Goal: Task Accomplishment & Management: Manage account settings

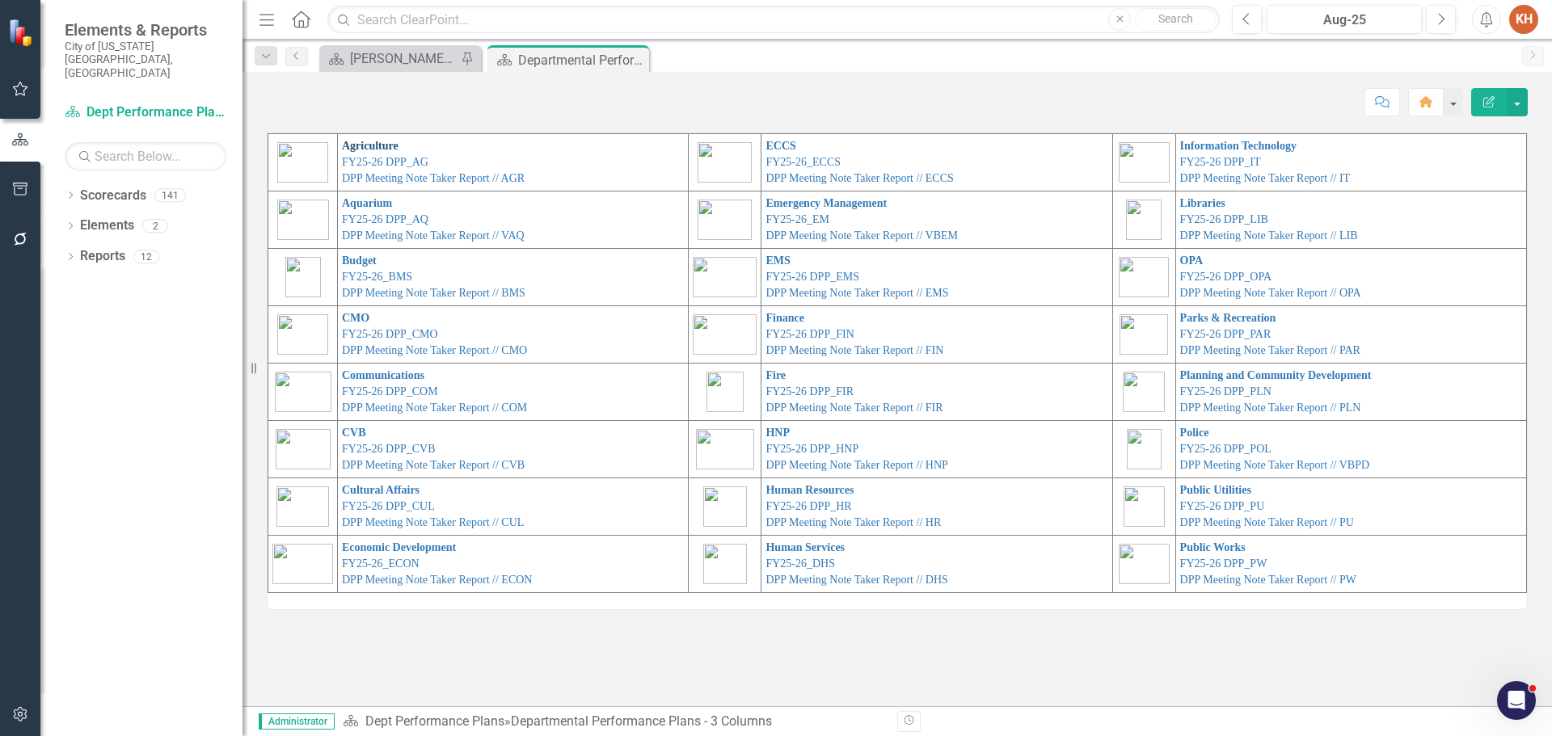
click at [365, 145] on link "Agriculture" at bounding box center [370, 146] width 57 height 12
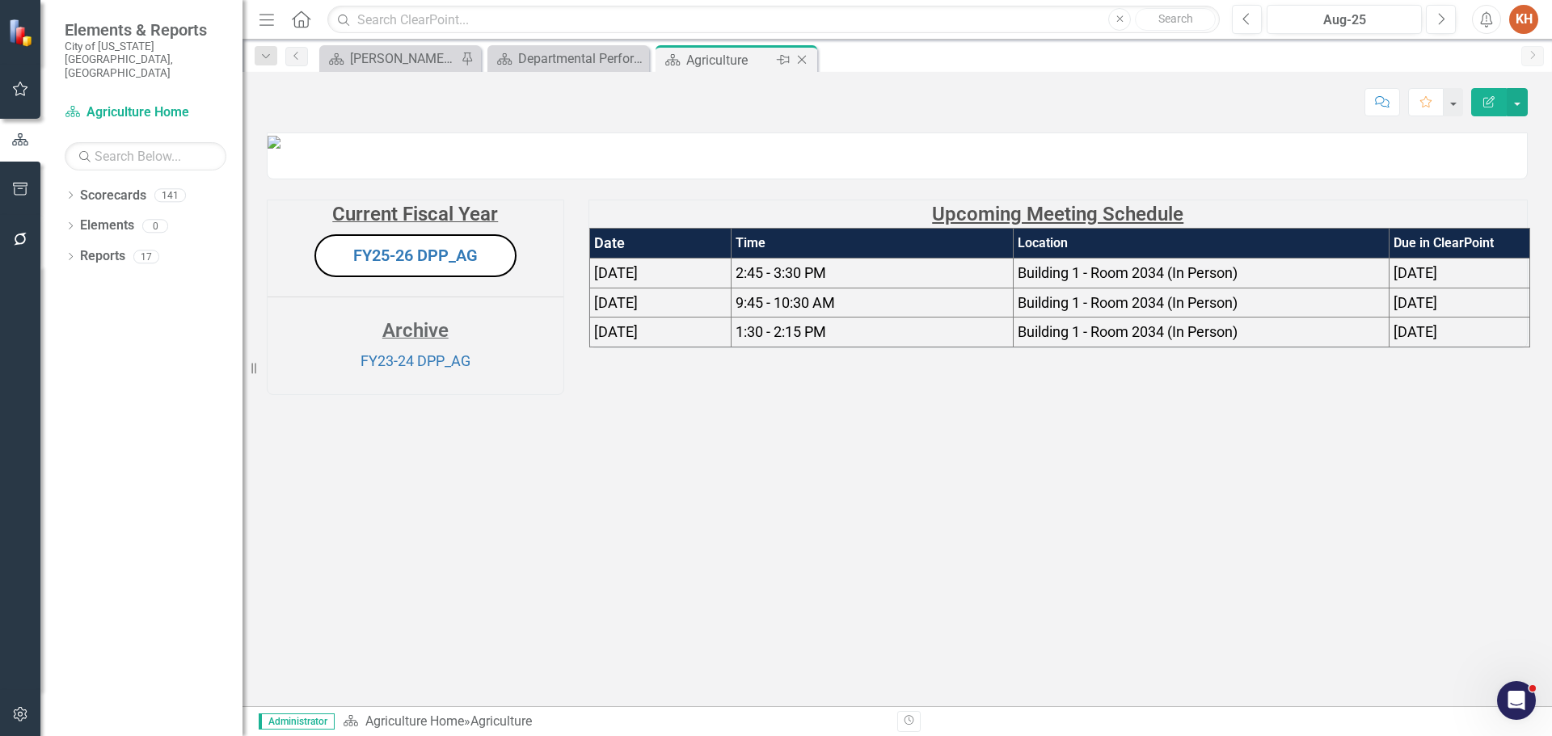
click at [803, 61] on icon "Close" at bounding box center [802, 59] width 16 height 13
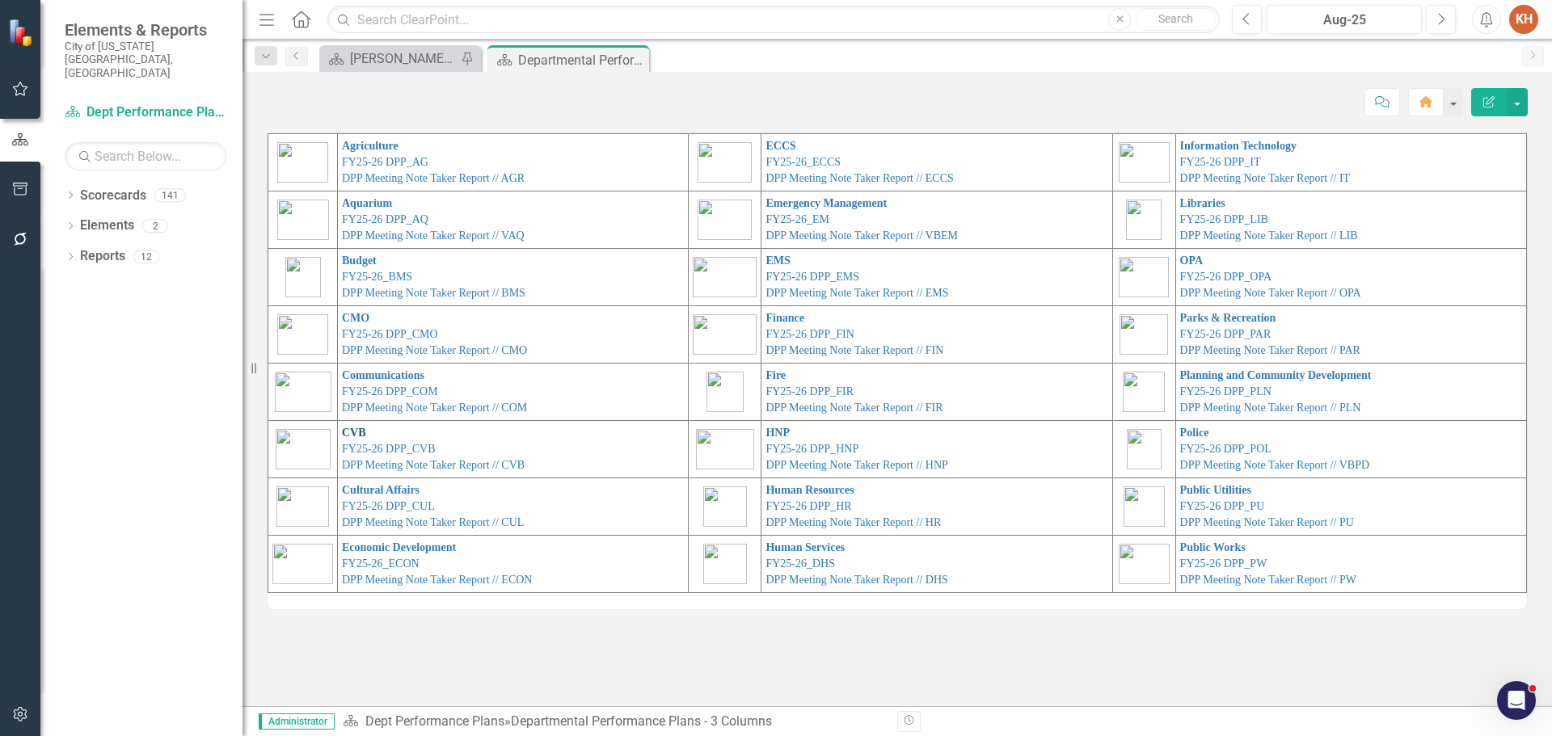
click at [351, 432] on link "CVB" at bounding box center [354, 433] width 24 height 12
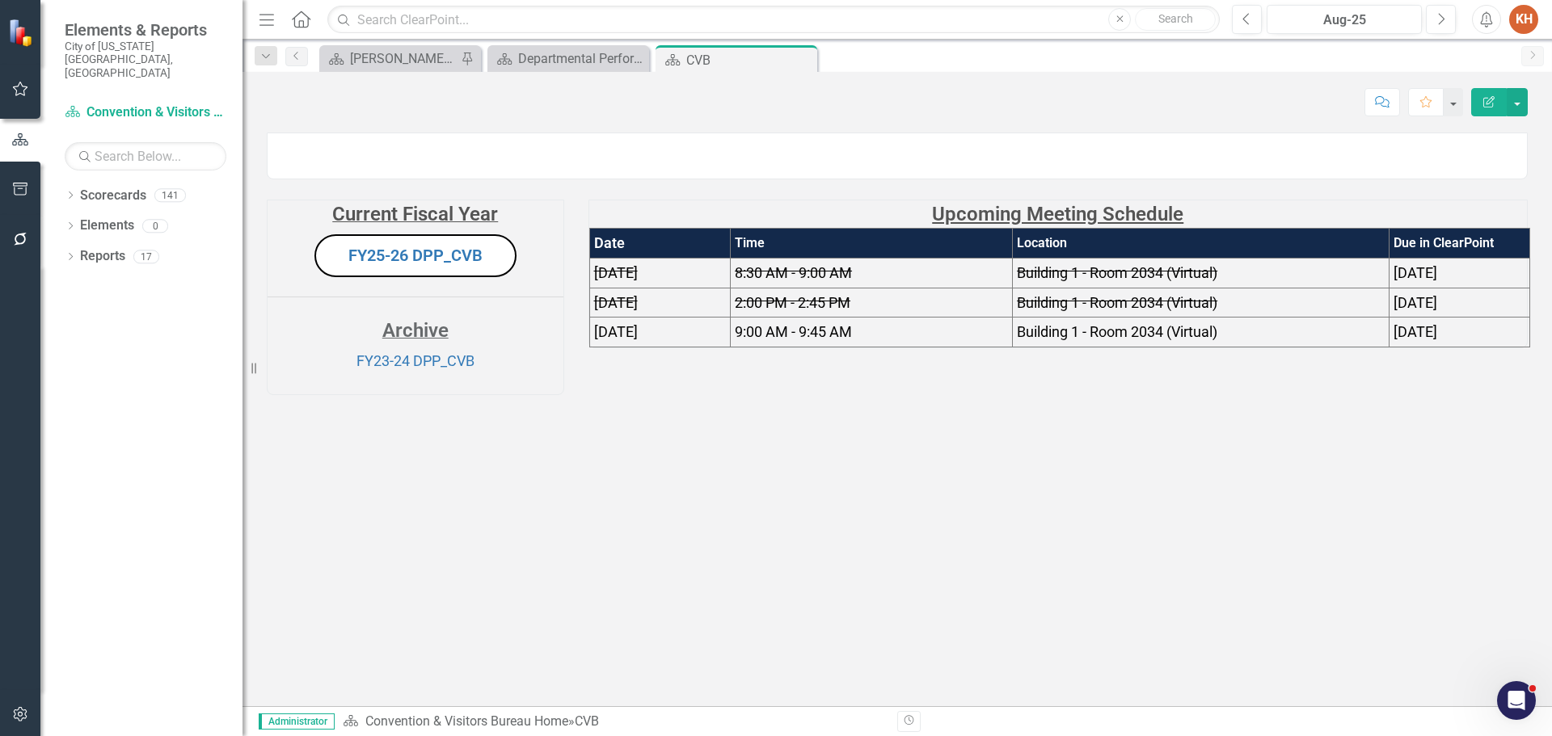
click at [797, 281] on span "8:30 AM - 9:00 AM" at bounding box center [793, 272] width 117 height 17
click at [798, 281] on span "8:30 AM - 9:00 AM" at bounding box center [793, 272] width 117 height 17
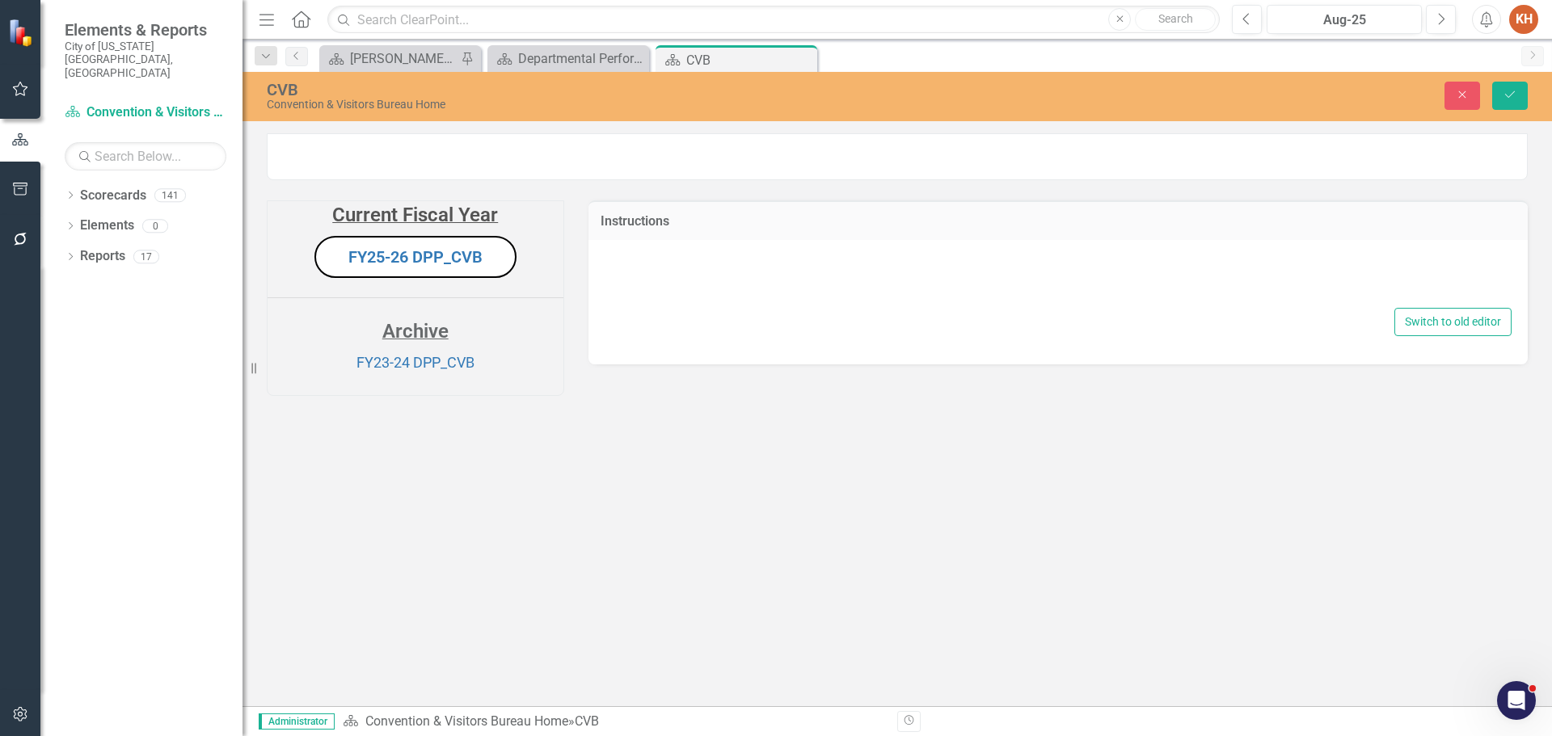
type textarea "<p style="text-align: center;"><span style="text-decoration: underline; font-si…"
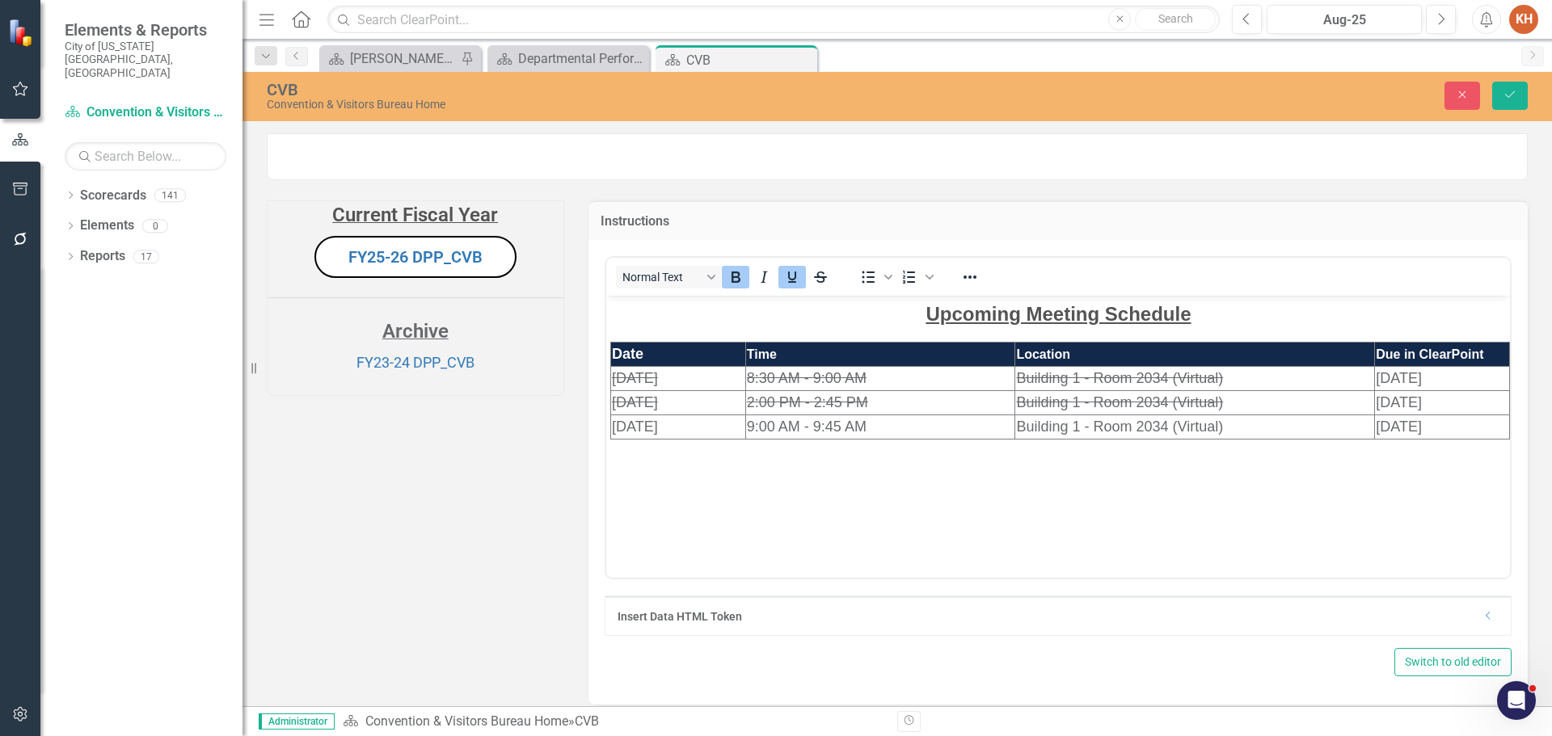
scroll to position [81, 0]
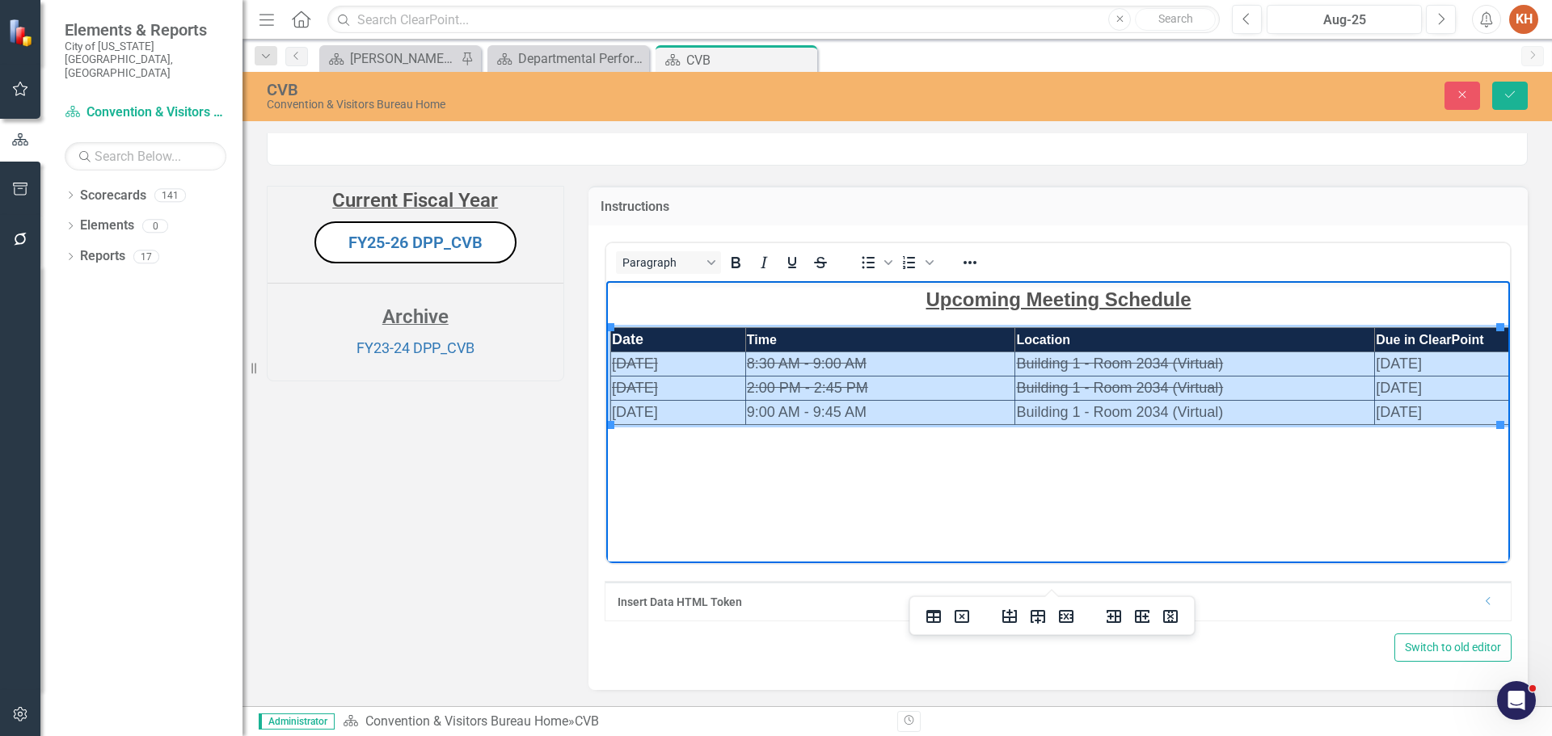
drag, startPoint x: 718, startPoint y: 360, endPoint x: 1431, endPoint y: 404, distance: 714.2
click at [1431, 404] on tbody "Date Time Location Due in ClearPoint [DATE] 8:30 AM - 9:00 AM Building 1 - Room…" at bounding box center [1059, 375] width 899 height 97
click at [971, 272] on icon "Reveal or hide additional toolbar items" at bounding box center [969, 262] width 19 height 19
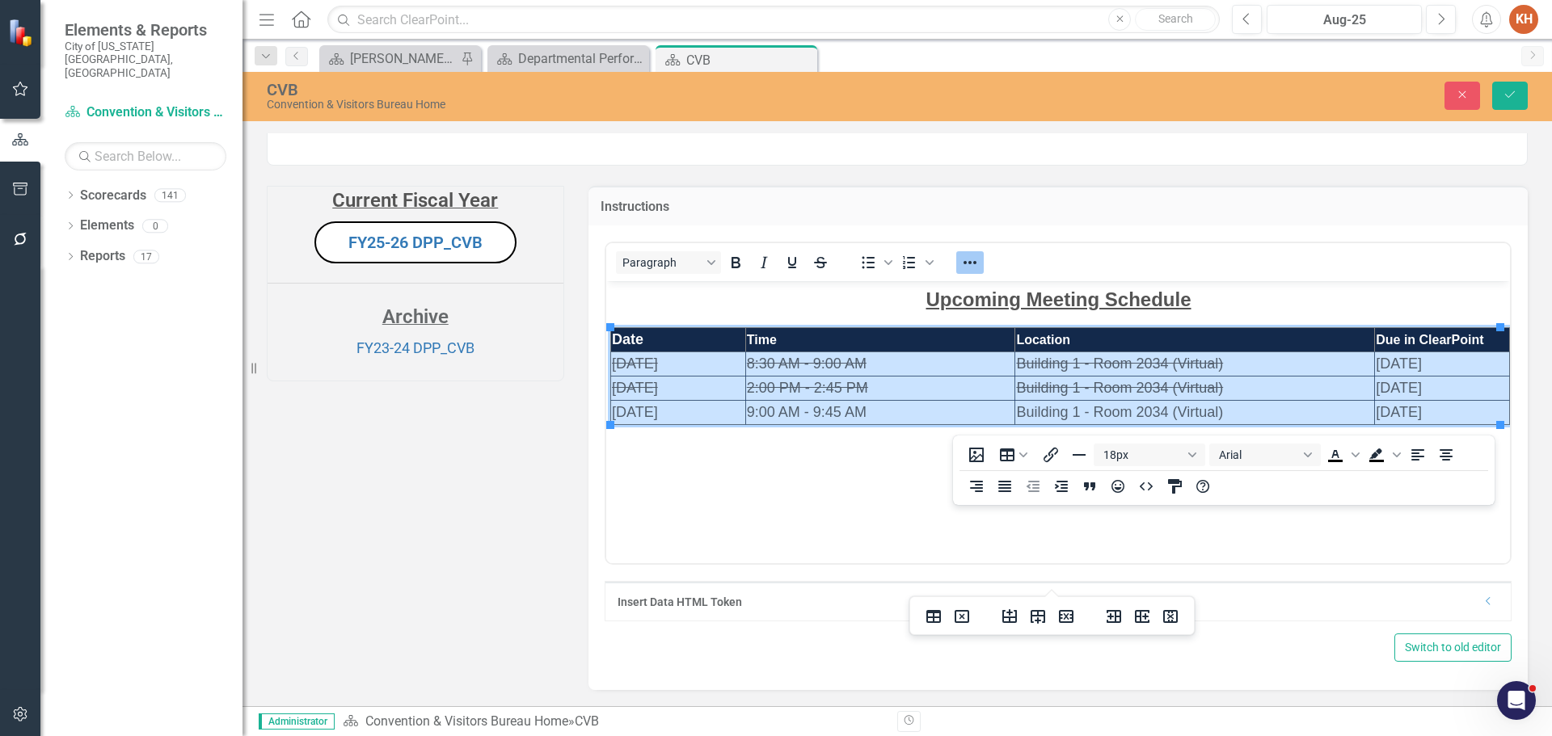
click at [674, 384] on td "[DATE]" at bounding box center [677, 388] width 135 height 24
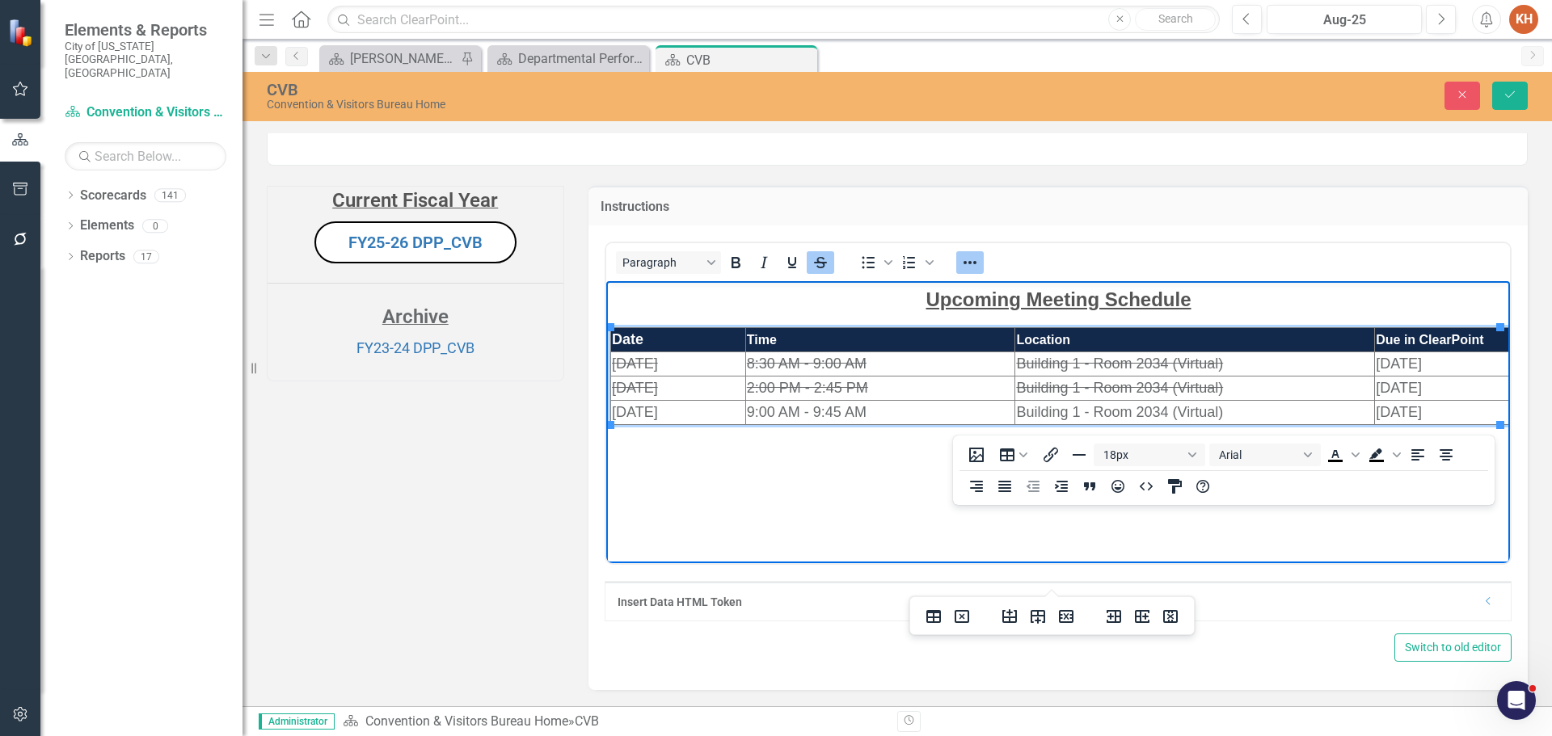
click at [657, 368] on span "[DATE]" at bounding box center [634, 363] width 46 height 16
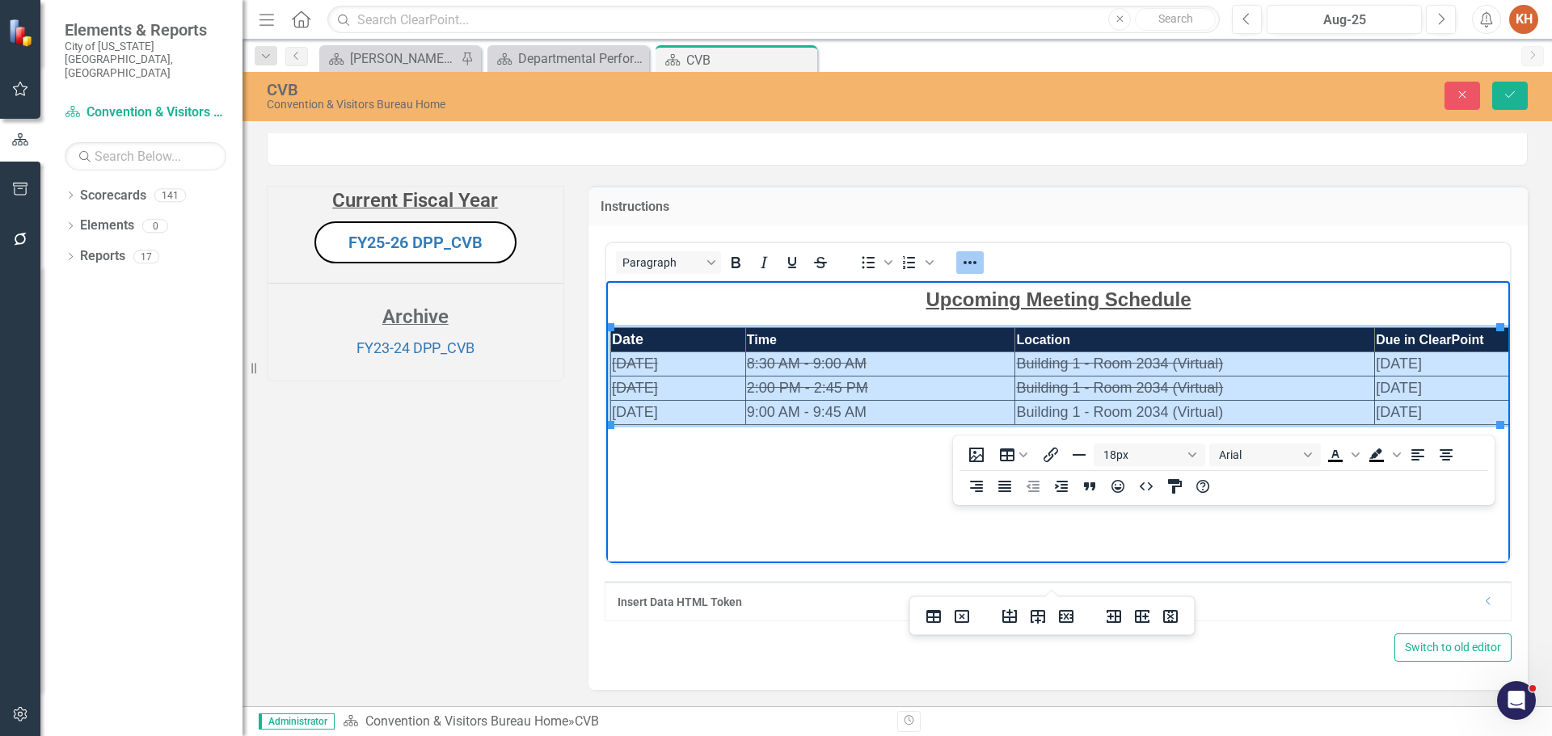
drag, startPoint x: 711, startPoint y: 365, endPoint x: 1410, endPoint y: 408, distance: 699.7
click at [1410, 408] on tbody "Date Time Location Due in ClearPoint [DATE] 8:30 AM - 9:00 AM Building 1 - Room…" at bounding box center [1059, 375] width 899 height 97
click at [812, 272] on icon "Strikethrough" at bounding box center [820, 262] width 19 height 19
click at [816, 263] on icon "Strikethrough" at bounding box center [820, 263] width 13 height 2
click at [684, 364] on td "[DATE]" at bounding box center [677, 364] width 135 height 24
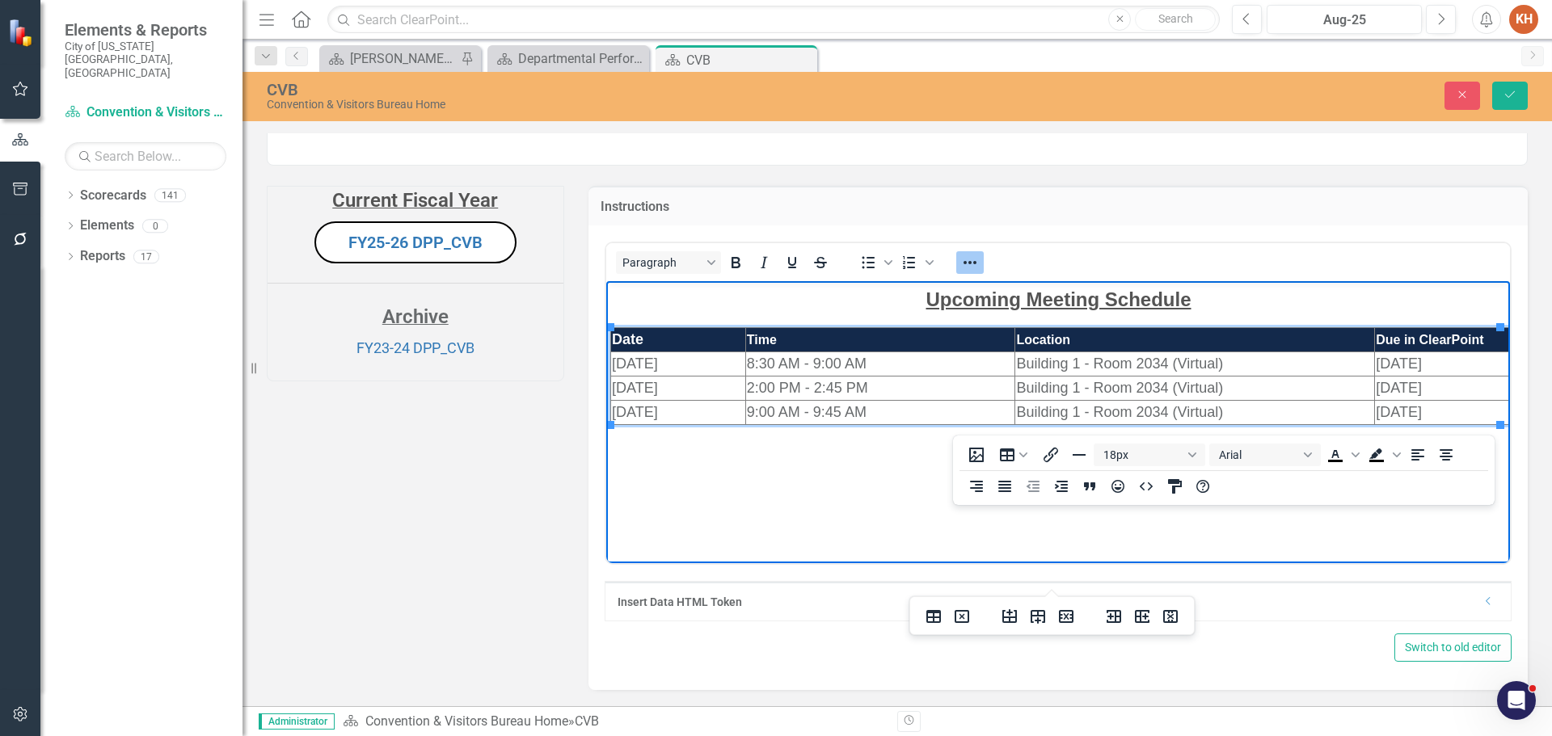
click at [971, 272] on icon "Reveal or hide additional toolbar items" at bounding box center [969, 262] width 19 height 19
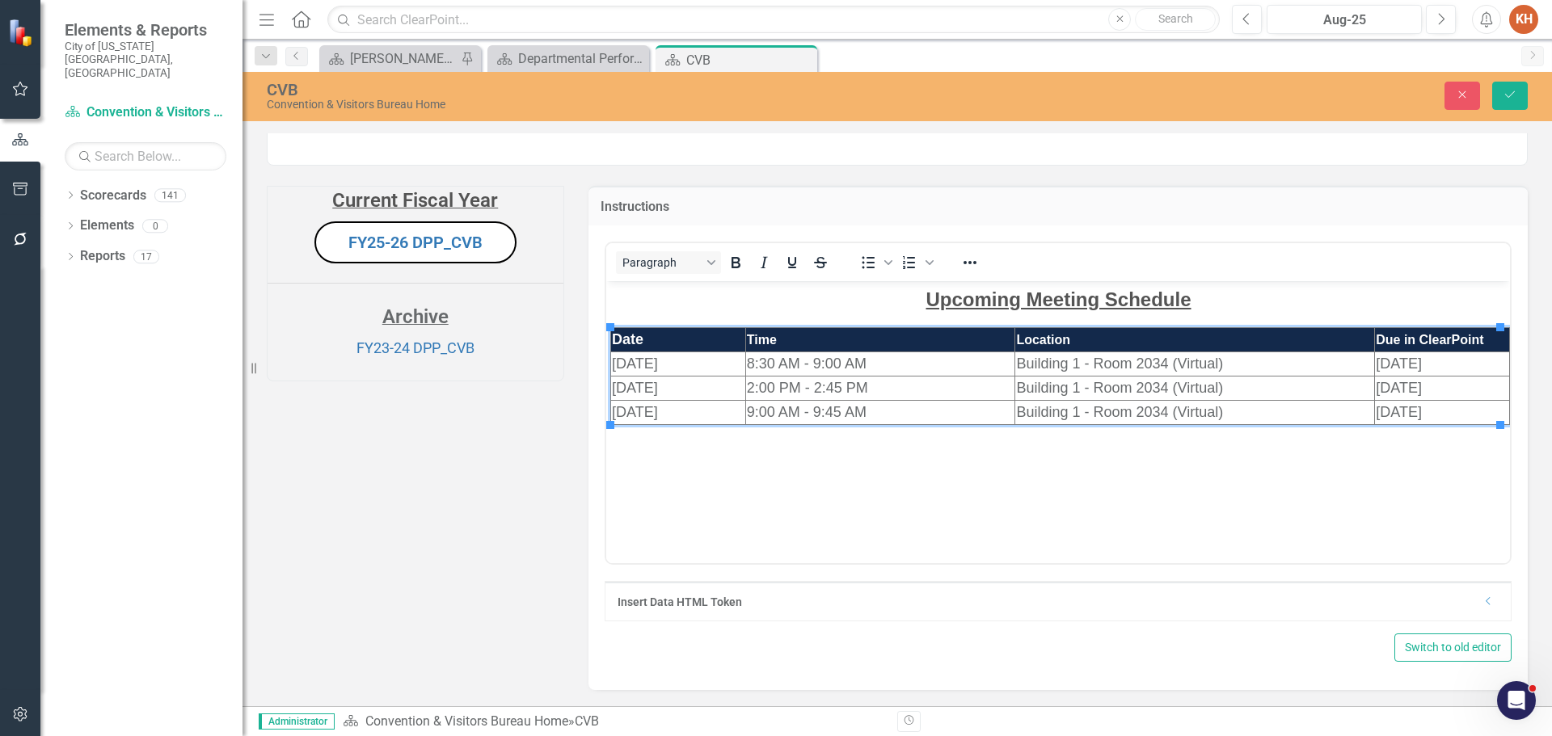
click at [657, 364] on span "[DATE]" at bounding box center [634, 363] width 46 height 16
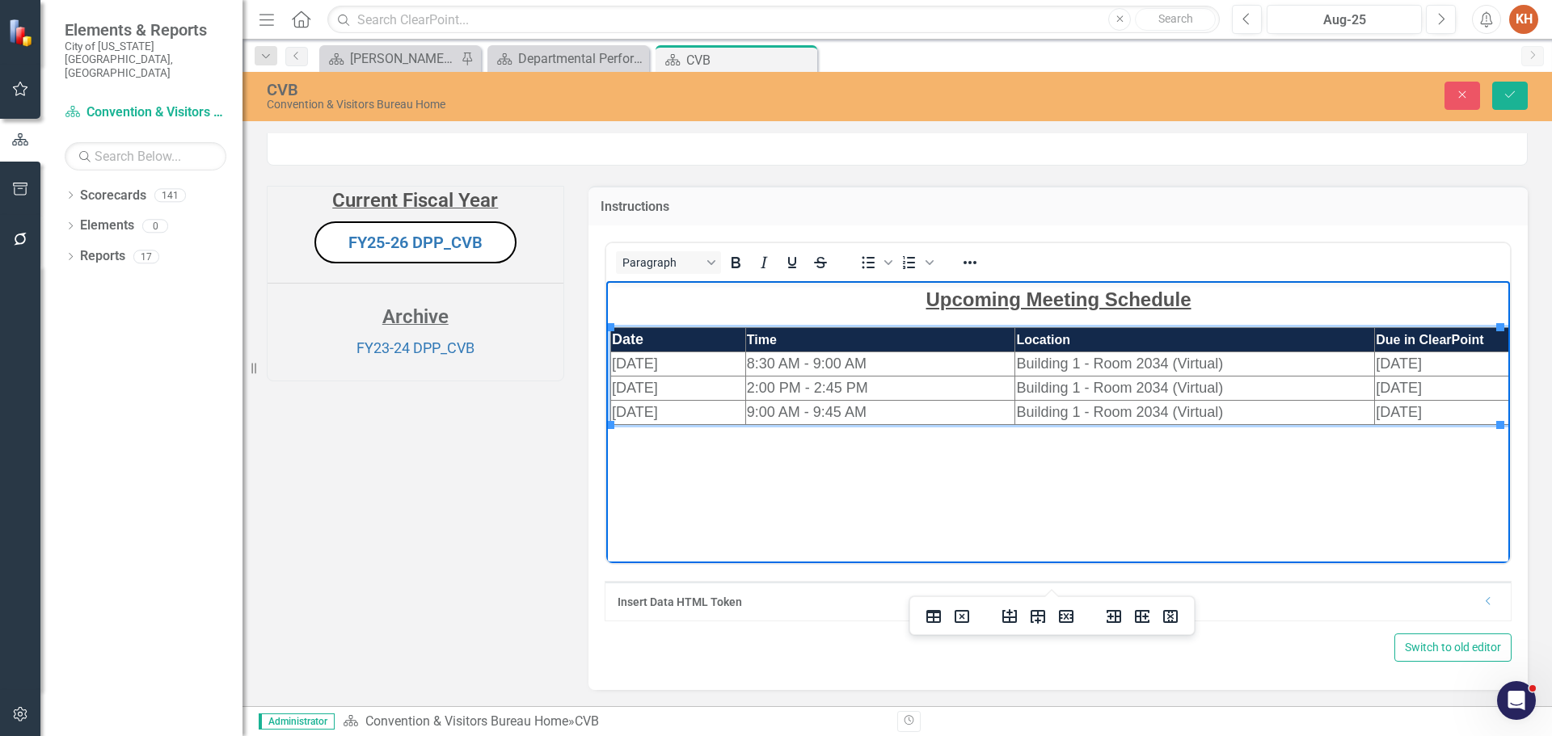
click at [657, 363] on span "[DATE]" at bounding box center [634, 363] width 46 height 16
click at [749, 363] on span "8:30 AM - 9:00 AM" at bounding box center [806, 363] width 120 height 16
click at [628, 414] on span "[DATE]" at bounding box center [634, 411] width 46 height 16
click at [1419, 407] on span "[DATE]" at bounding box center [1398, 411] width 46 height 16
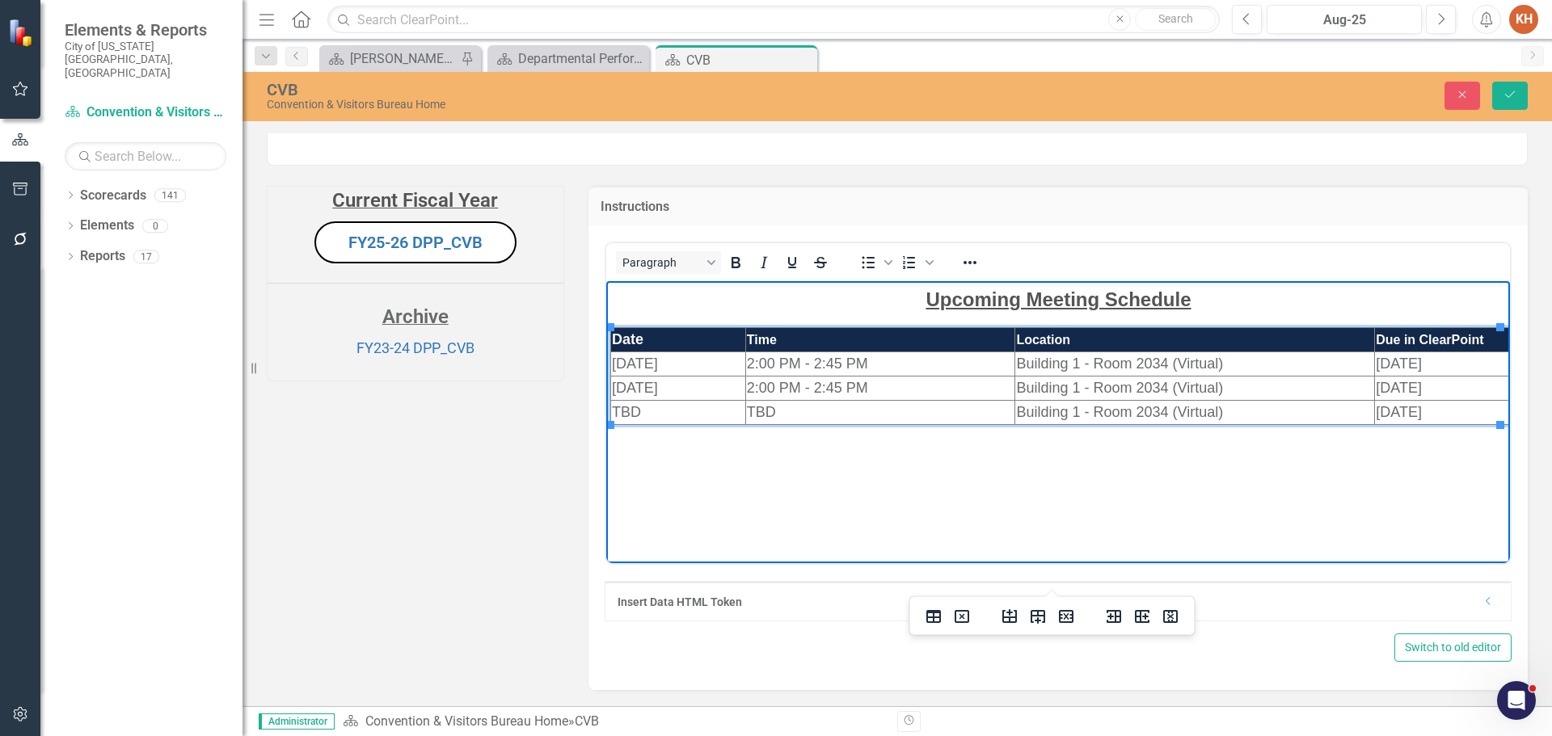
click at [1419, 407] on span "[DATE]" at bounding box center [1398, 411] width 46 height 16
click at [1402, 360] on span "[DATE]" at bounding box center [1398, 363] width 46 height 16
click at [1391, 363] on span "[DATE]" at bounding box center [1398, 363] width 46 height 16
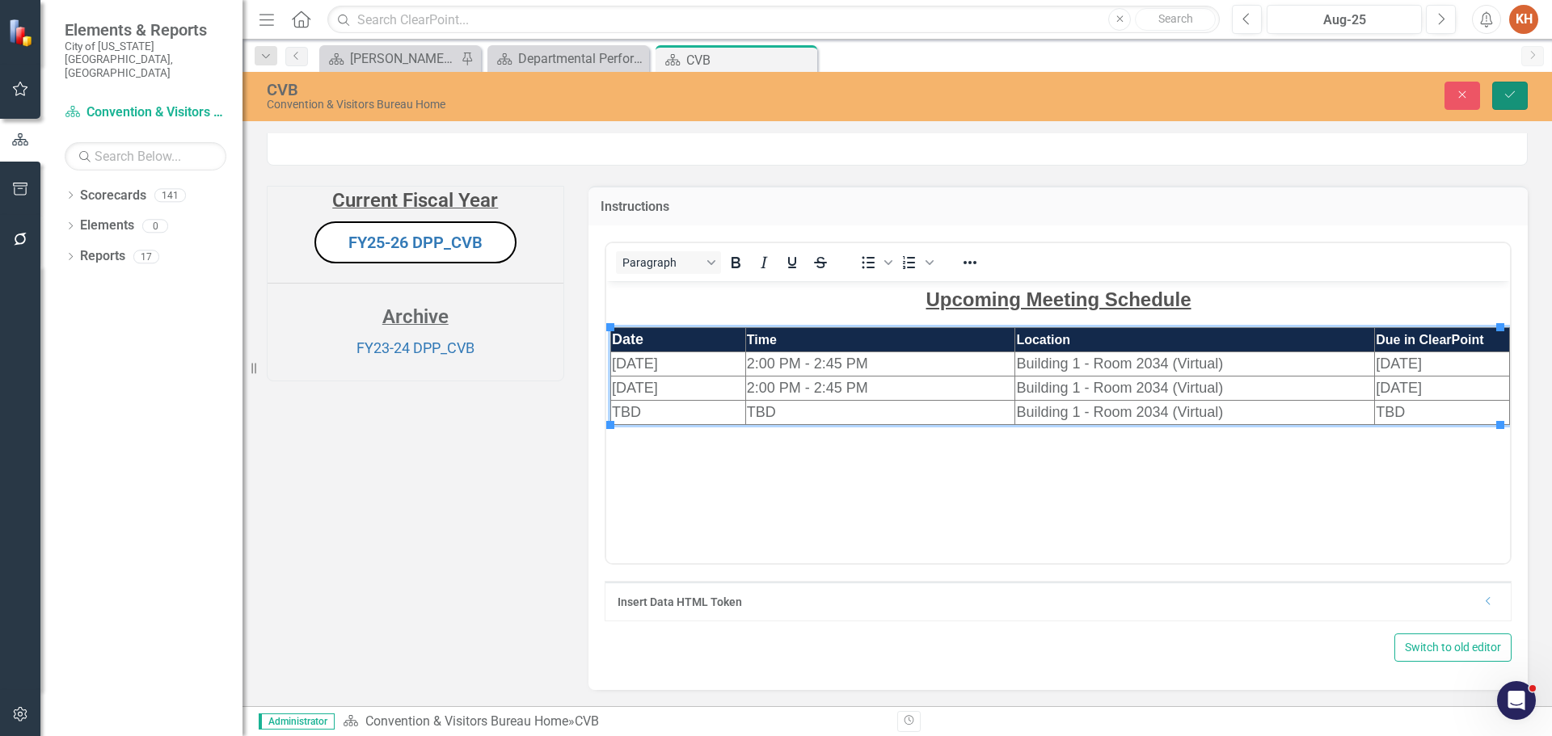
click at [1507, 97] on icon "submit" at bounding box center [1510, 94] width 10 height 6
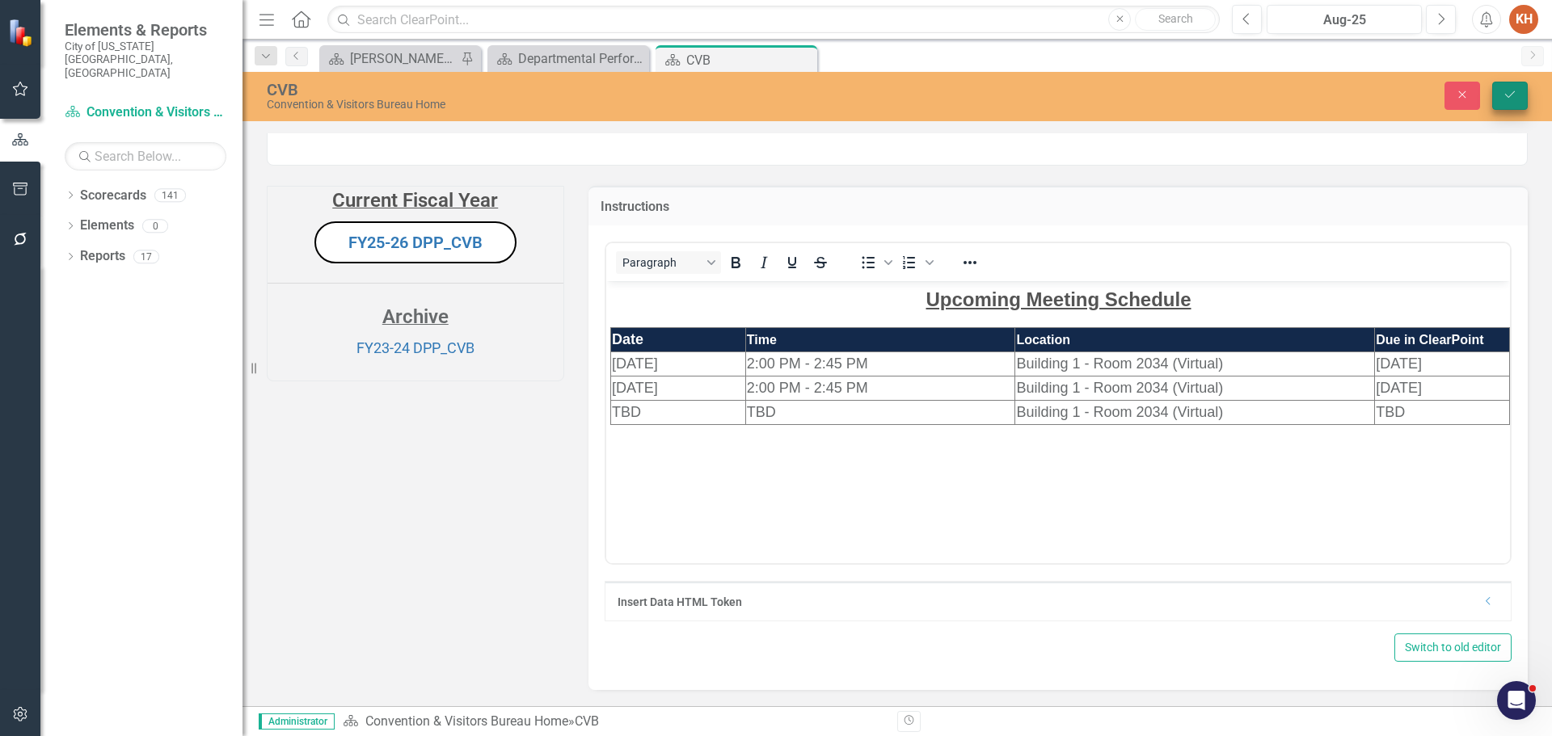
scroll to position [0, 0]
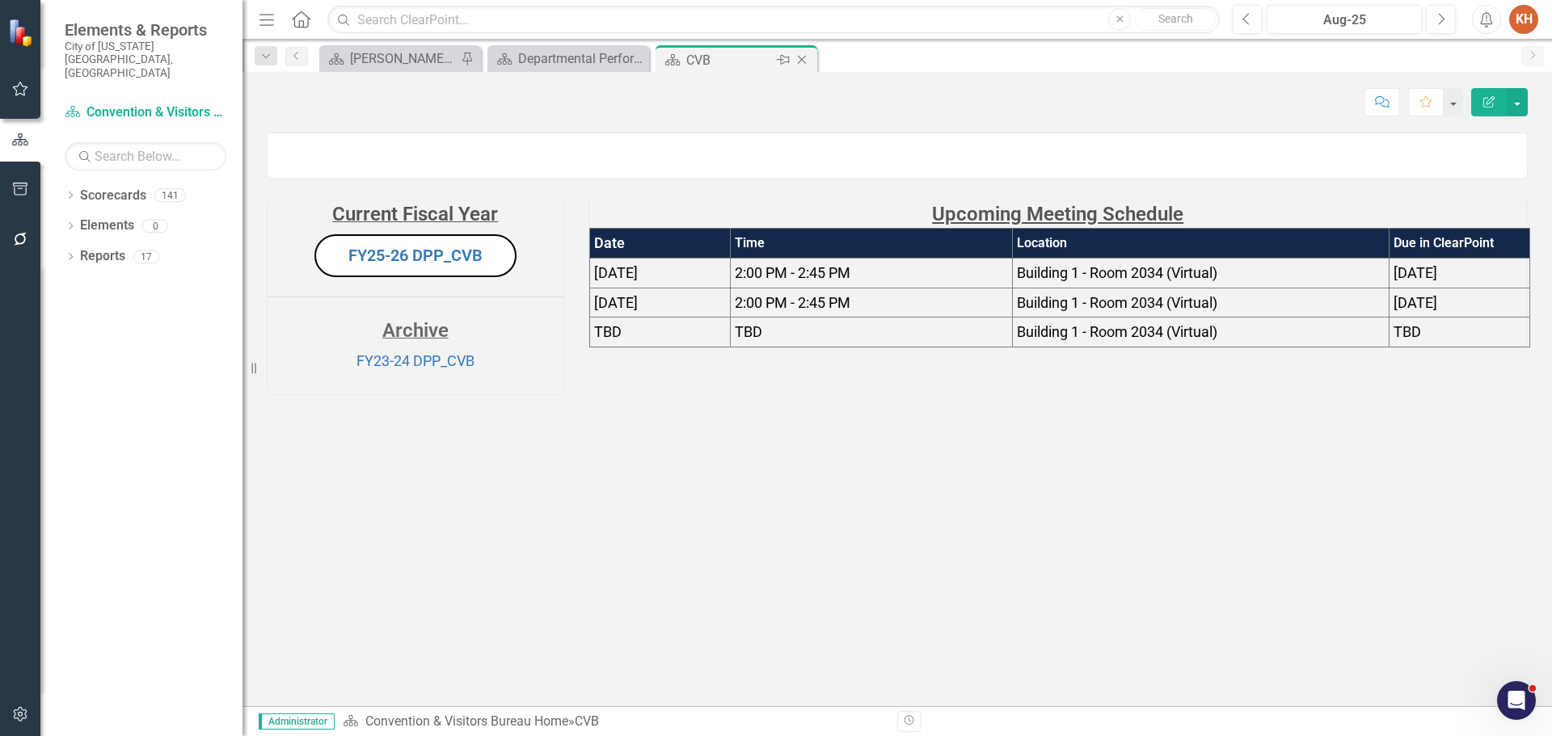
click at [800, 58] on icon at bounding box center [802, 60] width 9 height 9
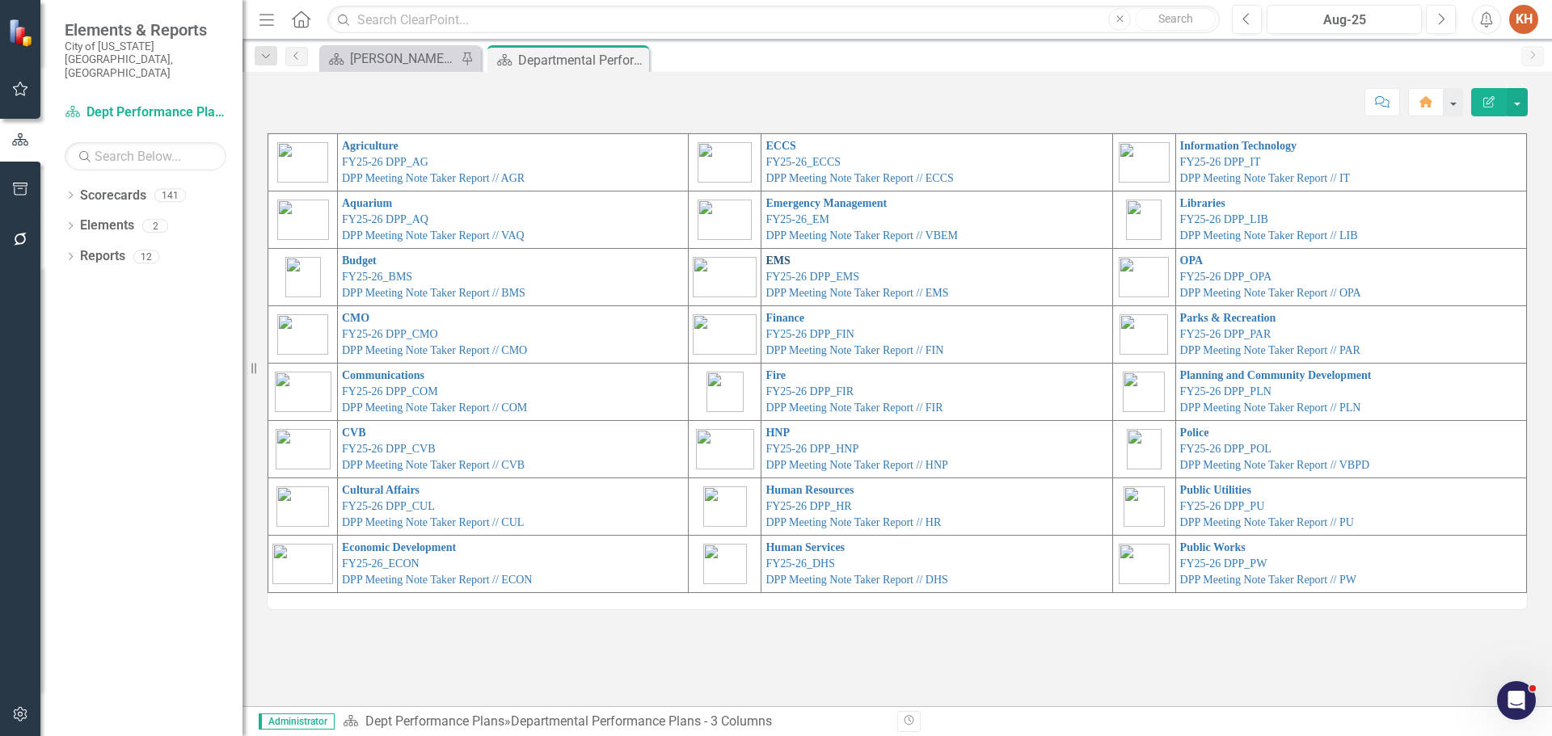
click at [769, 258] on link "EMS" at bounding box center [777, 261] width 24 height 12
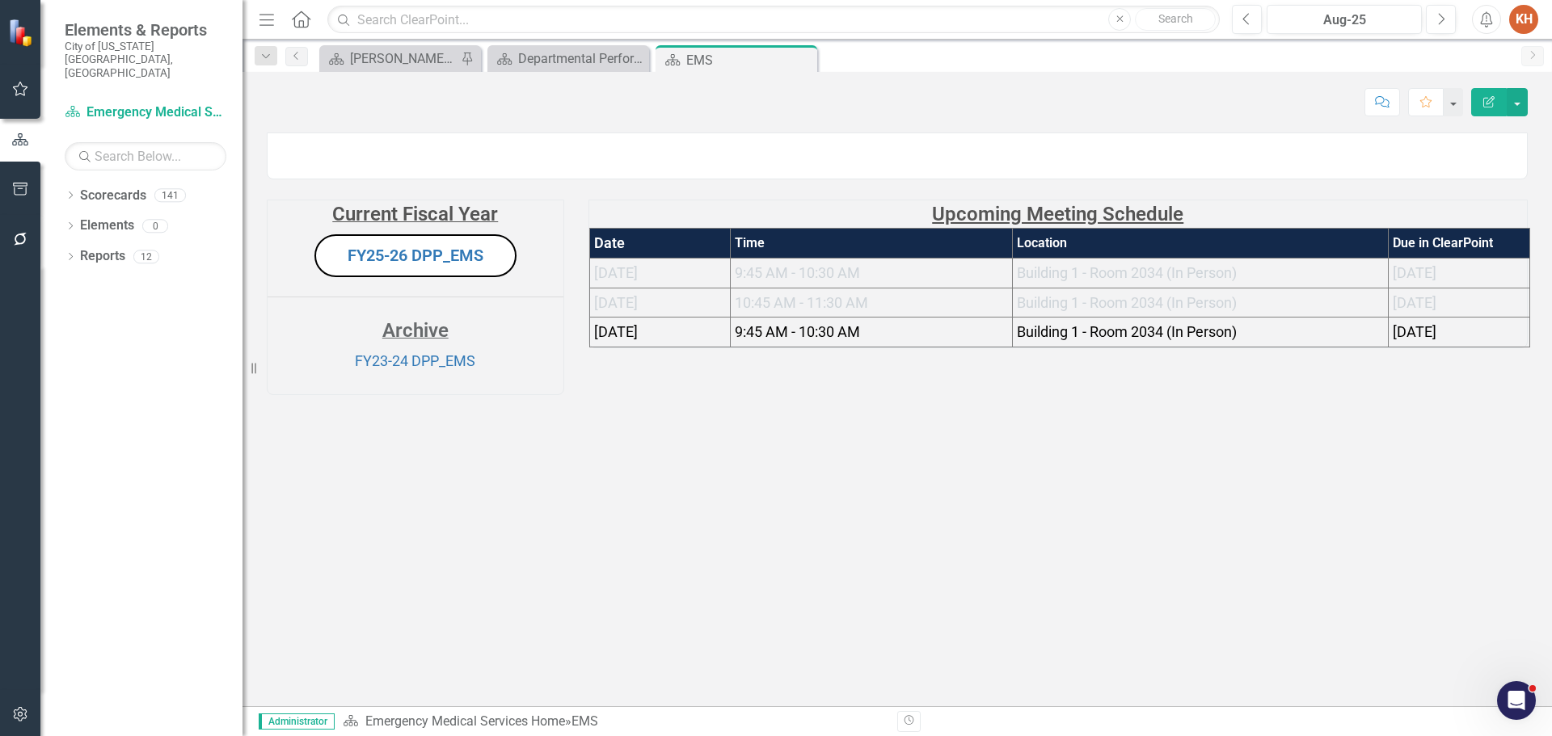
click at [801, 311] on span "10:45 AM - 11:30 AM" at bounding box center [801, 302] width 133 height 17
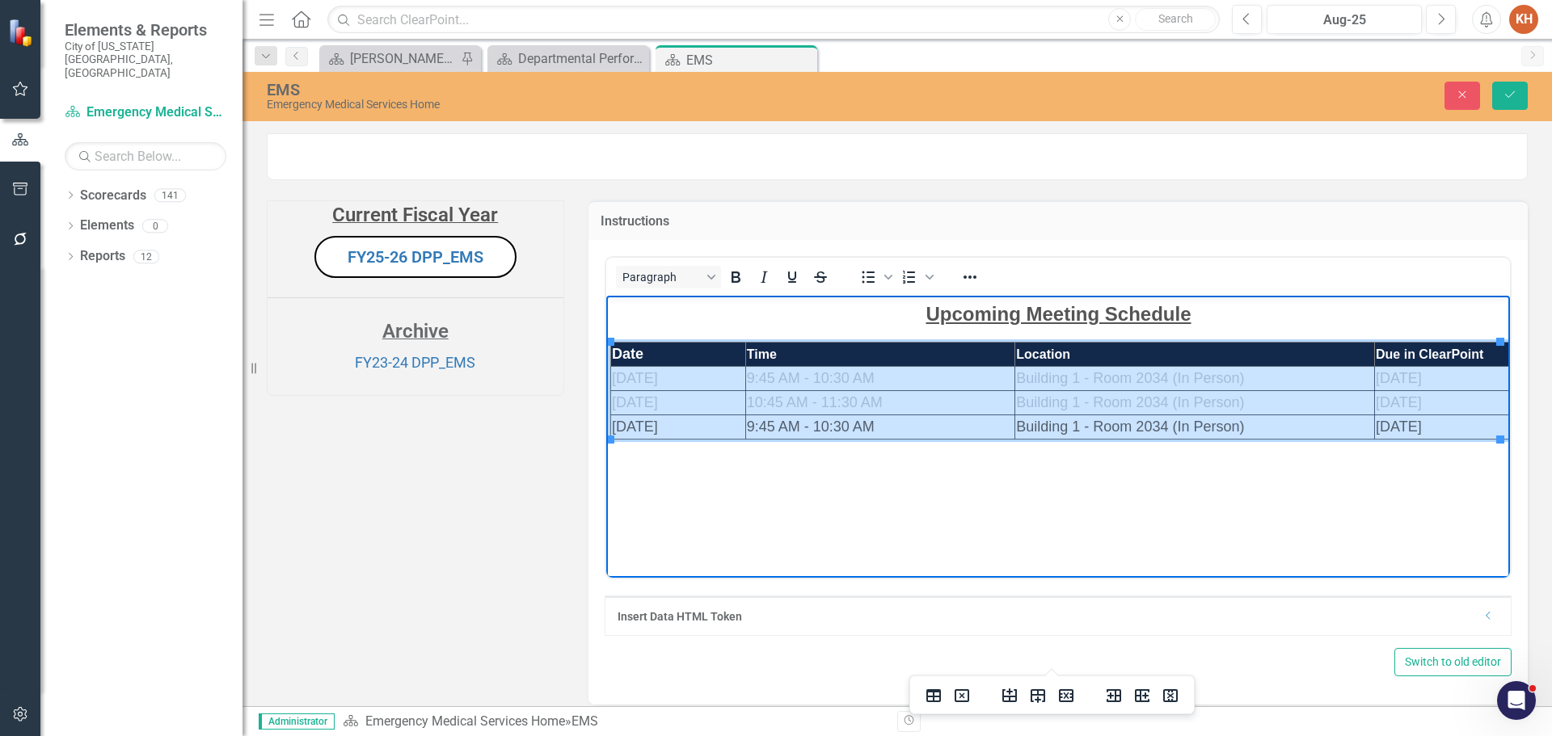
drag, startPoint x: 665, startPoint y: 377, endPoint x: 1417, endPoint y: 424, distance: 753.1
click at [1417, 424] on tbody "Date Time Location Due in ClearPoint [DATE] 9:45 AM - 10:30 AM Building 1 - Roo…" at bounding box center [1059, 390] width 899 height 97
click at [961, 287] on icon "Reveal or hide additional toolbar items" at bounding box center [969, 277] width 19 height 19
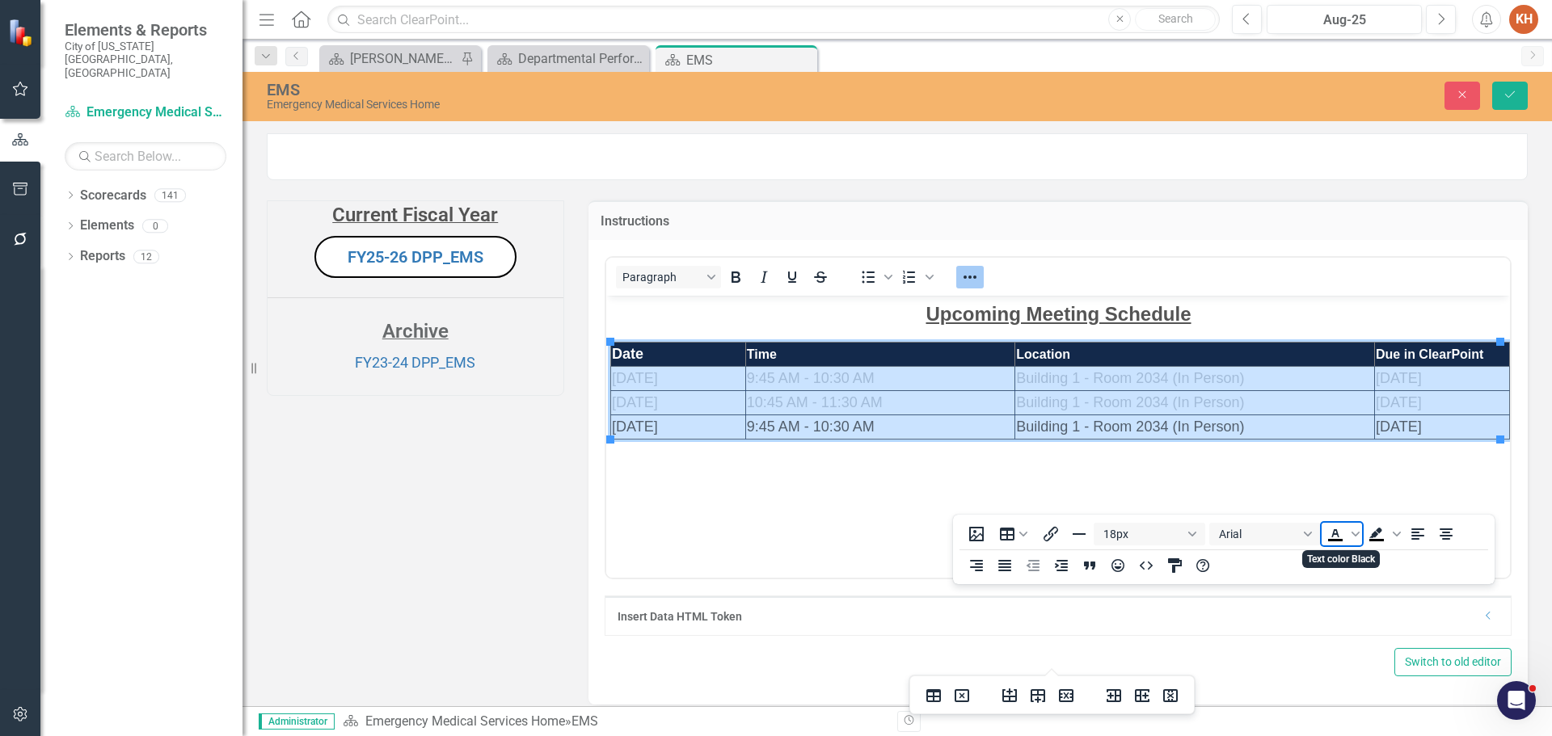
click at [1338, 535] on icon "Text color Black" at bounding box center [1334, 533] width 7 height 8
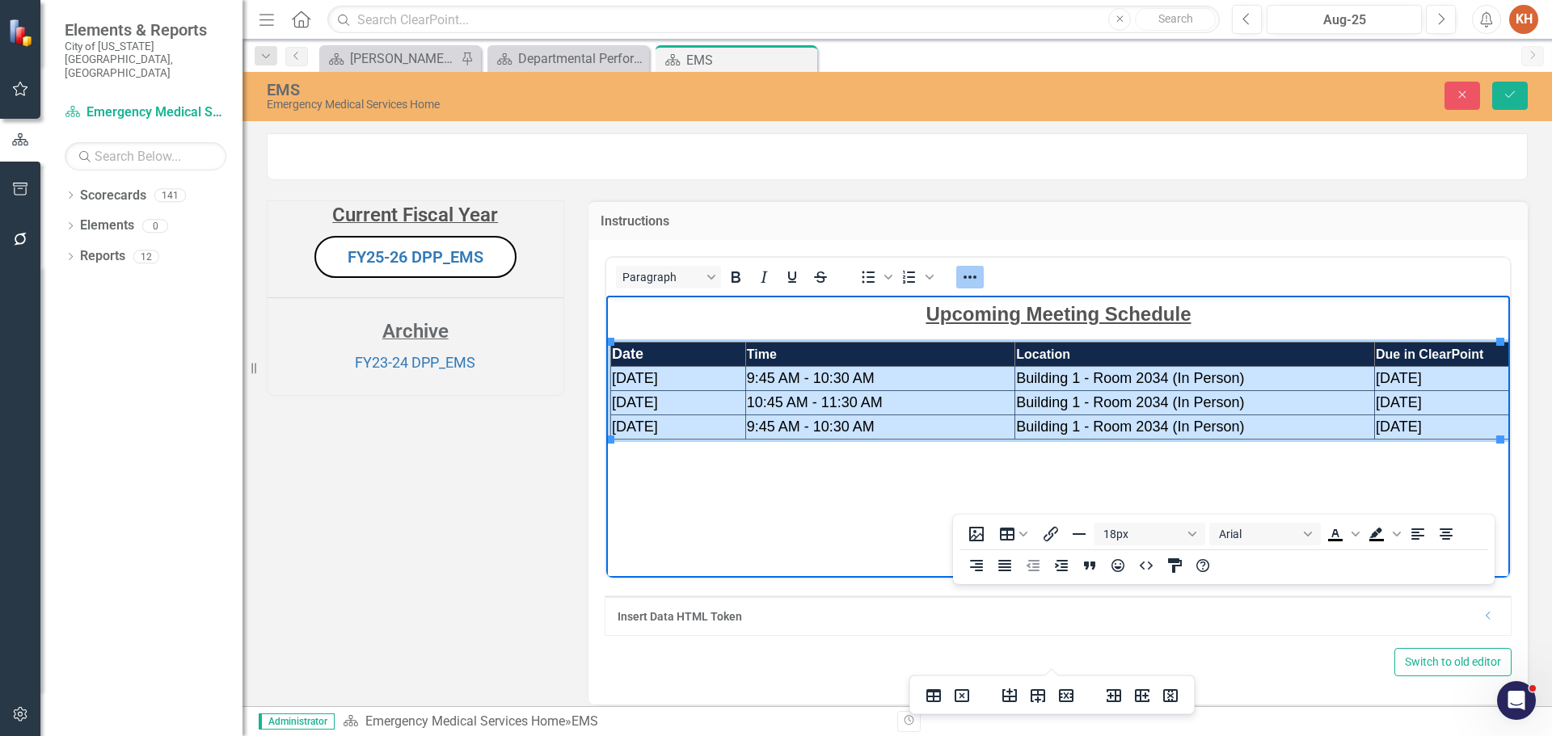
click at [969, 287] on icon "Reveal or hide additional toolbar items" at bounding box center [969, 277] width 19 height 19
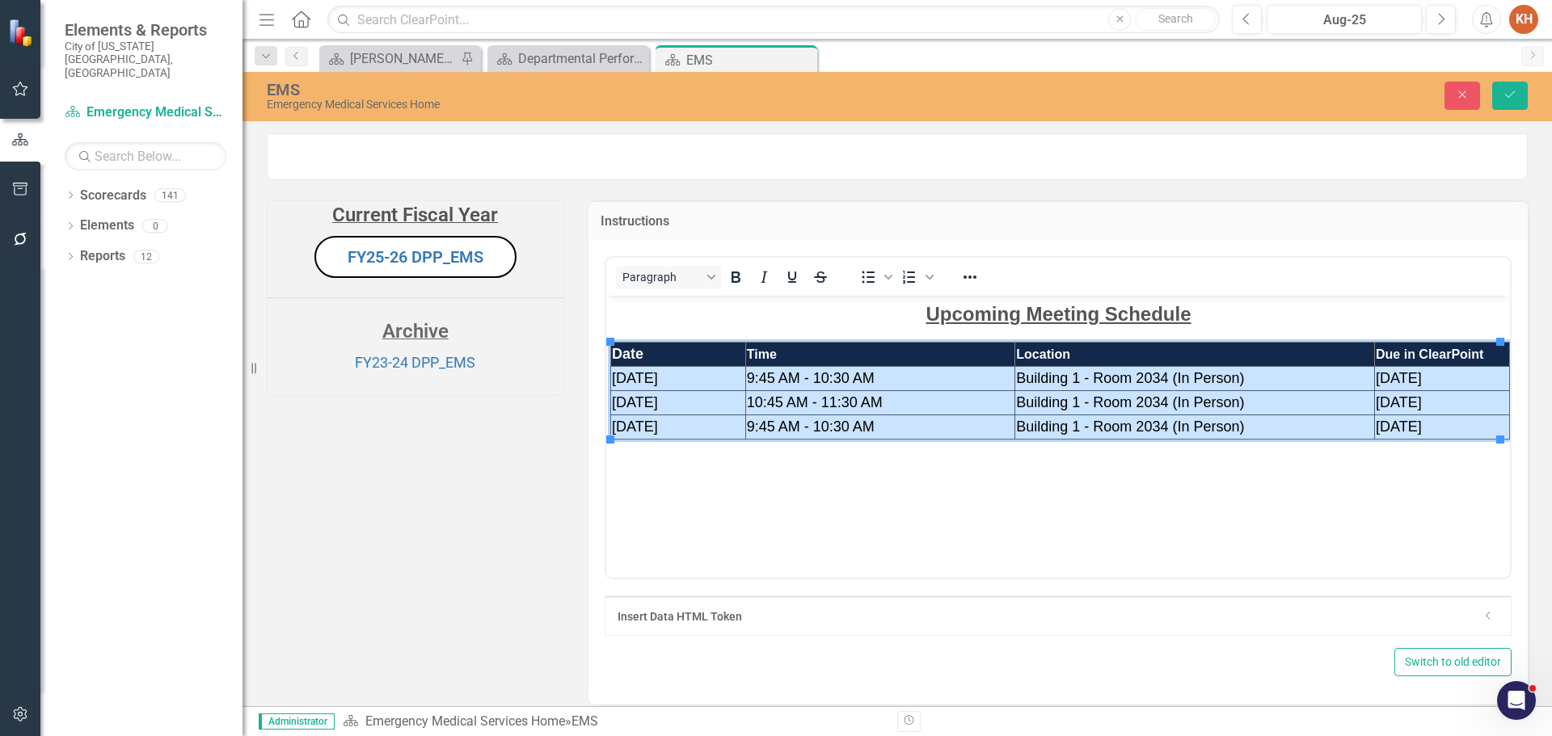
click at [634, 381] on td "[DATE]" at bounding box center [677, 378] width 135 height 24
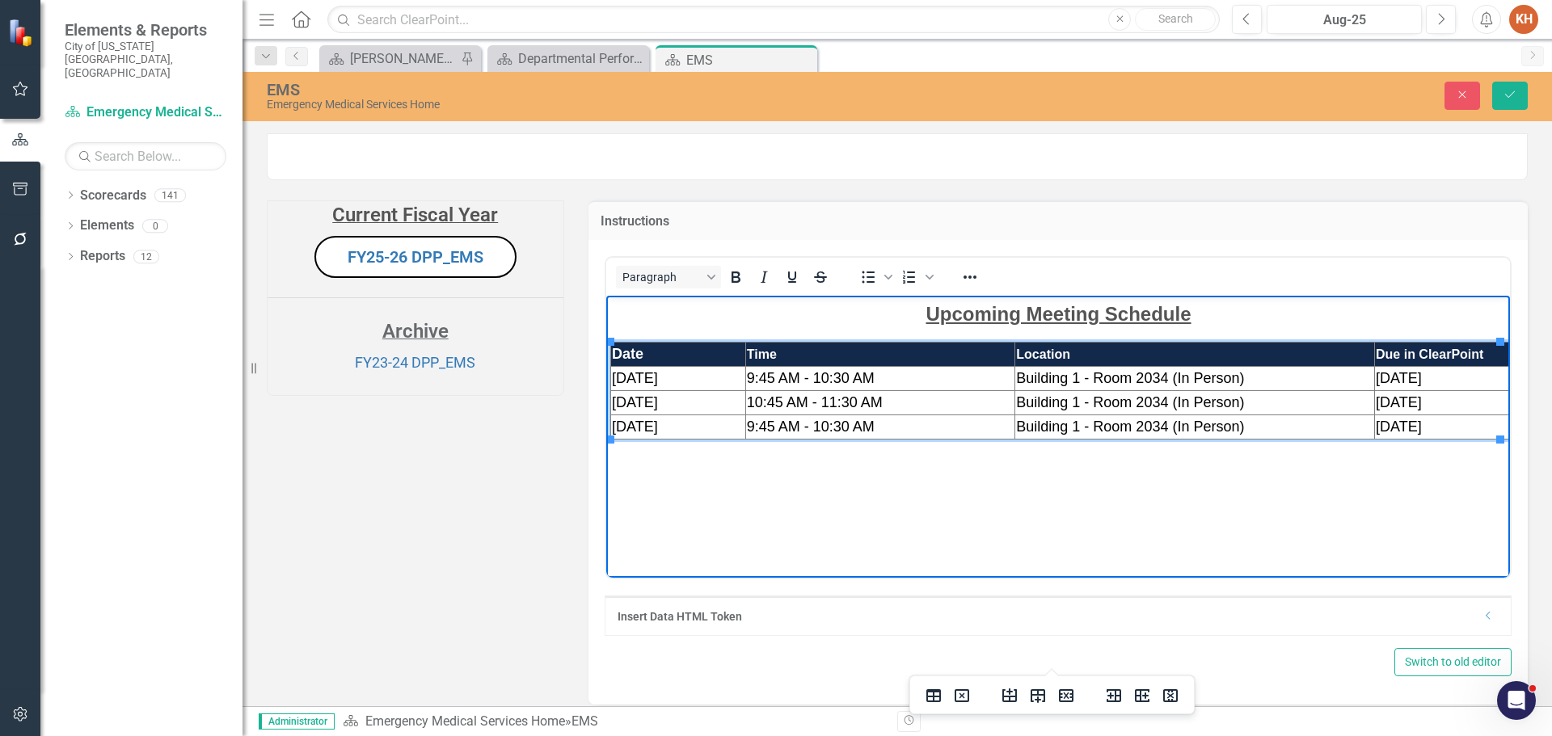
click at [684, 377] on td "[DATE]" at bounding box center [677, 378] width 135 height 24
click at [1392, 382] on span "[DATE]" at bounding box center [1398, 377] width 46 height 16
click at [1384, 407] on span "[DATE]" at bounding box center [1398, 402] width 46 height 16
click at [731, 431] on td "[DATE]" at bounding box center [677, 427] width 135 height 24
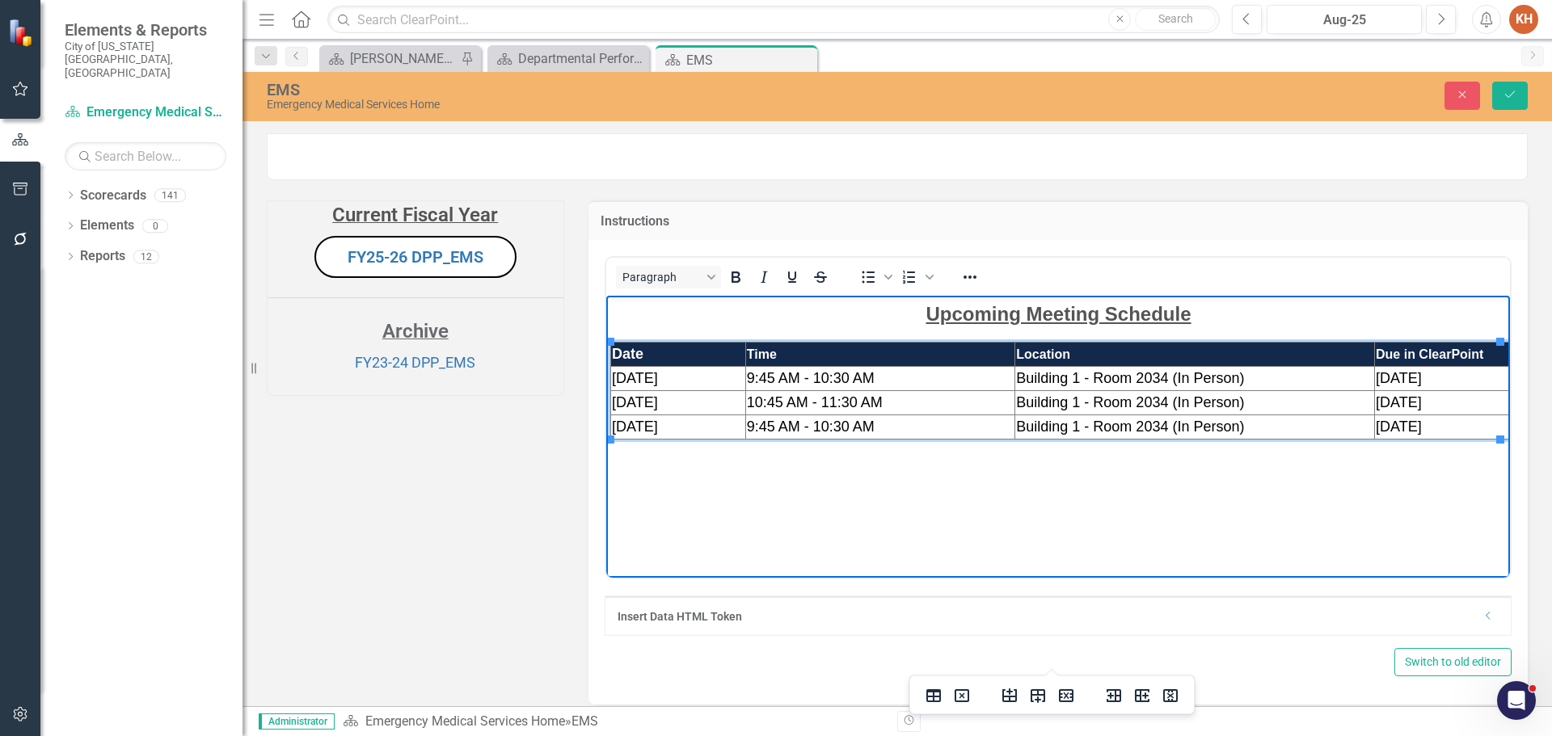
click at [647, 429] on span "[DATE]" at bounding box center [634, 426] width 46 height 16
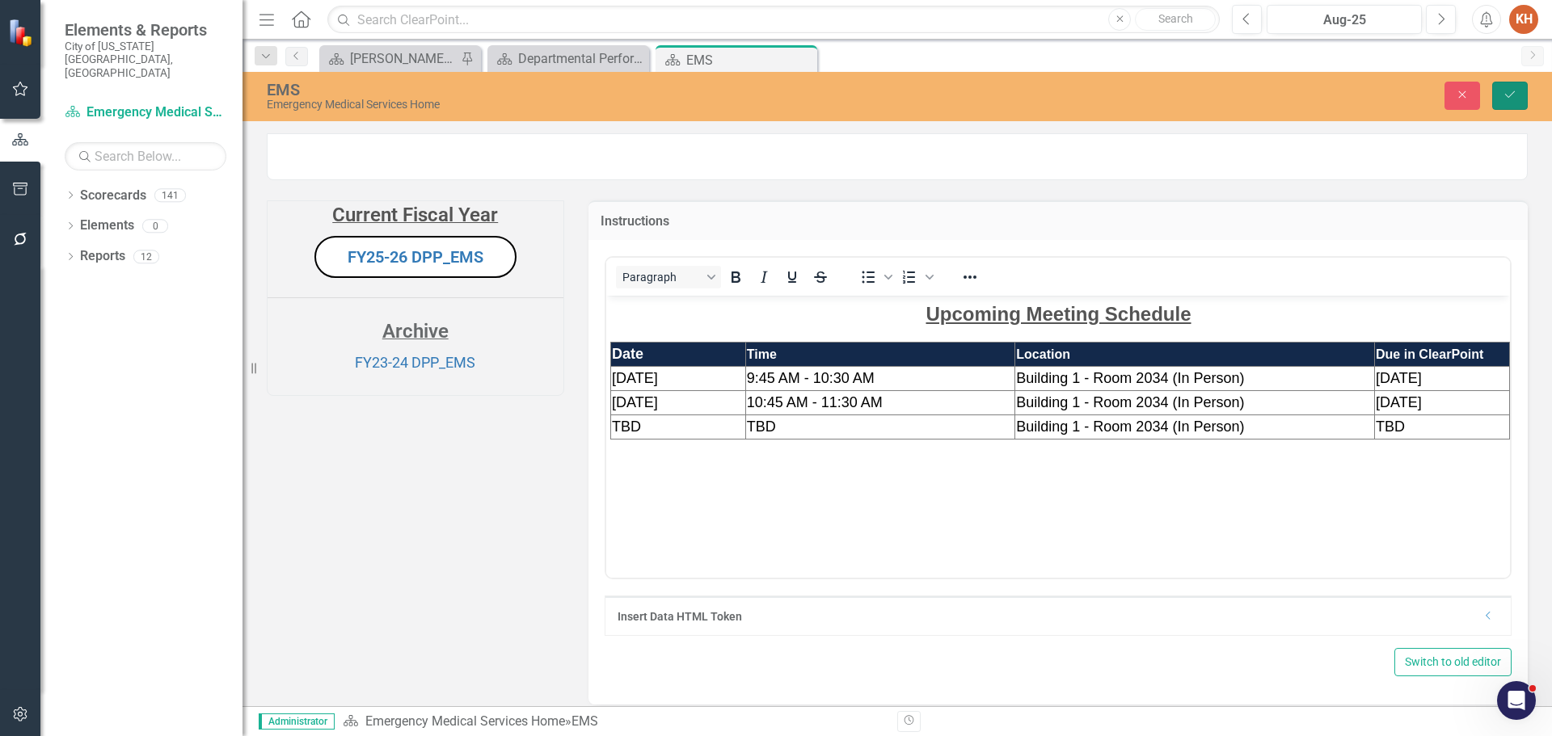
click at [1507, 96] on icon "Save" at bounding box center [1510, 94] width 15 height 11
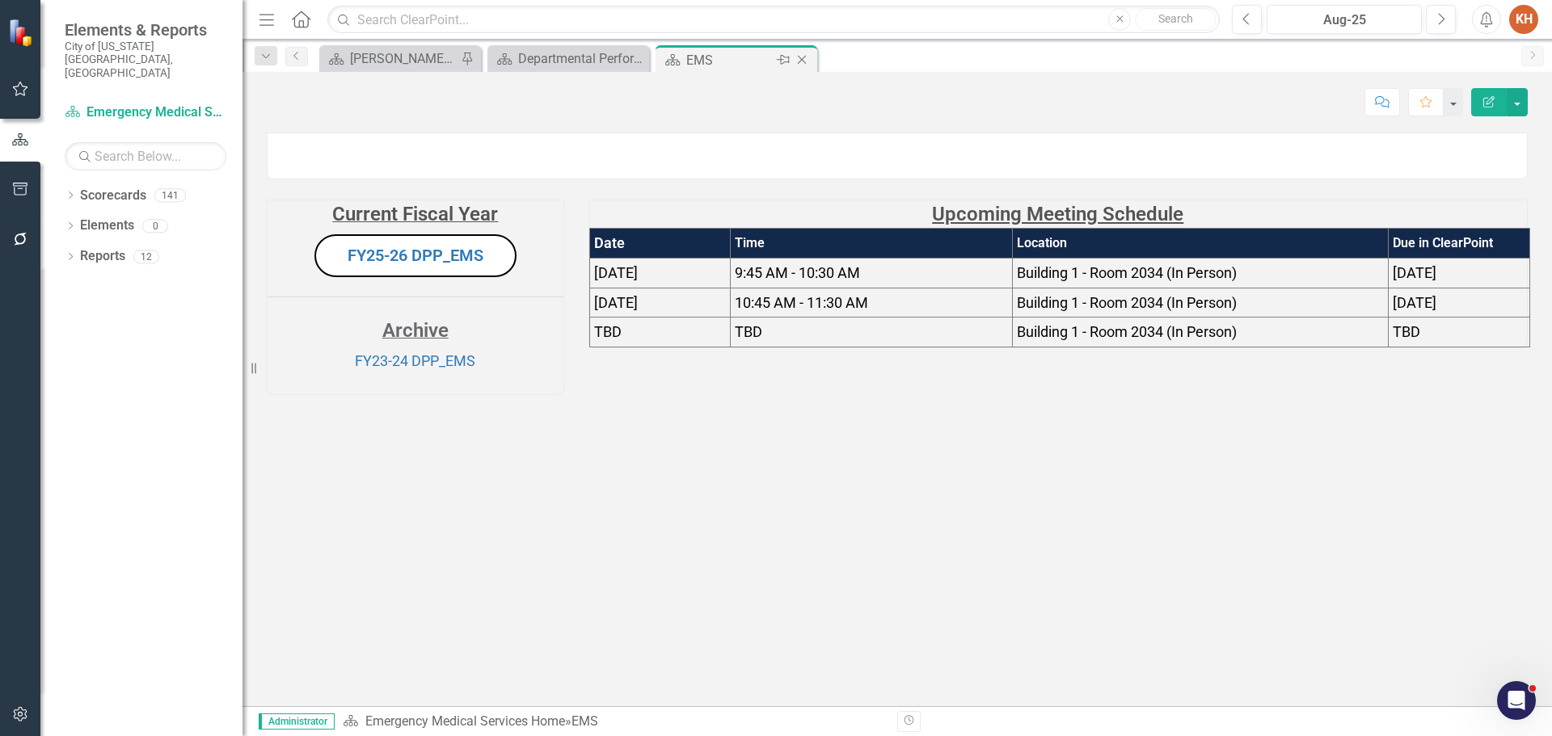
click at [808, 55] on icon "Close" at bounding box center [802, 59] width 16 height 13
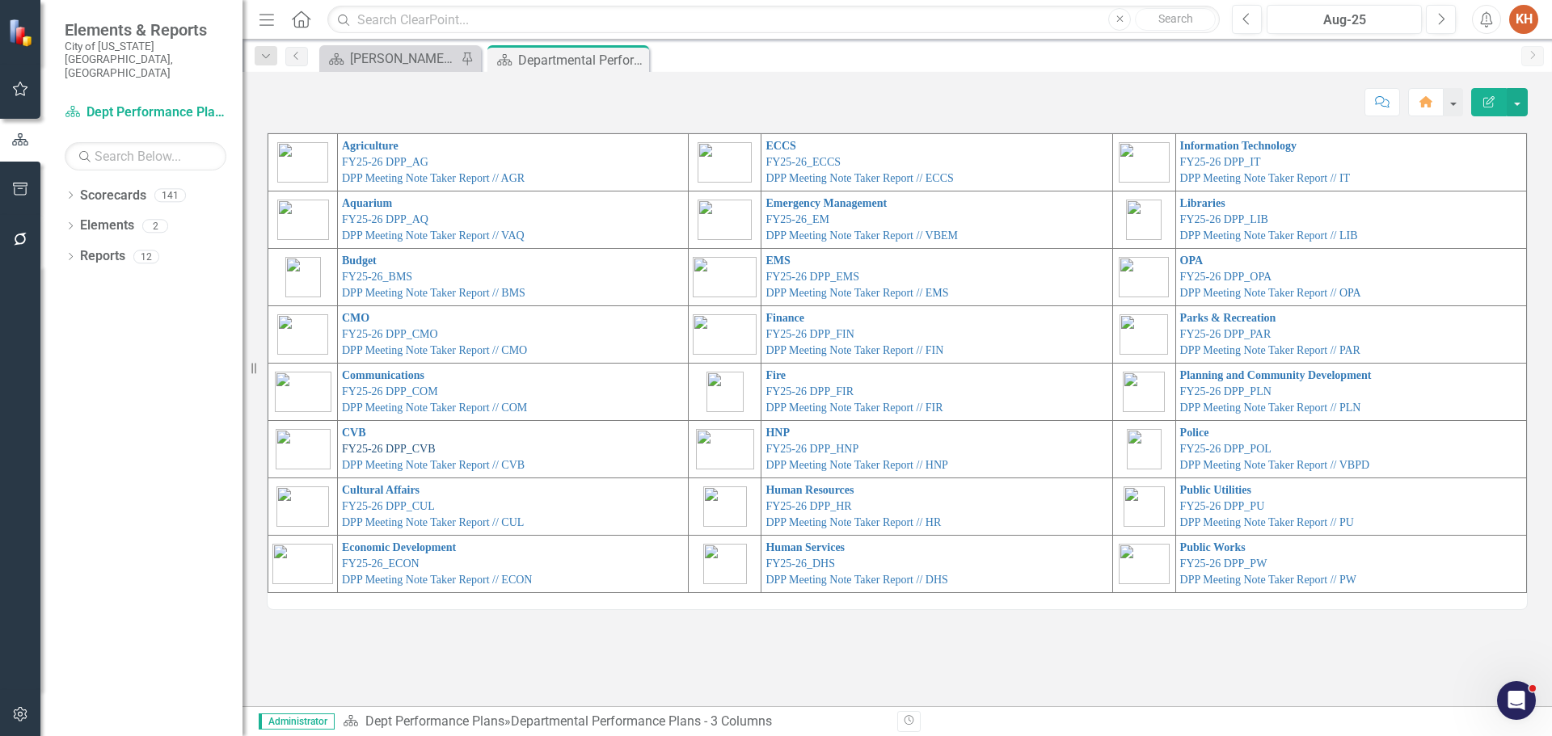
click at [409, 449] on link "FY25-26 DPP_CVB" at bounding box center [389, 449] width 94 height 12
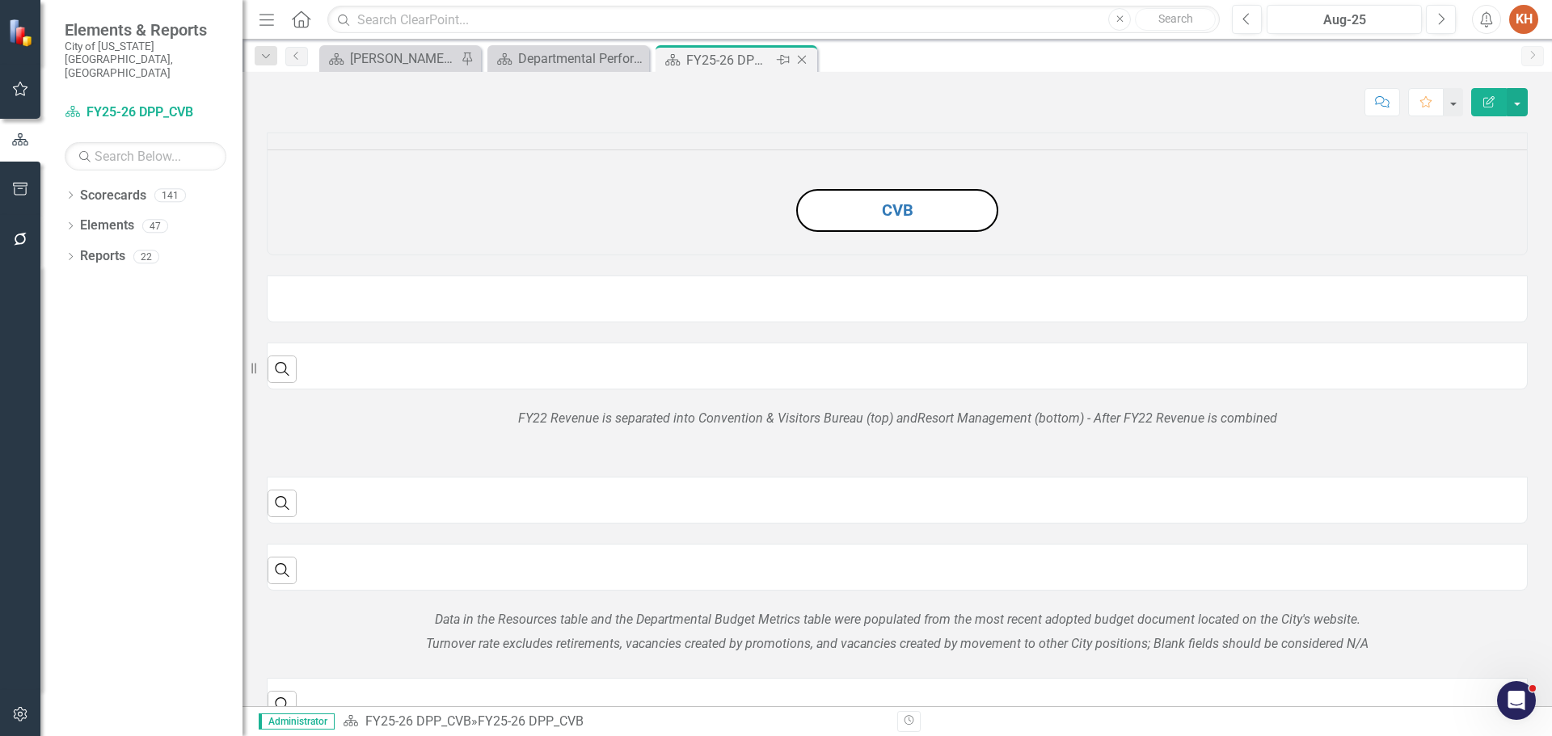
click at [799, 58] on icon "Close" at bounding box center [802, 59] width 16 height 13
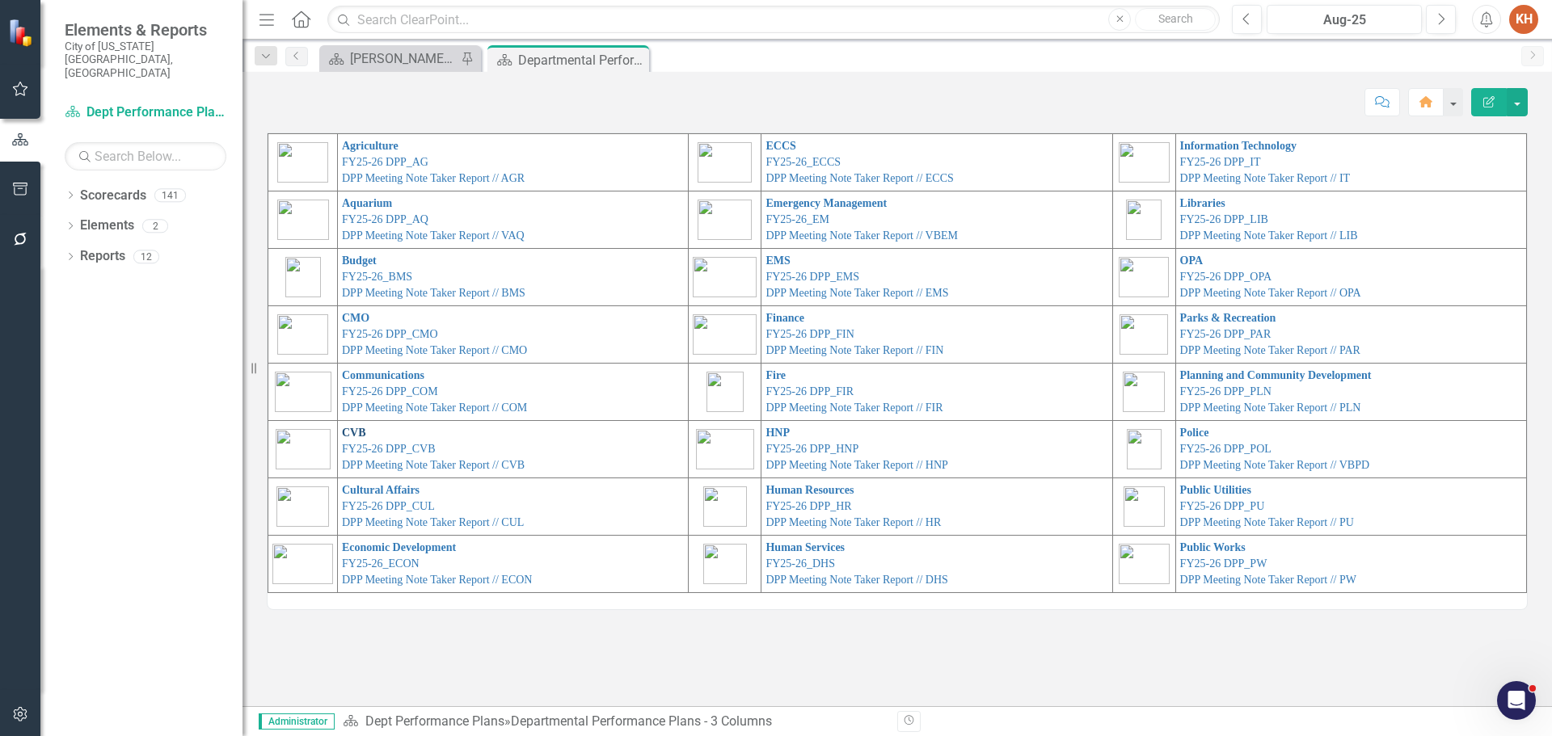
click at [342, 429] on link "CVB" at bounding box center [354, 433] width 24 height 12
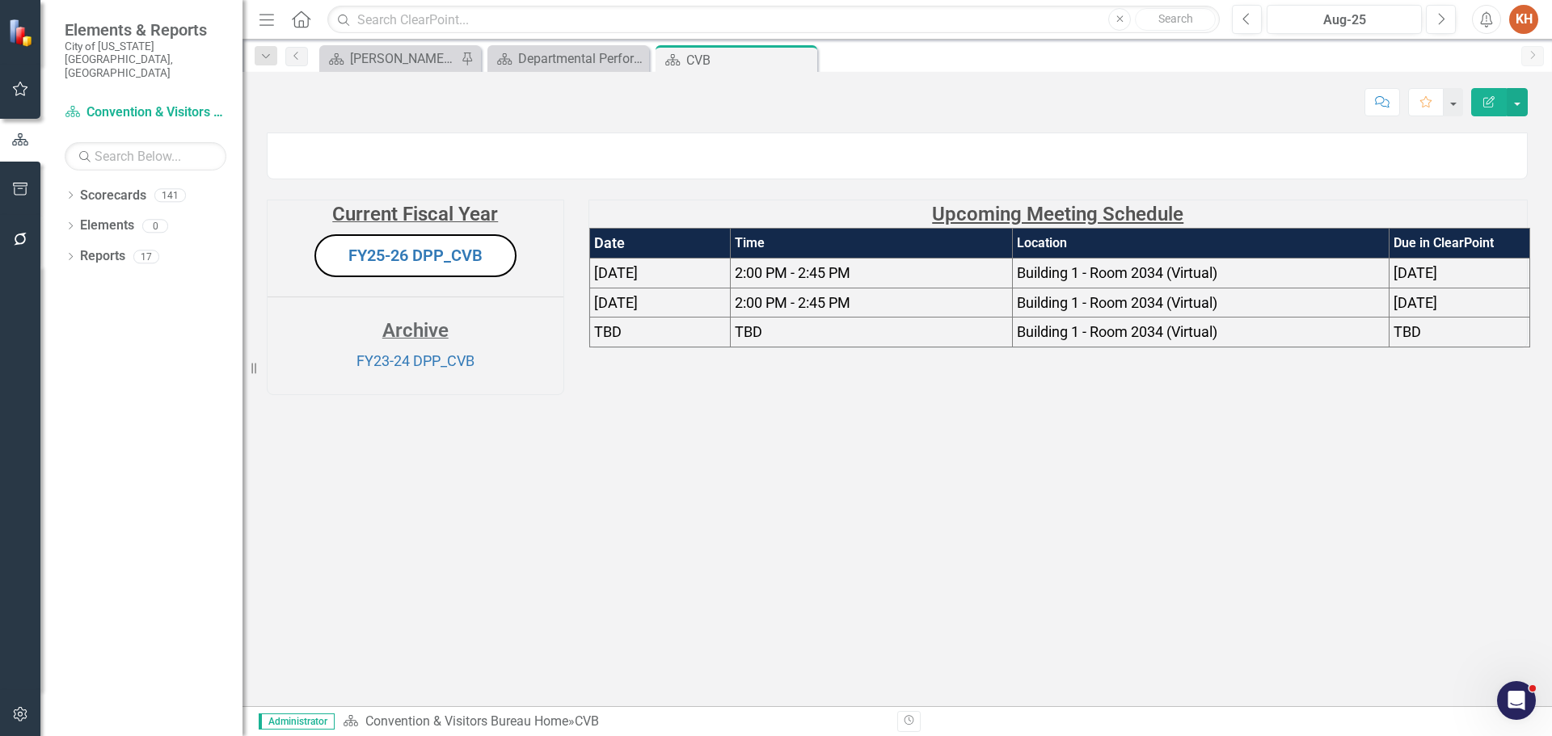
click at [1468, 318] on td "[DATE]" at bounding box center [1459, 303] width 141 height 30
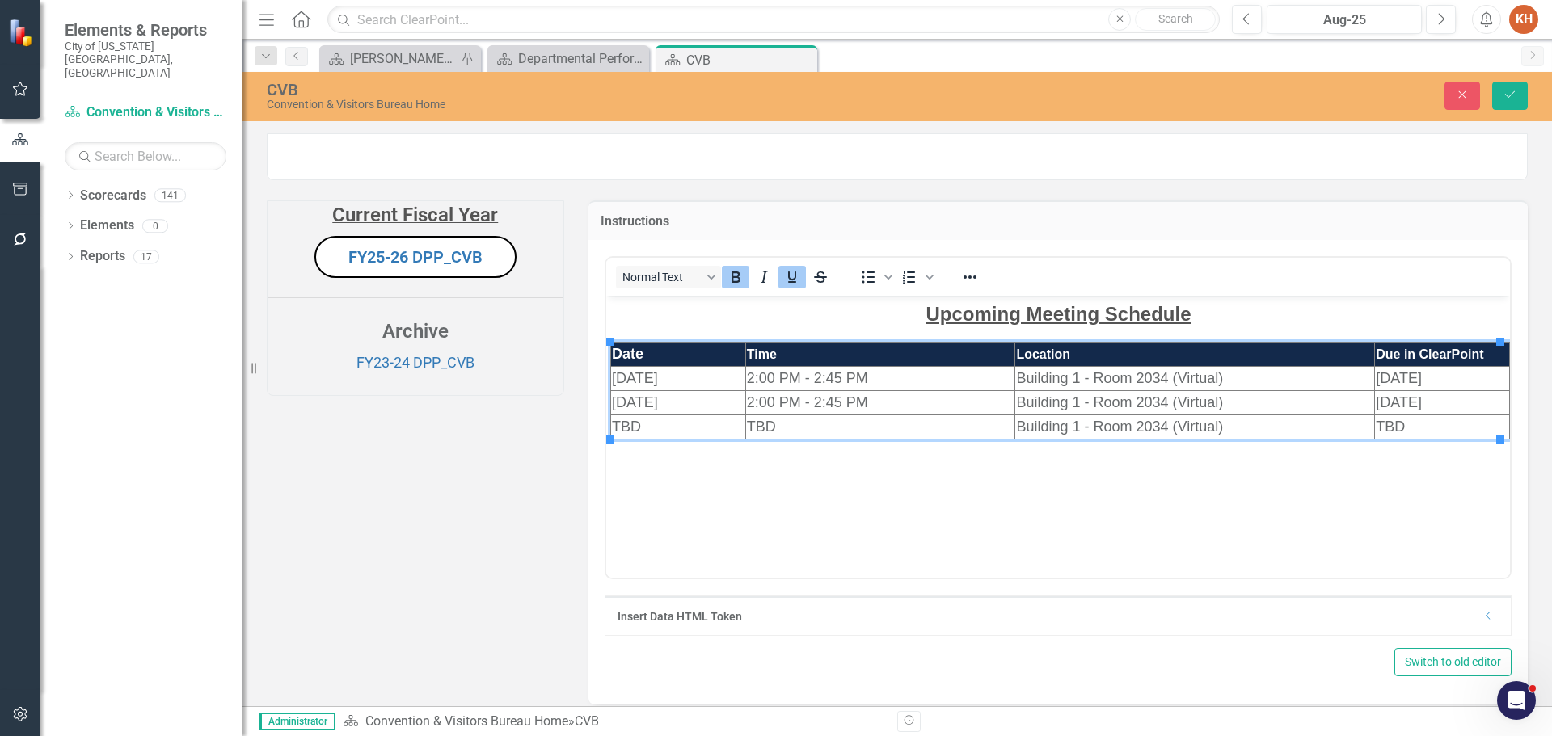
click at [1450, 401] on td "[DATE]" at bounding box center [1441, 402] width 135 height 24
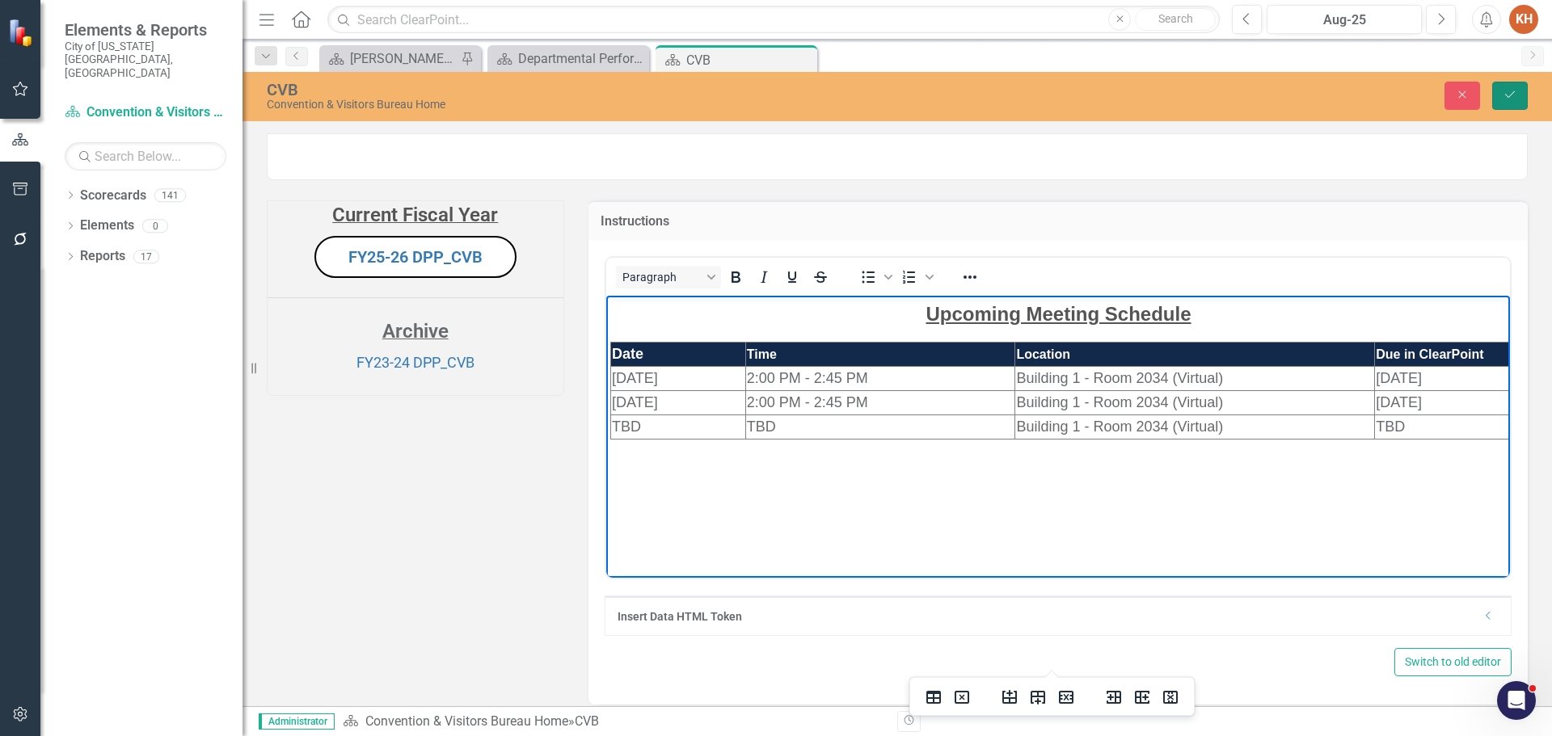
click at [1518, 96] on button "Save" at bounding box center [1510, 96] width 36 height 28
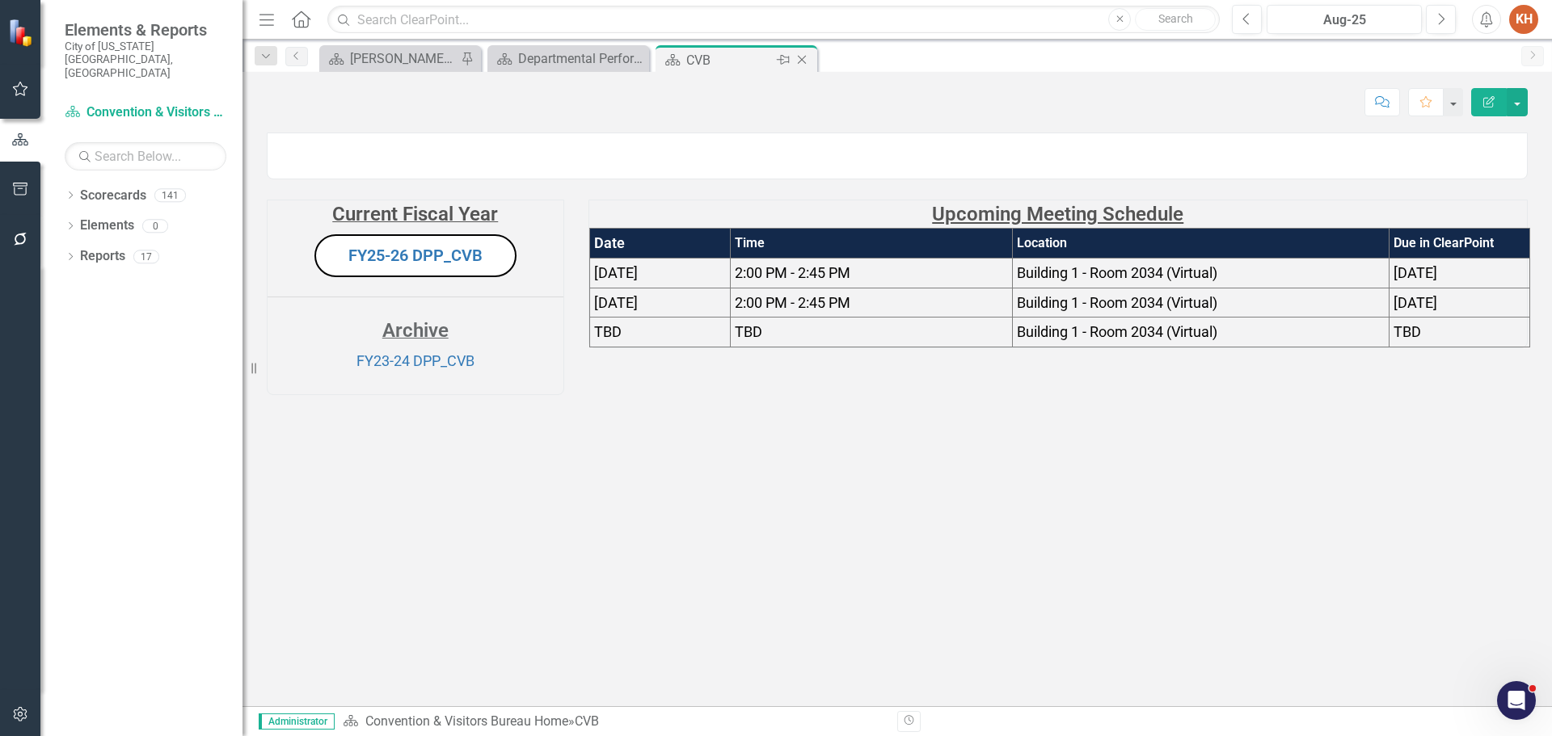
click at [802, 57] on icon "Close" at bounding box center [802, 59] width 16 height 13
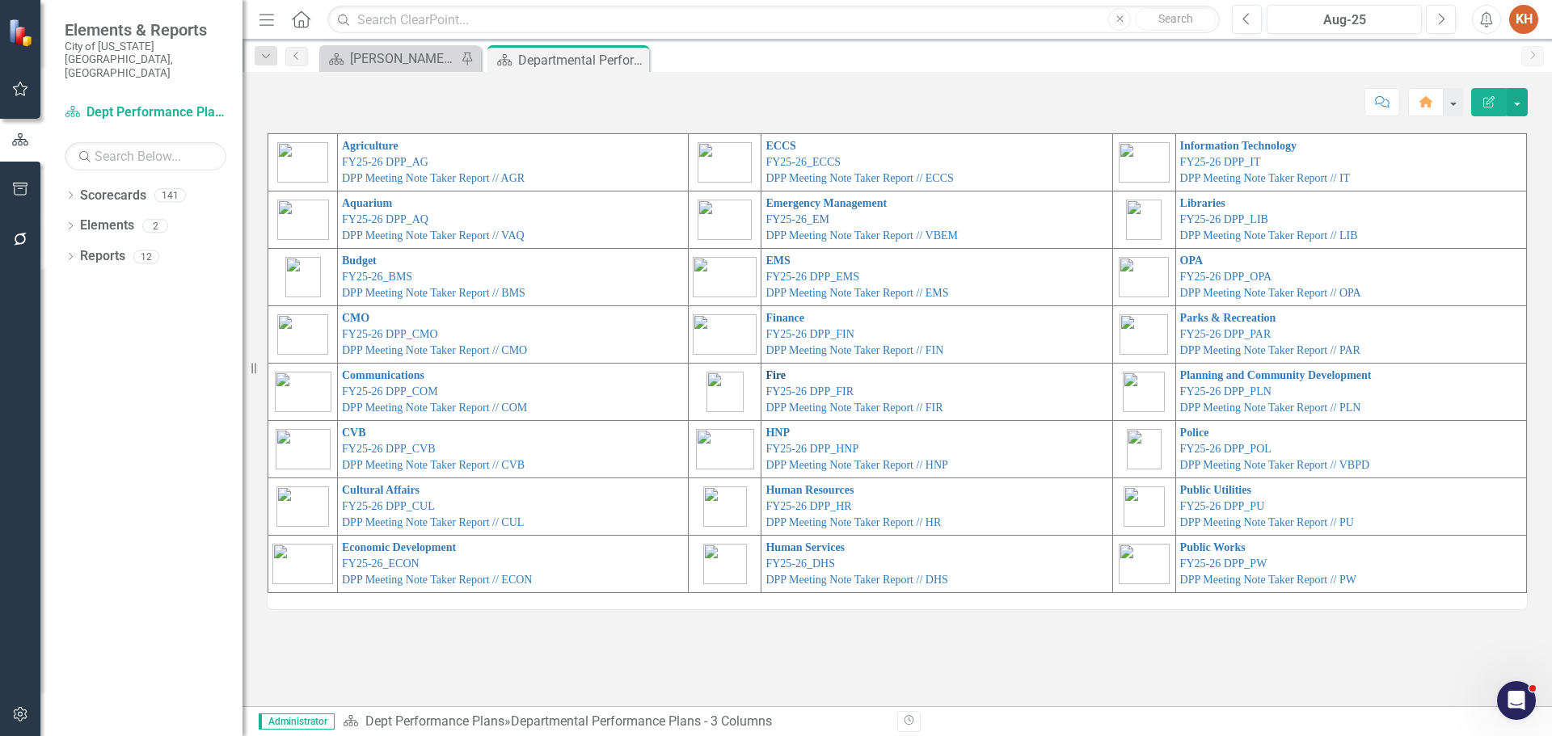
click at [765, 376] on link "Fire" at bounding box center [775, 375] width 20 height 12
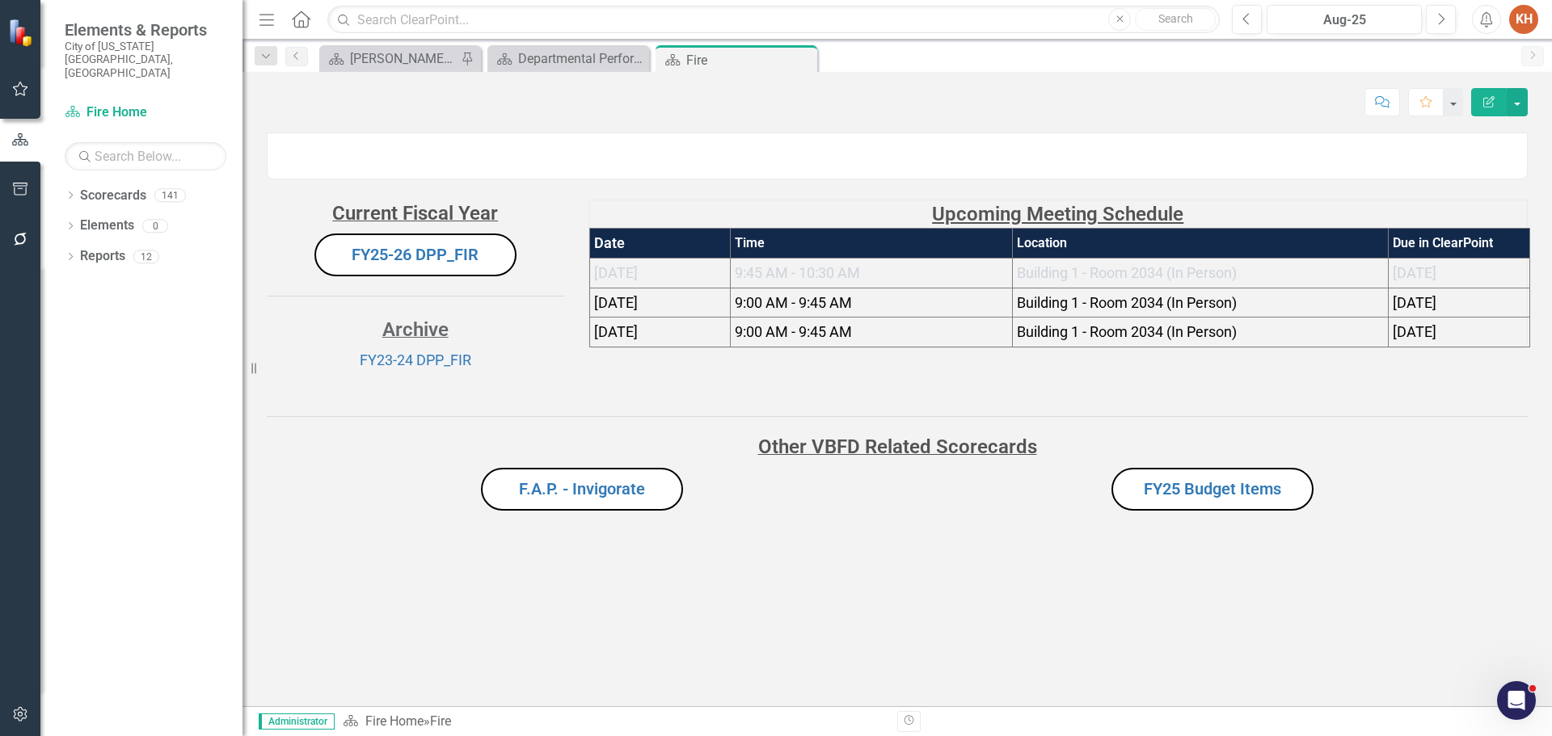
click at [638, 311] on span "[DATE]" at bounding box center [616, 302] width 44 height 17
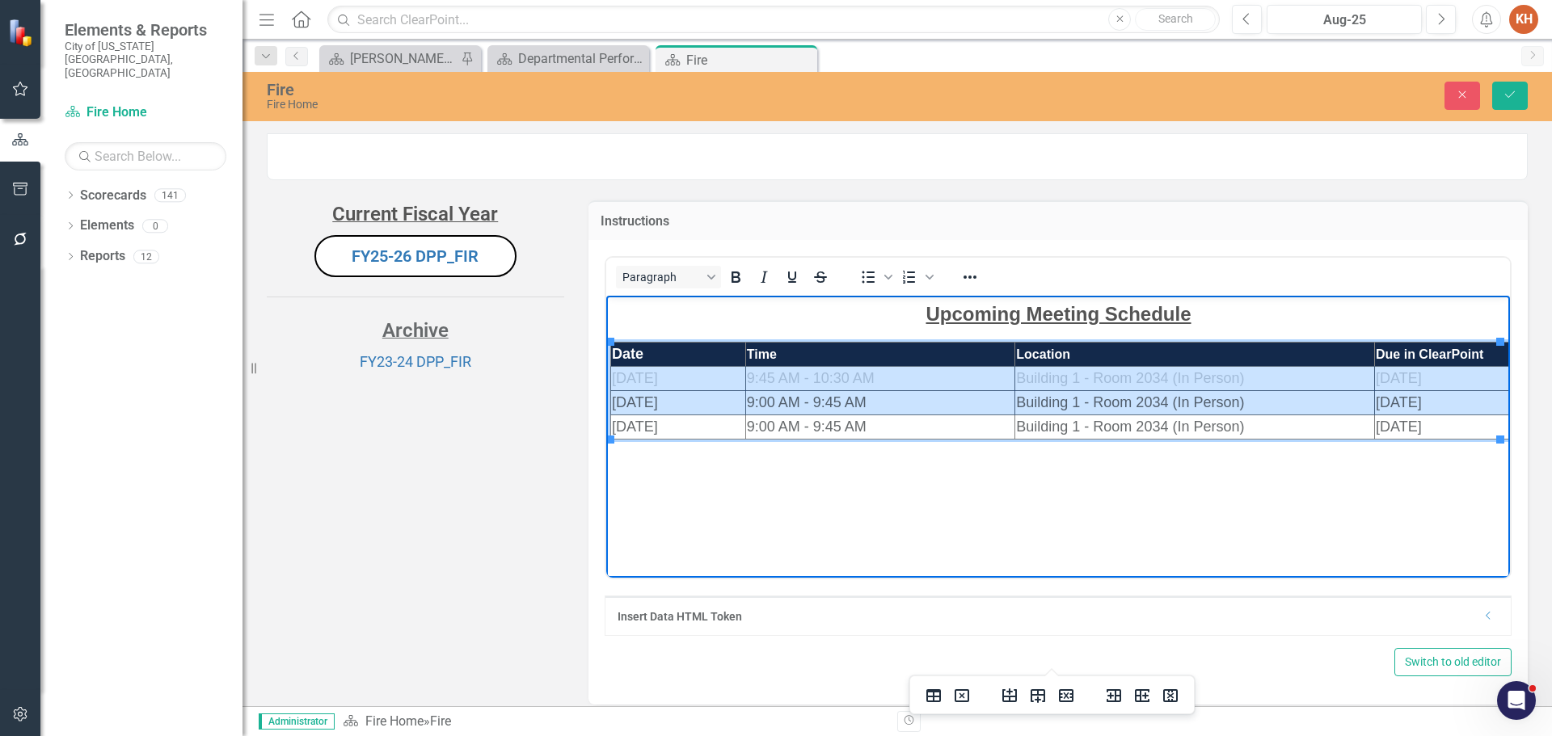
drag, startPoint x: 689, startPoint y: 373, endPoint x: 1463, endPoint y: 398, distance: 773.9
click at [1463, 398] on tbody "Date Time Location Due in ClearPoint [DATE] 9:45 AM - 10:30 AM Building 1 - Roo…" at bounding box center [1059, 390] width 899 height 97
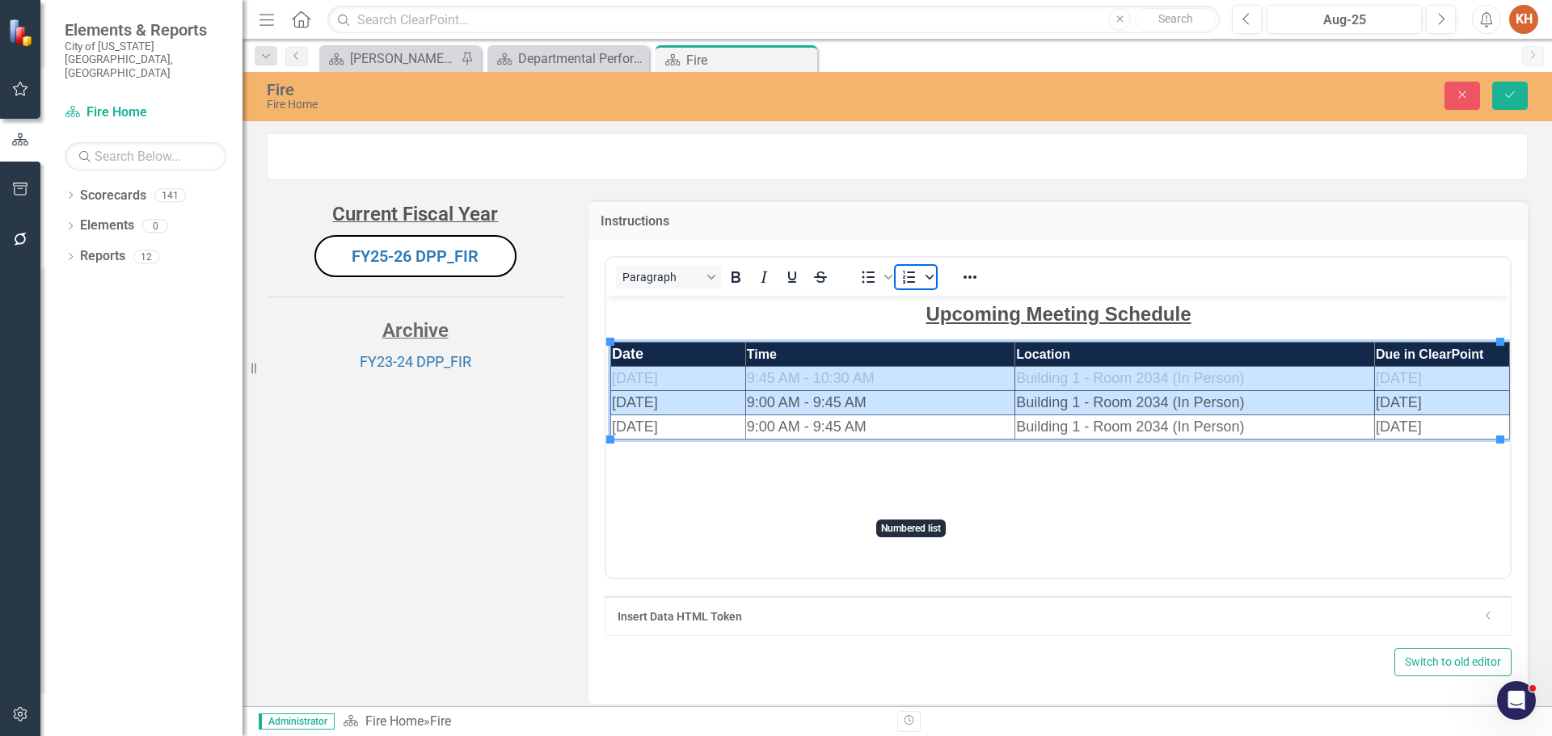
click at [925, 280] on icon "Numbered list" at bounding box center [929, 277] width 8 height 5
click at [966, 287] on icon "Reveal or hide additional toolbar items" at bounding box center [969, 277] width 19 height 19
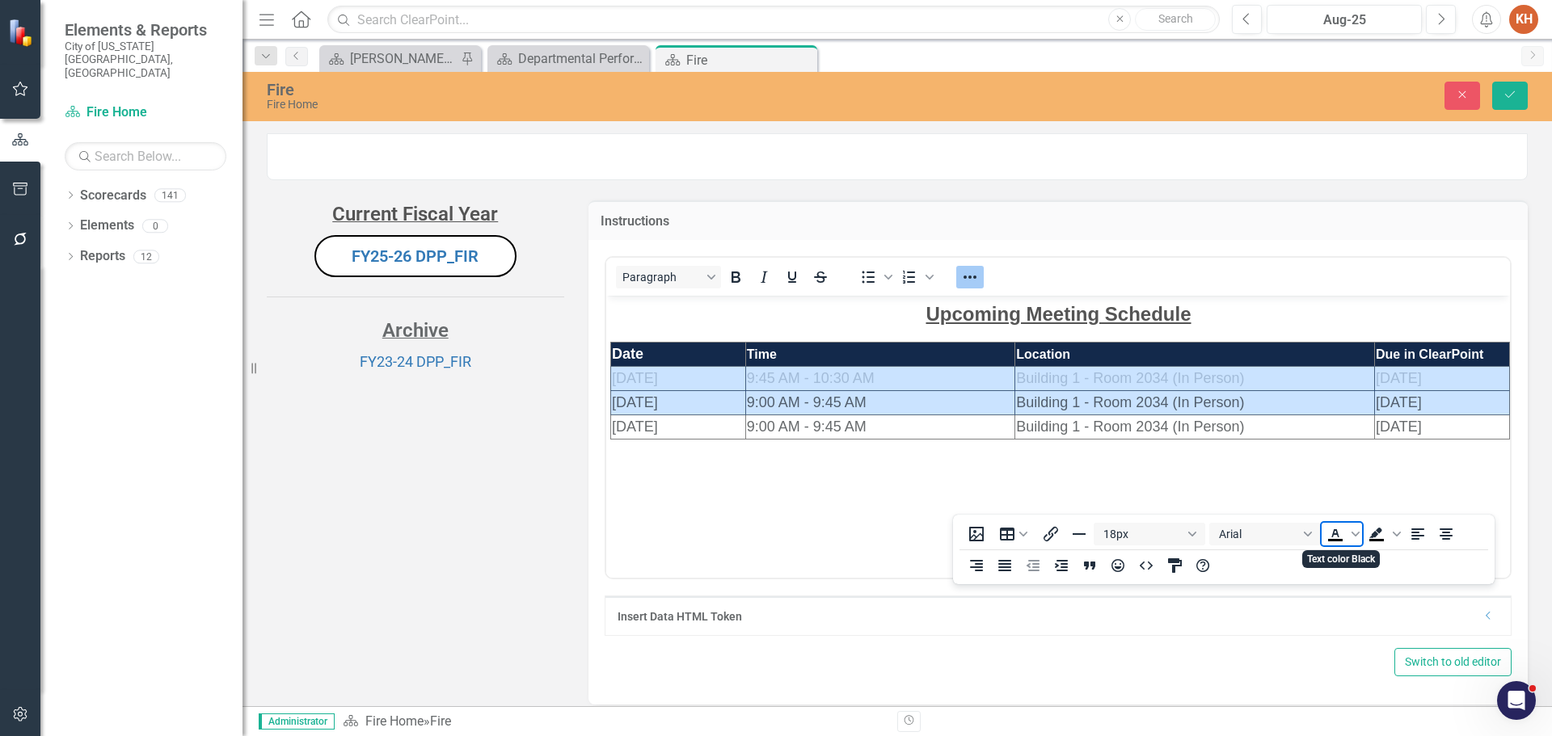
click at [1335, 538] on icon "Text color Black" at bounding box center [1335, 534] width 19 height 19
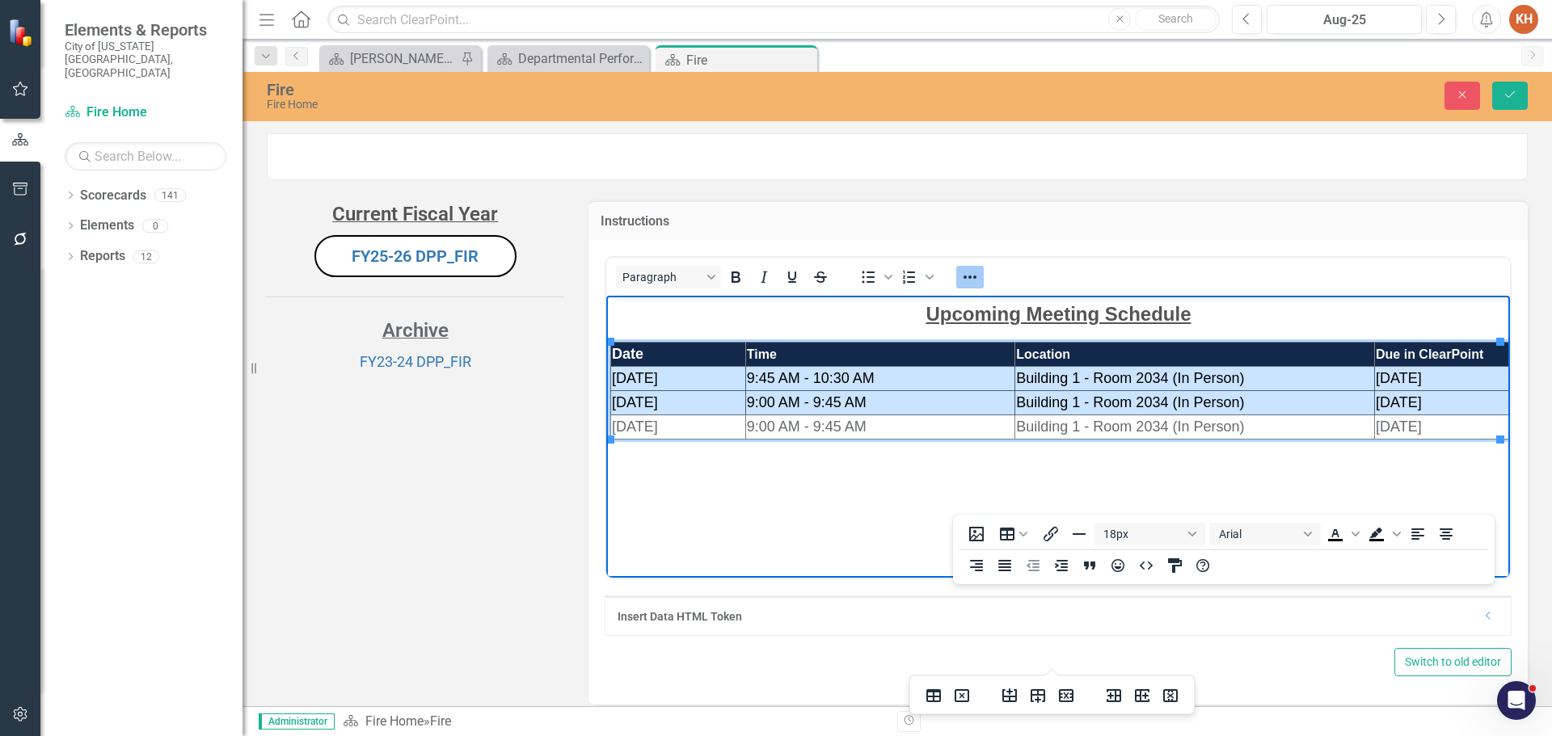
click at [967, 287] on icon "Reveal or hide additional toolbar items" at bounding box center [969, 277] width 19 height 19
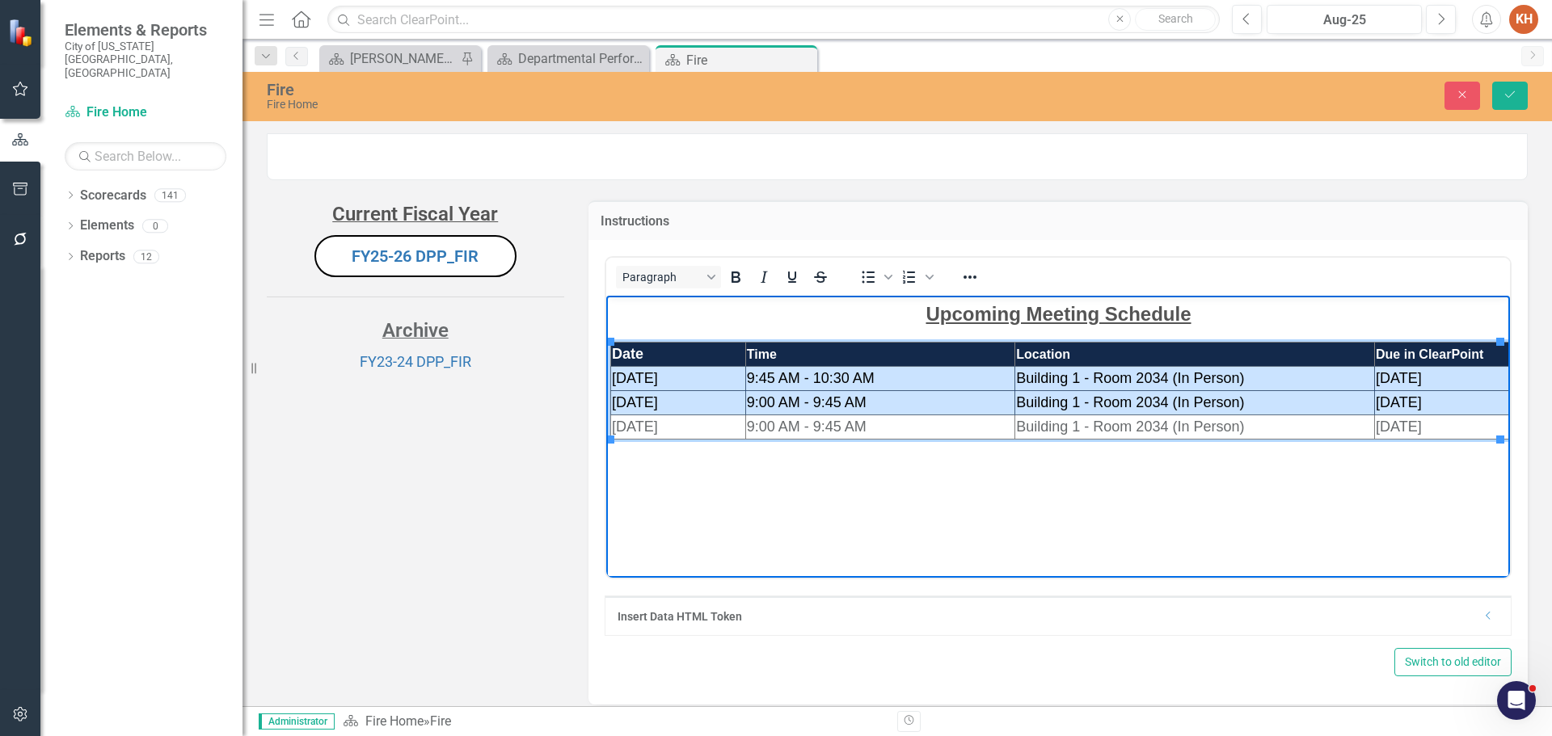
click at [677, 381] on td "[DATE]" at bounding box center [677, 378] width 135 height 24
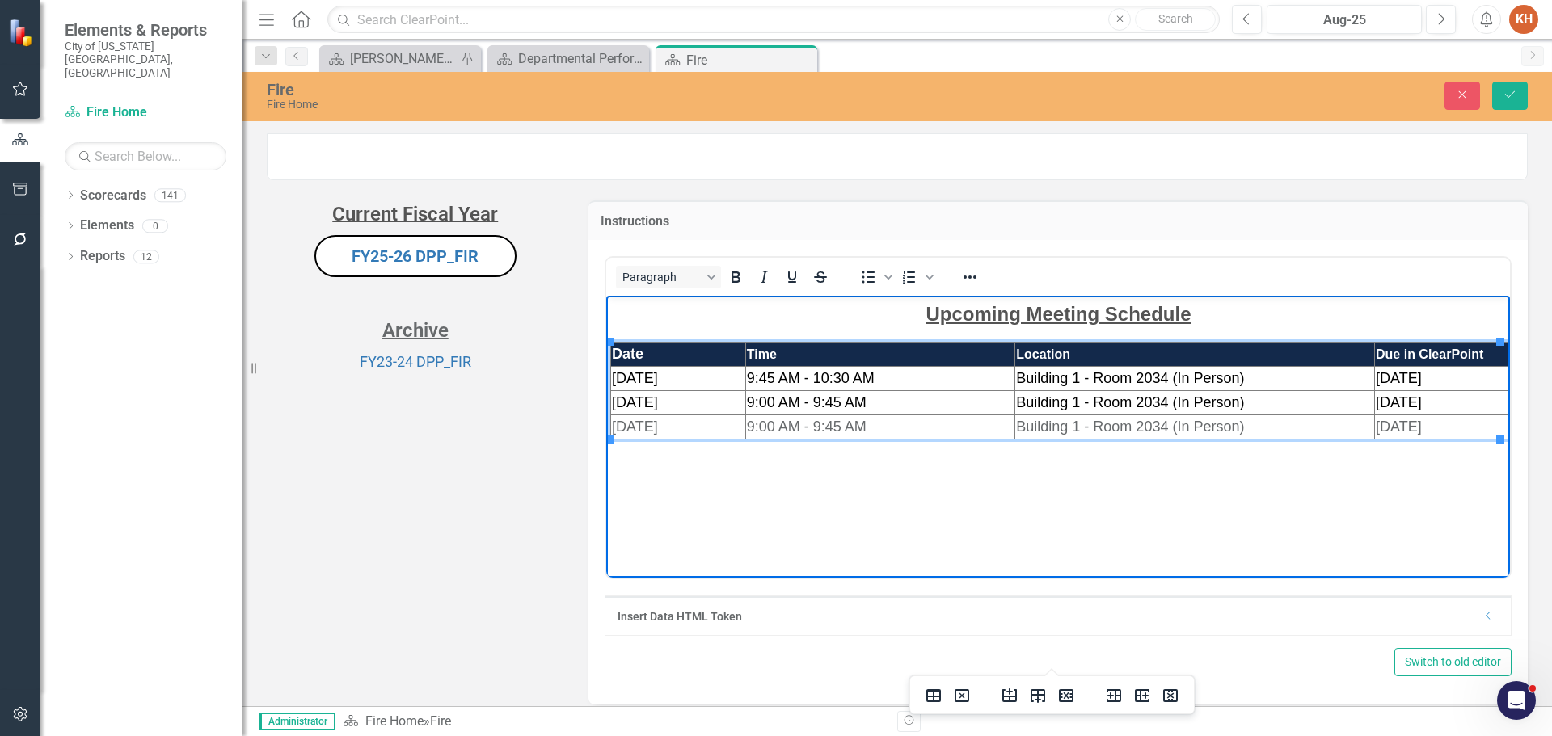
click at [657, 377] on span "[DATE]" at bounding box center [634, 377] width 46 height 16
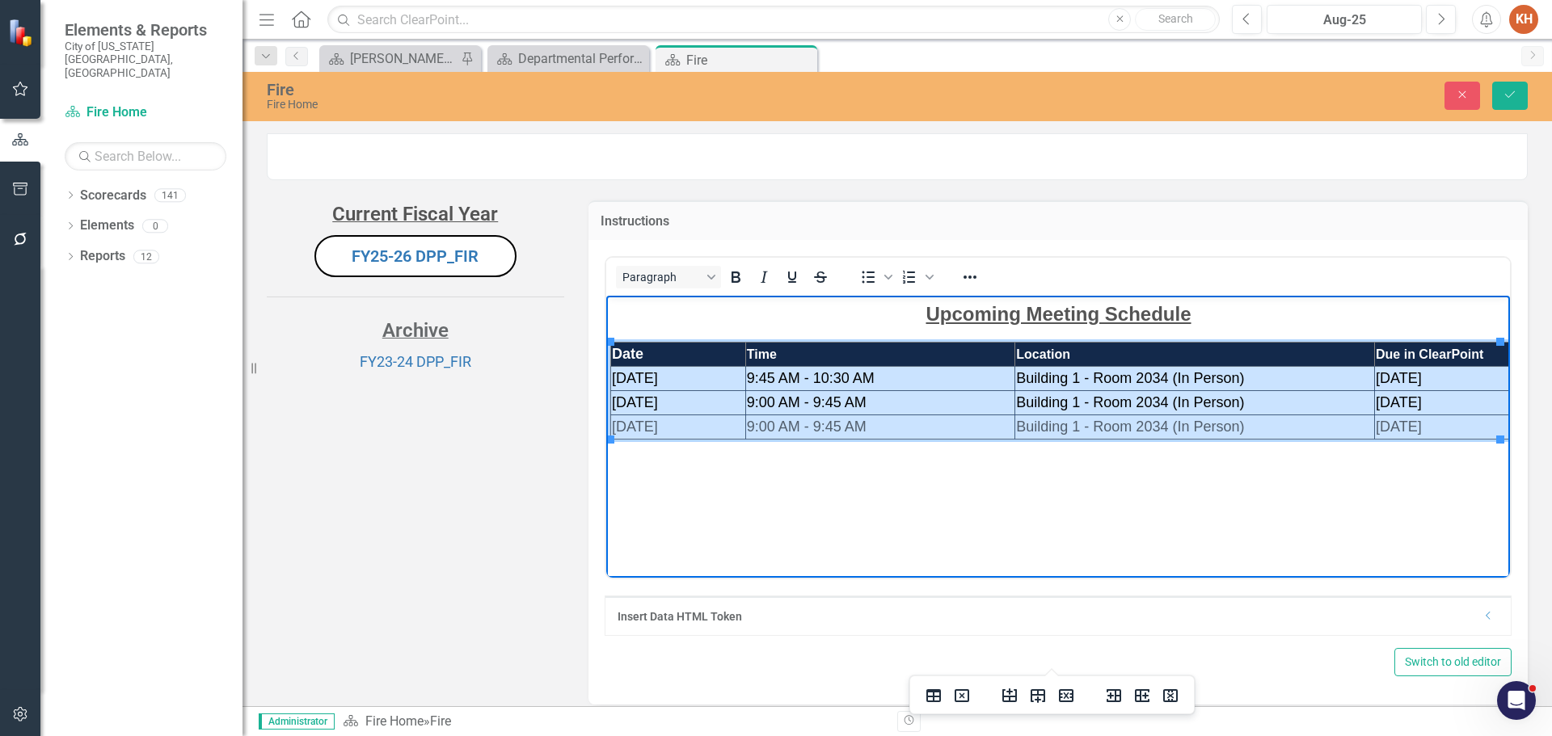
drag, startPoint x: 710, startPoint y: 373, endPoint x: 1456, endPoint y: 420, distance: 748.3
click at [1456, 420] on tbody "Date Time Location Due in ClearPoint [DATE] 9:45 AM - 10:30 AM Building 1 - Roo…" at bounding box center [1059, 390] width 899 height 97
click at [965, 287] on icon "Reveal or hide additional toolbar items" at bounding box center [969, 277] width 19 height 19
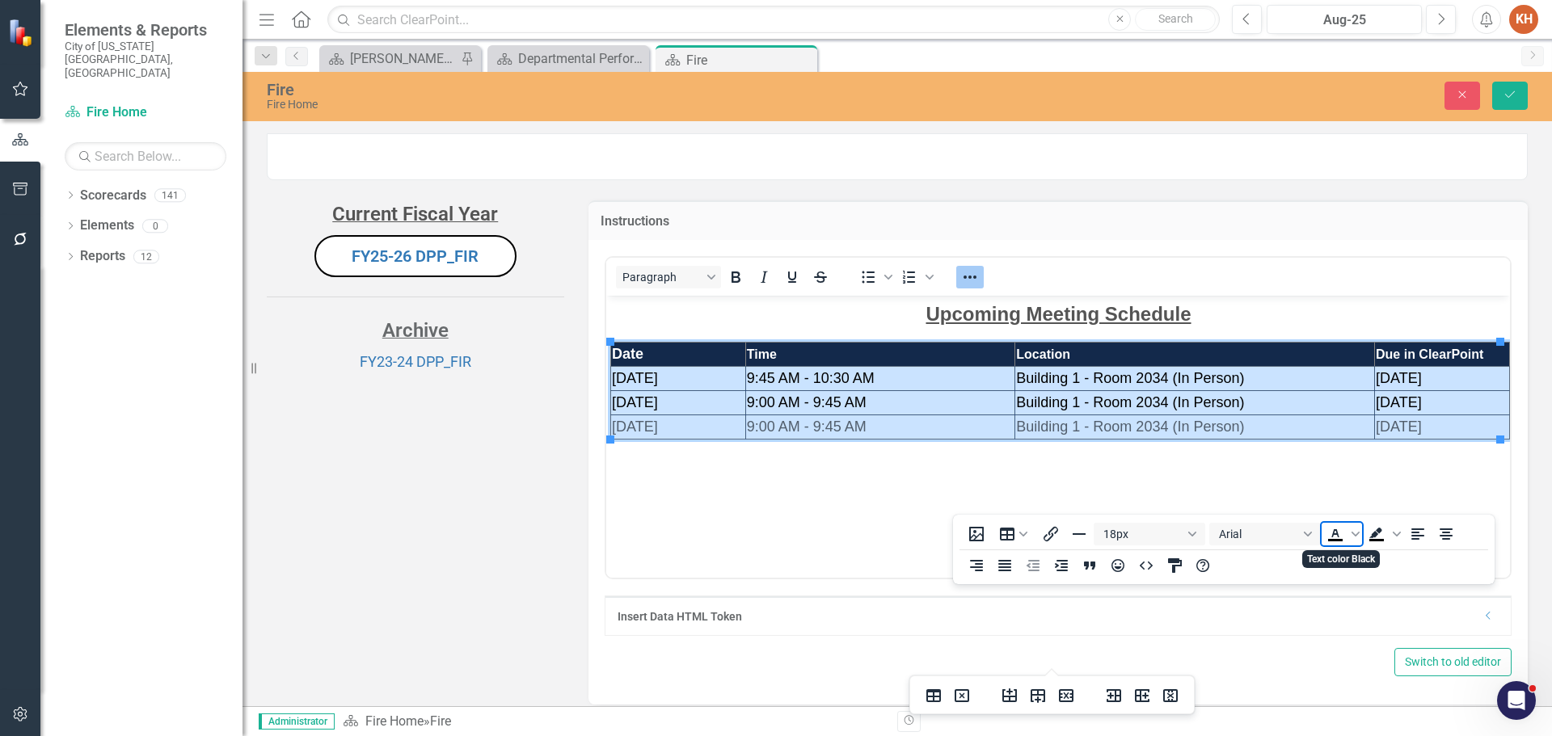
click at [1331, 535] on icon "Text color Black" at bounding box center [1335, 534] width 19 height 19
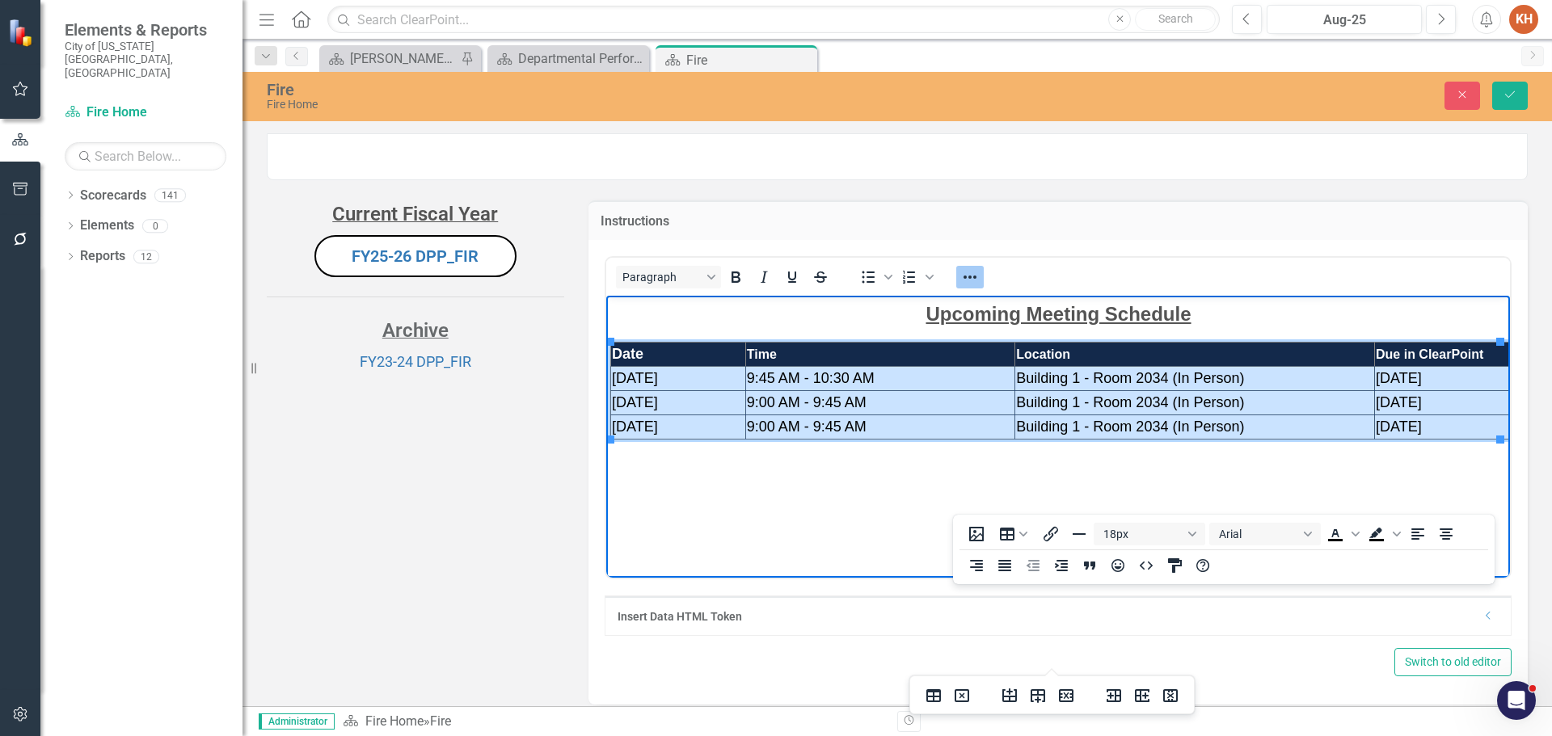
click at [966, 287] on icon "Reveal or hide additional toolbar items" at bounding box center [969, 277] width 19 height 19
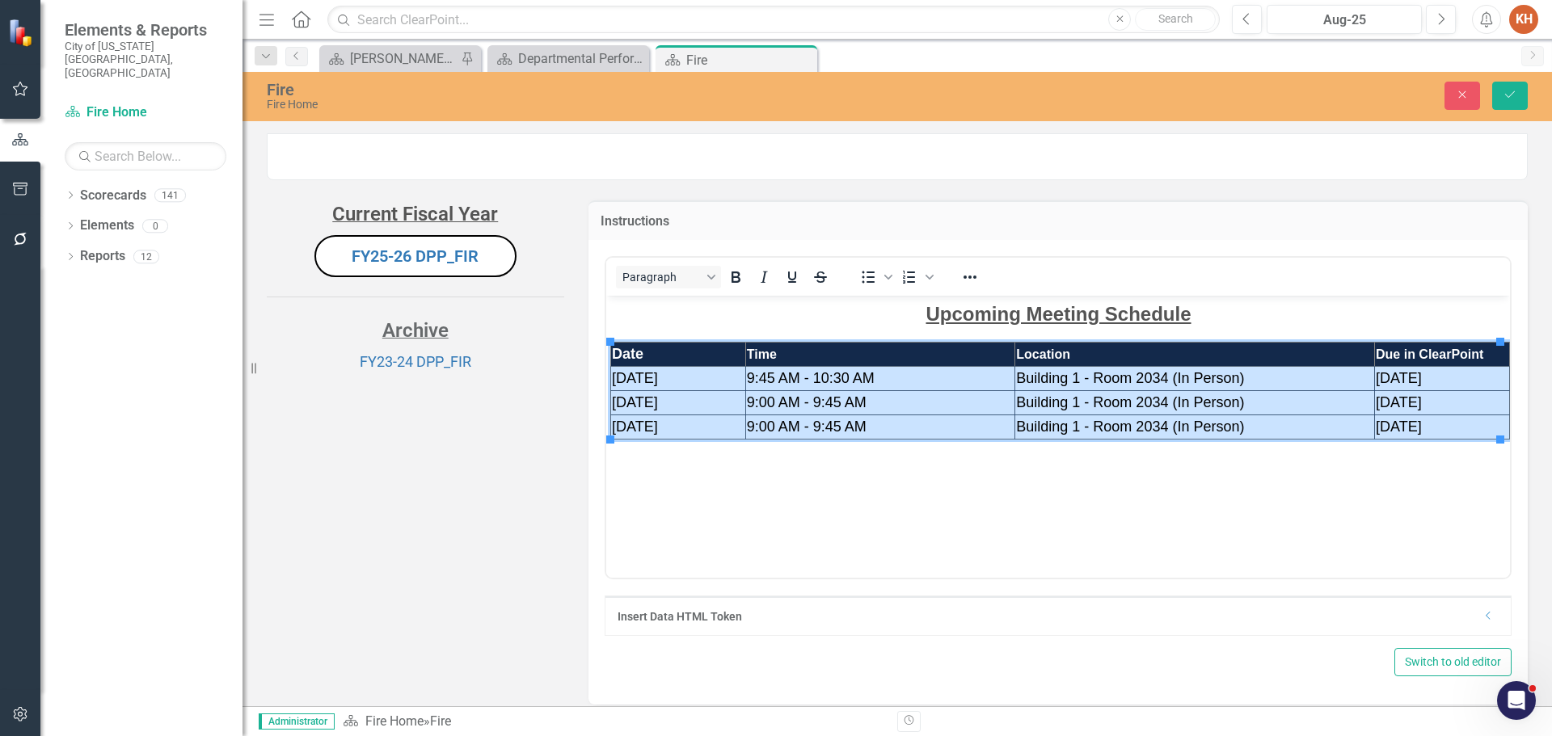
click at [714, 372] on td "[DATE]" at bounding box center [677, 378] width 135 height 24
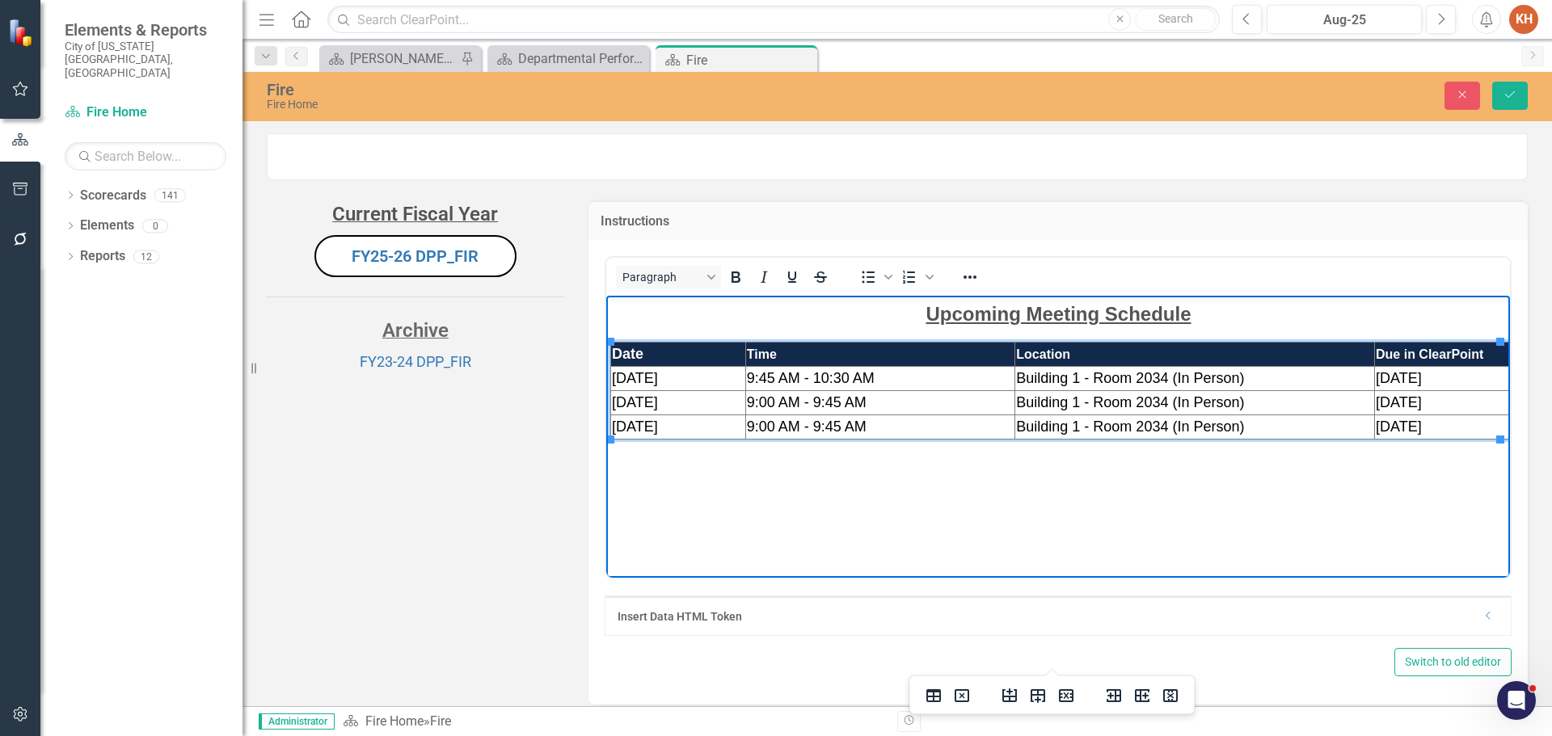
click at [709, 383] on td "[DATE]" at bounding box center [677, 378] width 135 height 24
click at [1375, 385] on span "[DATE]" at bounding box center [1398, 377] width 46 height 16
click at [1385, 401] on span "[DATE]" at bounding box center [1398, 402] width 46 height 16
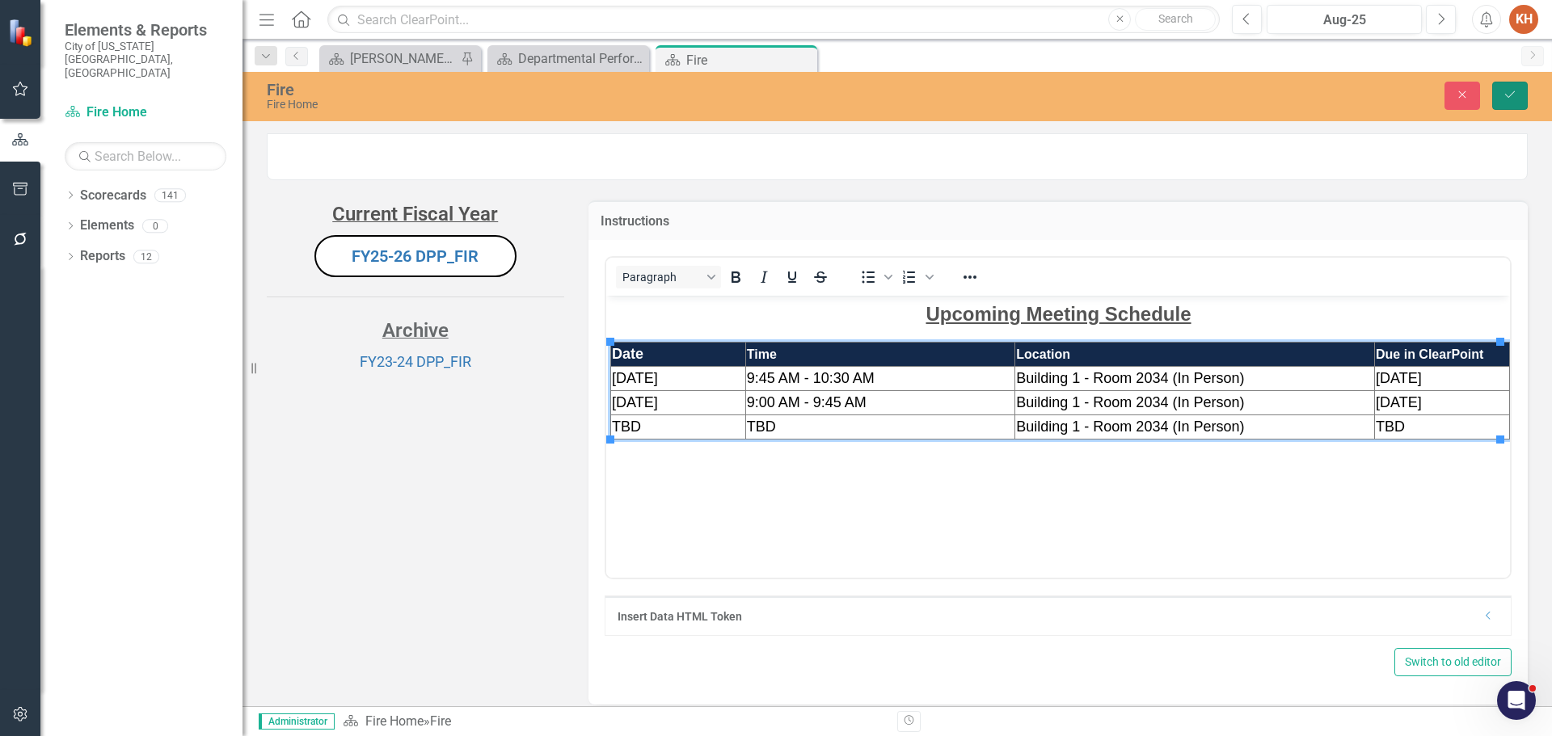
click at [1508, 91] on icon "Save" at bounding box center [1510, 94] width 15 height 11
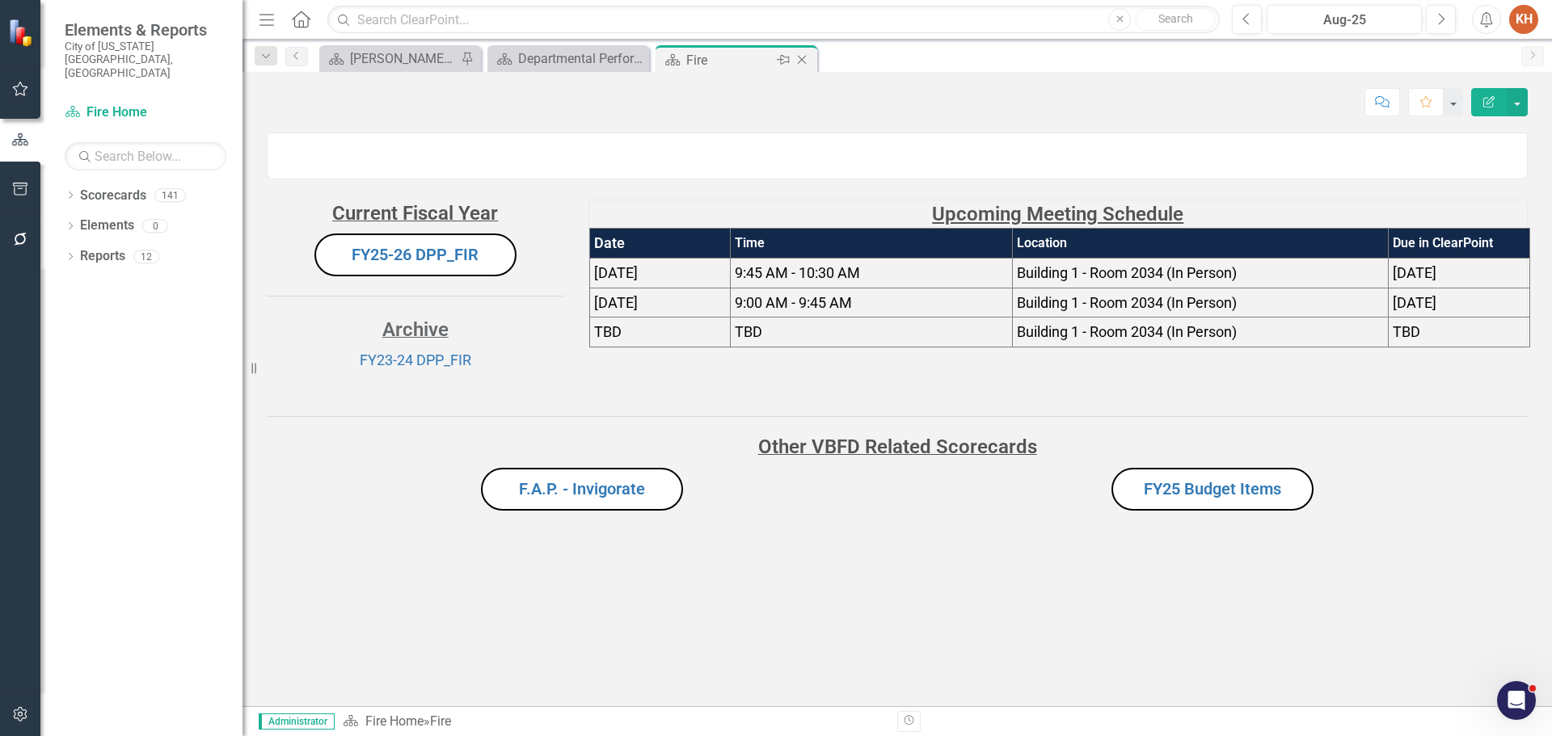
click at [803, 58] on icon "Close" at bounding box center [802, 59] width 16 height 13
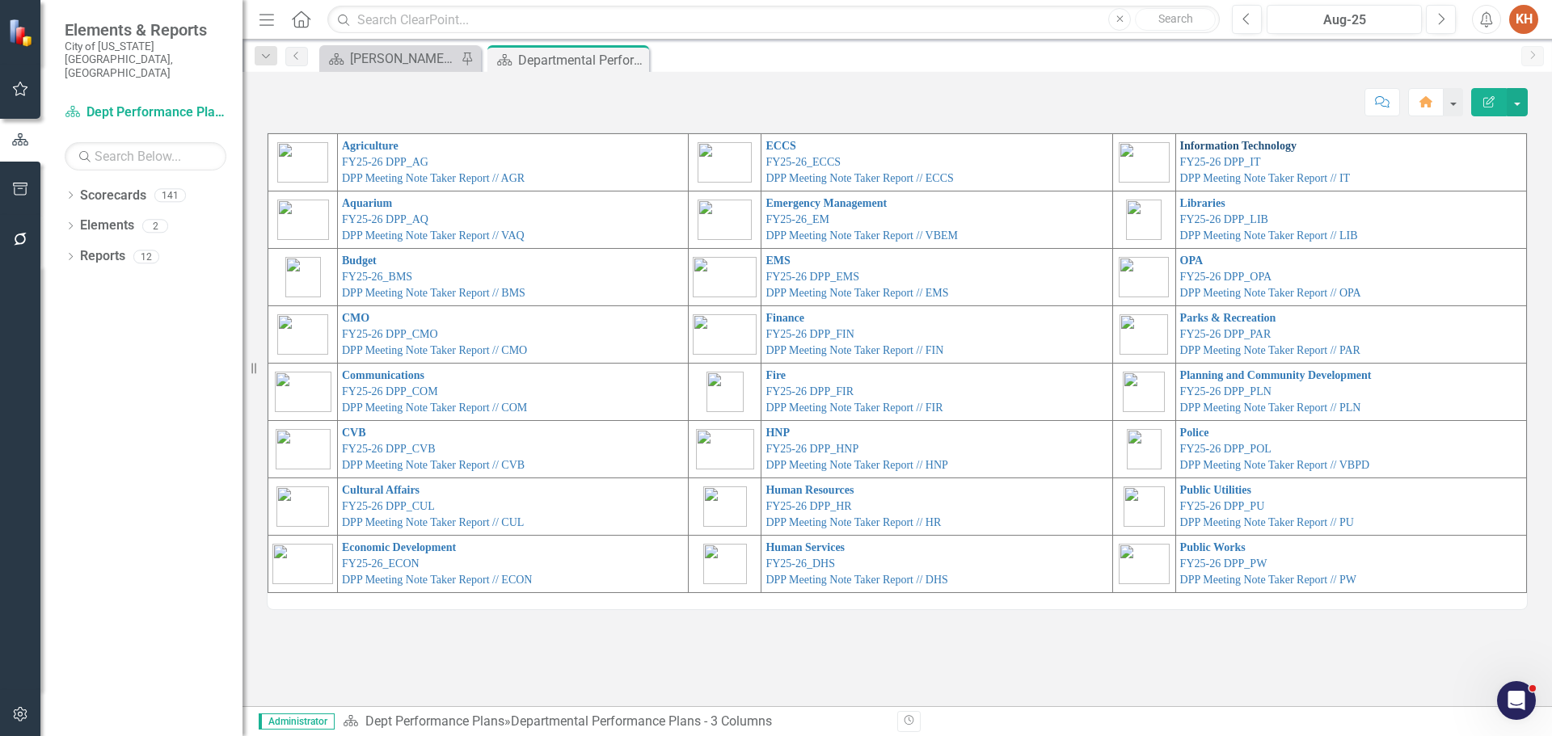
click at [1221, 143] on link "Information Technology" at bounding box center [1238, 146] width 116 height 12
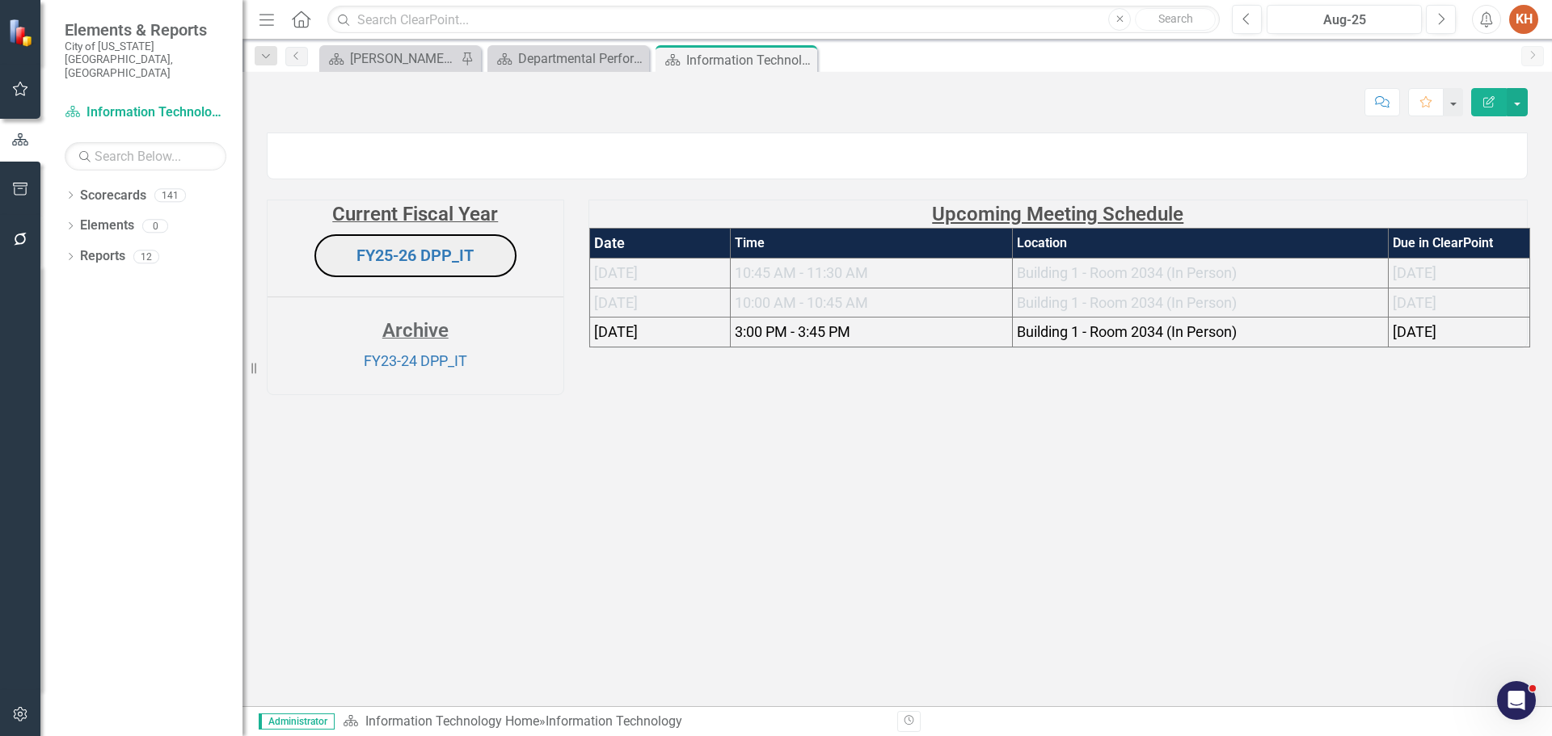
click at [630, 311] on span "[DATE]" at bounding box center [616, 302] width 44 height 17
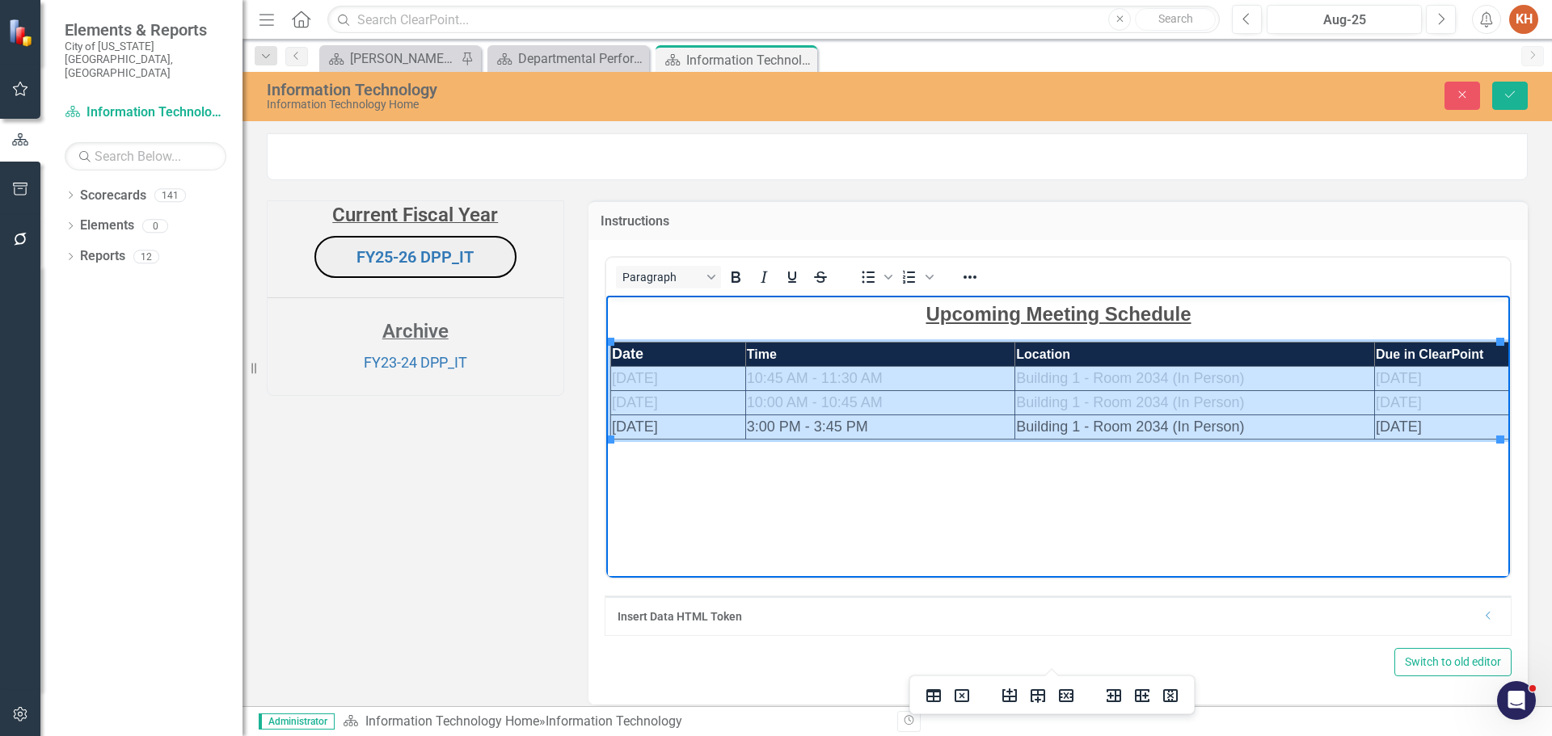
drag, startPoint x: 688, startPoint y: 378, endPoint x: 1442, endPoint y: 421, distance: 755.3
click at [1442, 421] on tbody "Date Time Location Due in ClearPoint [DATE] 10:45 AM - 11:30 AM Building 1 - Ro…" at bounding box center [1059, 390] width 899 height 97
click at [963, 287] on icon "Reveal or hide additional toolbar items" at bounding box center [969, 277] width 19 height 19
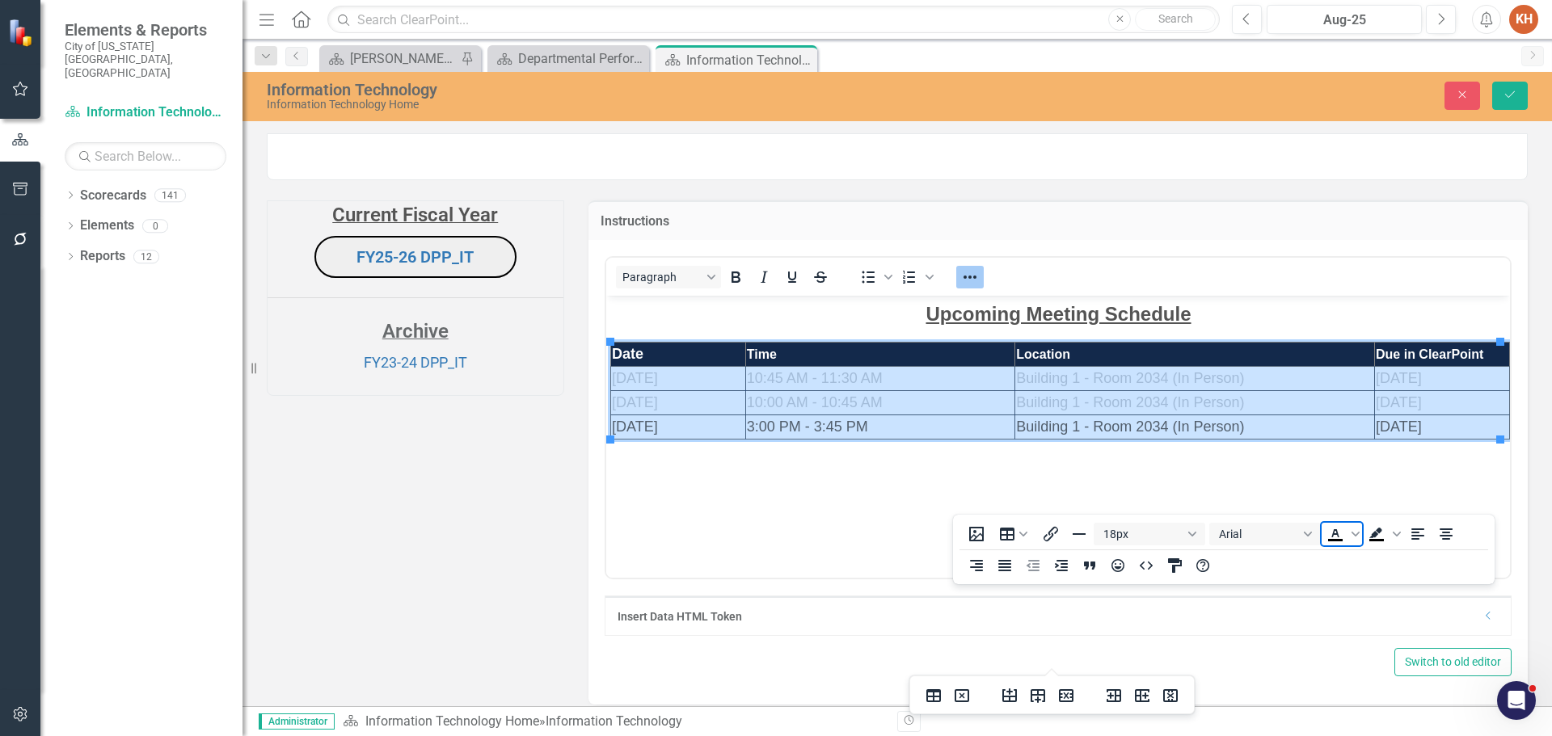
click at [1332, 536] on icon "Text color Black" at bounding box center [1334, 533] width 7 height 8
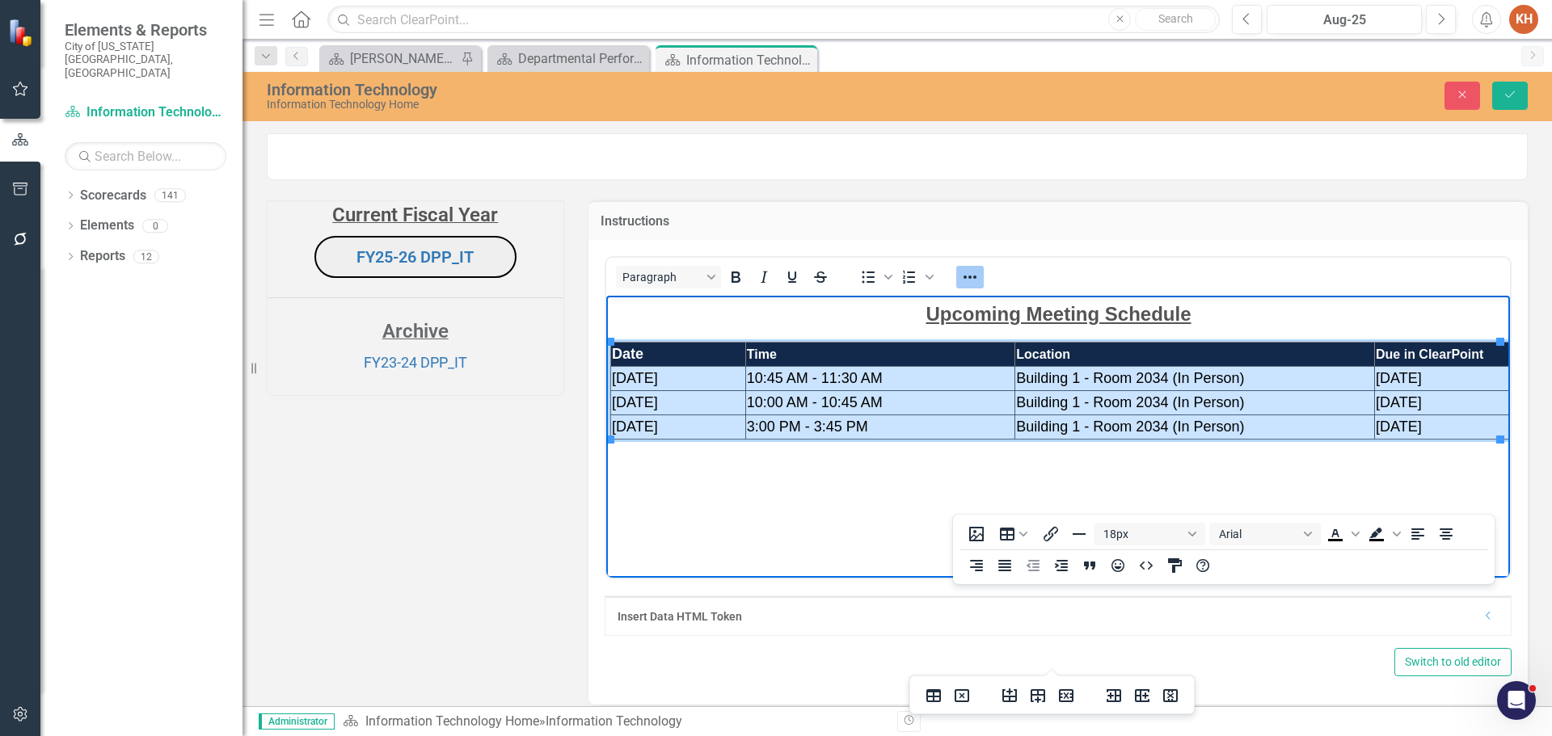
click at [962, 287] on icon "Reveal or hide additional toolbar items" at bounding box center [969, 277] width 19 height 19
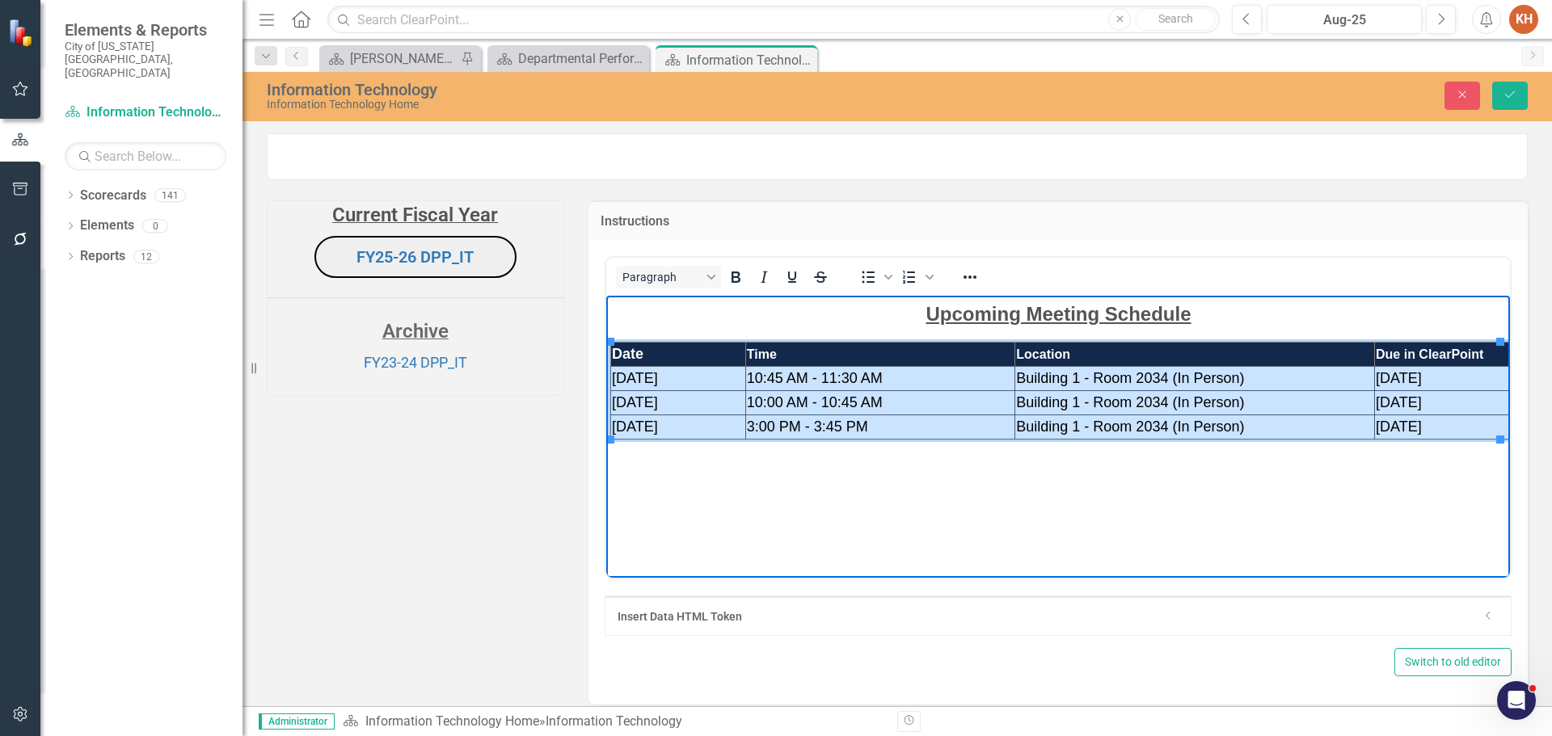
click at [633, 381] on td "[DATE]" at bounding box center [677, 378] width 135 height 24
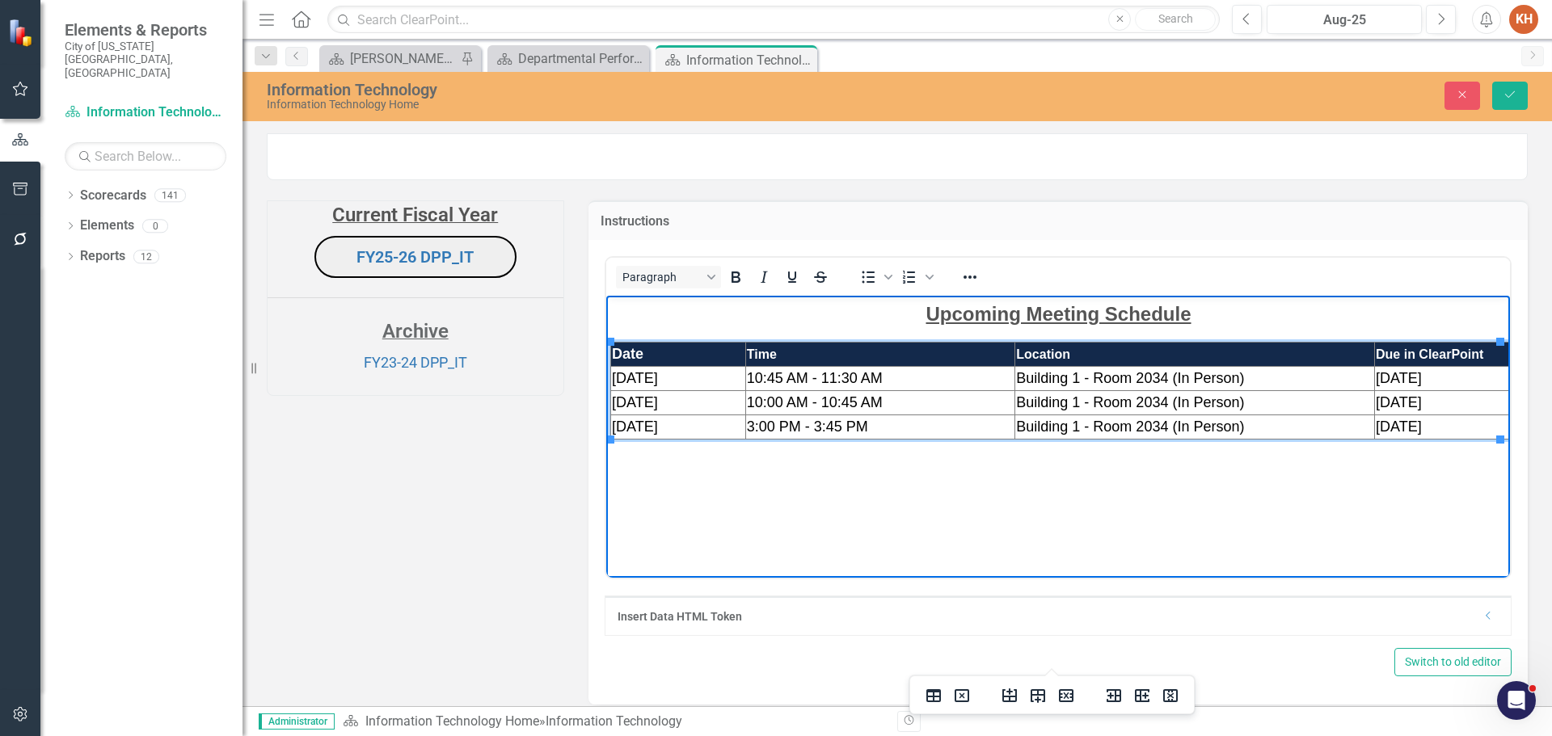
click at [631, 377] on span "[DATE]" at bounding box center [634, 377] width 46 height 16
click at [676, 426] on td "[DATE]" at bounding box center [677, 427] width 135 height 24
click at [753, 373] on span "10:45 AM - 11:30 AM" at bounding box center [814, 377] width 136 height 16
click at [1380, 374] on span "[DATE]" at bounding box center [1398, 377] width 46 height 16
click at [1393, 406] on span "[DATE]" at bounding box center [1398, 402] width 46 height 16
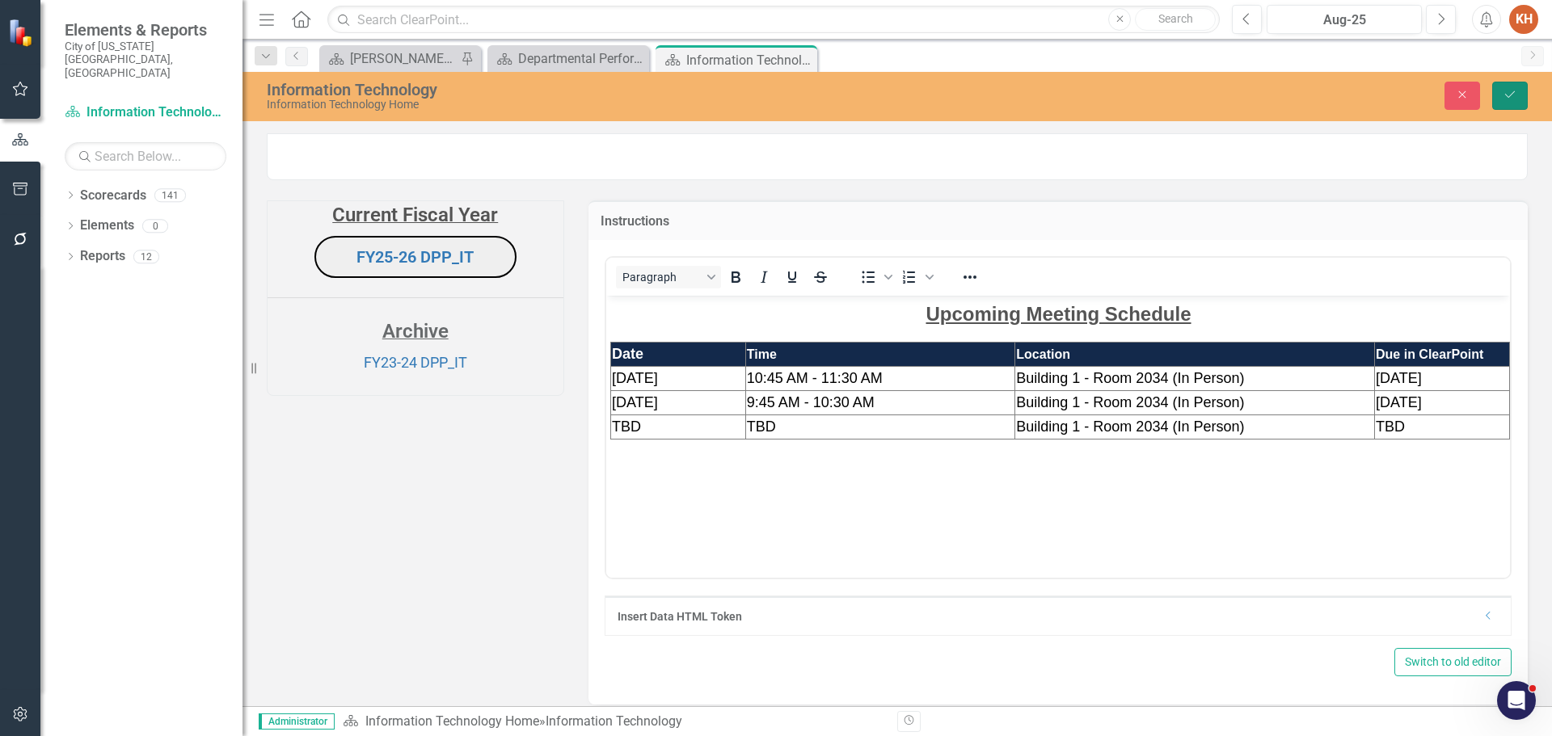
click at [1505, 94] on icon "Save" at bounding box center [1510, 94] width 15 height 11
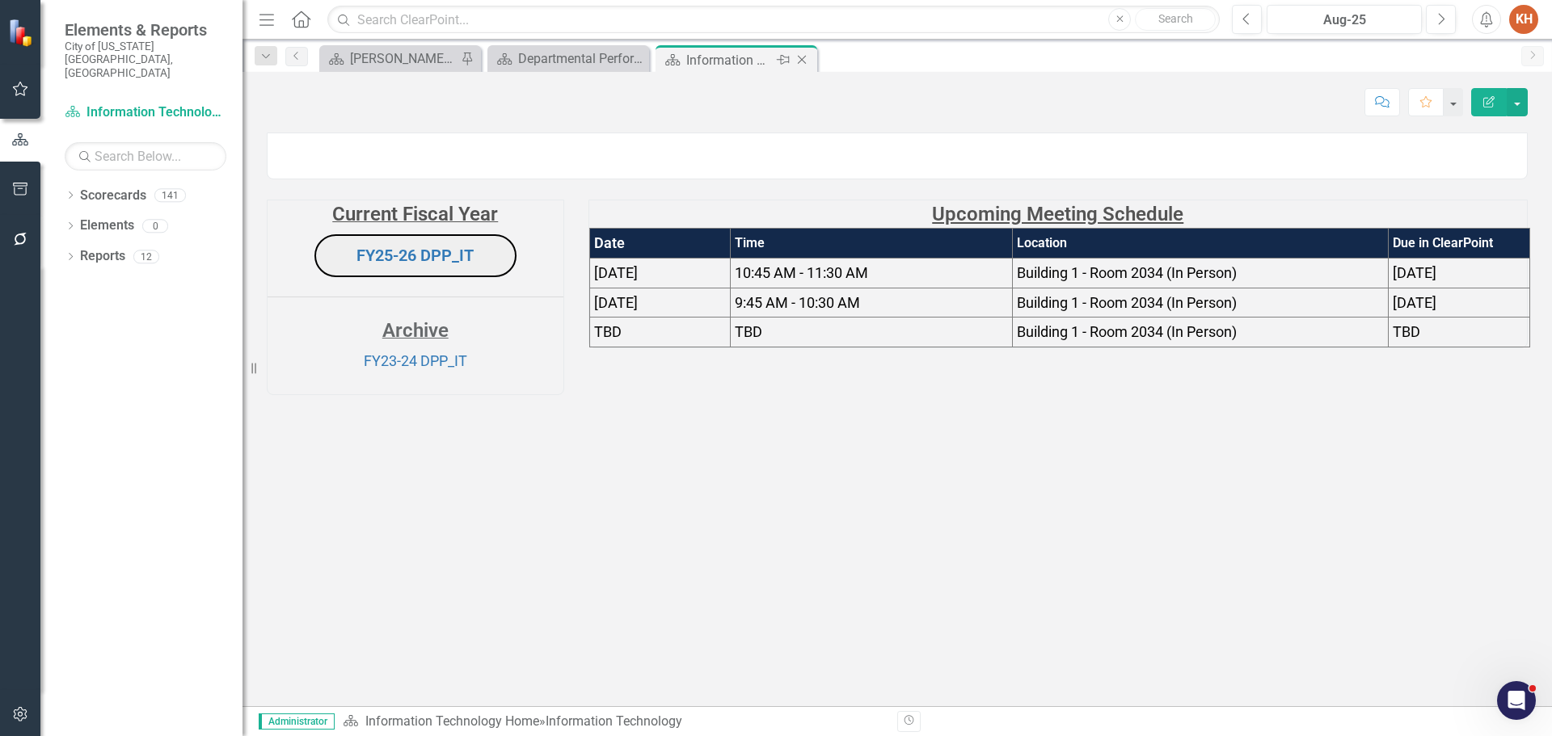
click at [800, 61] on icon at bounding box center [802, 60] width 9 height 9
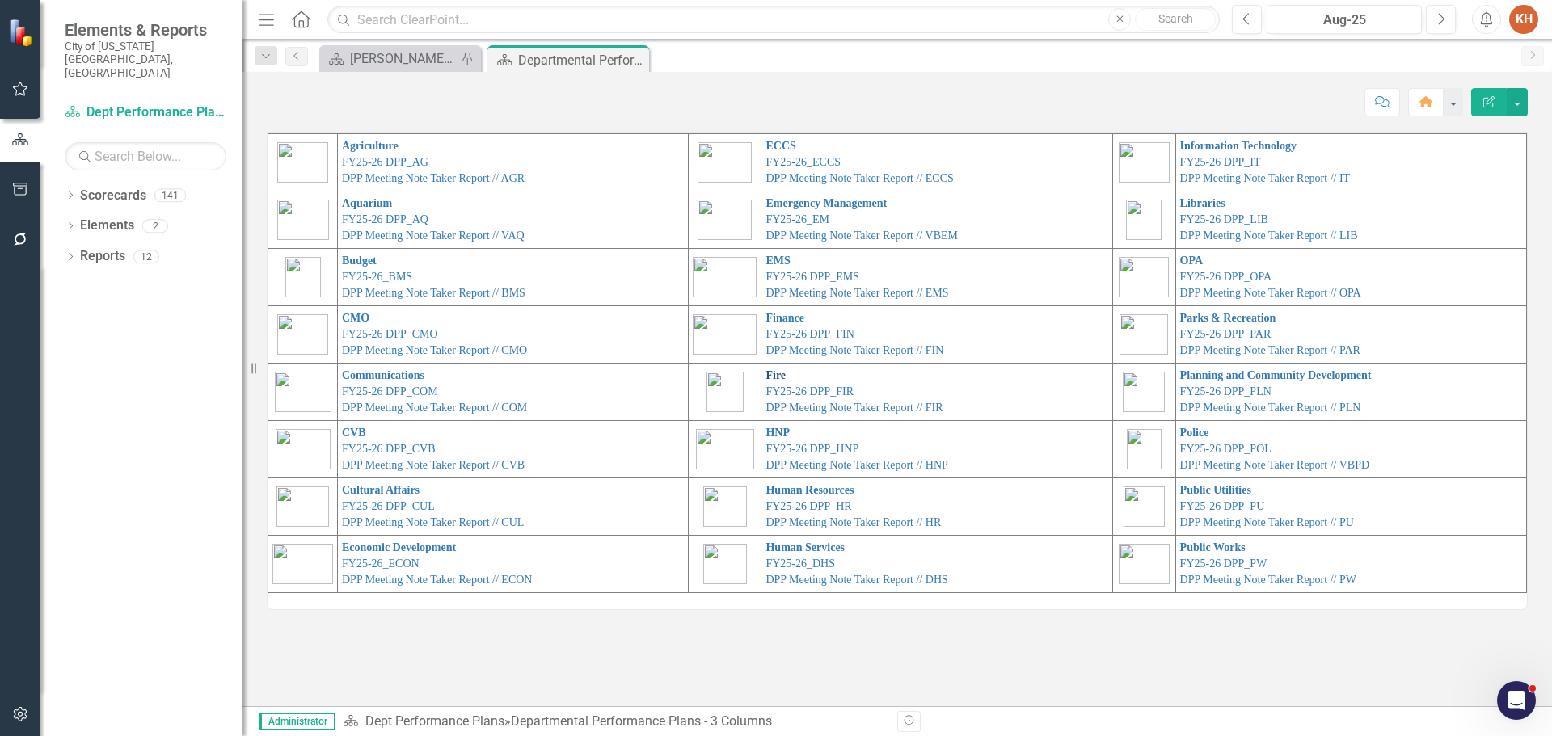
click at [765, 376] on link "Fire" at bounding box center [775, 375] width 20 height 12
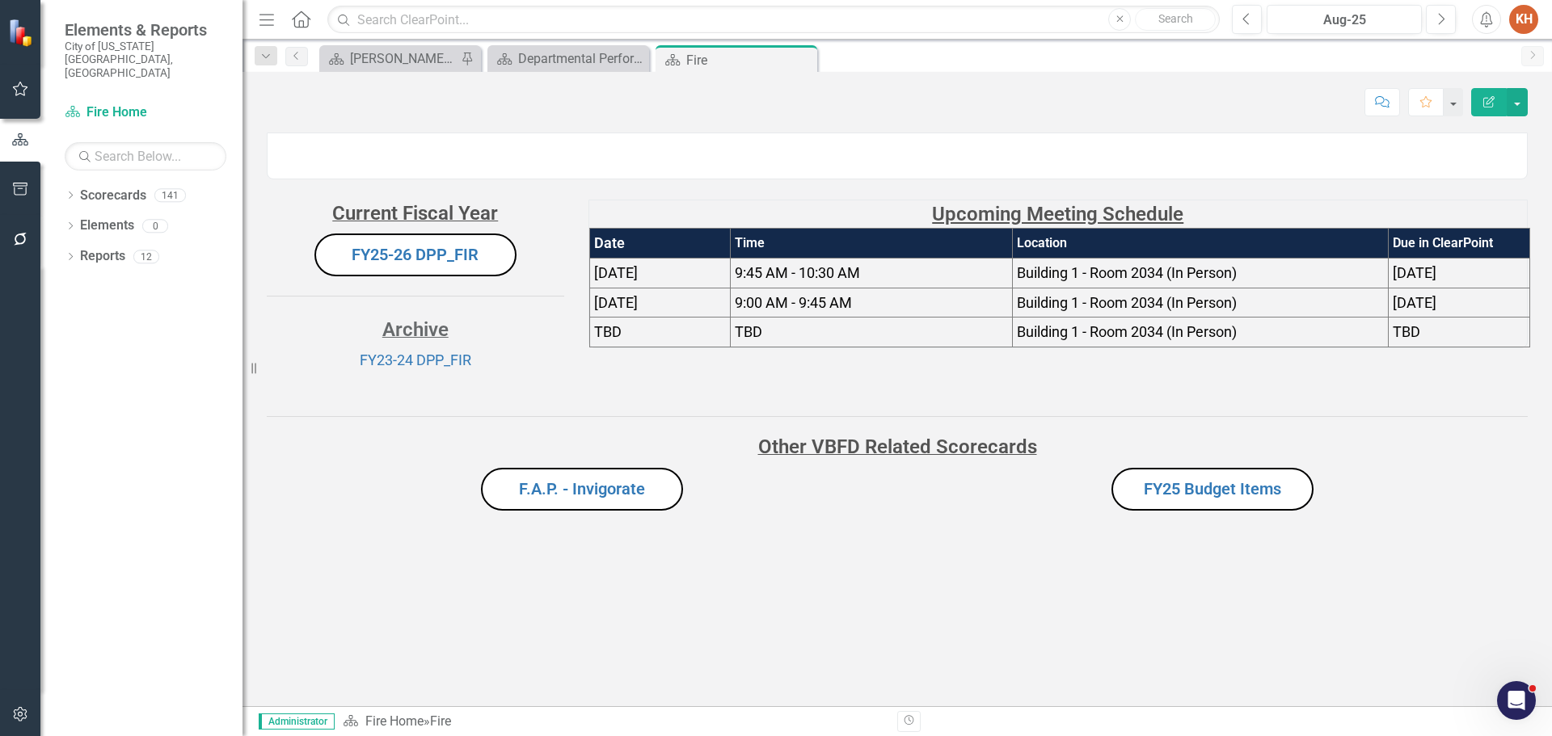
click at [762, 281] on span "9:45 AM - 10:30 AM" at bounding box center [797, 272] width 125 height 17
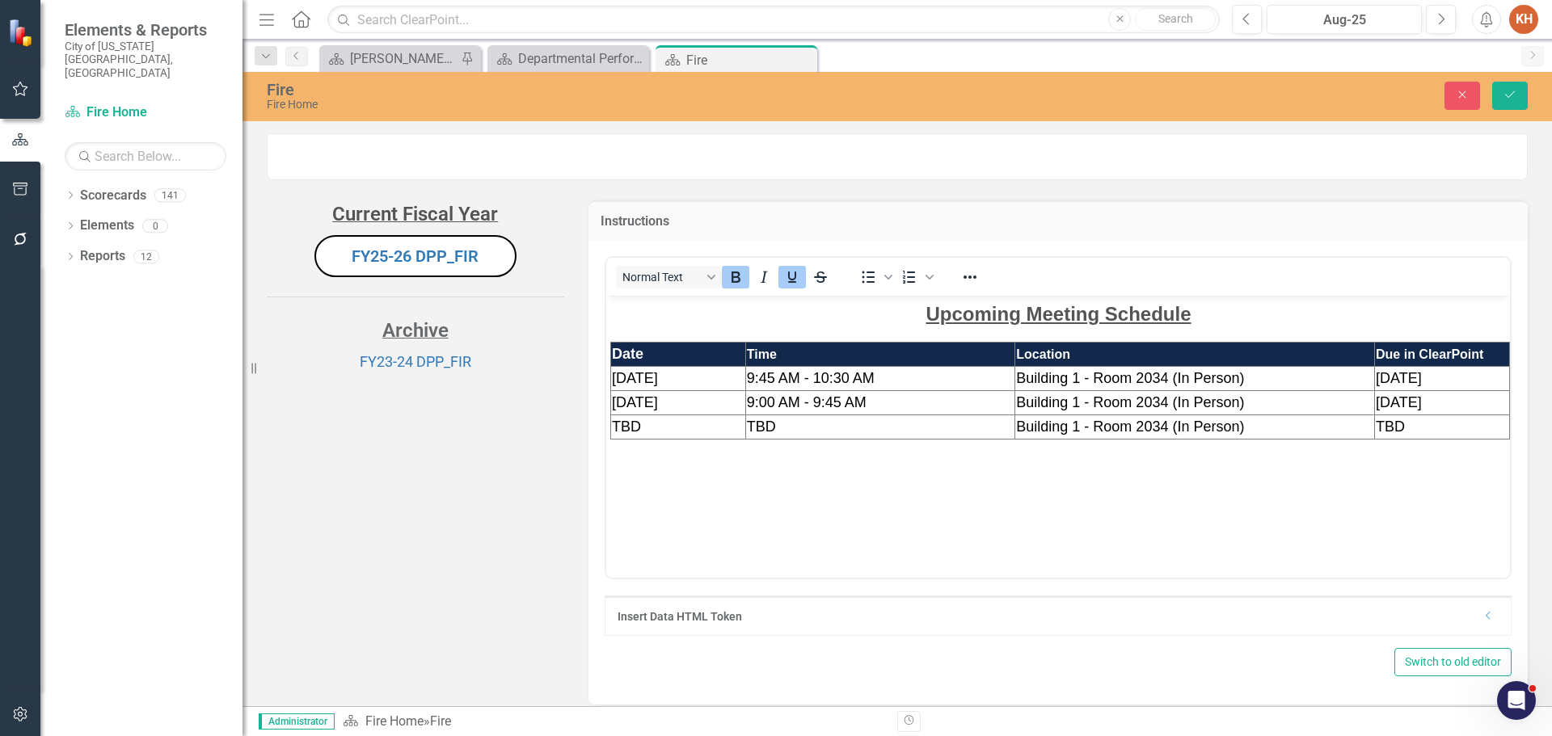
click at [758, 378] on span "9:45 AM - 10:30 AM" at bounding box center [810, 377] width 128 height 16
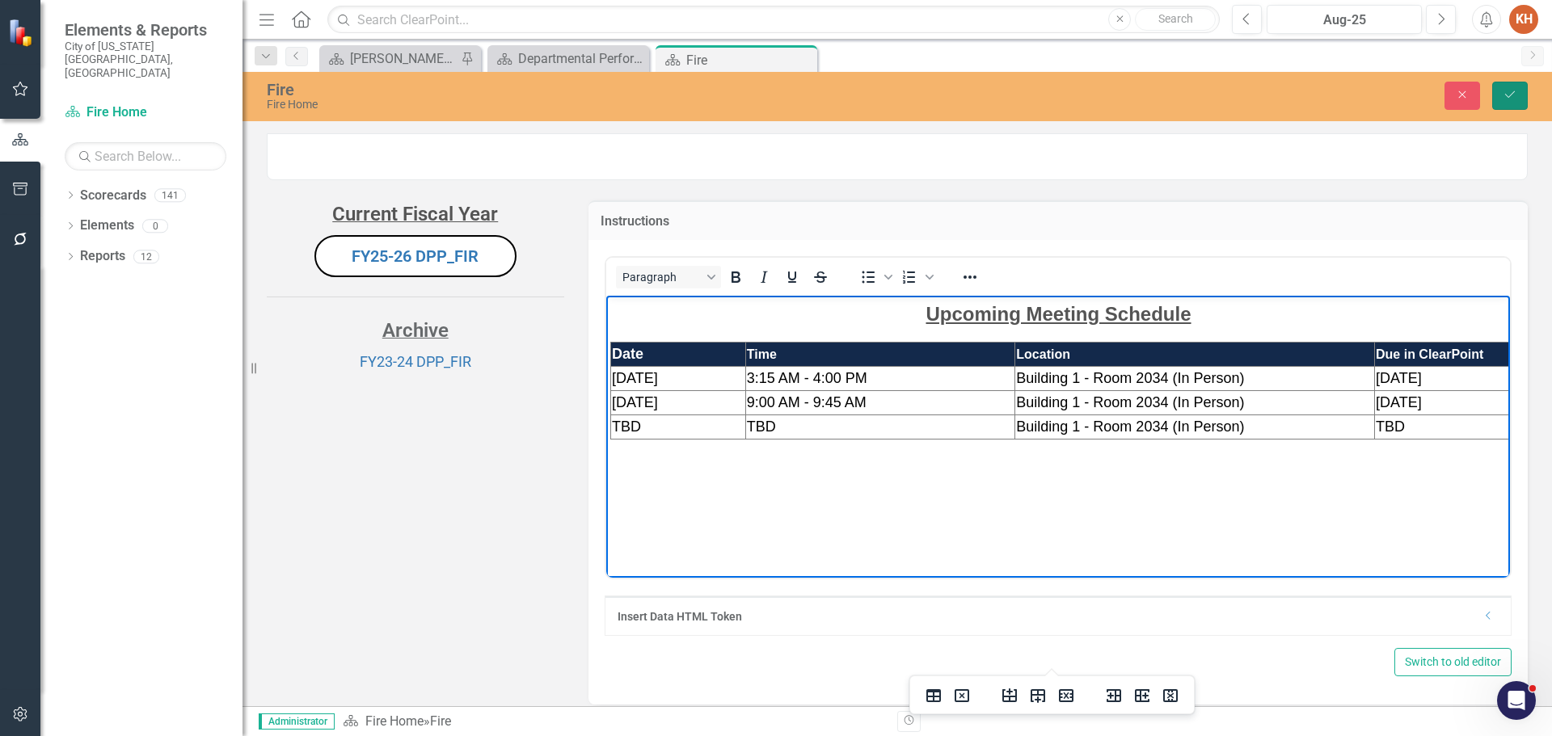
click at [1513, 92] on icon "Save" at bounding box center [1510, 94] width 15 height 11
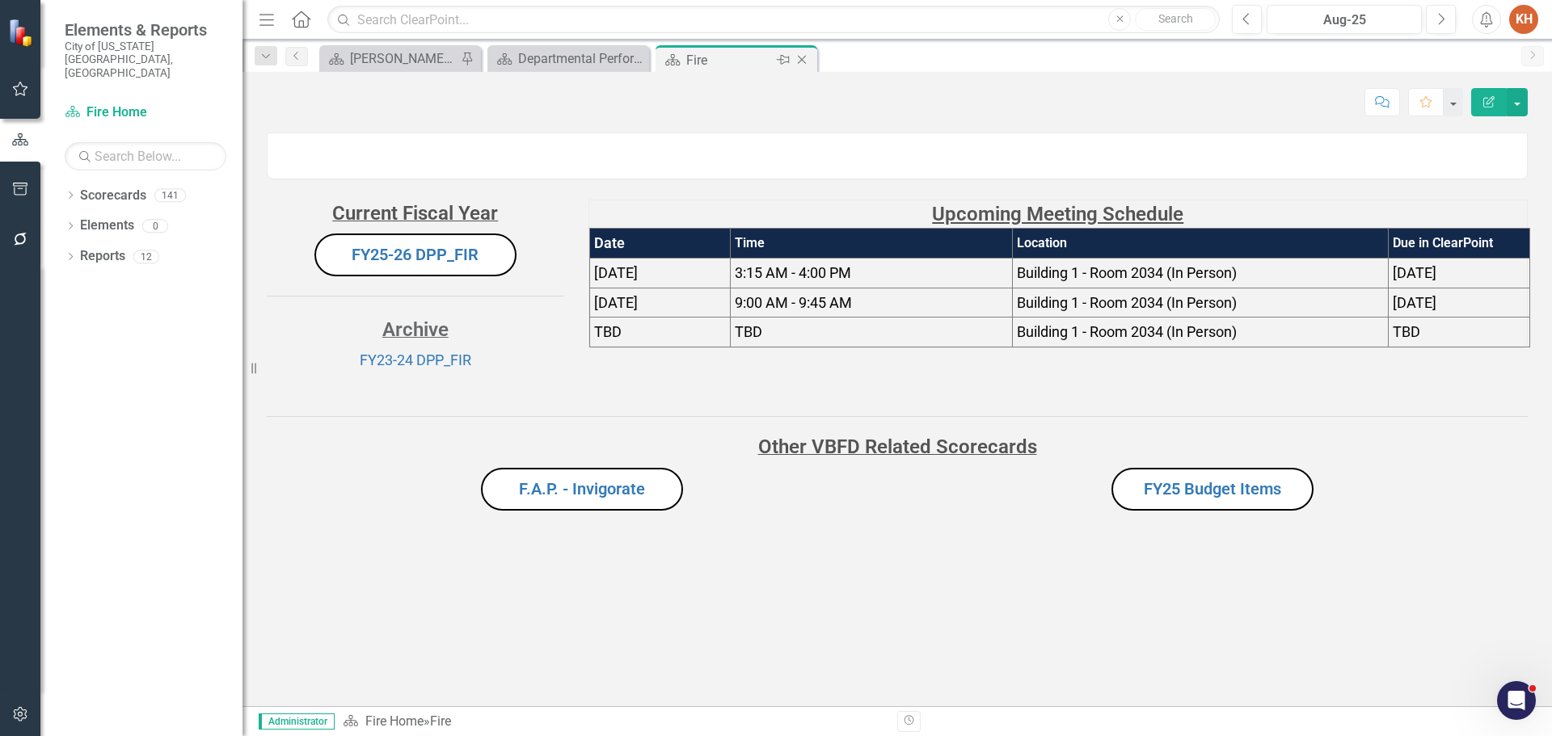
click at [803, 61] on icon at bounding box center [802, 60] width 9 height 9
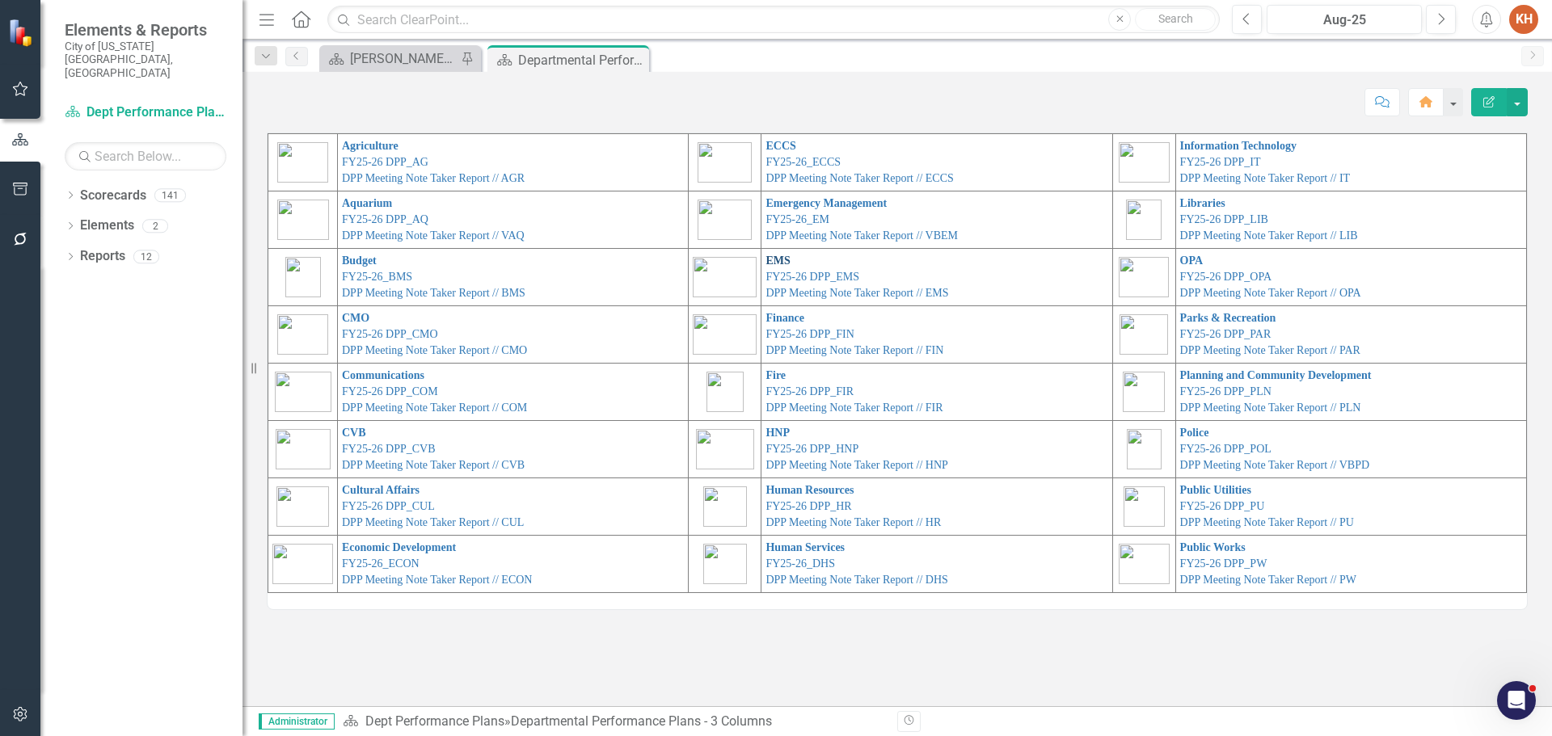
click at [768, 258] on link "EMS" at bounding box center [777, 261] width 24 height 12
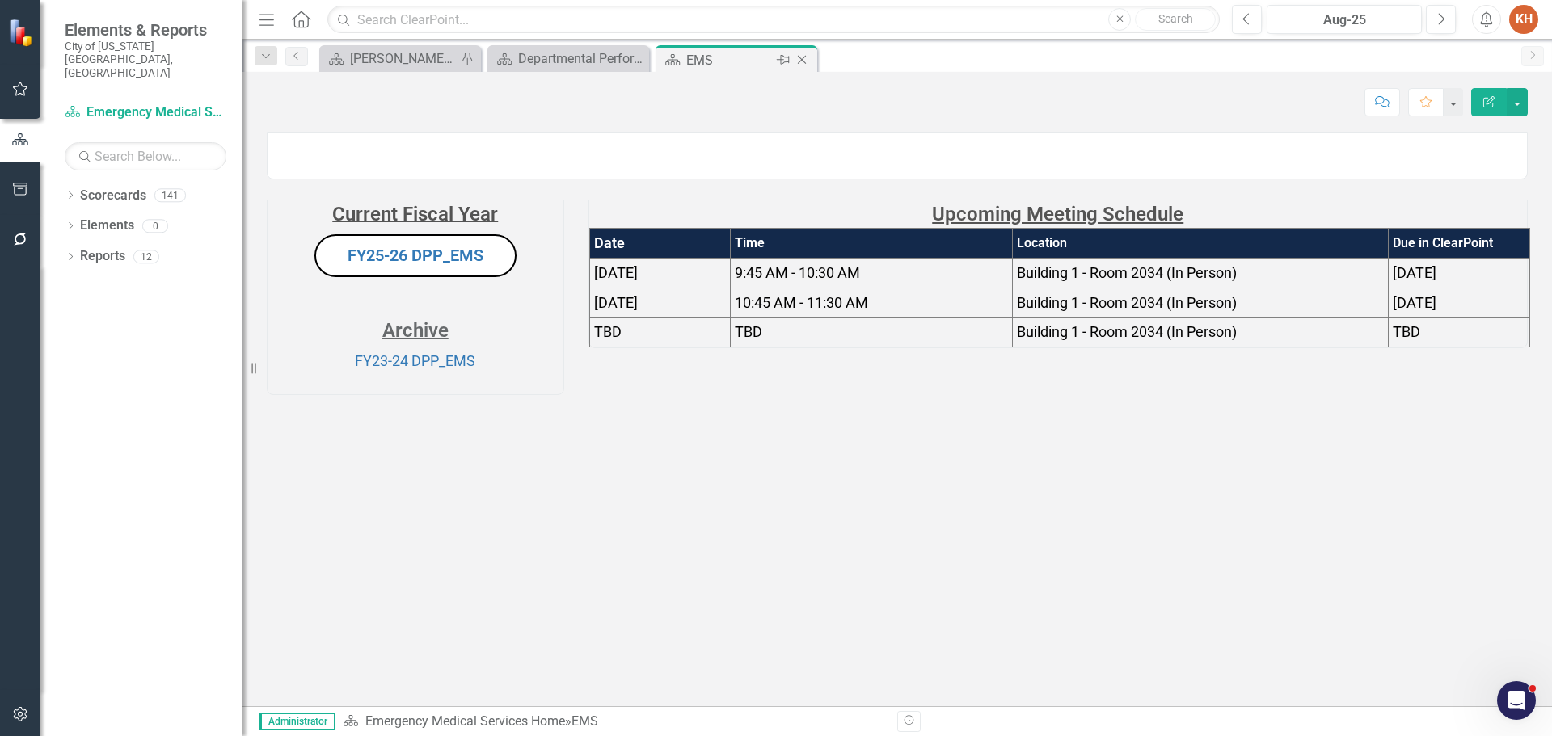
click at [800, 60] on icon "Close" at bounding box center [802, 59] width 16 height 13
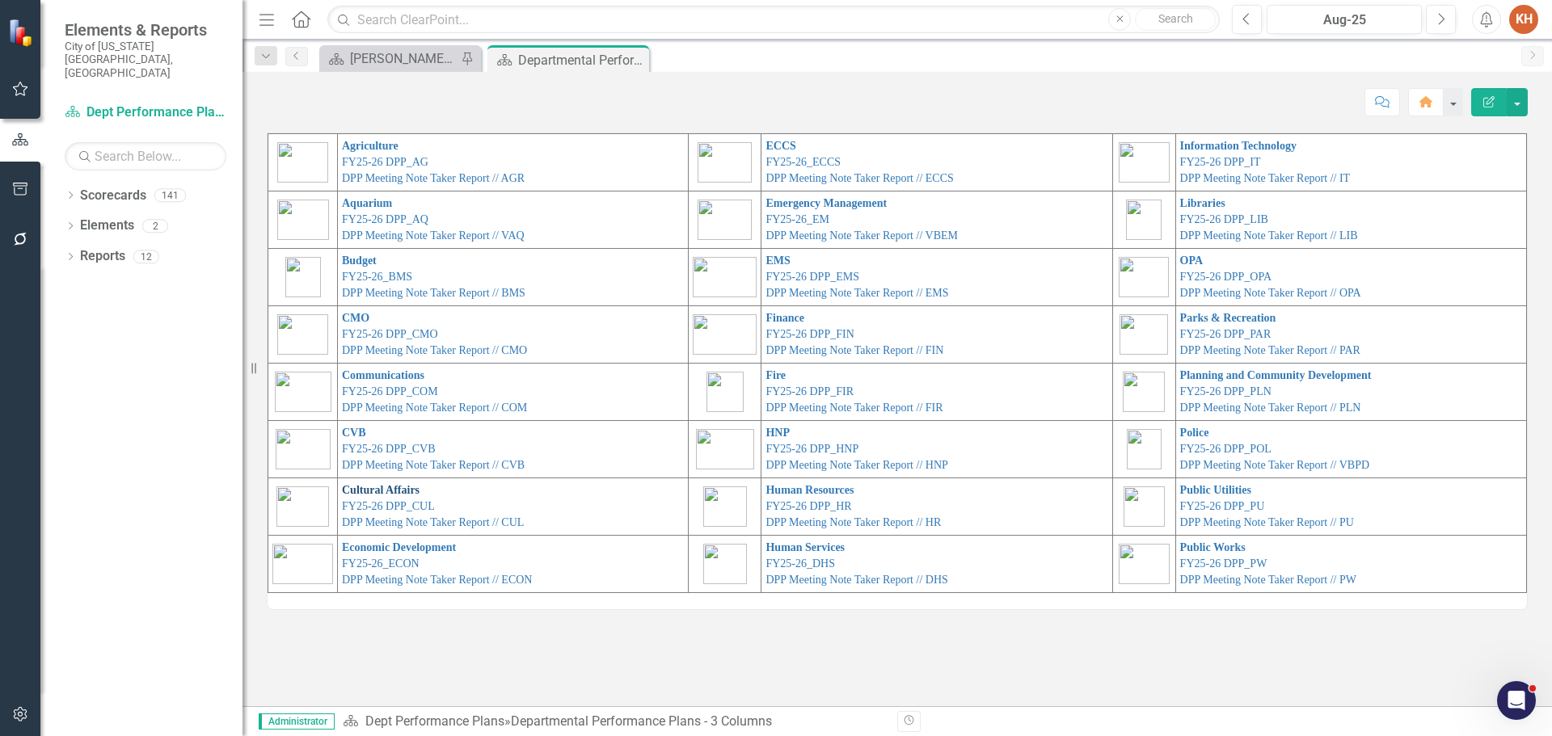
click at [390, 485] on link "Cultural Affairs" at bounding box center [381, 490] width 78 height 12
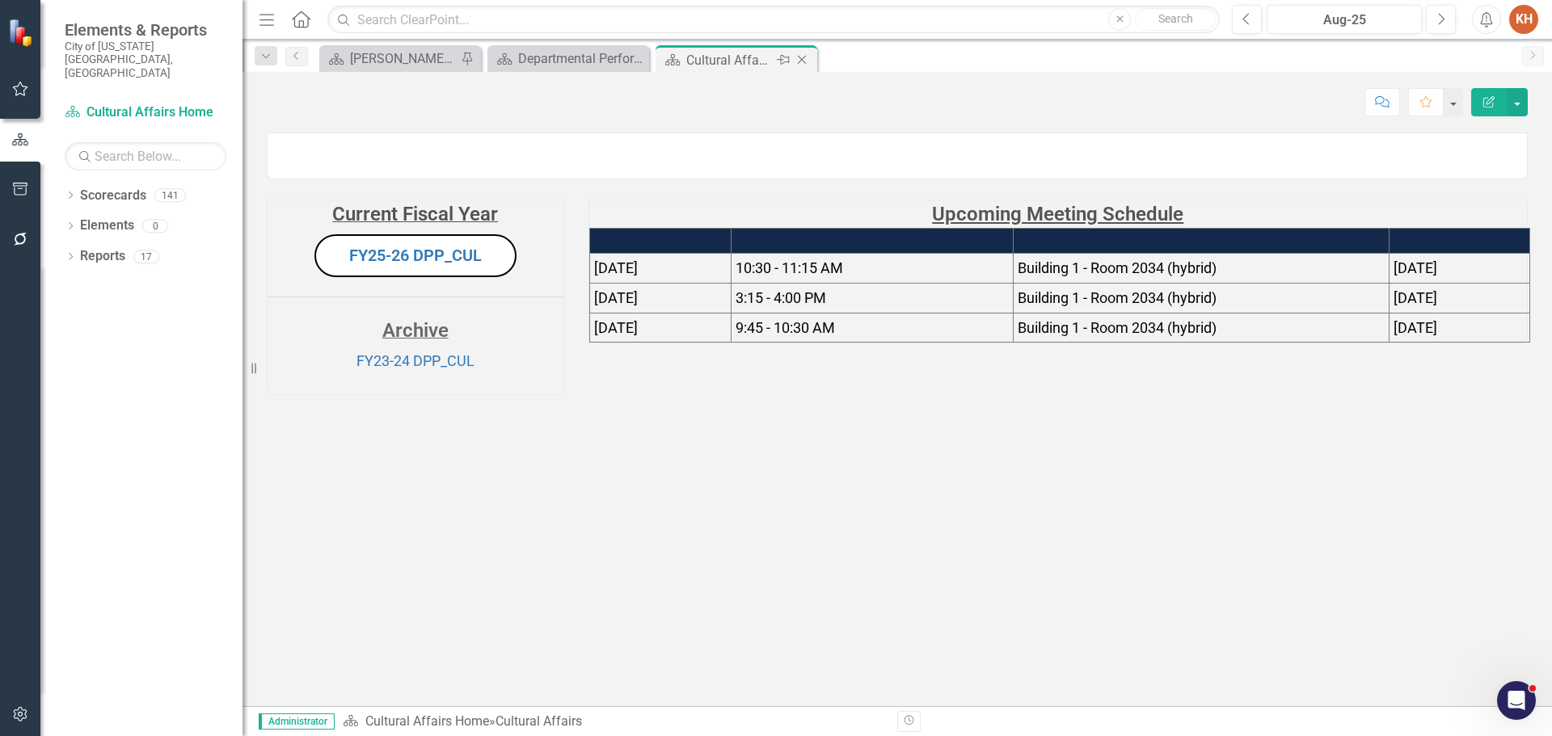
click at [800, 57] on icon "Close" at bounding box center [802, 59] width 16 height 13
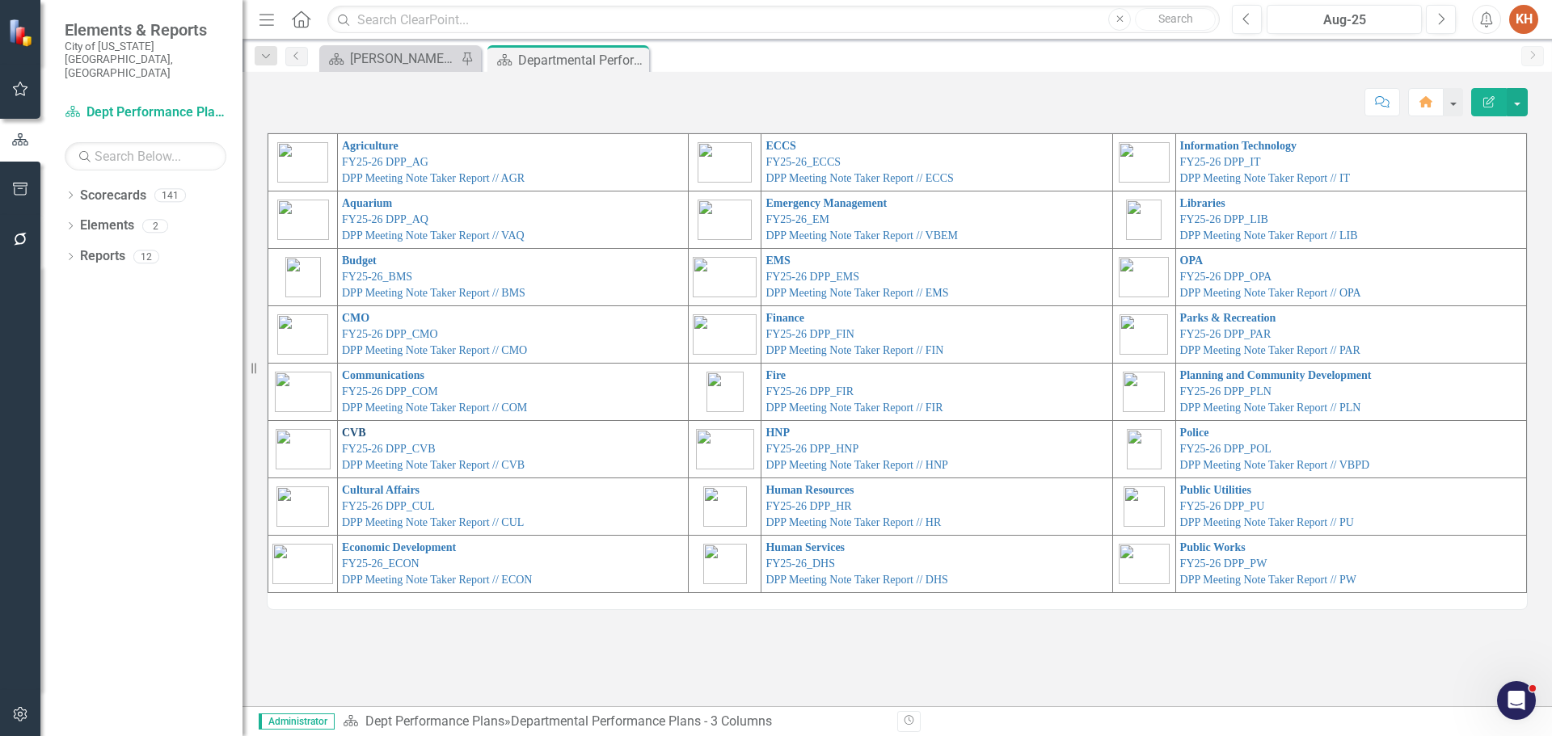
click at [355, 430] on link "CVB" at bounding box center [354, 433] width 24 height 12
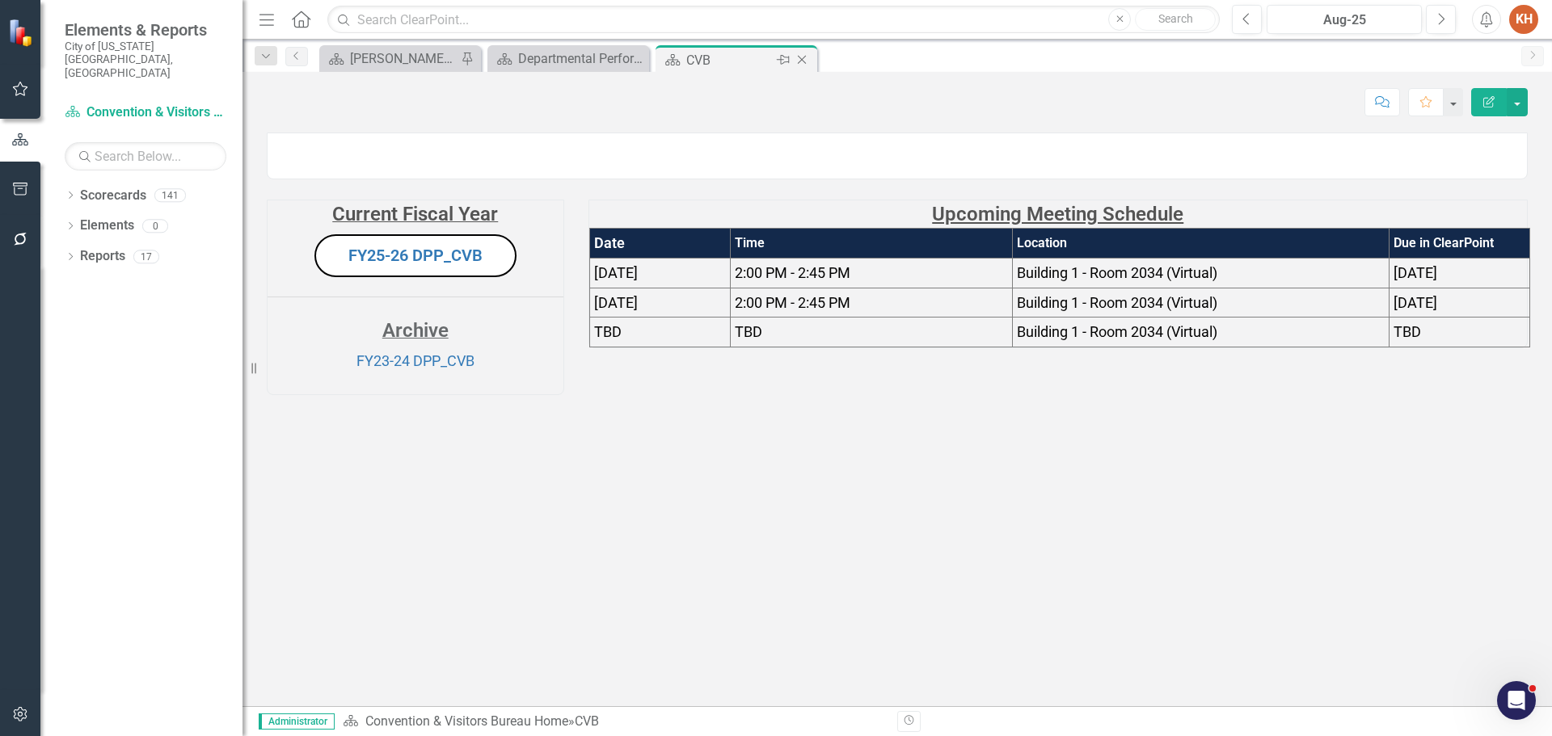
click at [807, 62] on icon "Close" at bounding box center [802, 59] width 16 height 13
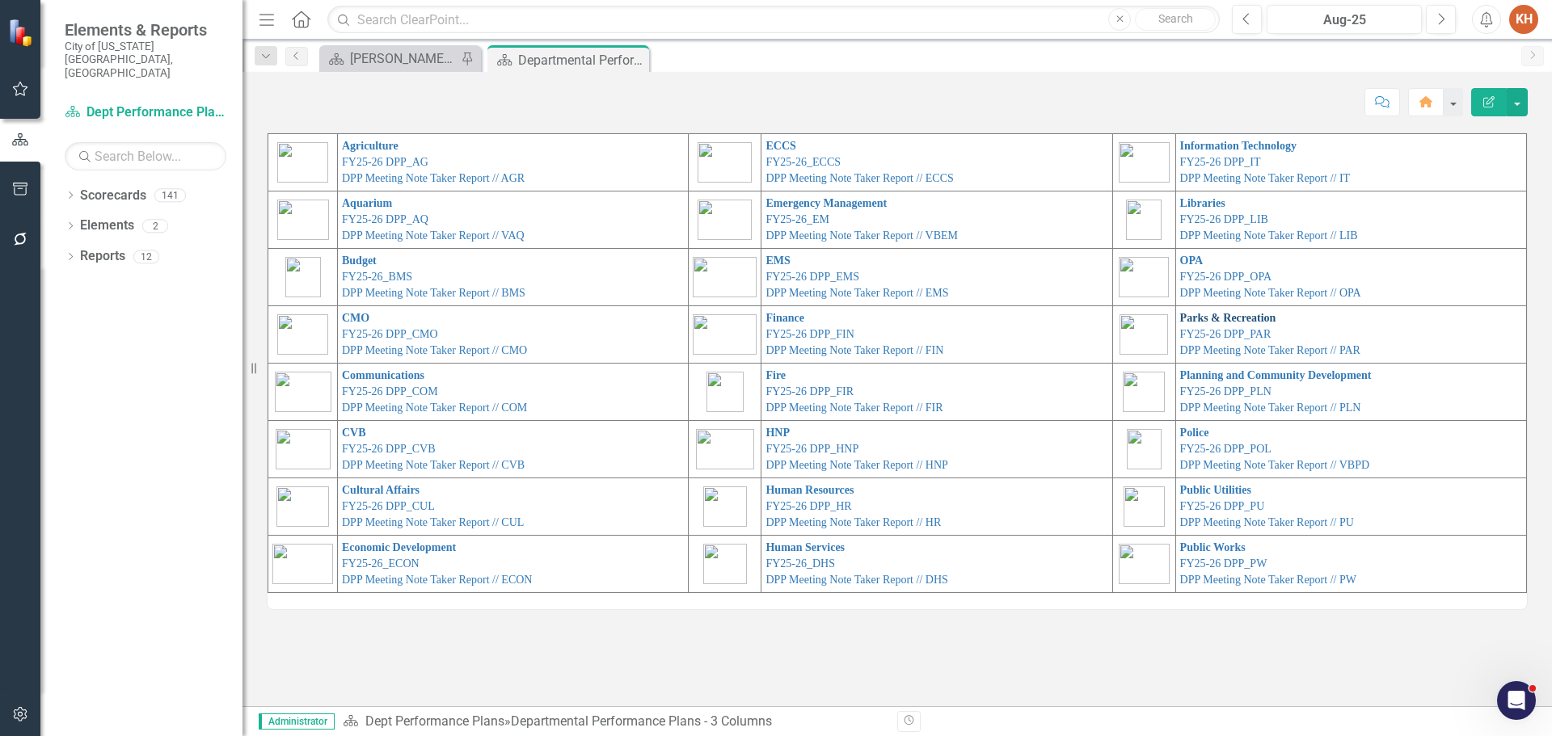
click at [1212, 318] on link "Parks & Recreation" at bounding box center [1228, 318] width 96 height 12
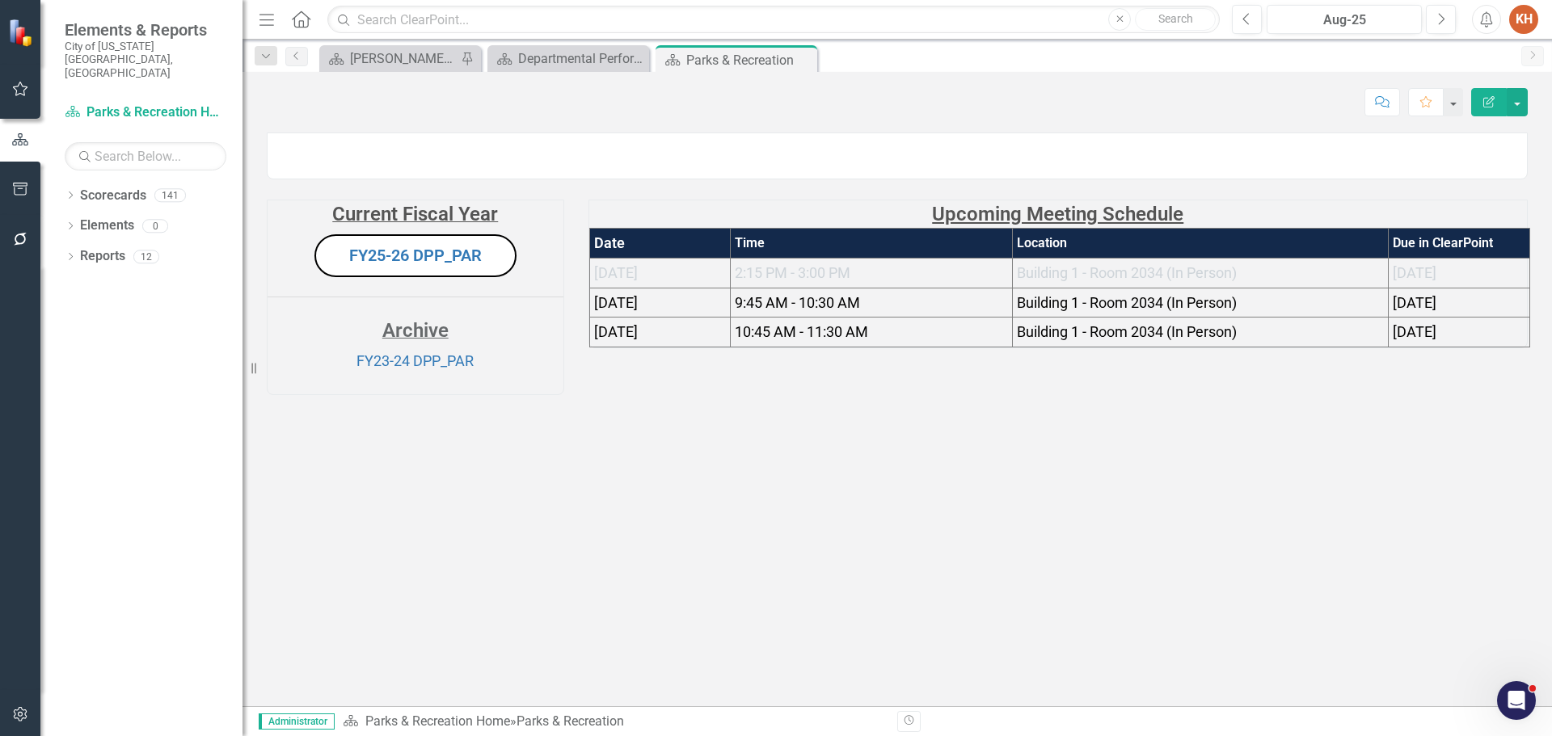
click at [638, 281] on span "[DATE]" at bounding box center [616, 272] width 44 height 17
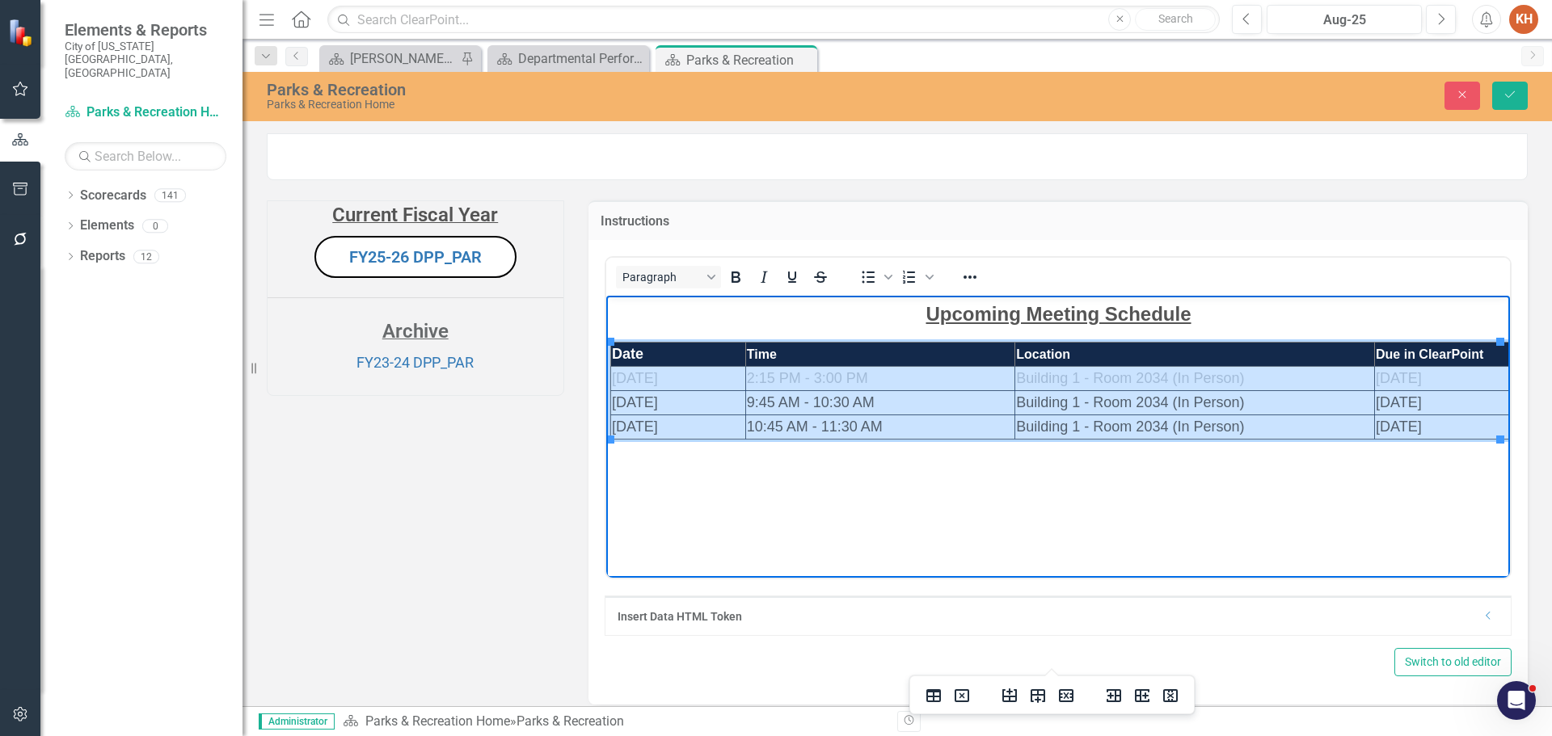
drag, startPoint x: 693, startPoint y: 373, endPoint x: 1406, endPoint y: 429, distance: 715.1
click at [1406, 429] on tbody "Date Time Location Due in ClearPoint [DATE] 2:15 PM - 3:00 PM Building 1 - Room…" at bounding box center [1059, 390] width 899 height 97
click at [971, 279] on icon "Reveal or hide additional toolbar items" at bounding box center [969, 277] width 13 height 3
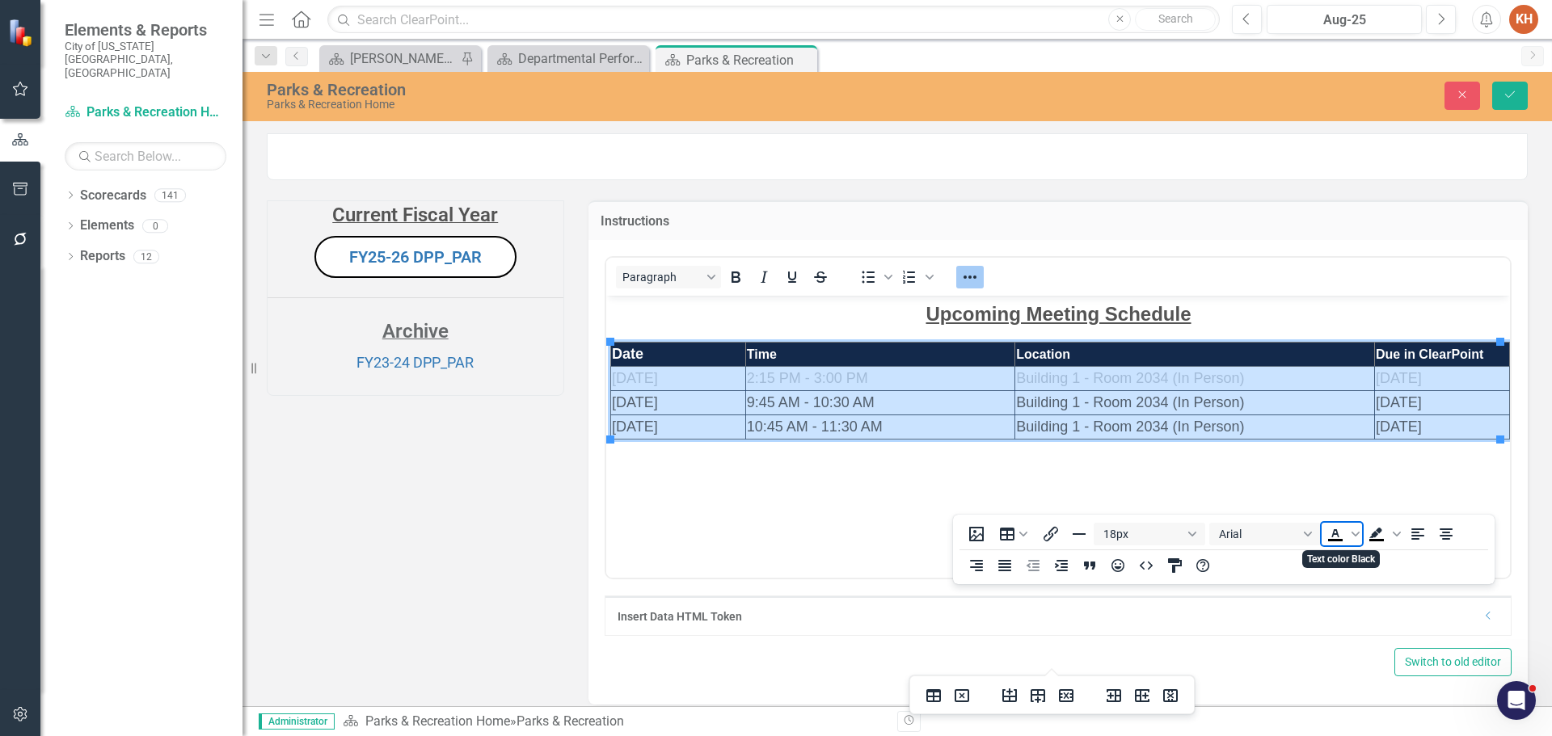
click at [1331, 537] on icon "Text color Black" at bounding box center [1335, 534] width 19 height 19
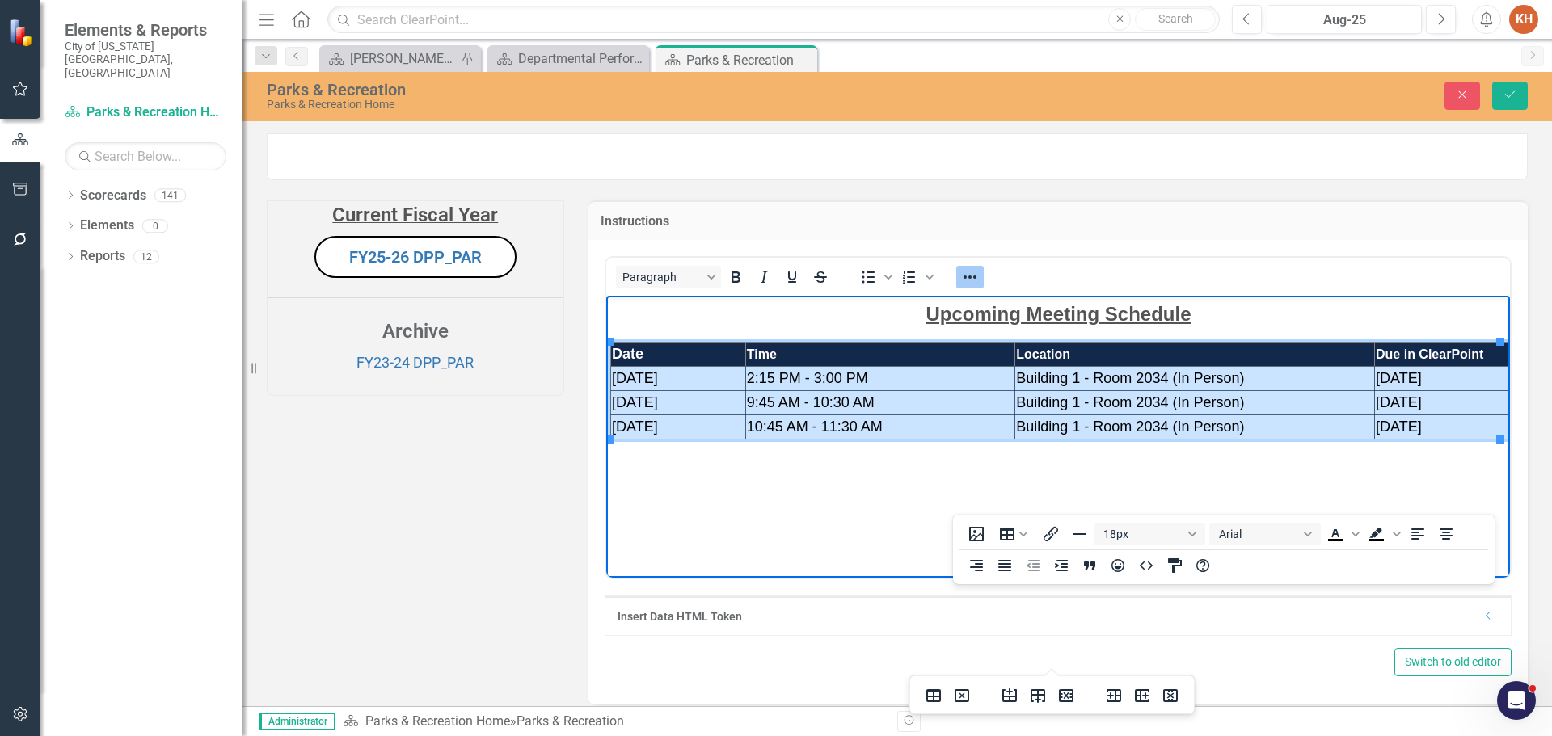
click at [960, 287] on icon "Reveal or hide additional toolbar items" at bounding box center [969, 277] width 19 height 19
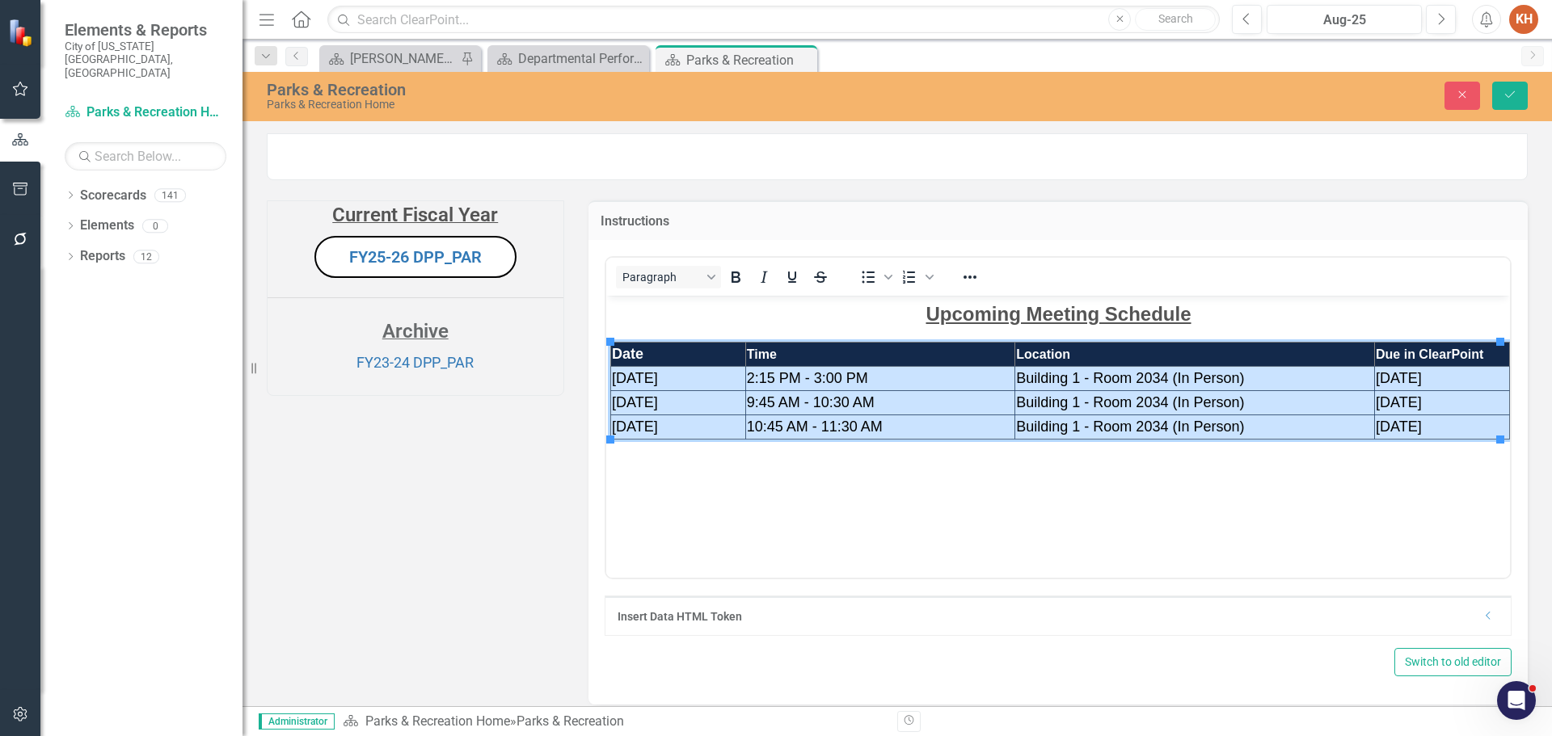
click at [626, 377] on td "[DATE]" at bounding box center [677, 378] width 135 height 24
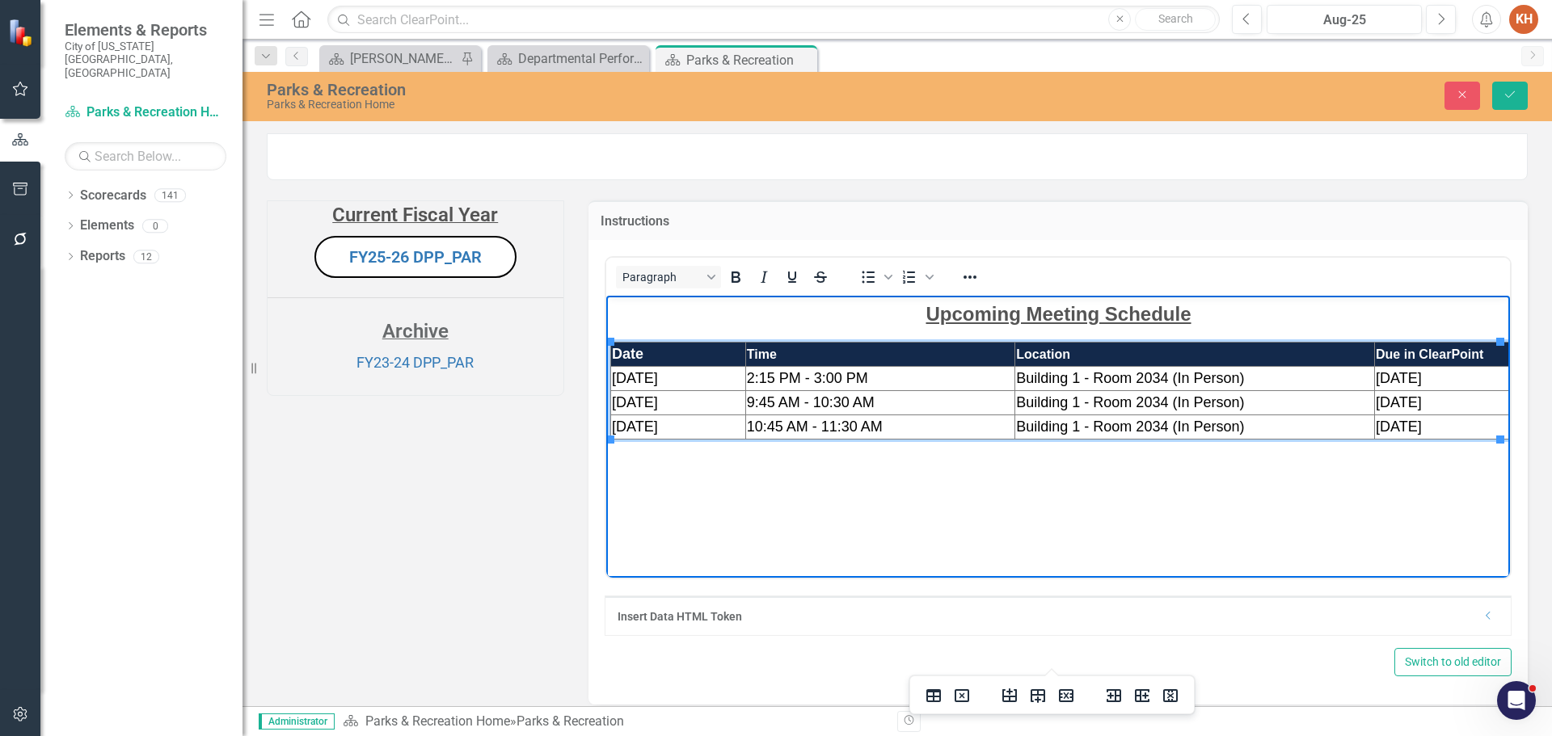
click at [633, 375] on span "[DATE]" at bounding box center [634, 377] width 46 height 16
click at [1387, 386] on td "[DATE]" at bounding box center [1441, 378] width 135 height 24
click at [1388, 404] on span "[DATE]" at bounding box center [1398, 402] width 46 height 16
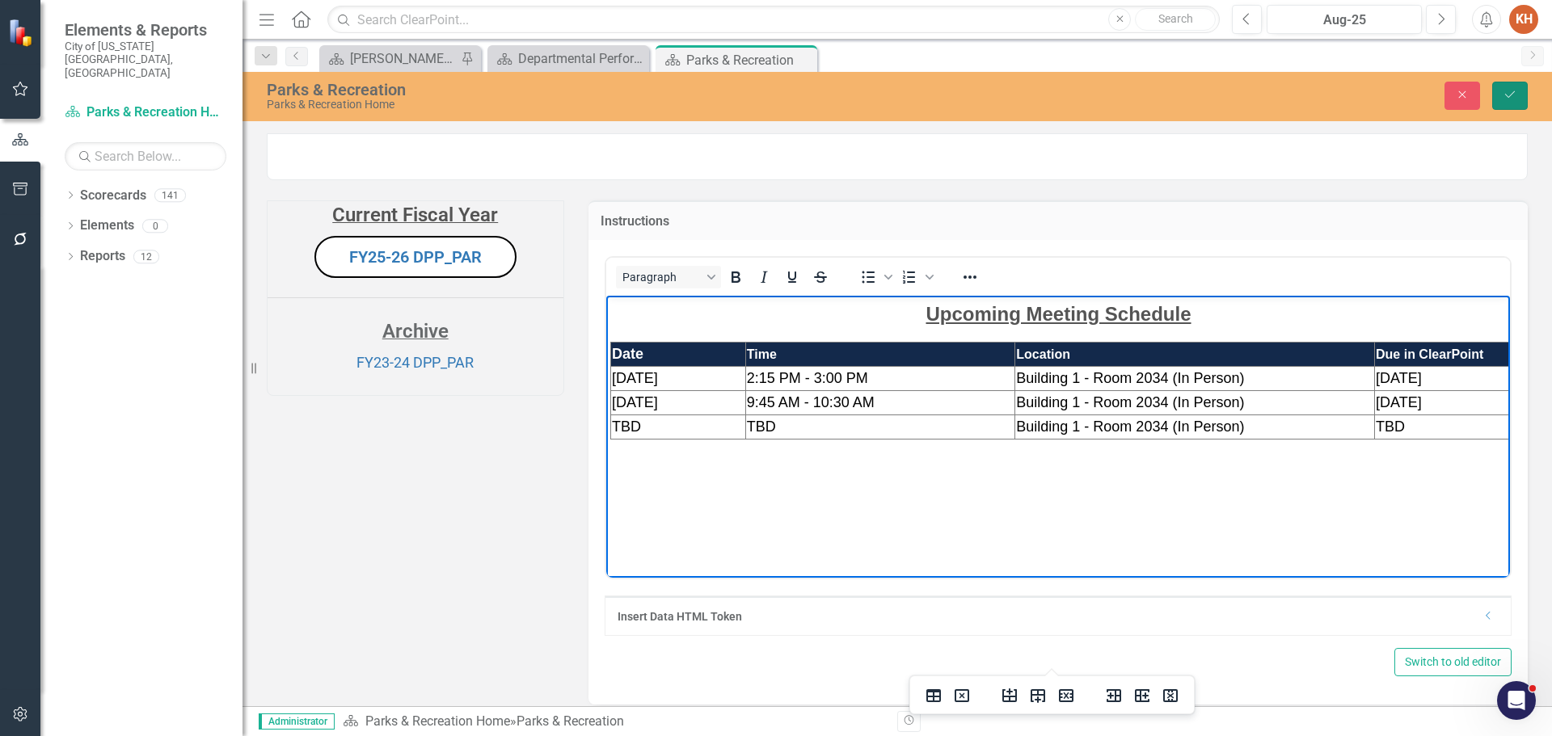
click at [1507, 95] on icon "Save" at bounding box center [1510, 94] width 15 height 11
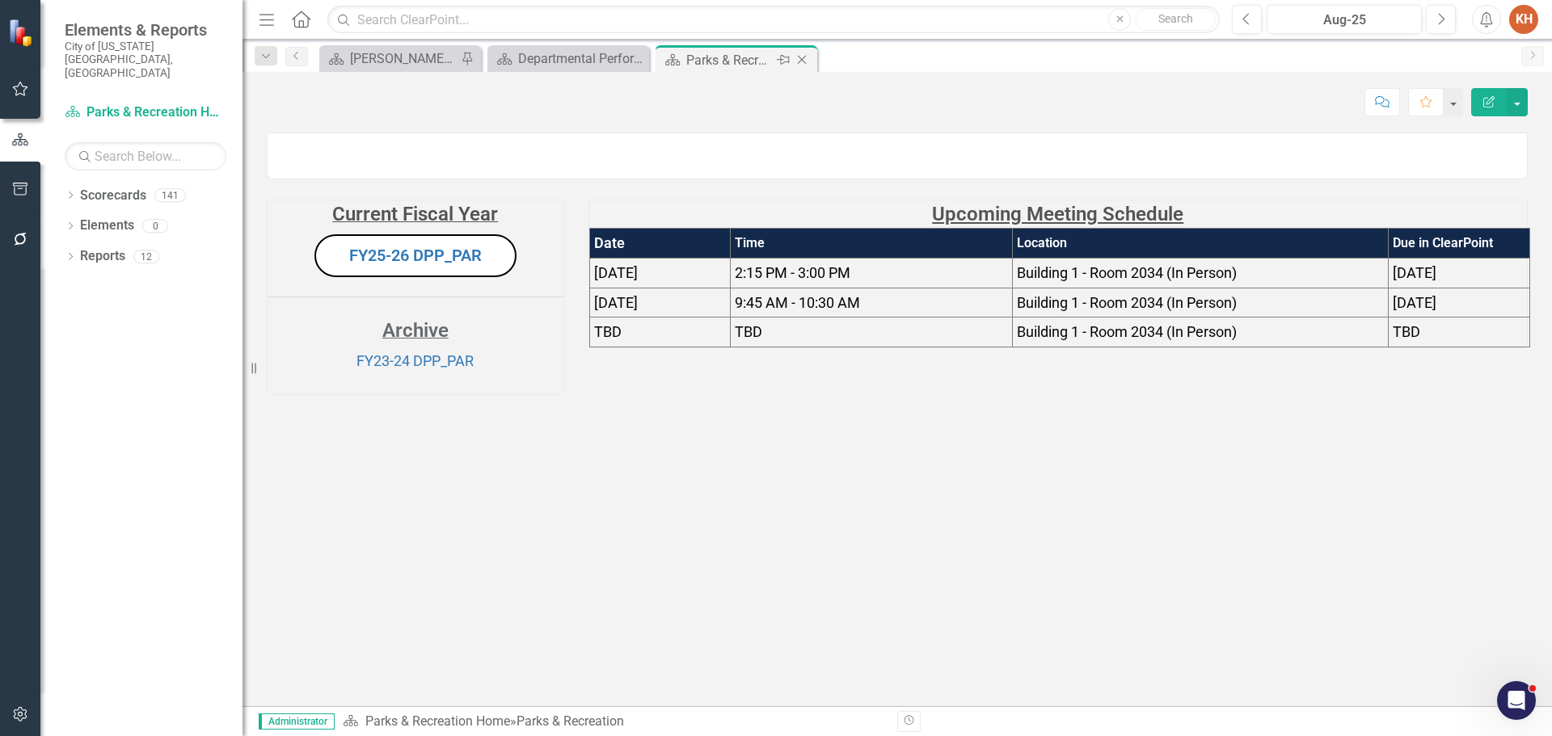
click at [799, 61] on icon "Close" at bounding box center [802, 59] width 16 height 13
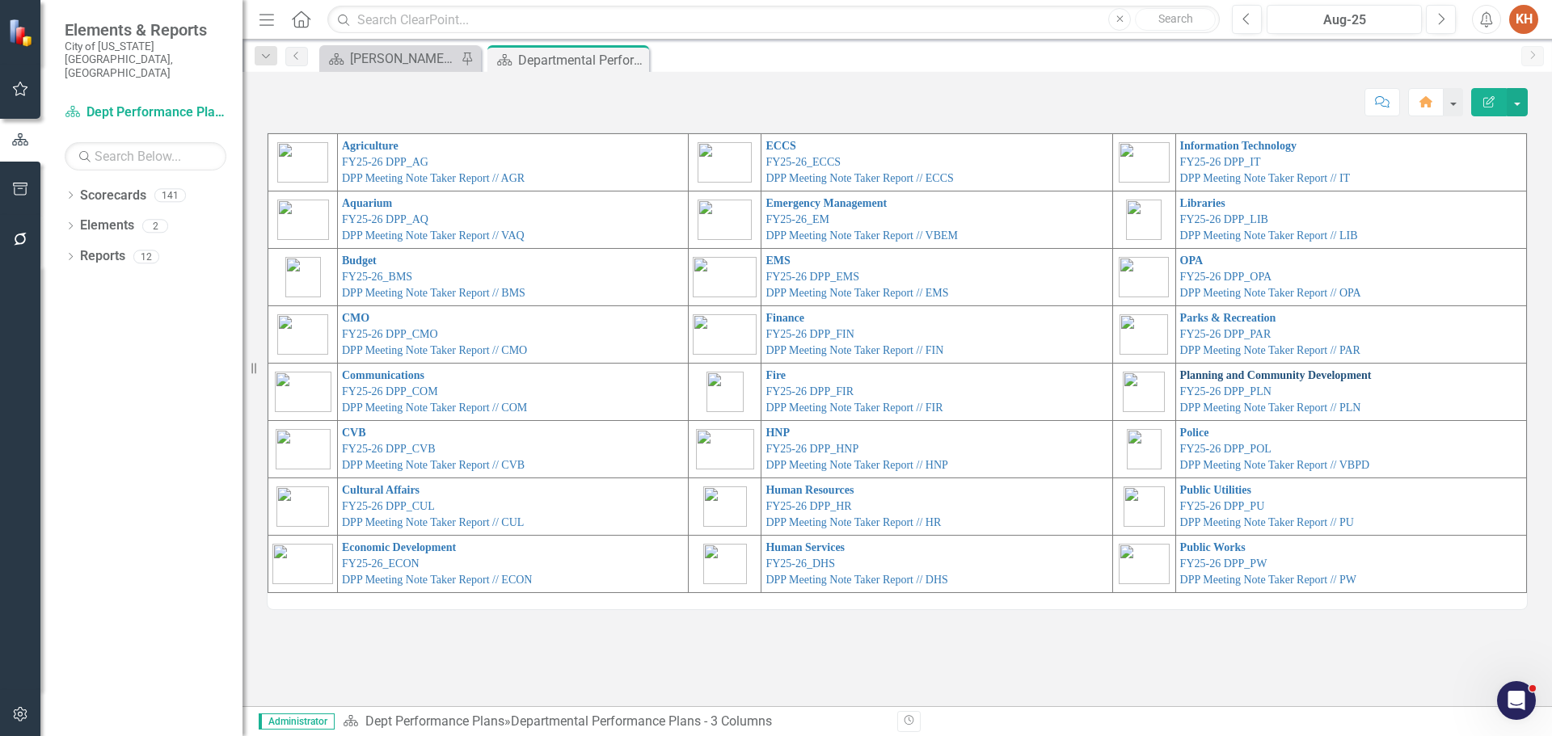
click at [1230, 375] on link "Planning and Community Development" at bounding box center [1276, 375] width 192 height 12
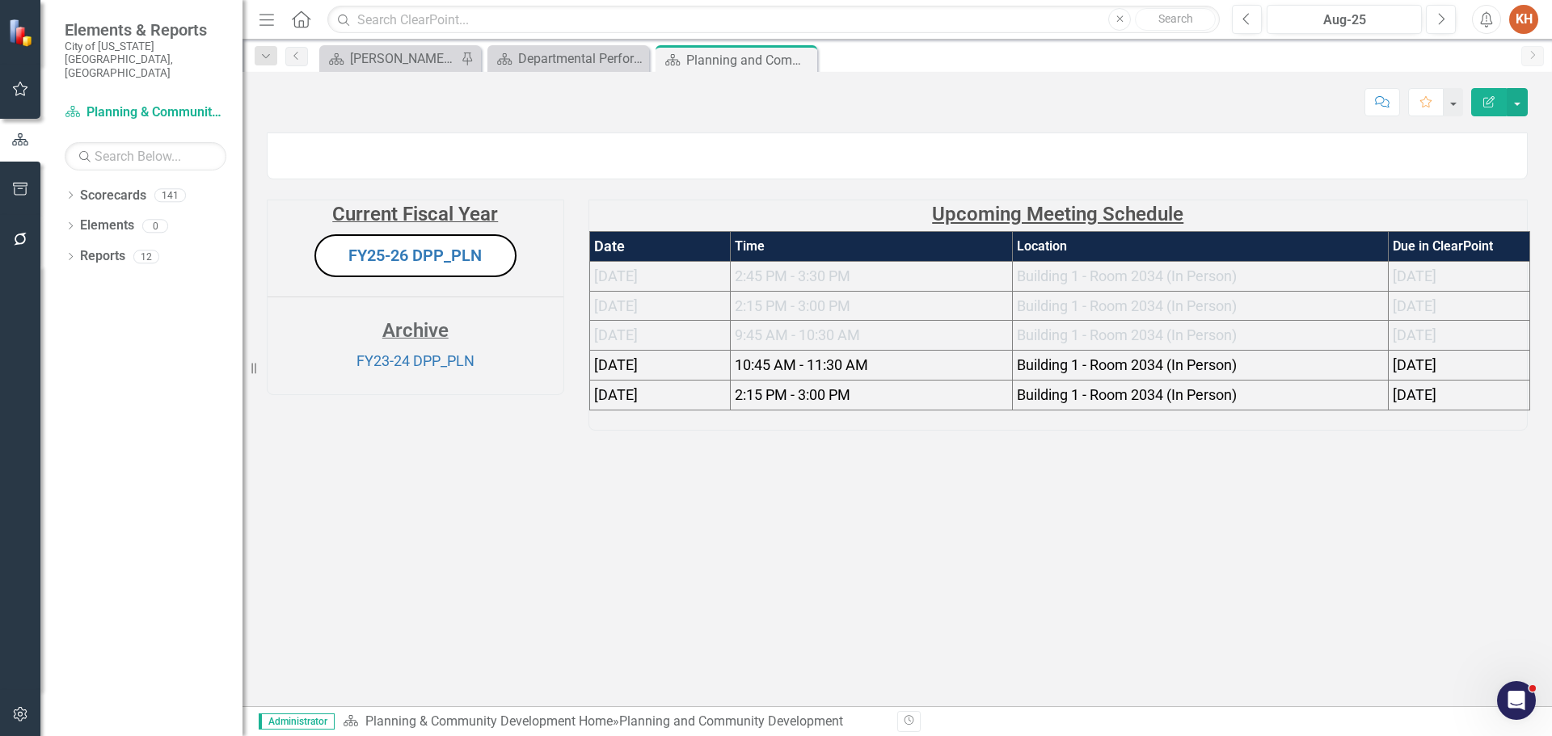
click at [828, 344] on span "9:45 AM - 10:30 AM" at bounding box center [797, 335] width 125 height 17
click at [748, 373] on span "10:45 AM - 11:30 AM" at bounding box center [801, 364] width 133 height 17
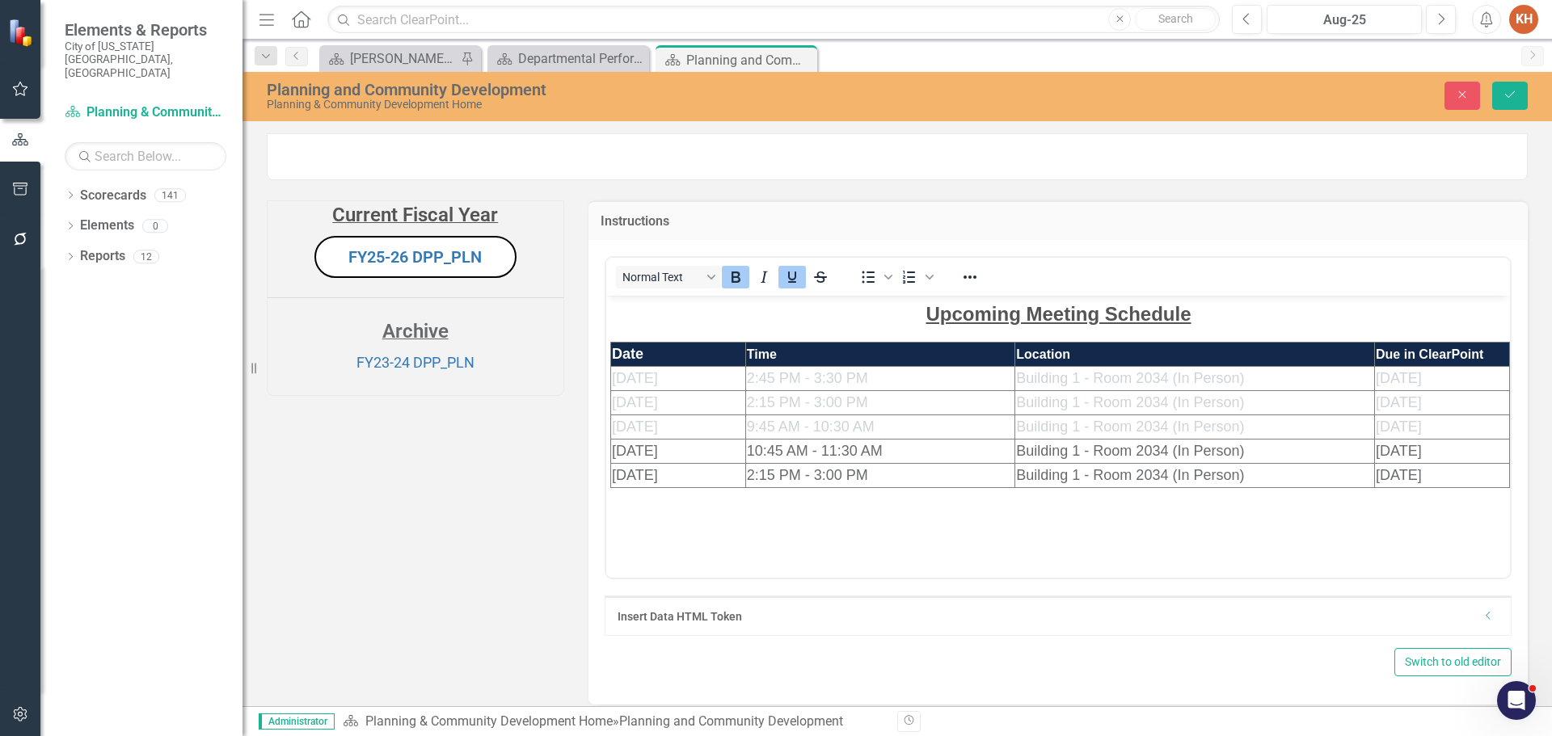
scroll to position [81, 0]
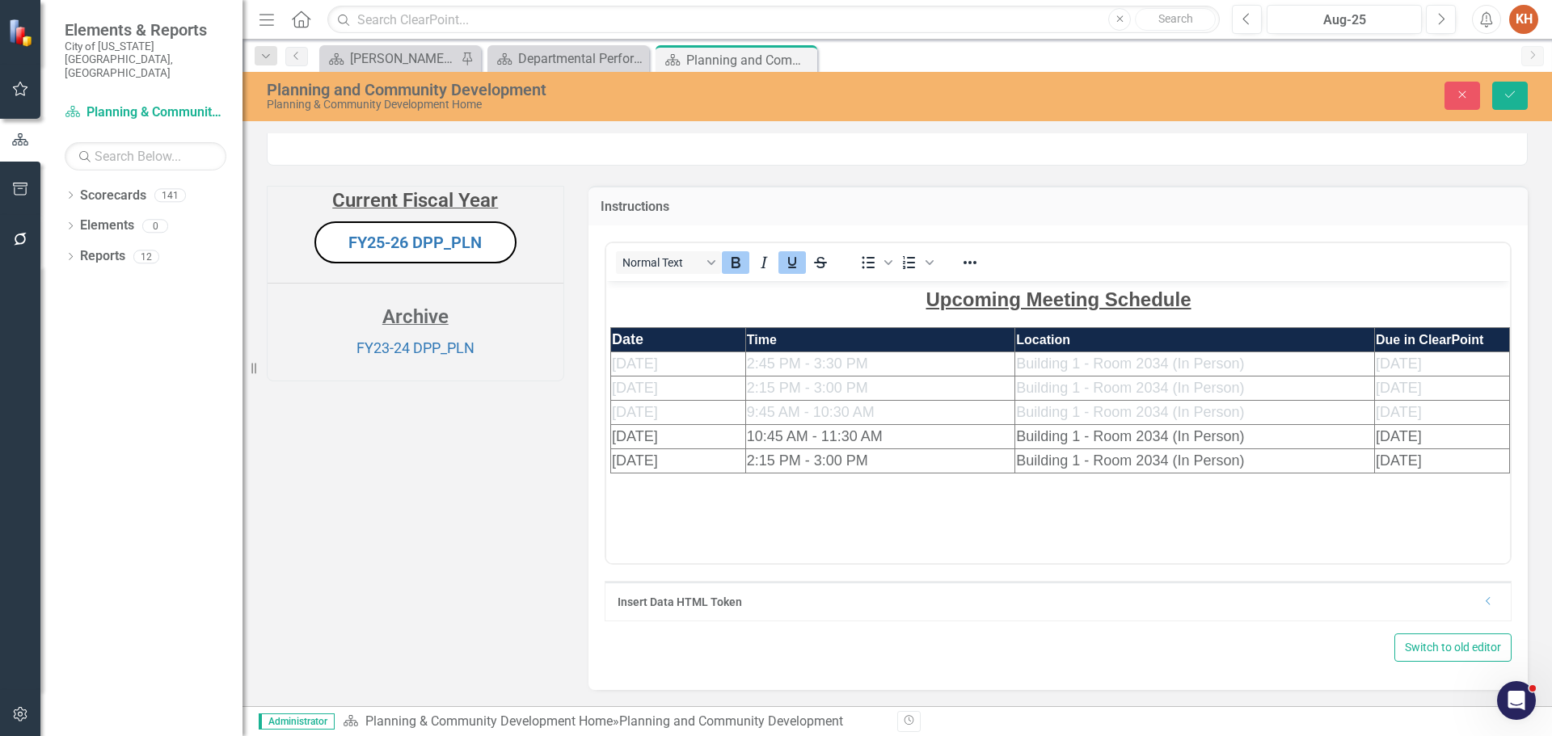
click at [752, 433] on span "10:45 AM - 11:30 AM" at bounding box center [814, 436] width 136 height 16
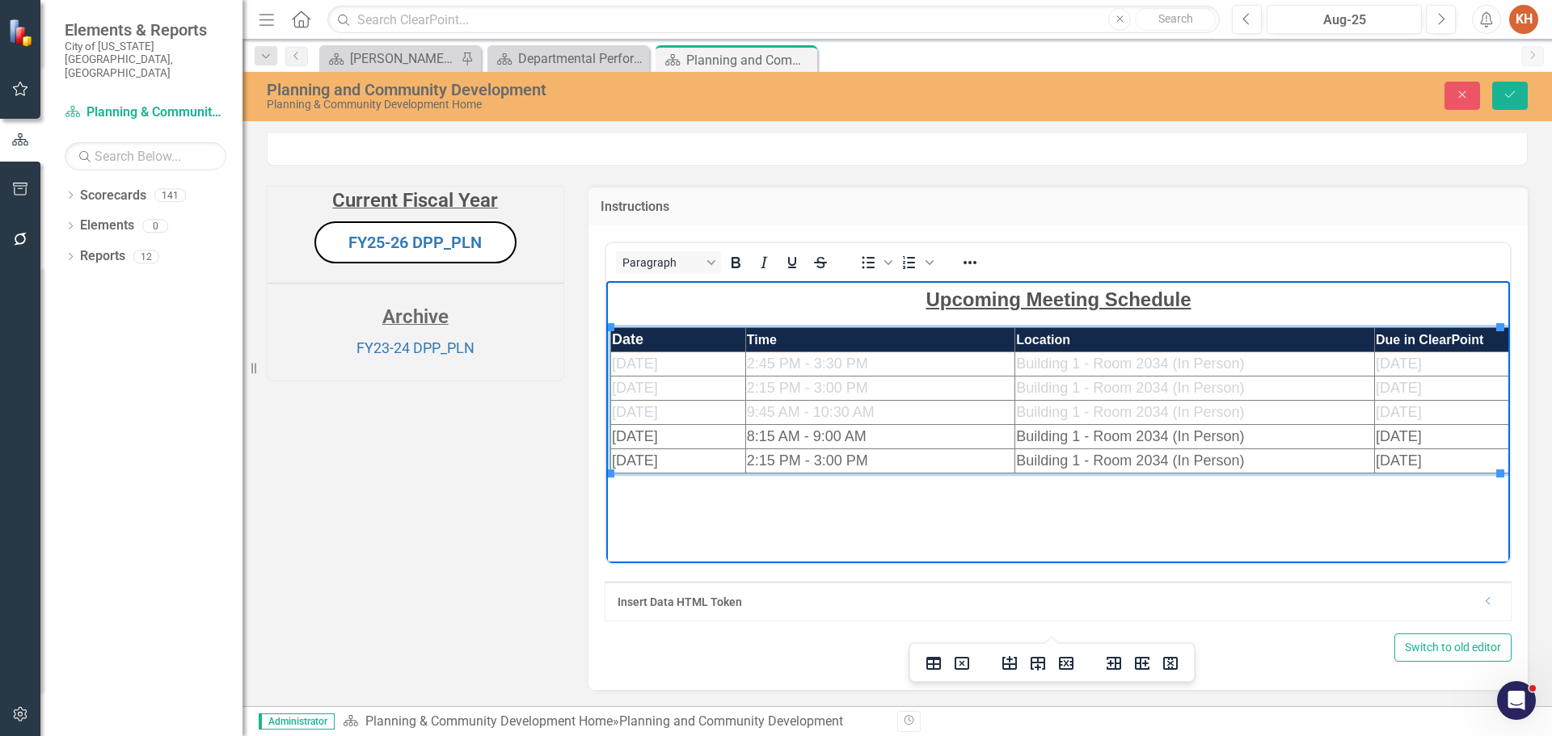
click at [1379, 436] on span "[DATE]" at bounding box center [1398, 436] width 46 height 16
click at [1421, 460] on span "[DATE]" at bounding box center [1398, 460] width 46 height 16
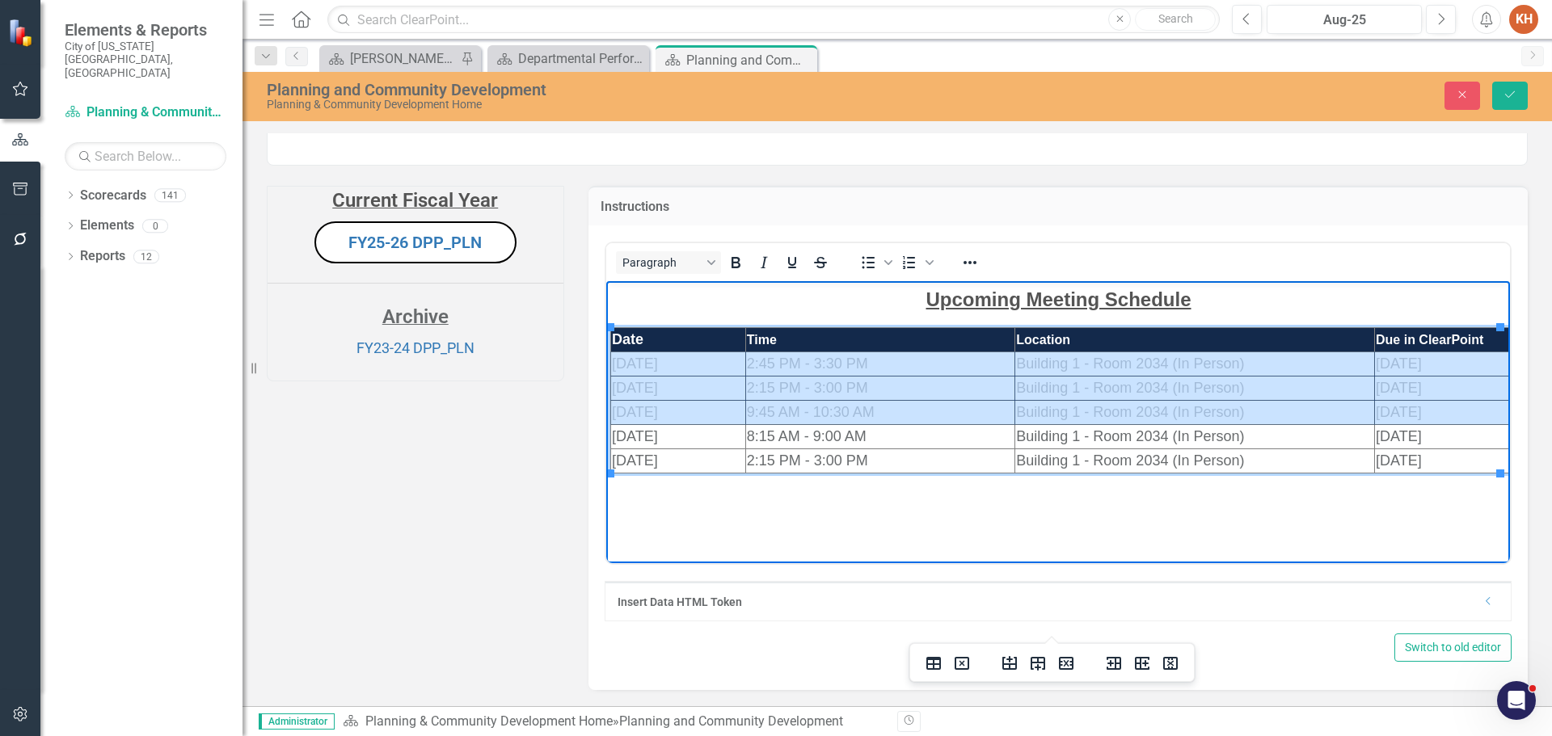
drag, startPoint x: 1387, startPoint y: 410, endPoint x: 724, endPoint y: 356, distance: 664.9
click at [724, 356] on tbody "Date Time Location Due in ClearPoint [DATE] 2:45 PM - 3:30 PM Building 1 - Room…" at bounding box center [1059, 399] width 899 height 145
click at [1064, 667] on icon "Delete row" at bounding box center [1066, 663] width 15 height 13
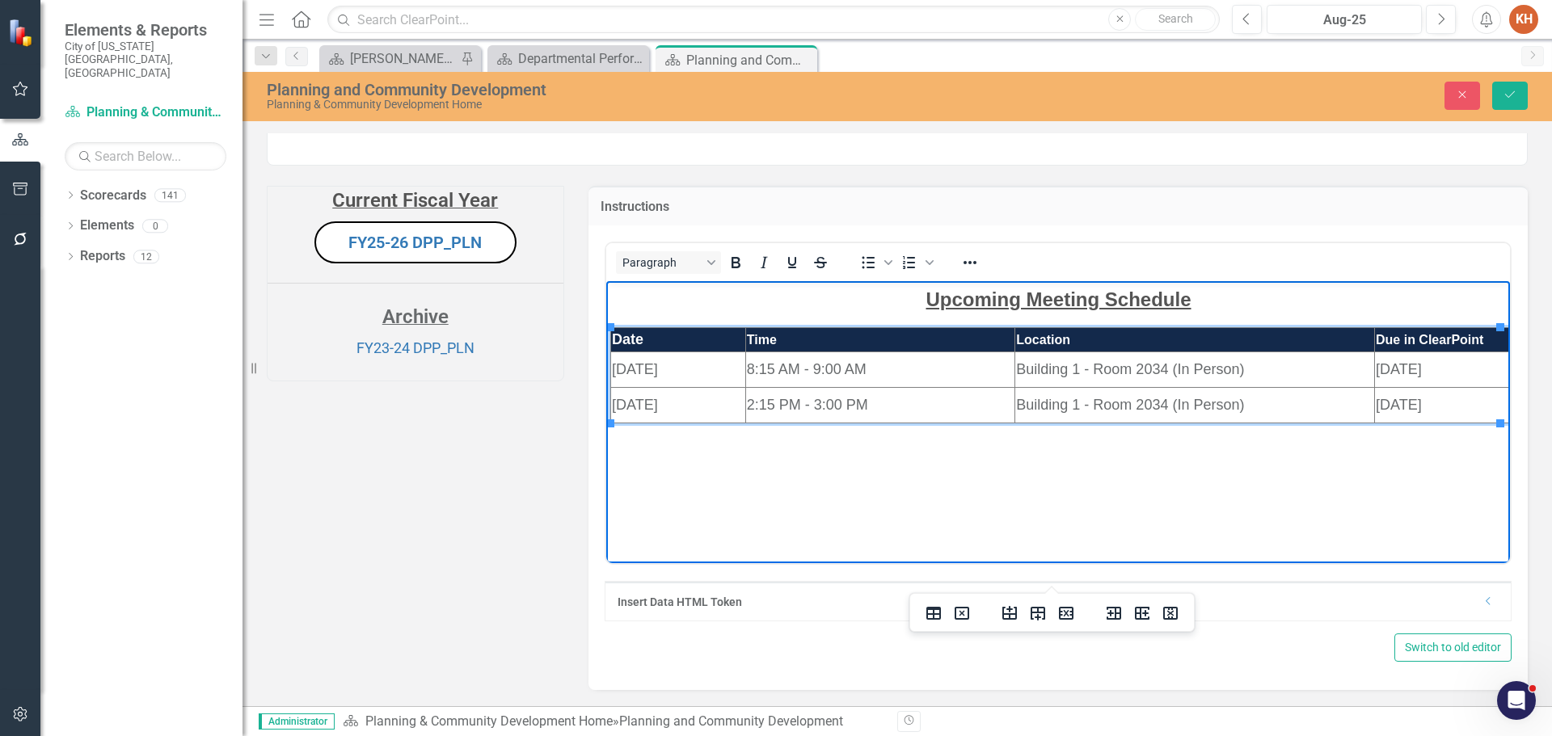
click at [1443, 403] on td "[DATE]" at bounding box center [1441, 405] width 135 height 36
click at [1036, 612] on icon "Insert row after" at bounding box center [1038, 614] width 15 height 14
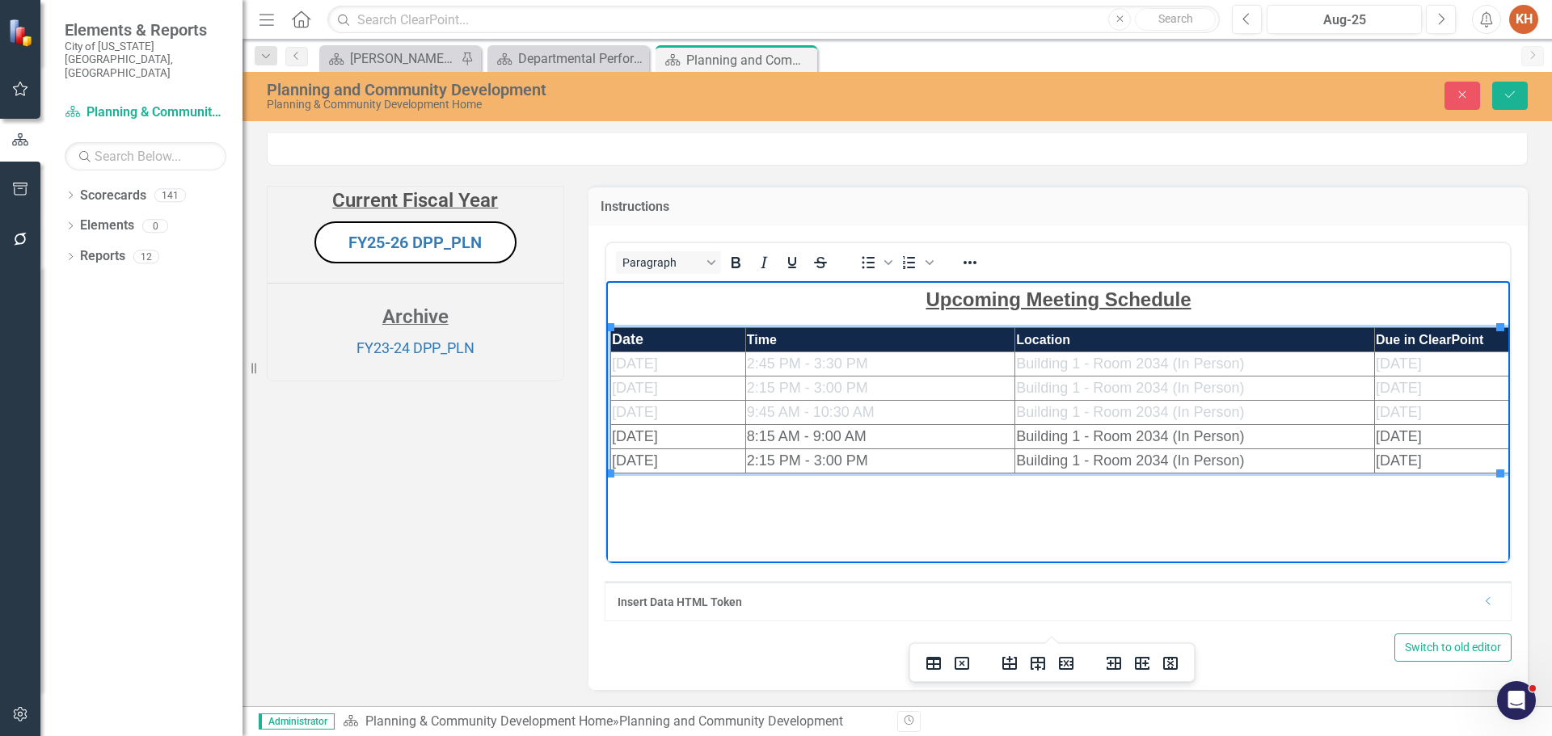
click at [1457, 460] on td "[DATE]" at bounding box center [1441, 461] width 135 height 24
click at [1036, 663] on icon "Insert row after" at bounding box center [1038, 664] width 15 height 14
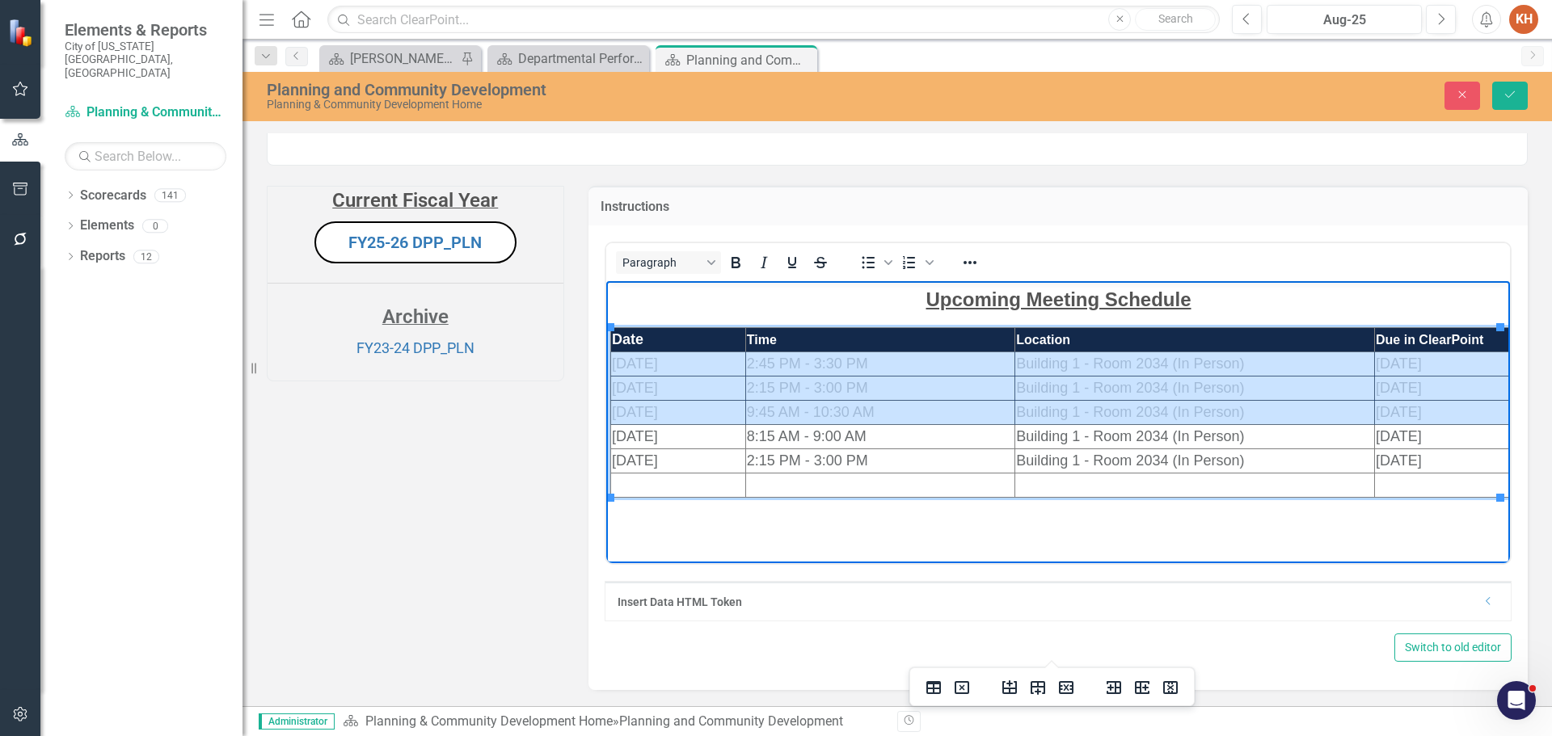
drag, startPoint x: 1380, startPoint y: 415, endPoint x: 685, endPoint y: 365, distance: 696.8
click at [685, 365] on tbody "Date Time Location Due in ClearPoint [DATE] 2:45 PM - 3:30 PM Building 1 - Room…" at bounding box center [1059, 412] width 899 height 170
click at [1062, 689] on icon "Delete row" at bounding box center [1066, 687] width 15 height 13
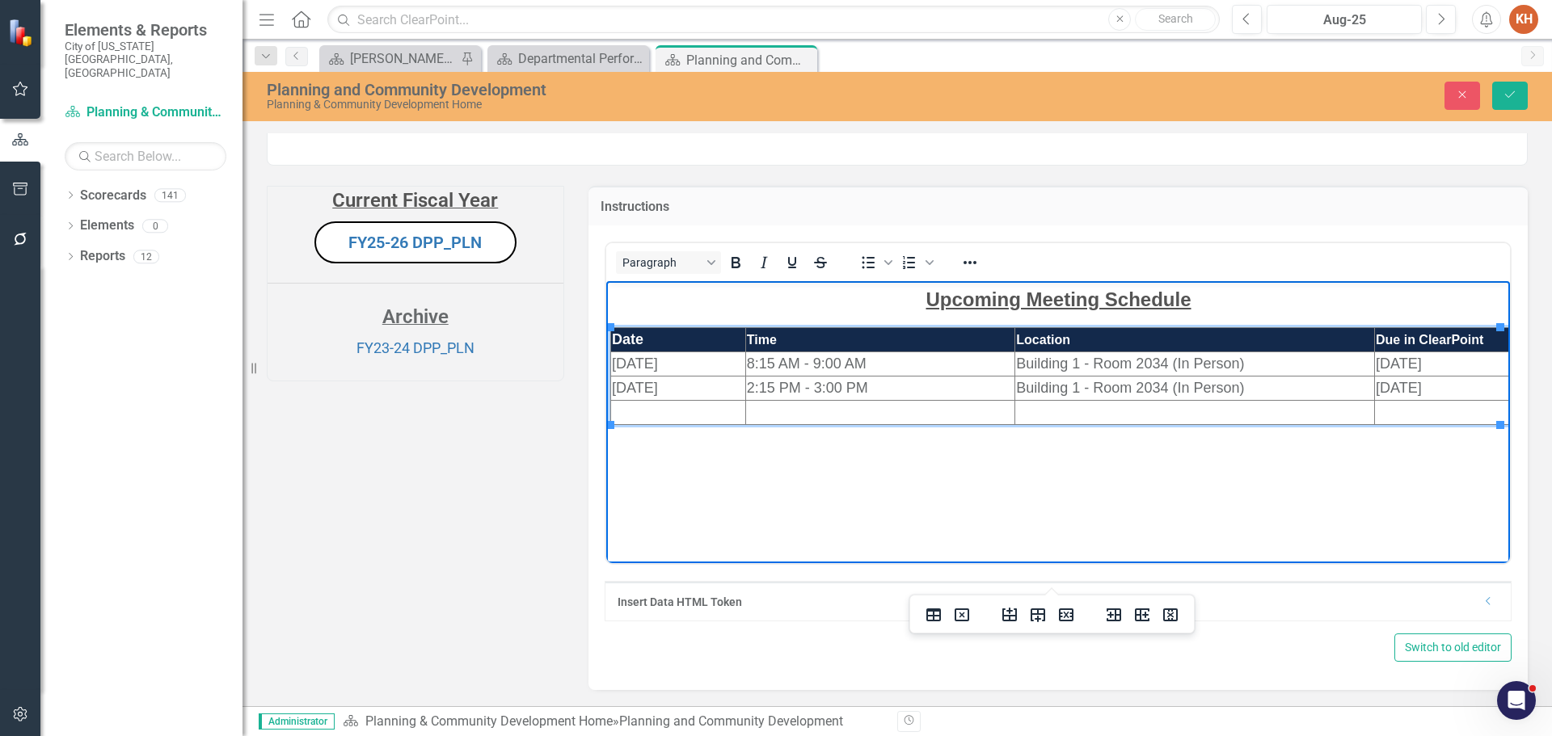
click at [682, 412] on td "Rich Text Area. Press ALT-0 for help." at bounding box center [677, 412] width 135 height 24
copy span "Building 1 - Room 2034 (In Person)"
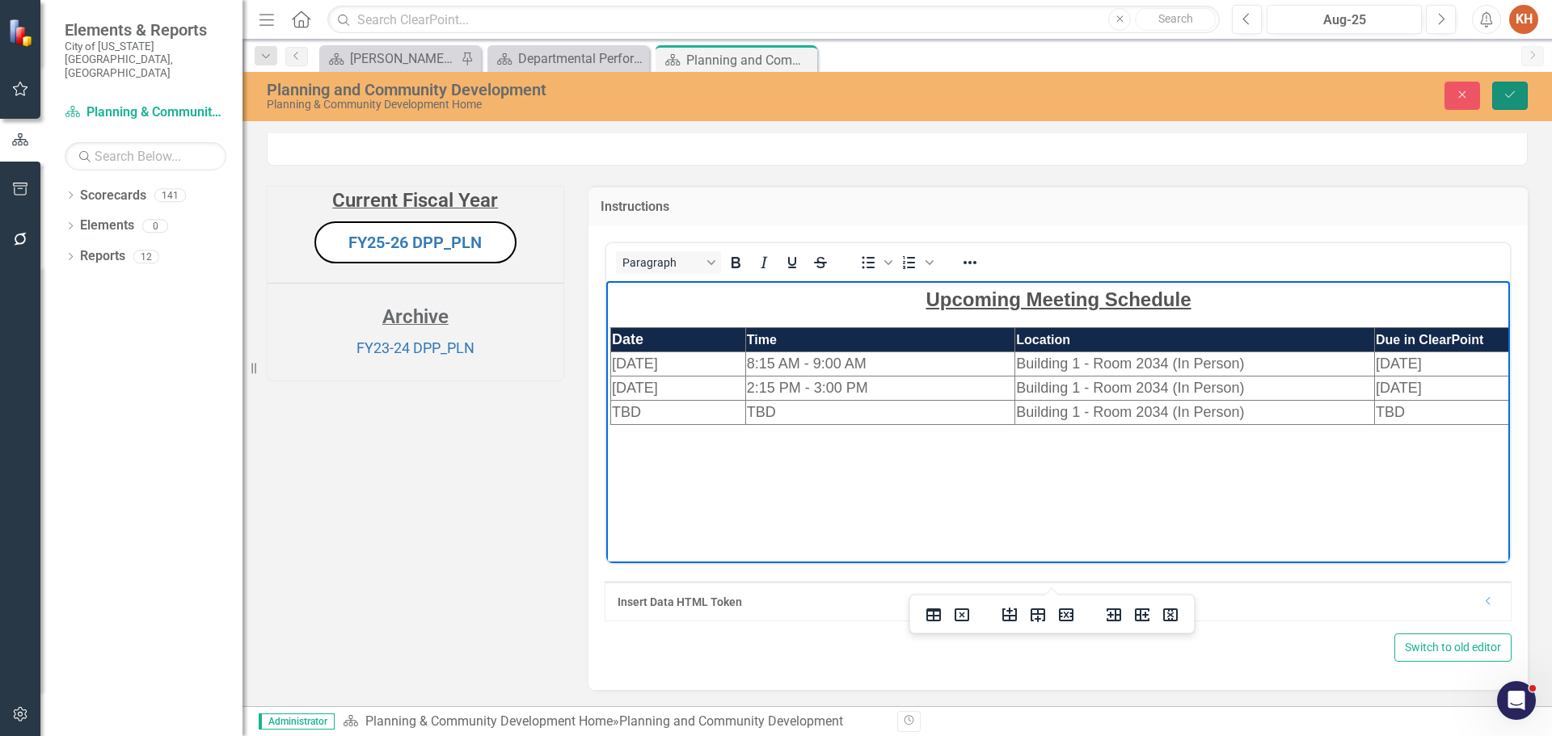
click at [1507, 99] on icon "Save" at bounding box center [1510, 94] width 15 height 11
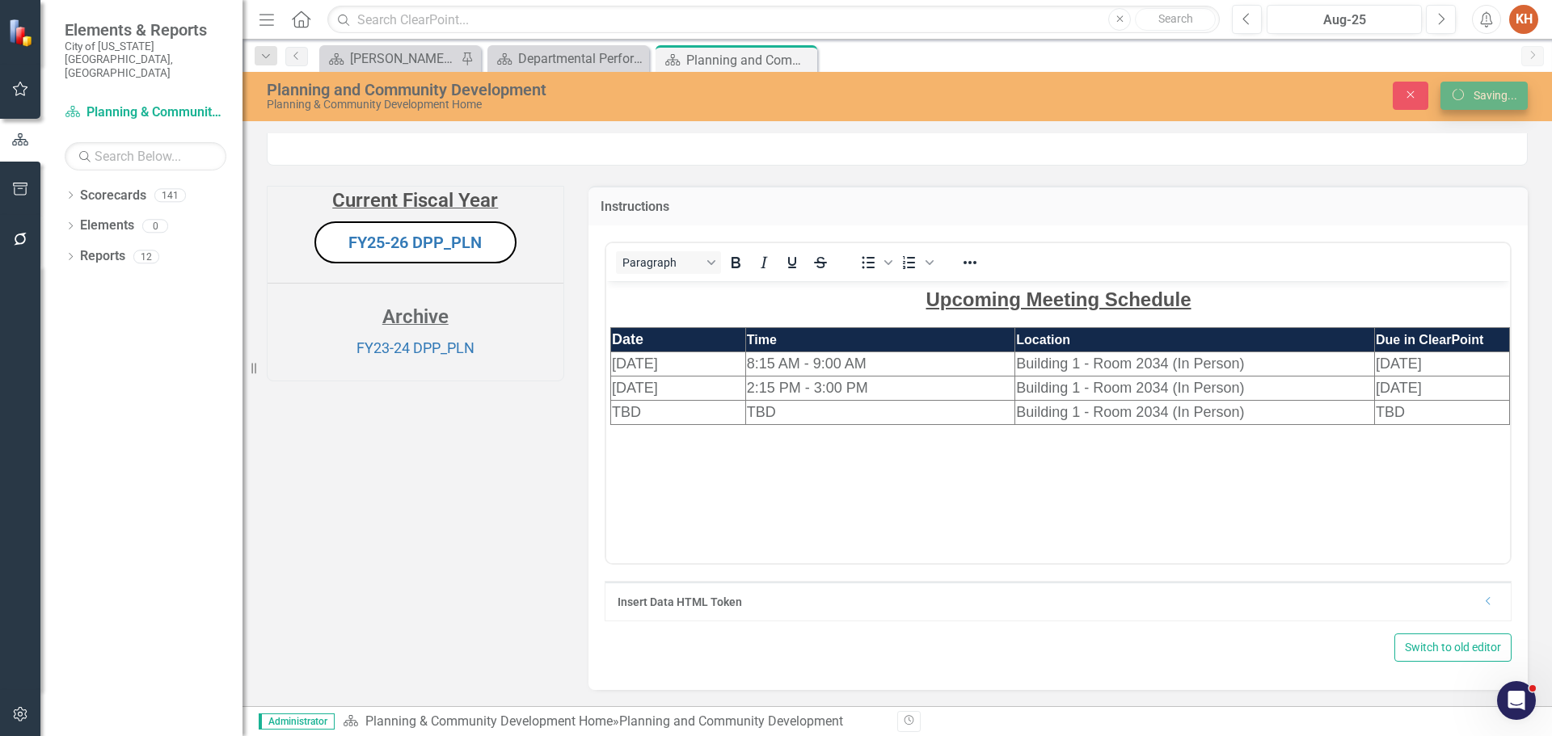
scroll to position [0, 0]
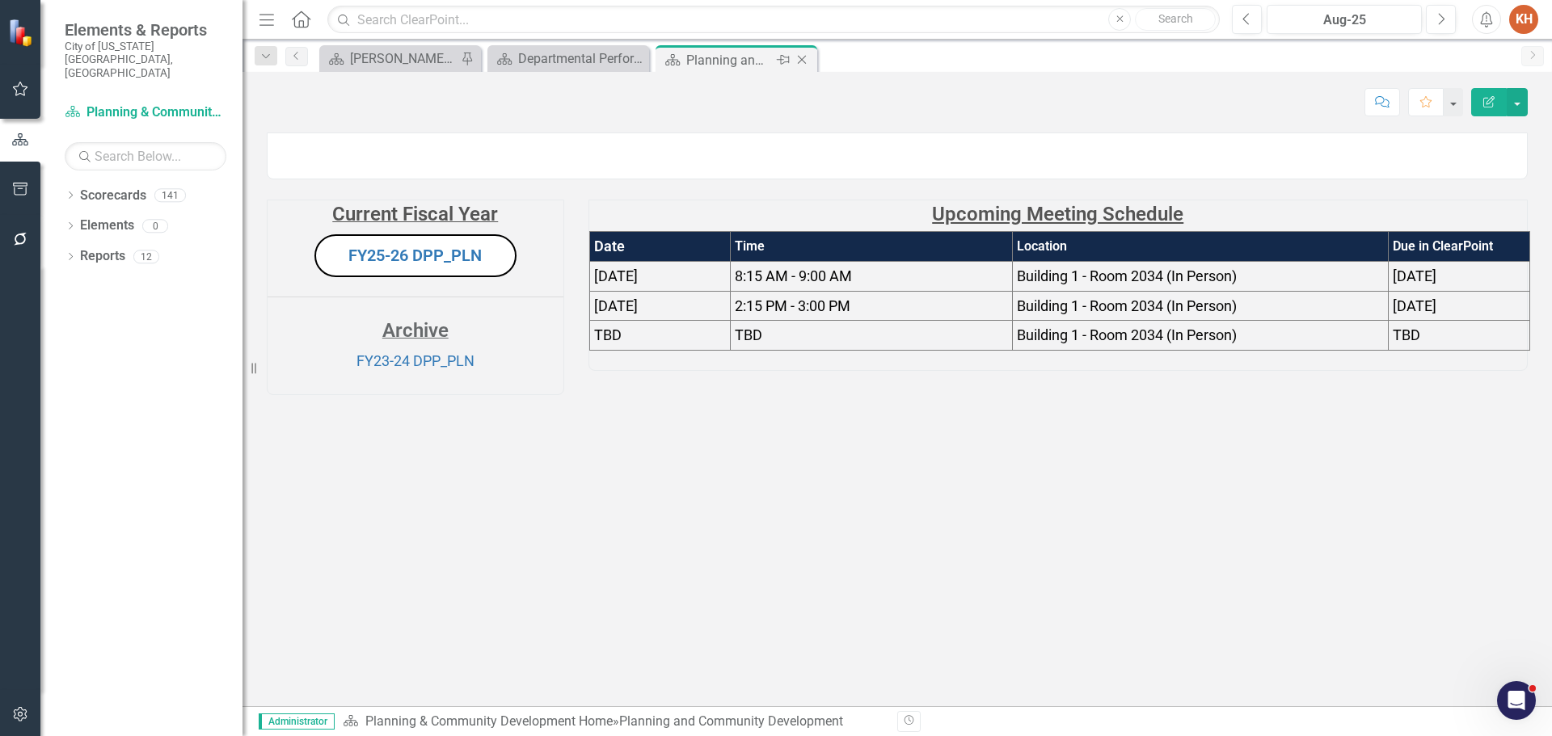
click at [803, 61] on icon at bounding box center [802, 60] width 9 height 9
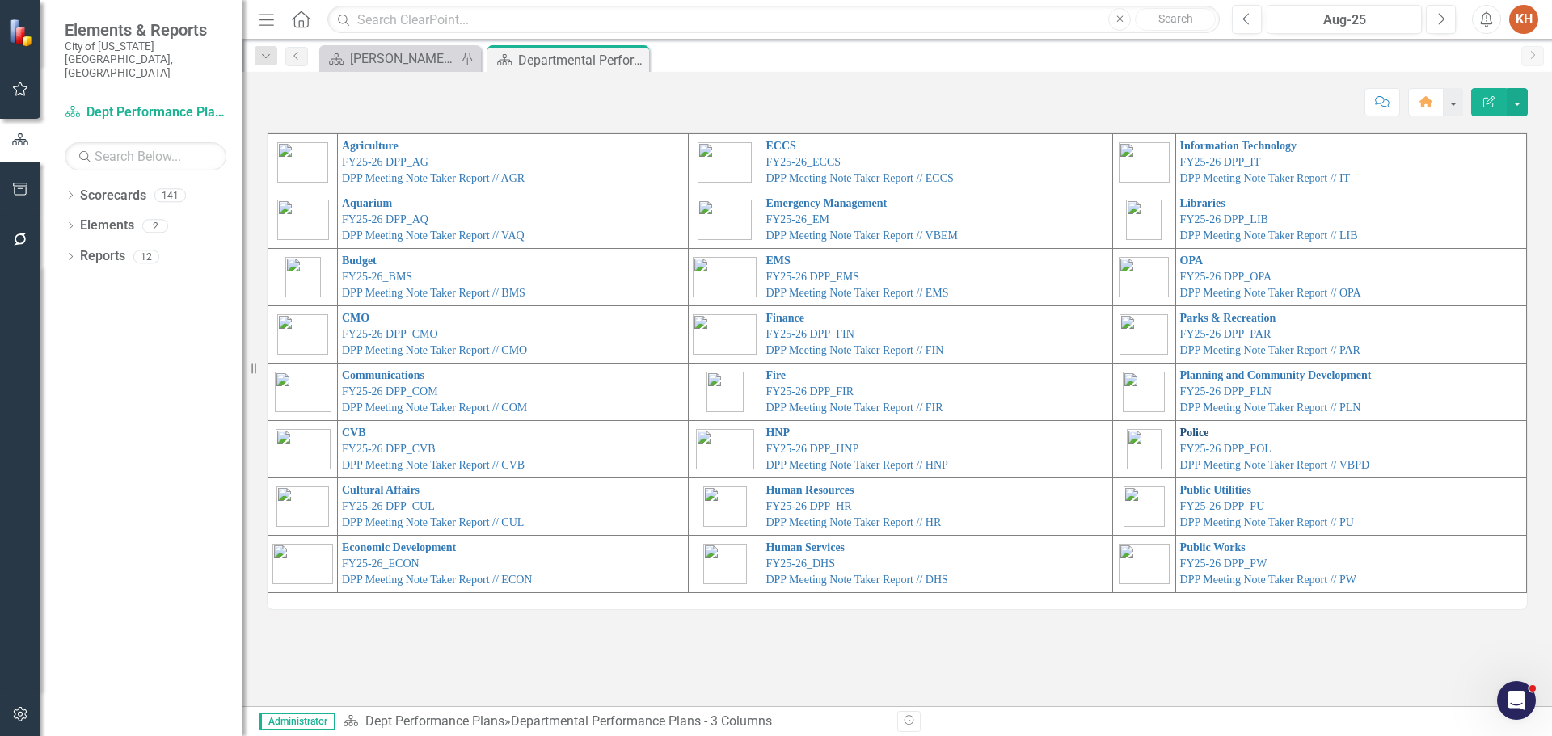
click at [1191, 429] on link "Police" at bounding box center [1194, 433] width 29 height 12
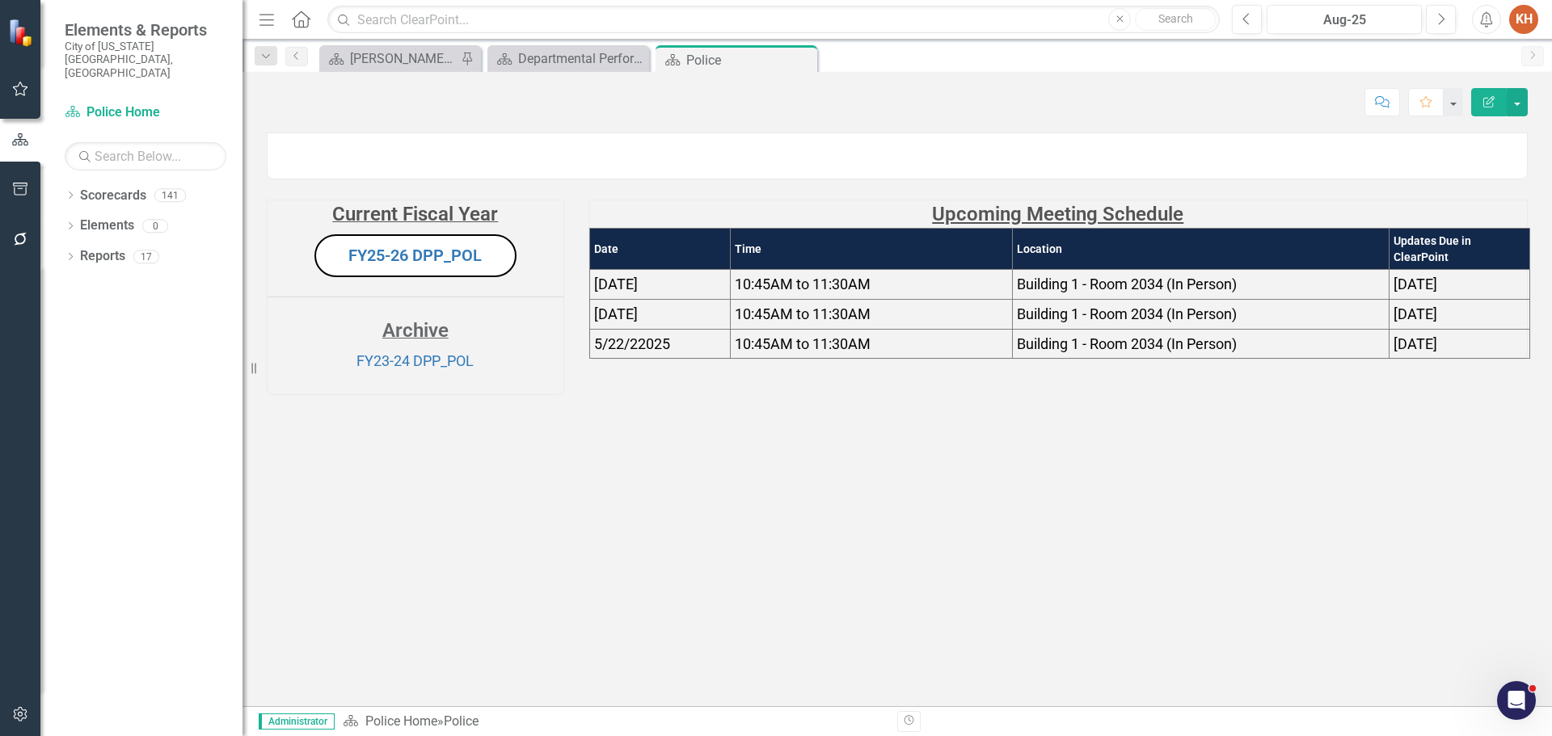
click at [797, 322] on span "10:45AM to 11:30AM" at bounding box center [803, 314] width 136 height 17
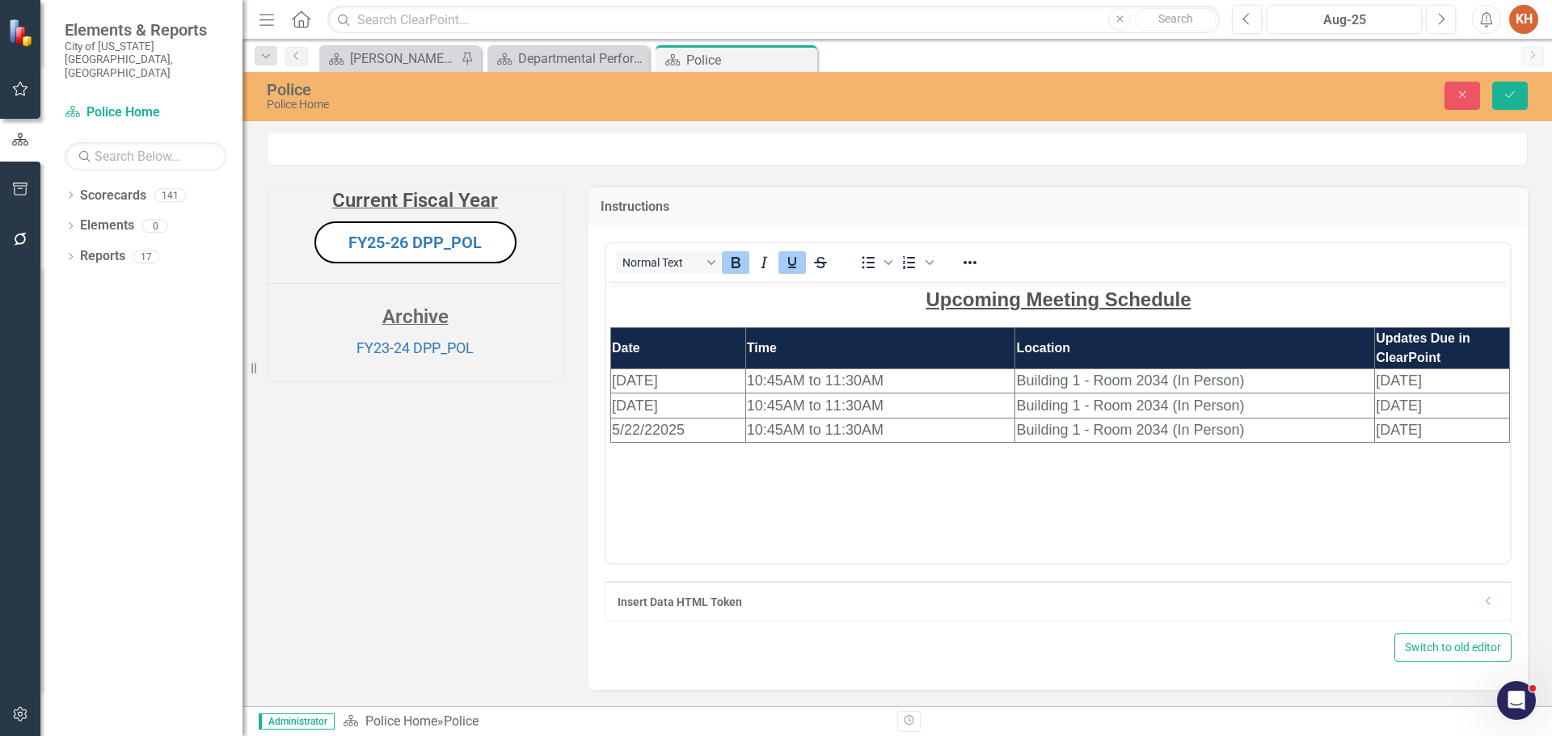
scroll to position [242, 0]
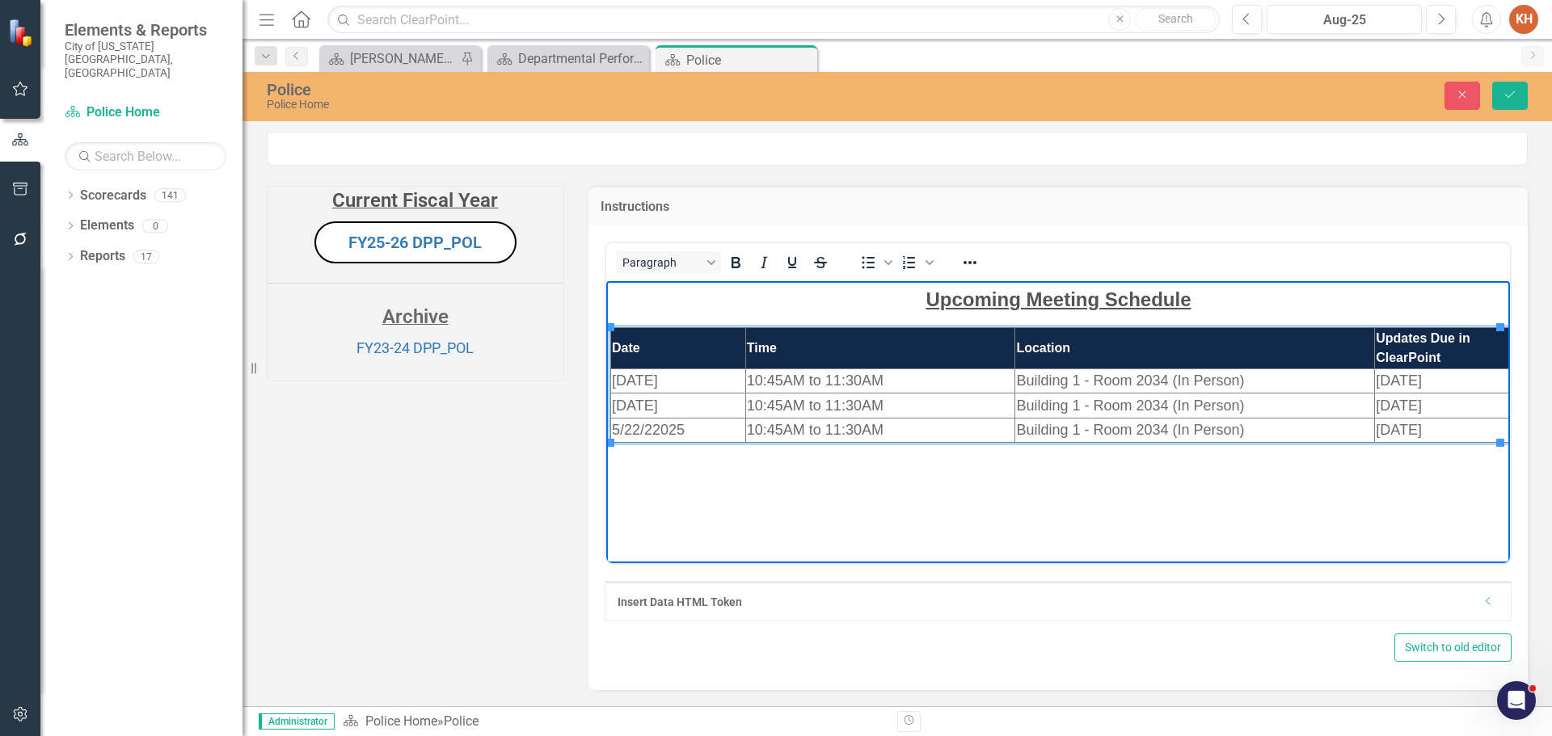
click at [685, 385] on td "[DATE]" at bounding box center [677, 381] width 135 height 24
click at [639, 378] on span "[DATE]" at bounding box center [634, 380] width 46 height 16
click at [1388, 381] on span "[DATE]" at bounding box center [1398, 380] width 46 height 16
click at [1390, 405] on span "[DATE]" at bounding box center [1398, 405] width 46 height 16
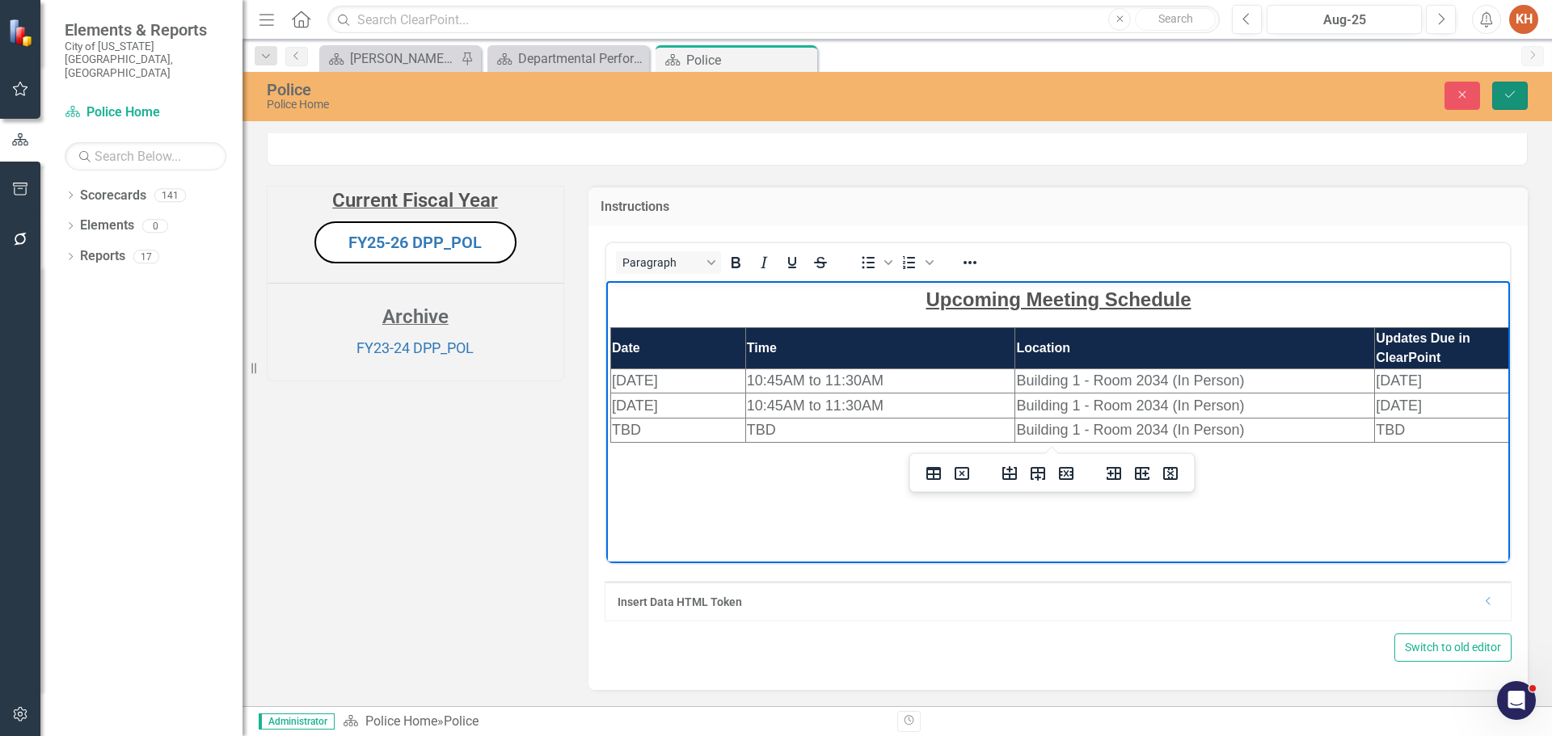
click at [1511, 102] on button "Save" at bounding box center [1510, 96] width 36 height 28
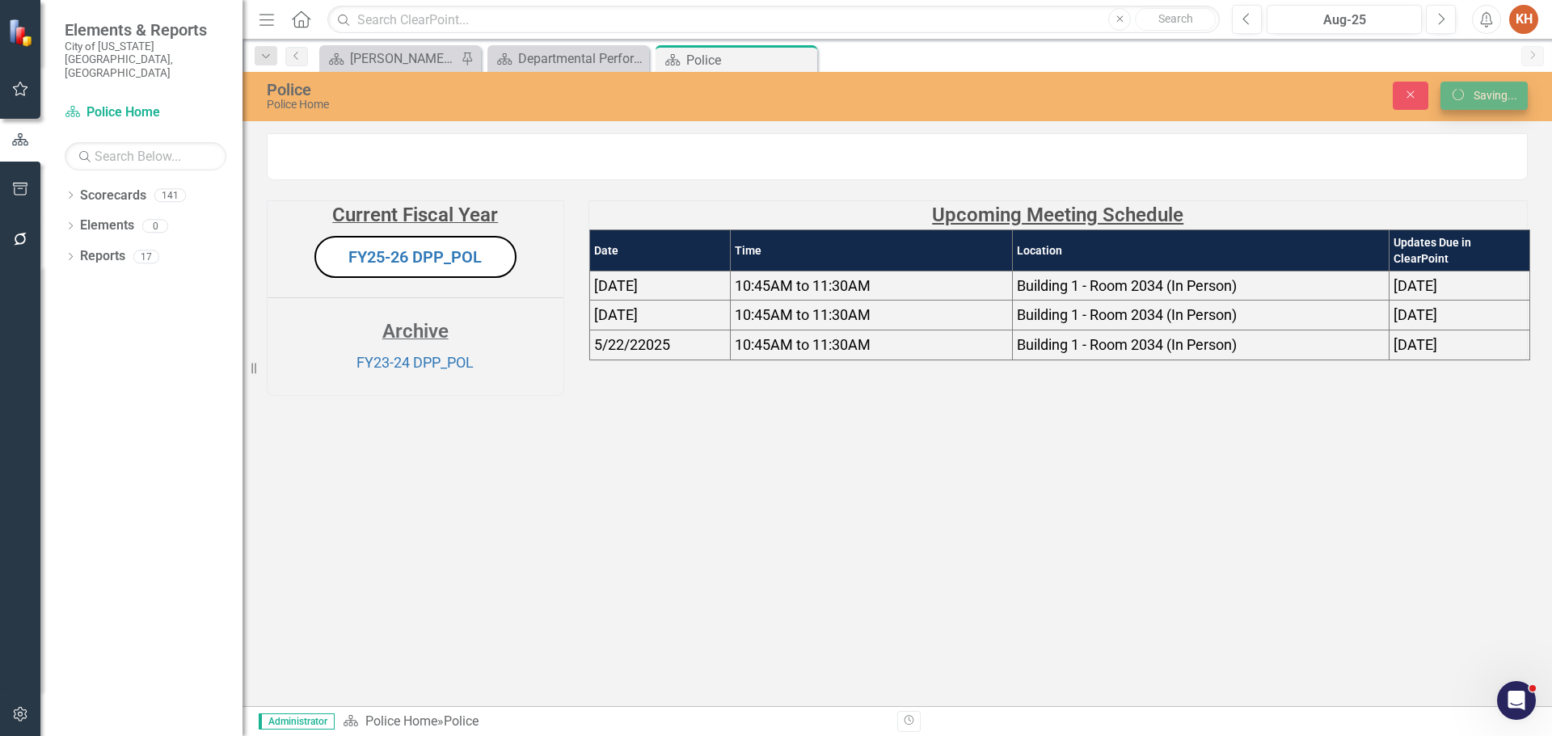
scroll to position [0, 0]
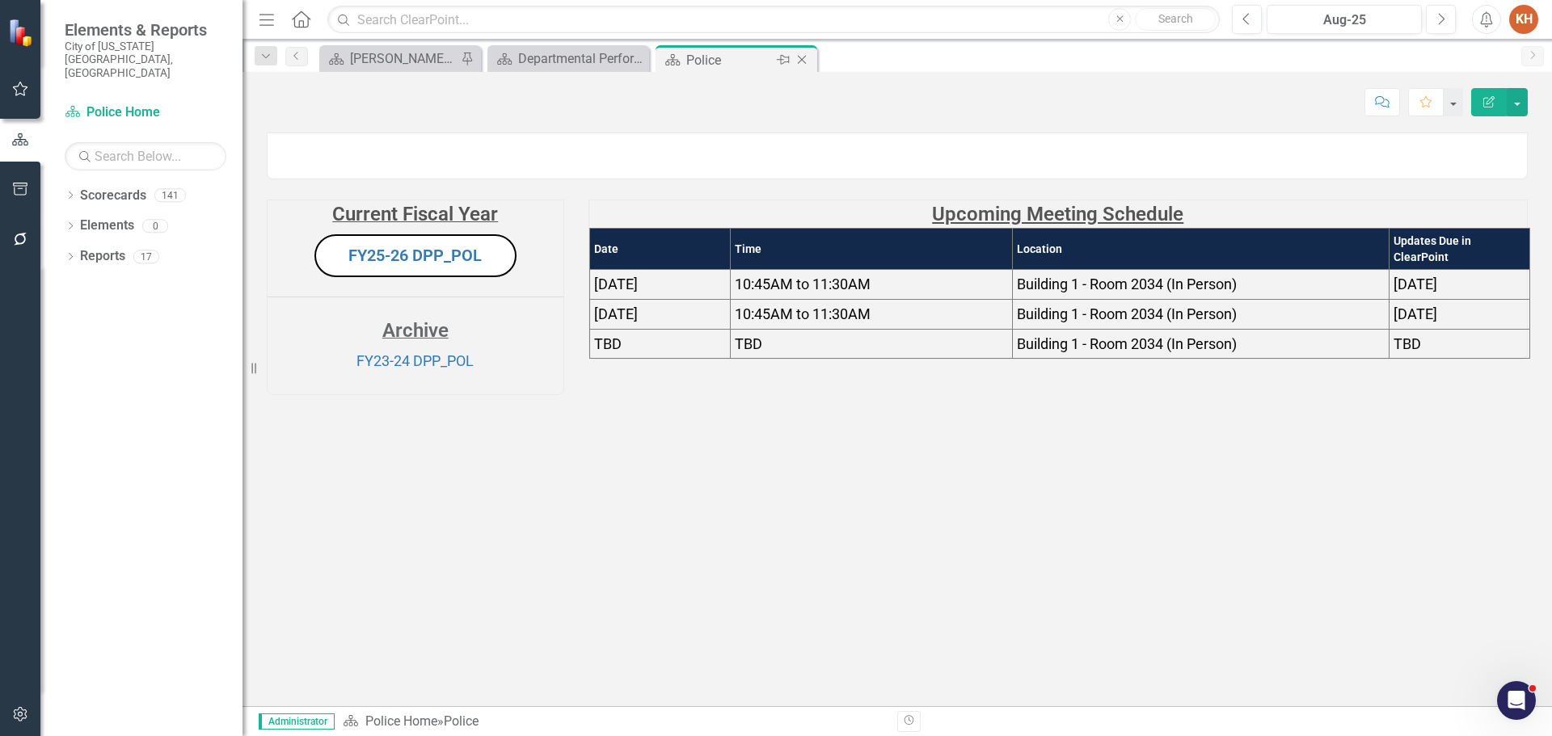
click at [802, 60] on icon at bounding box center [802, 60] width 9 height 9
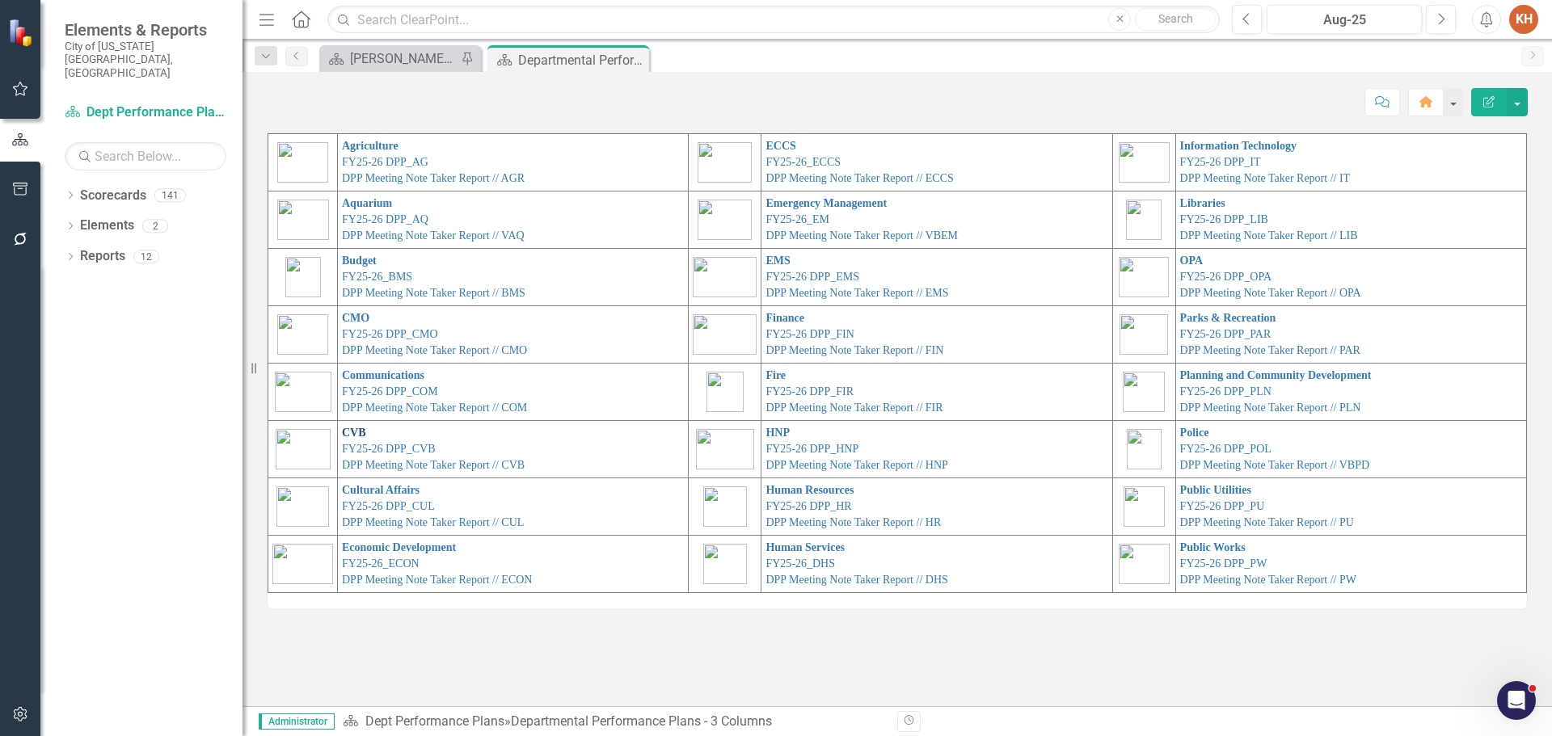
click at [352, 433] on link "CVB" at bounding box center [354, 433] width 24 height 12
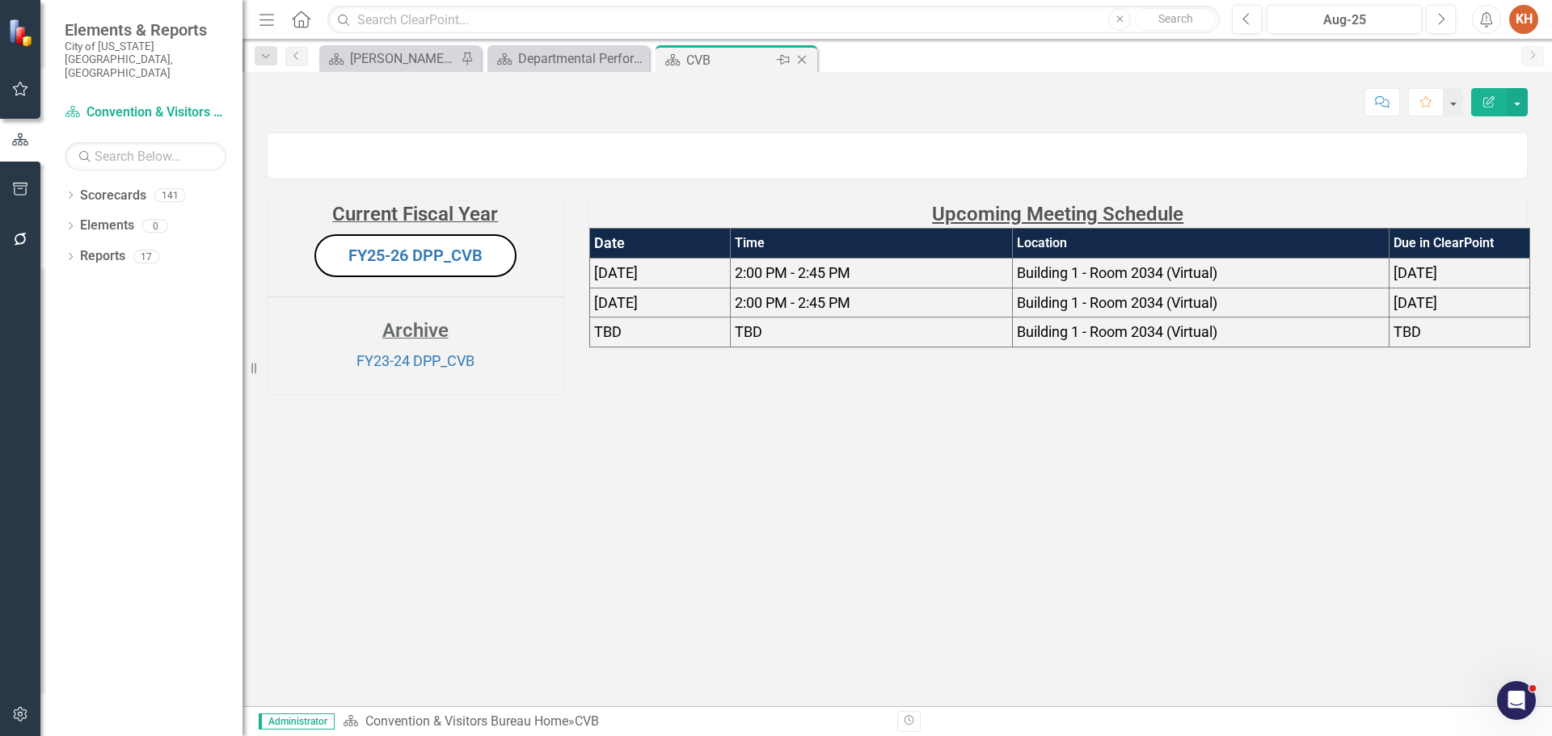
click at [803, 56] on icon "Close" at bounding box center [802, 59] width 16 height 13
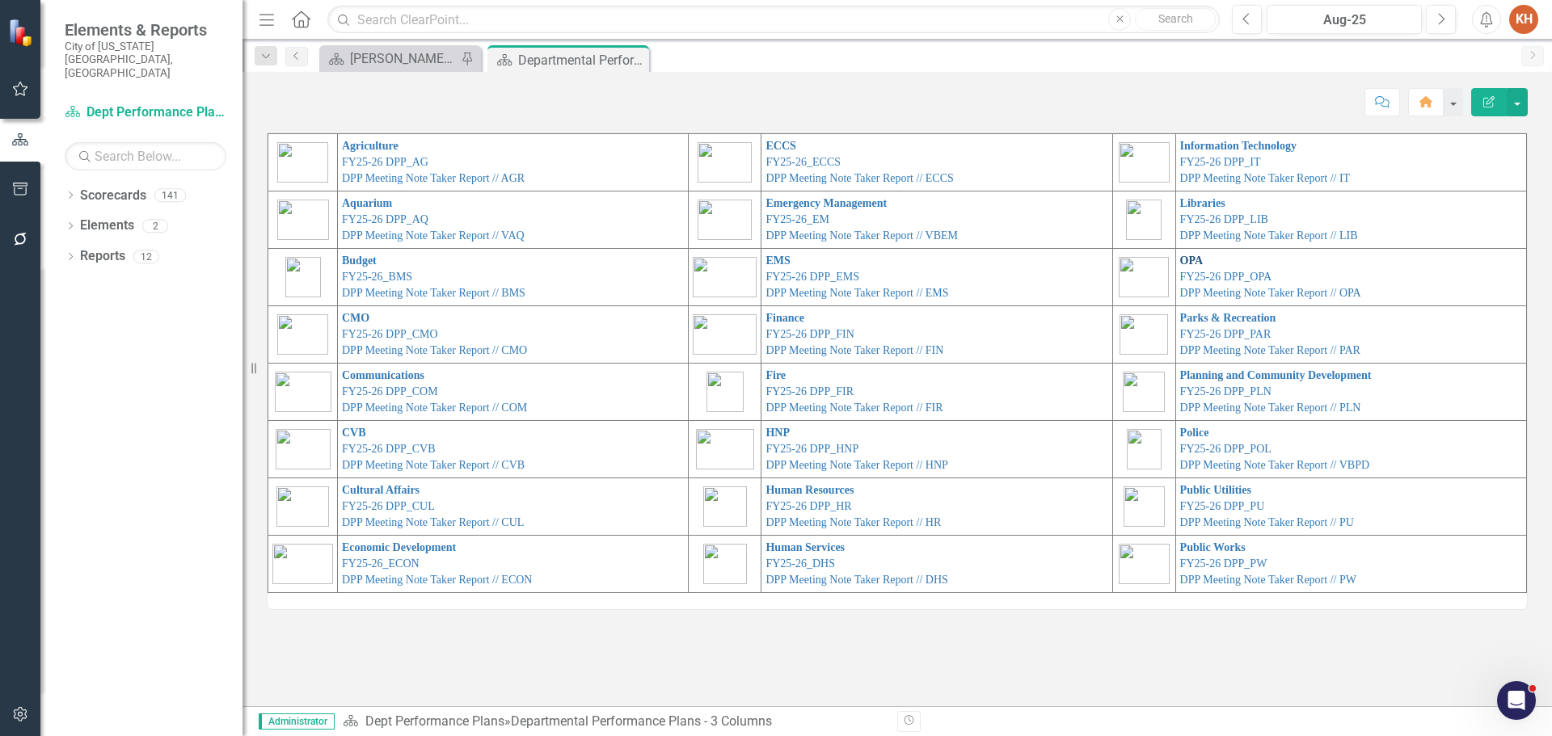
click at [1185, 259] on link "OPA" at bounding box center [1191, 261] width 23 height 12
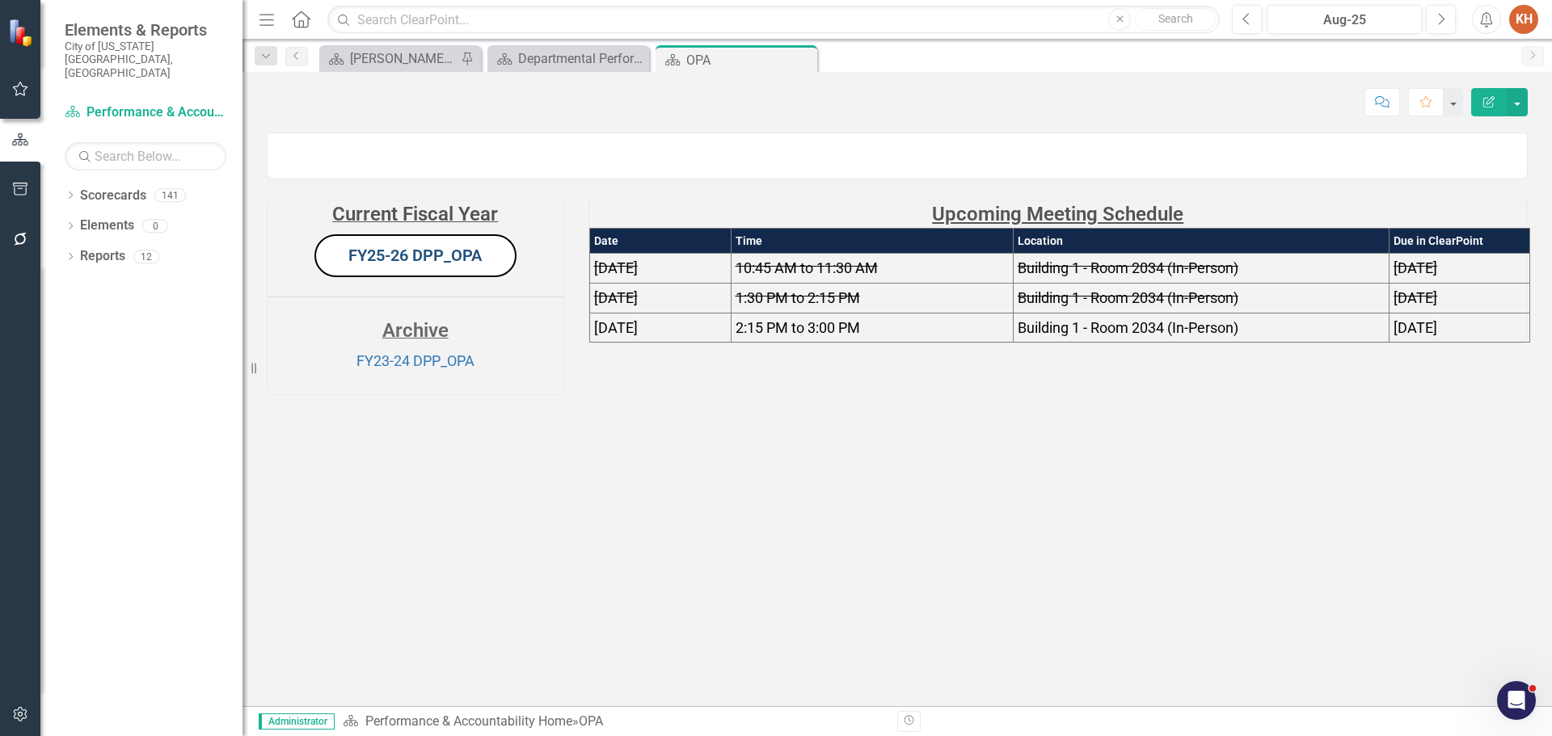
click at [419, 265] on link "FY25-26 DPP_OPA" at bounding box center [414, 255] width 133 height 19
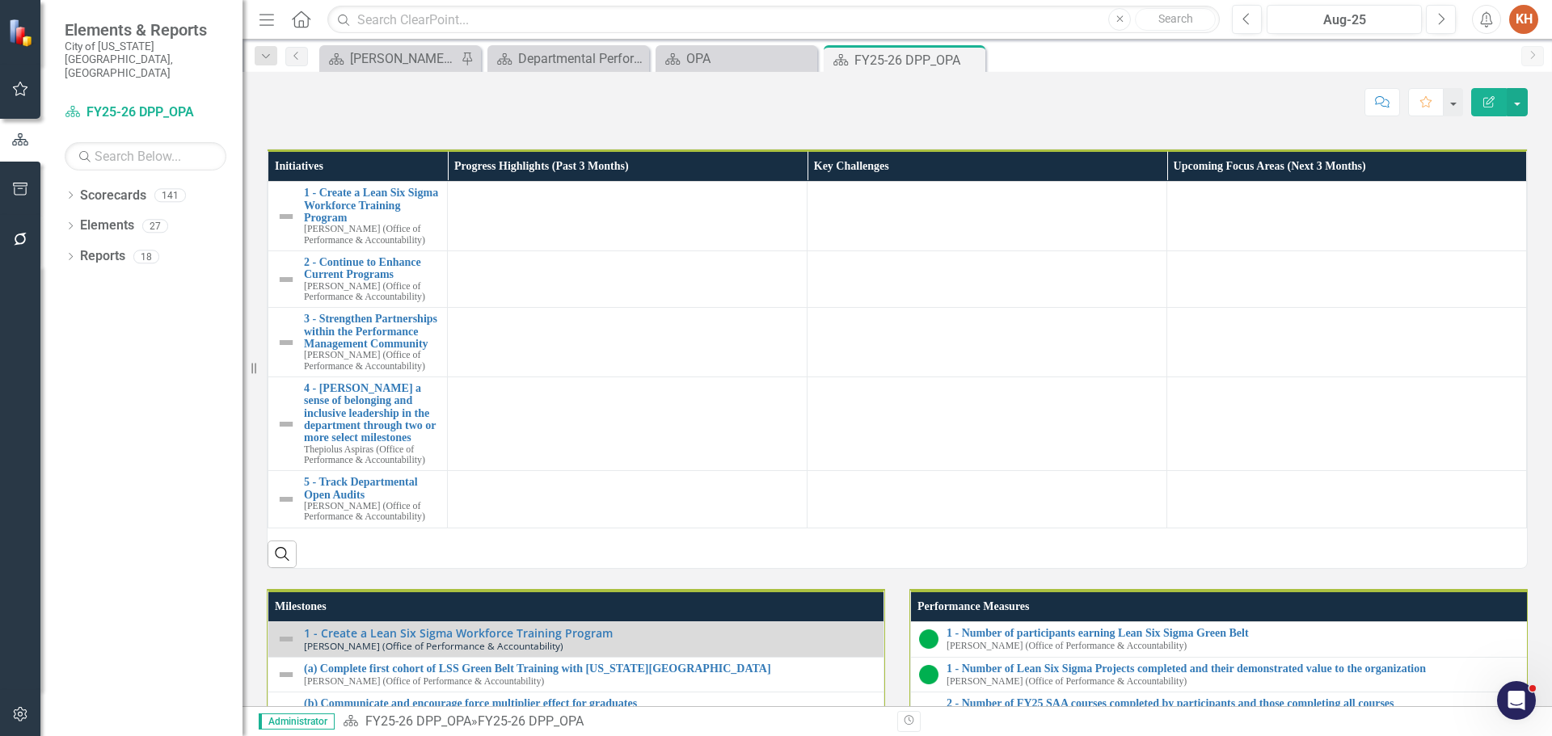
scroll to position [970, 0]
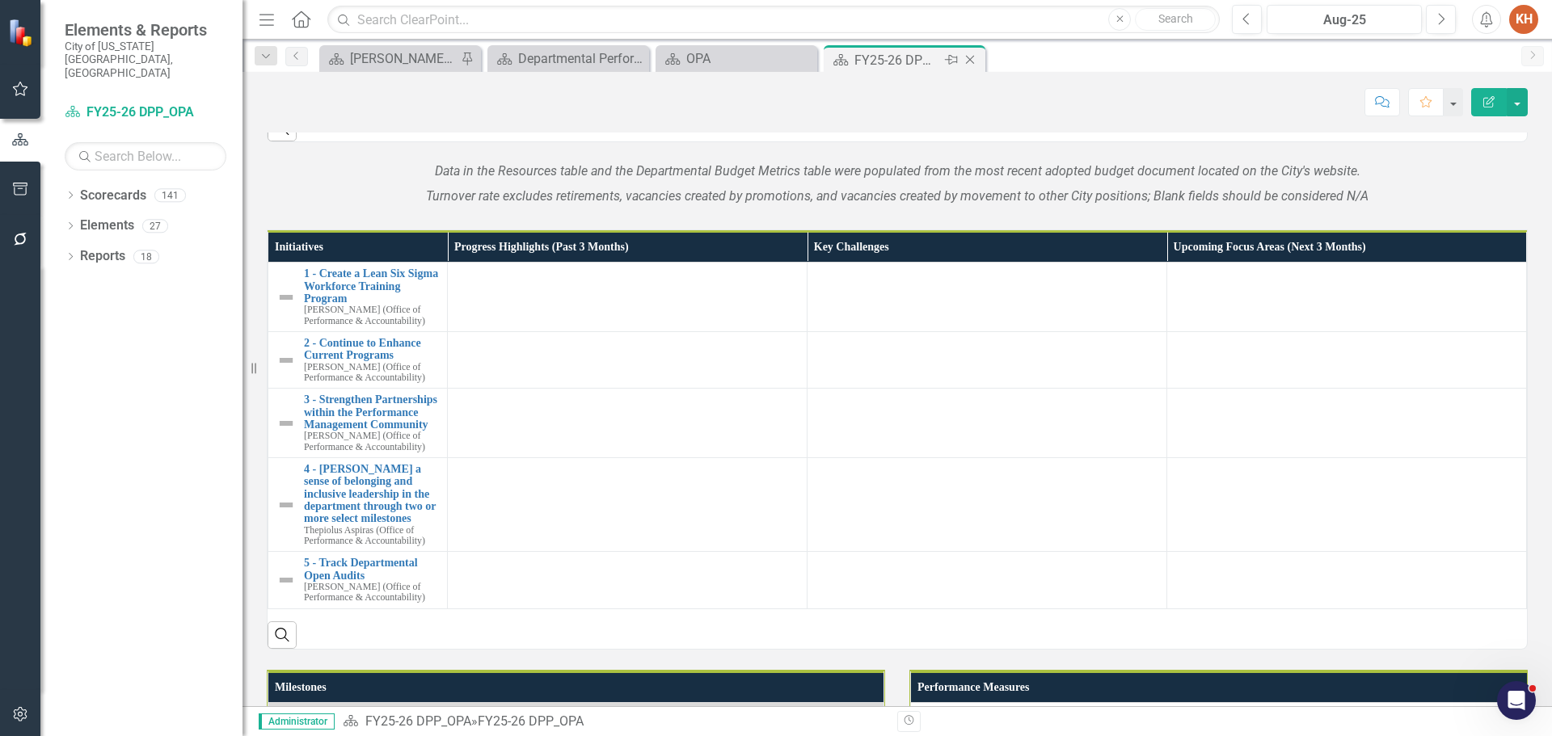
click at [969, 63] on icon "Close" at bounding box center [970, 59] width 16 height 13
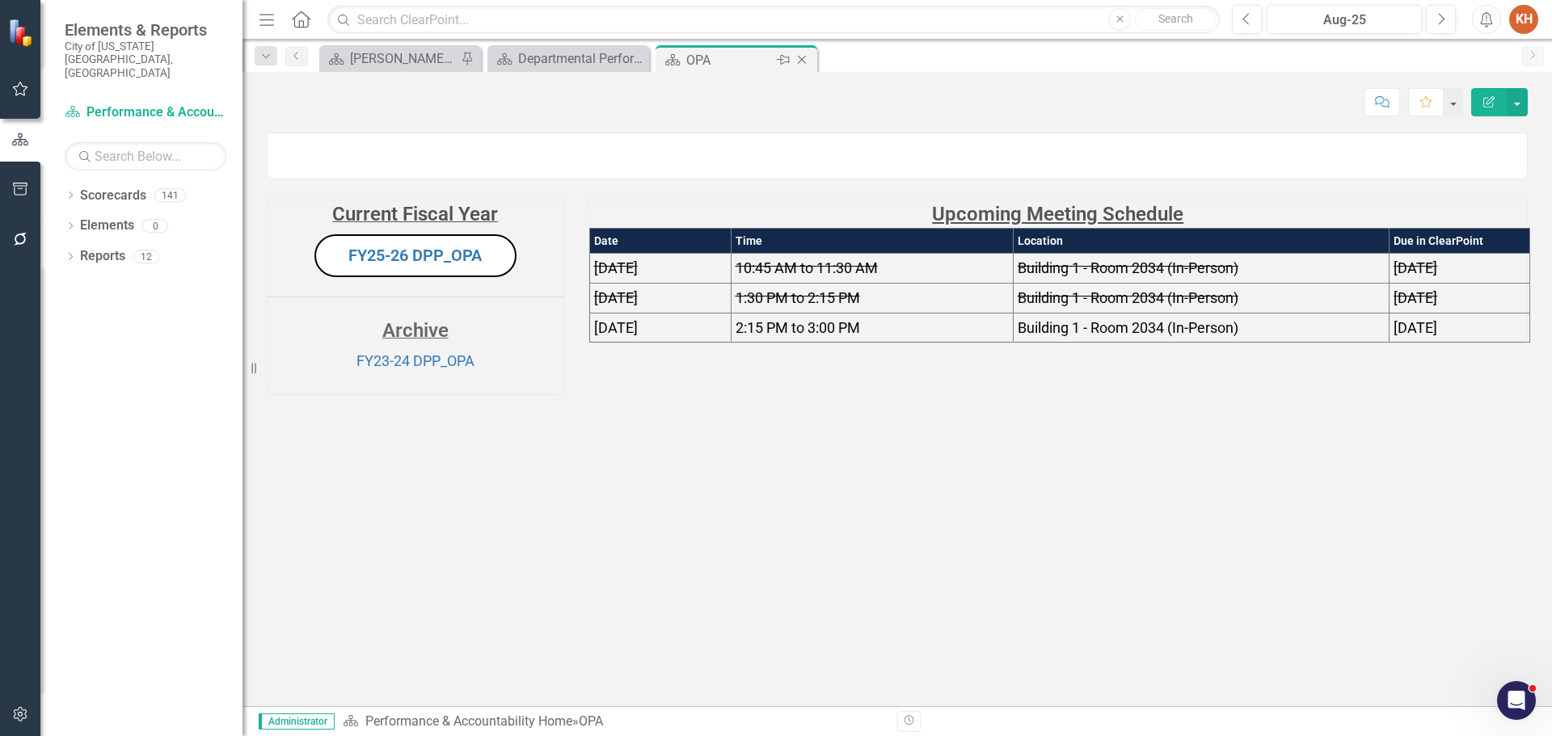
click at [797, 61] on icon "Close" at bounding box center [802, 59] width 16 height 13
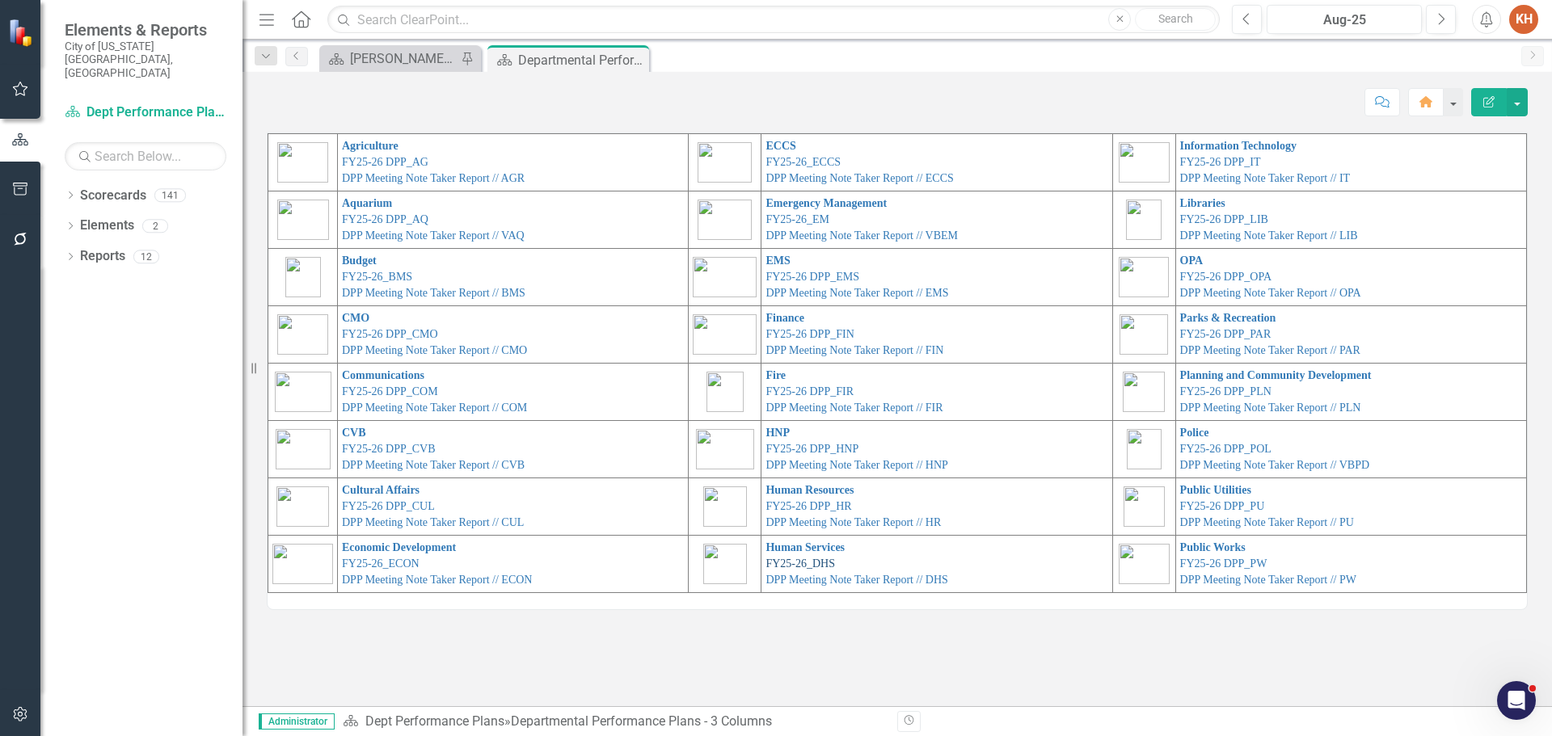
click at [805, 560] on link "FY25-26_DHS" at bounding box center [800, 564] width 70 height 12
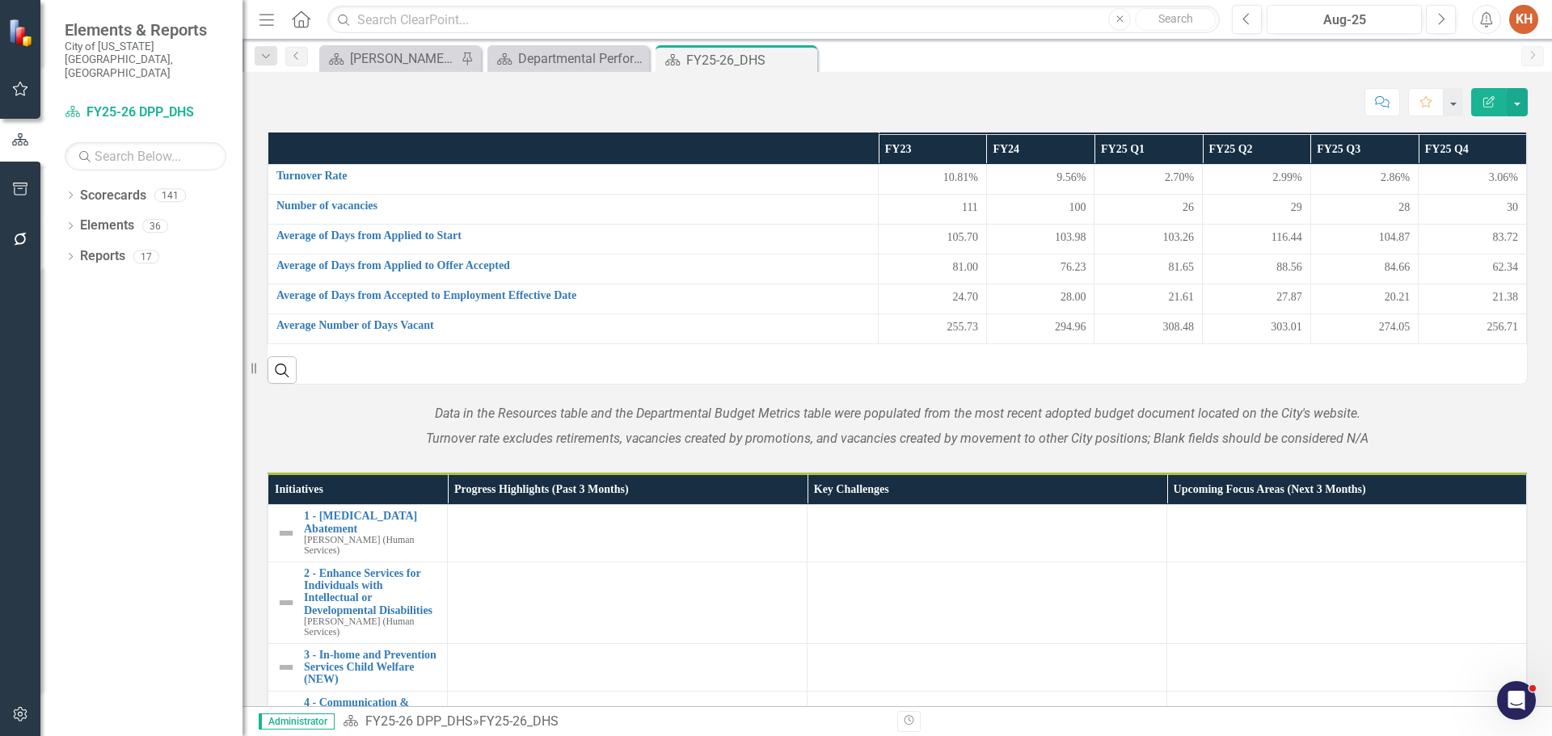
scroll to position [808, 0]
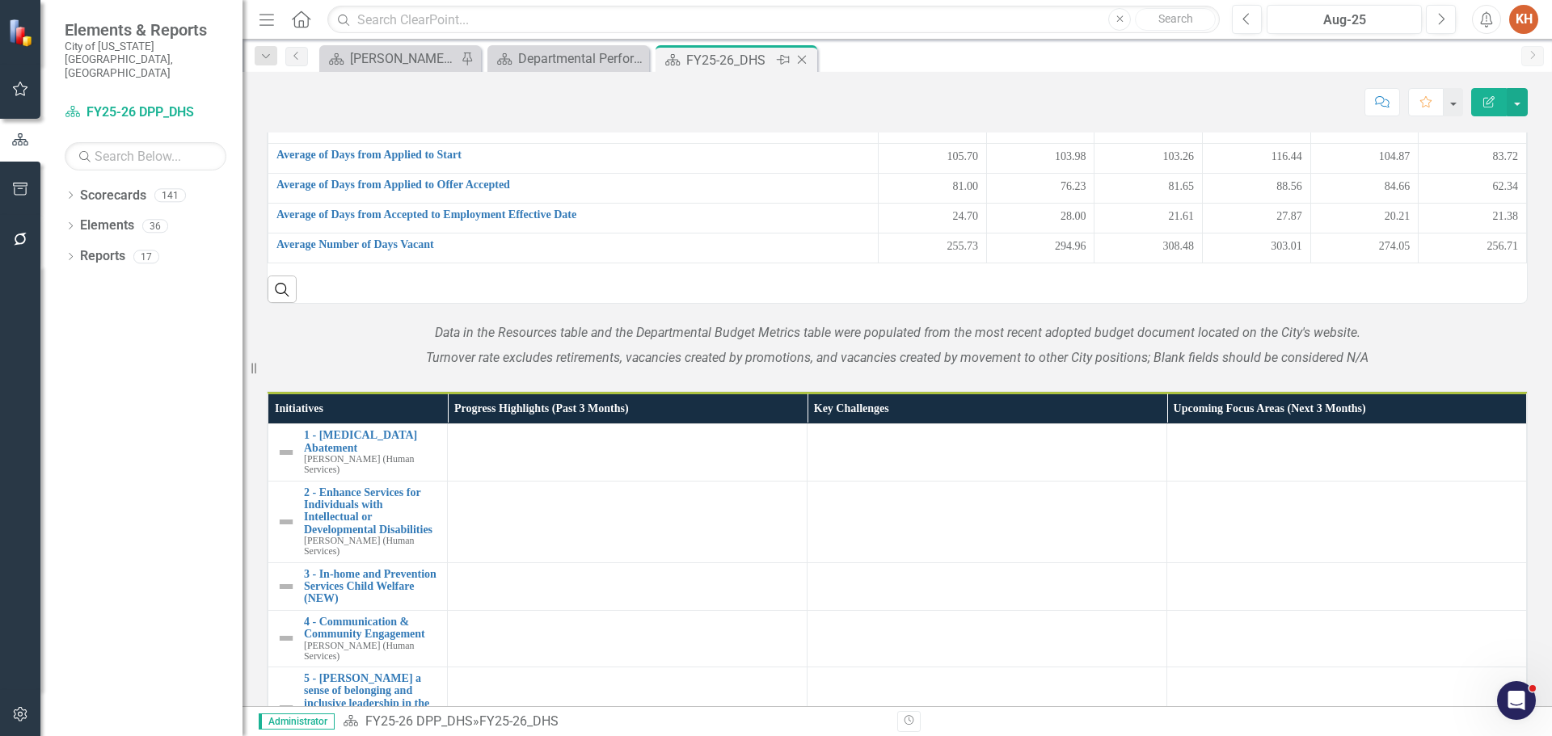
click at [803, 58] on icon "Close" at bounding box center [802, 59] width 16 height 13
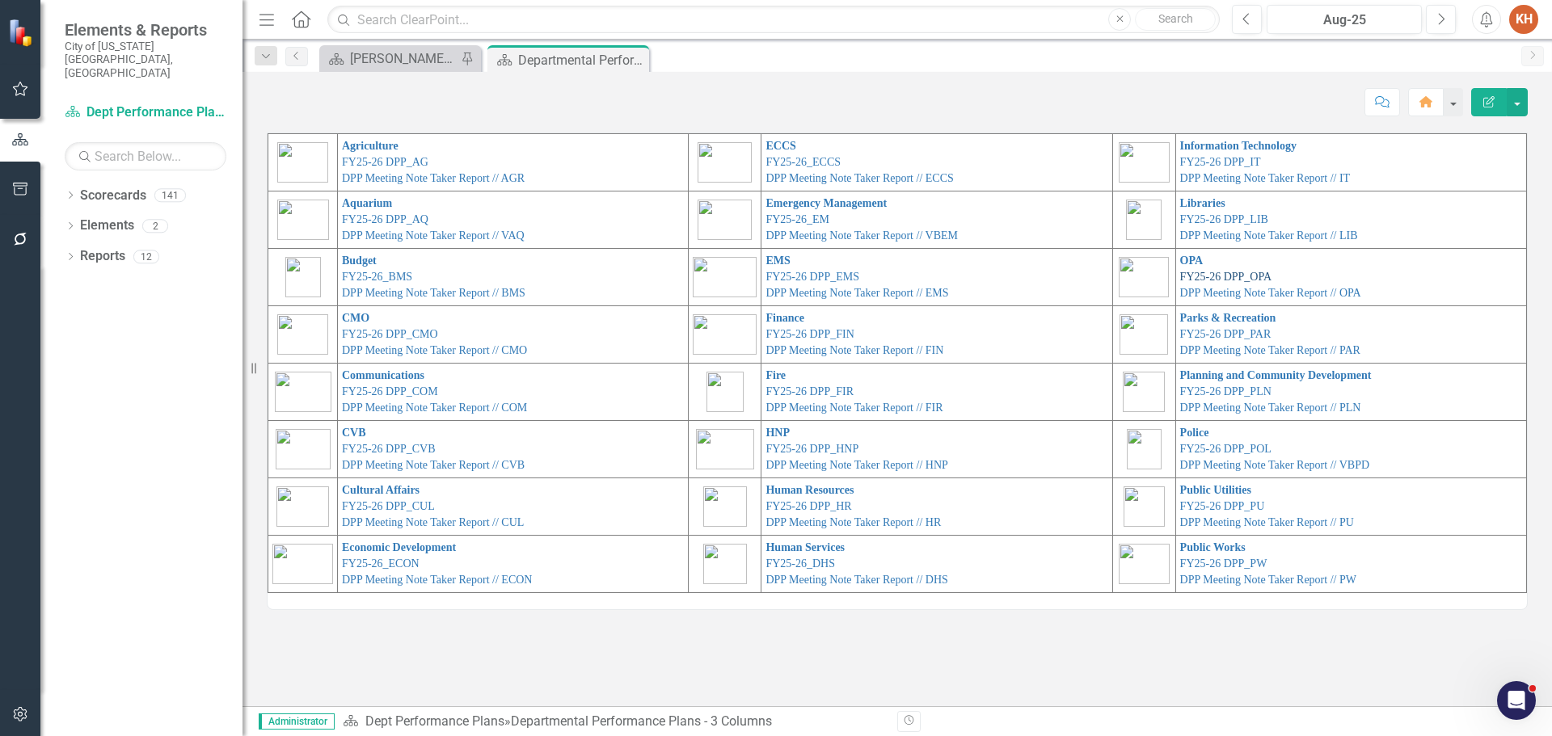
click at [1191, 275] on link "FY25-26 DPP_OPA" at bounding box center [1225, 277] width 91 height 12
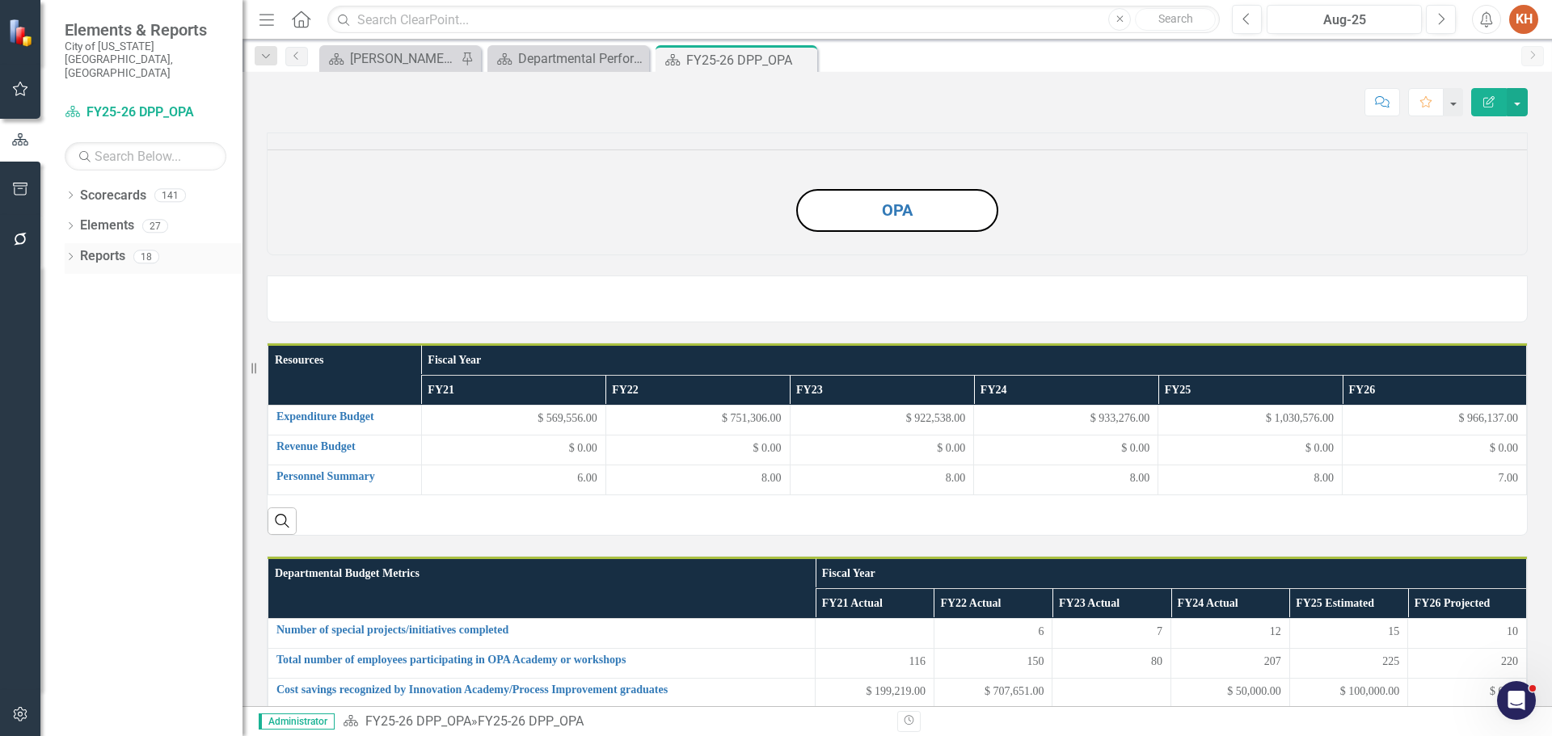
click at [107, 247] on link "Reports" at bounding box center [102, 256] width 45 height 19
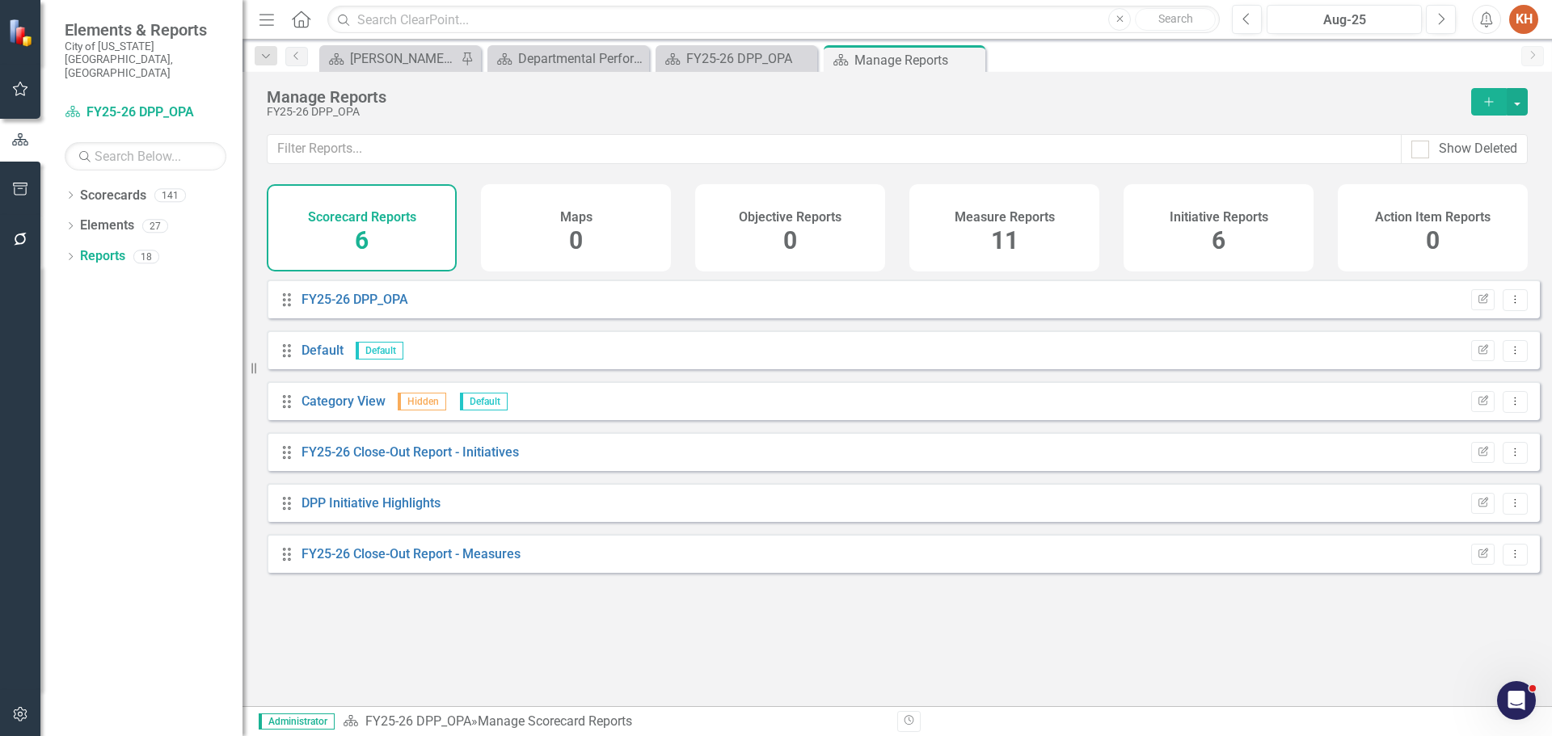
click at [1019, 226] on div "Measure Reports 11" at bounding box center [1004, 227] width 190 height 87
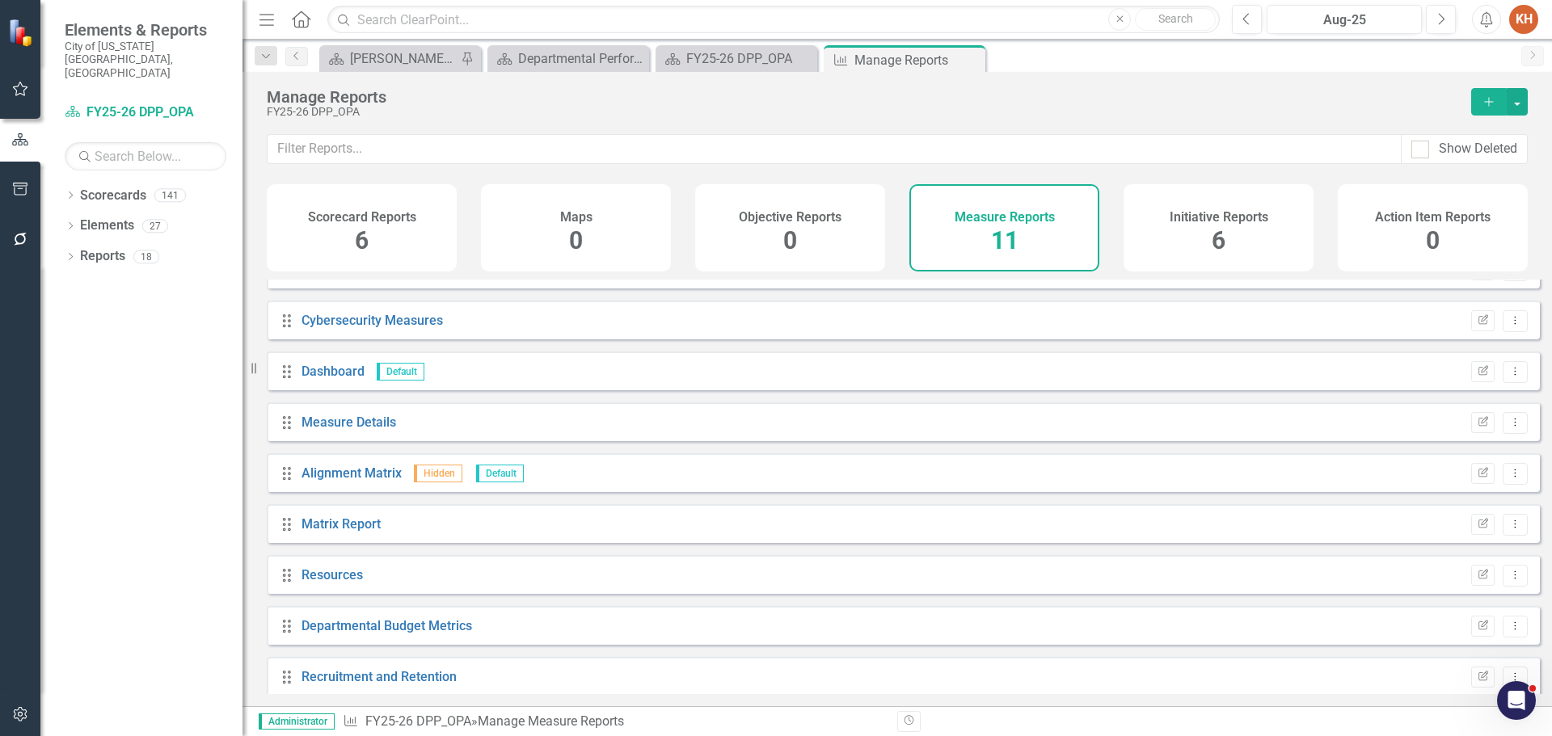
scroll to position [145, 0]
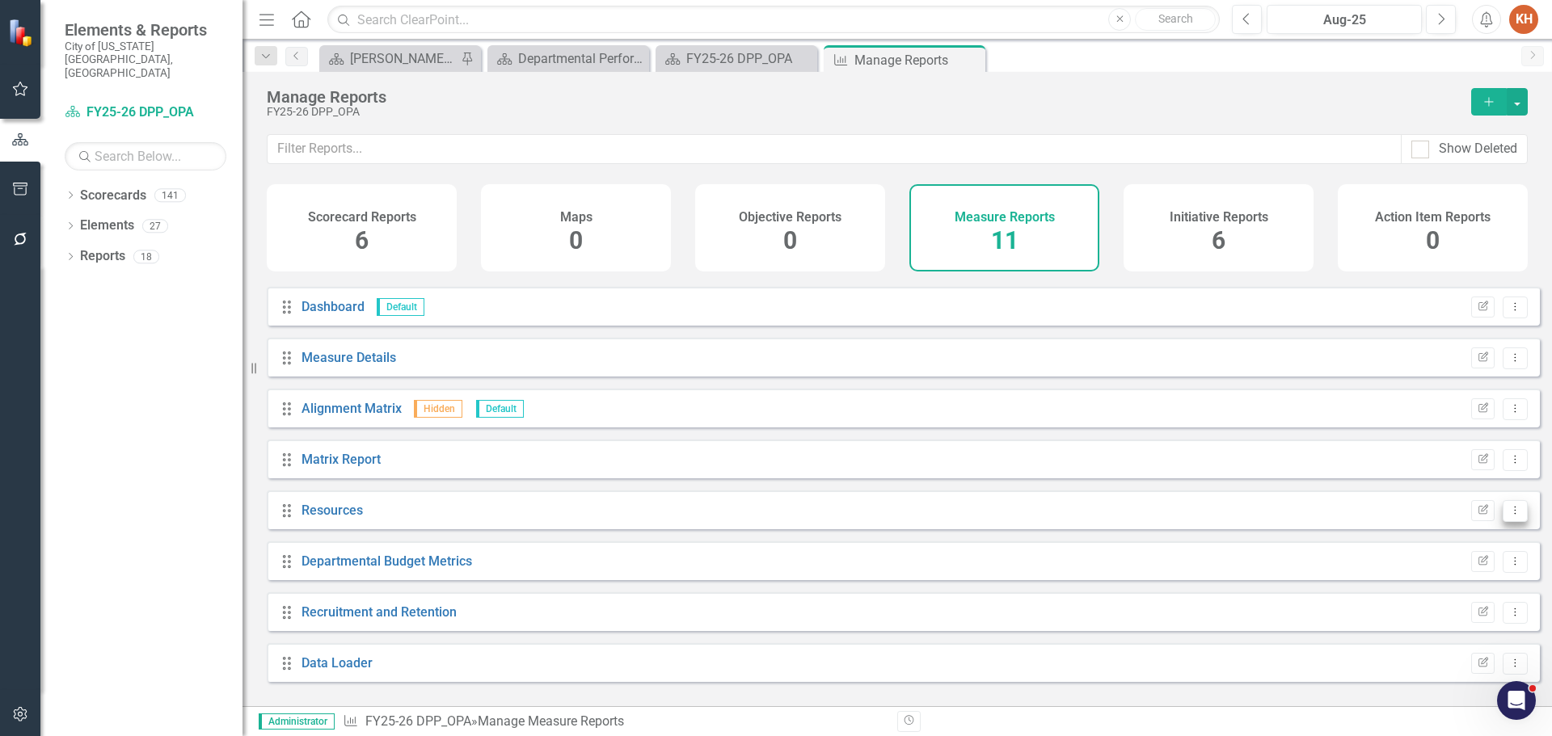
click at [1508, 516] on icon "Dropdown Menu" at bounding box center [1515, 510] width 14 height 11
click at [1452, 554] on link "Edit Report Edit Report" at bounding box center [1447, 550] width 133 height 30
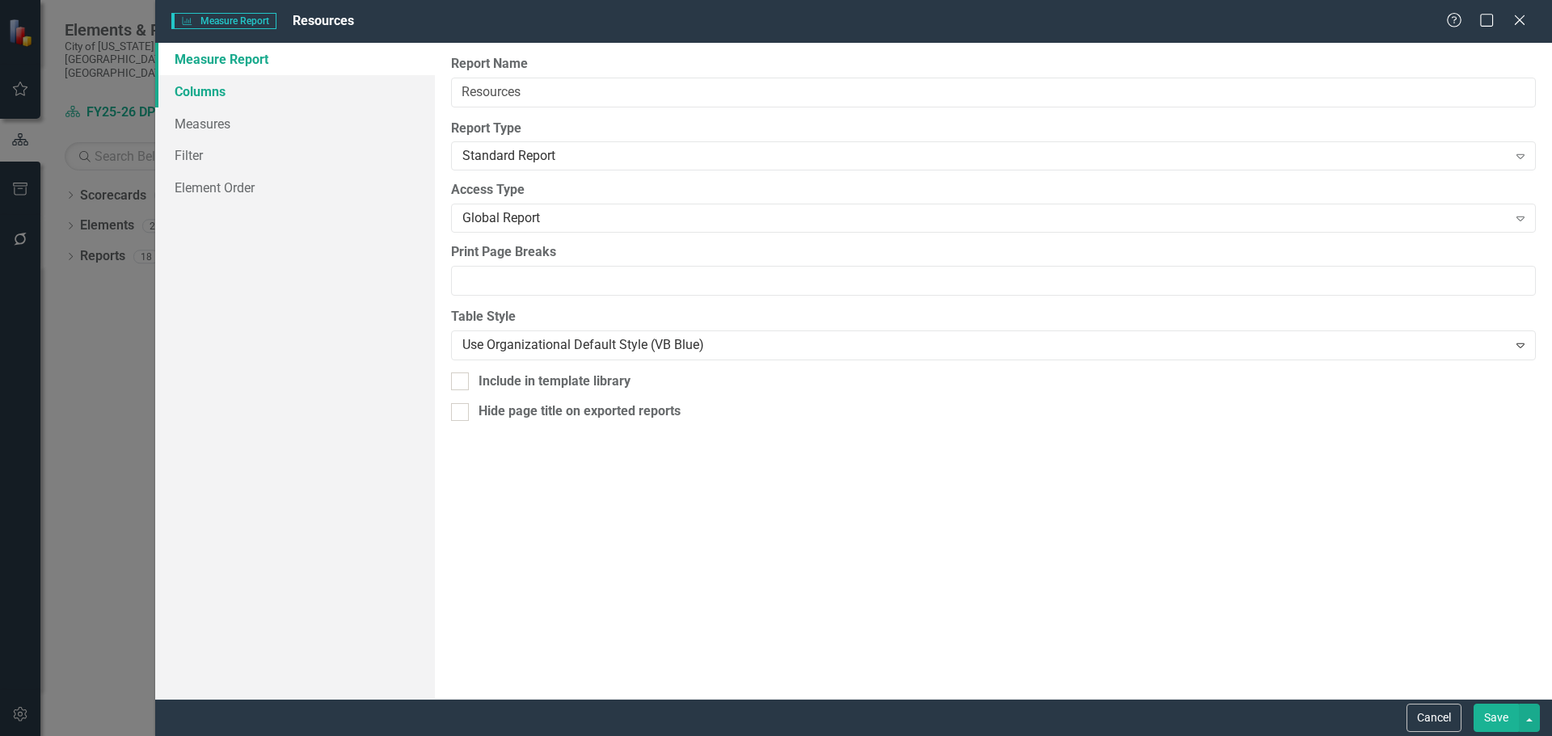
click at [273, 81] on link "Columns" at bounding box center [295, 91] width 280 height 32
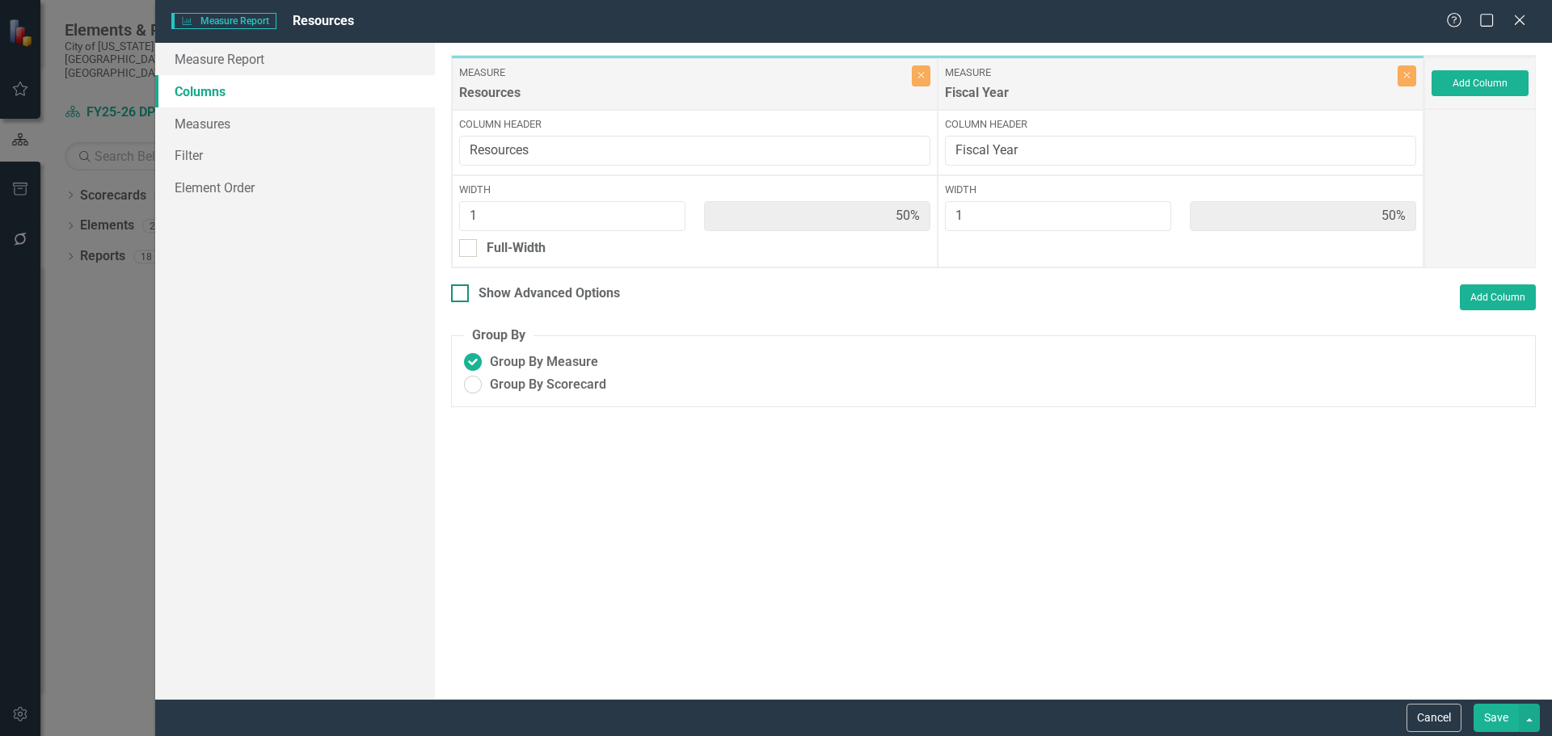
click at [463, 292] on div at bounding box center [460, 294] width 18 height 18
click at [462, 292] on input "Show Advanced Options" at bounding box center [456, 290] width 11 height 11
checkbox input "true"
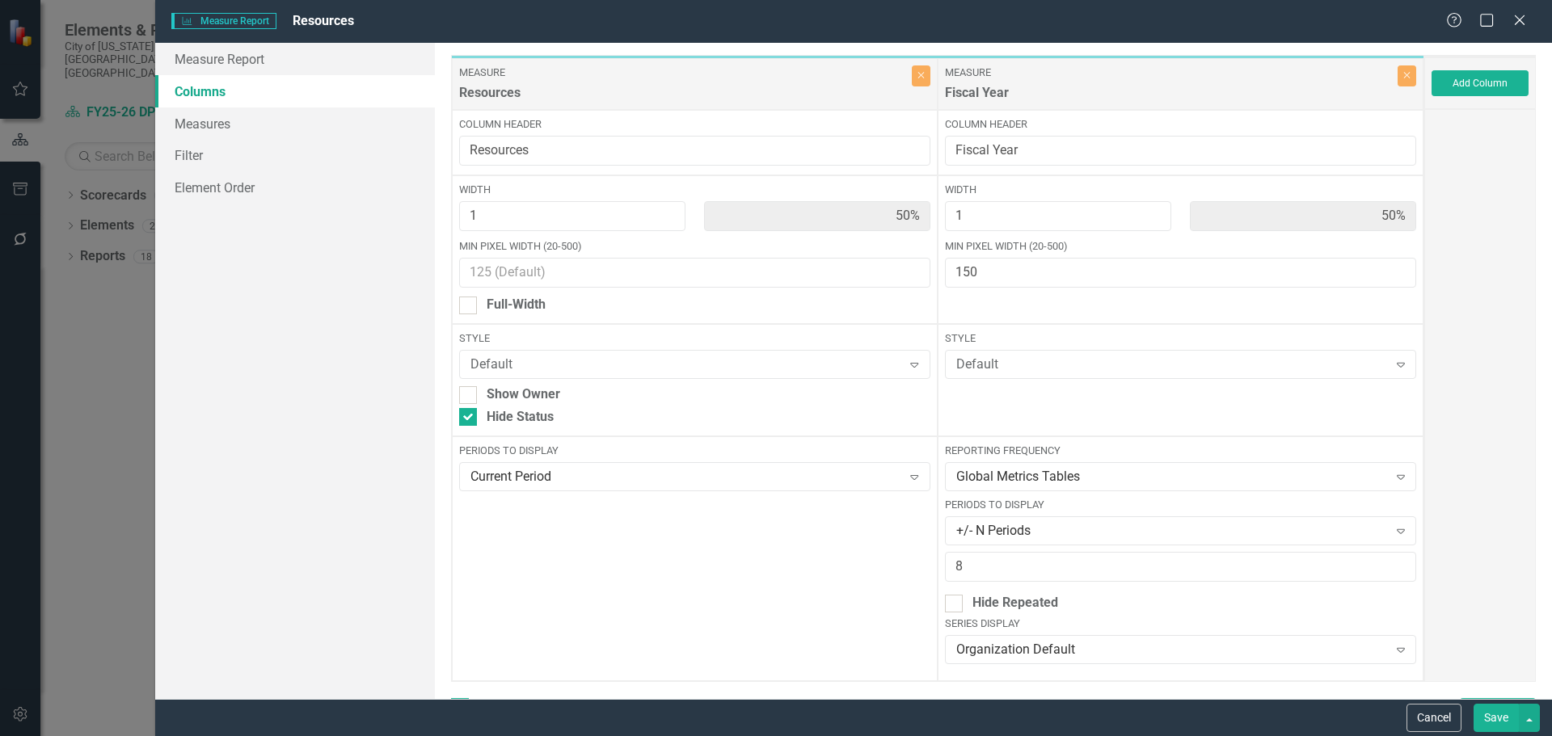
scroll to position [81, 0]
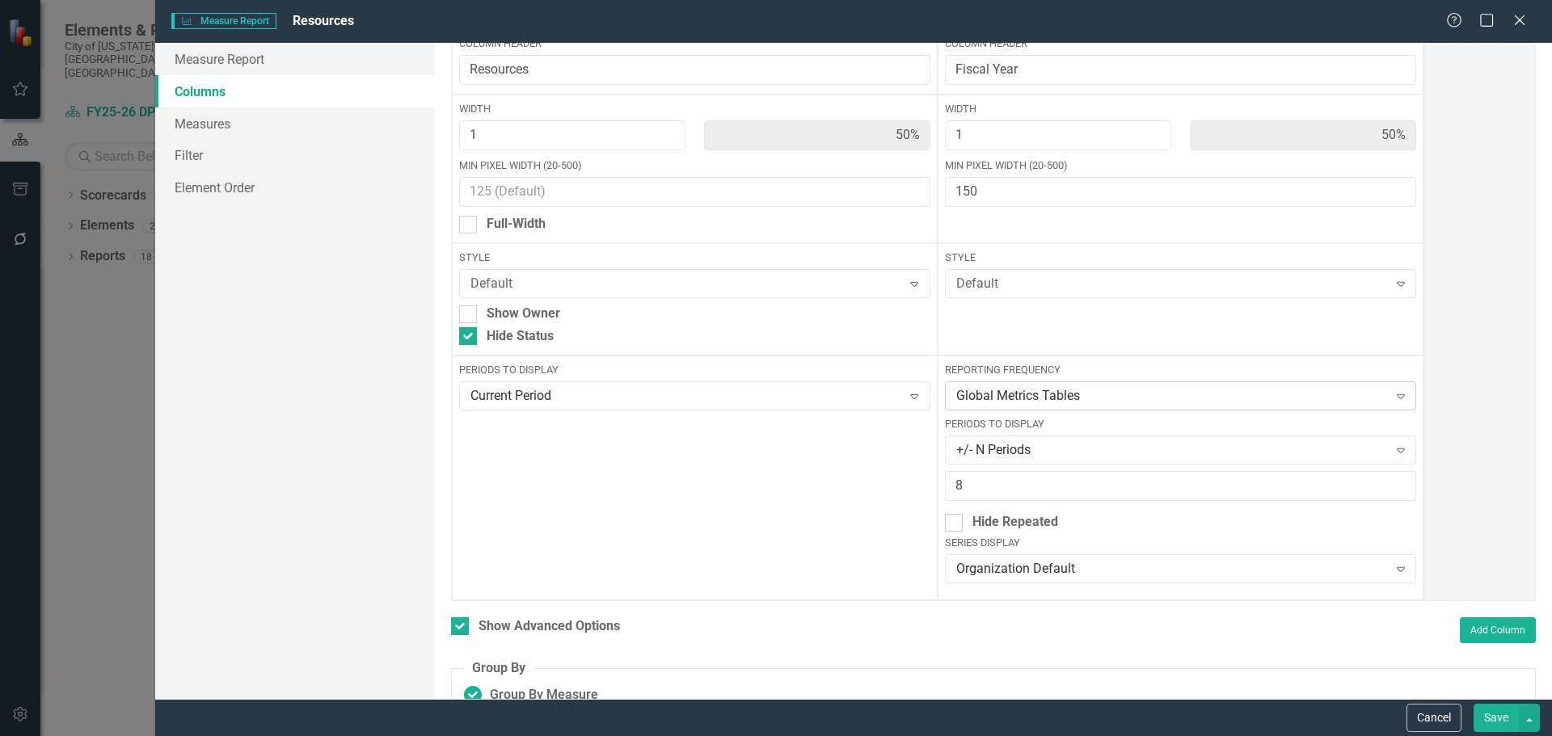
click at [1081, 398] on div "Global Metrics Tables" at bounding box center [1172, 396] width 432 height 19
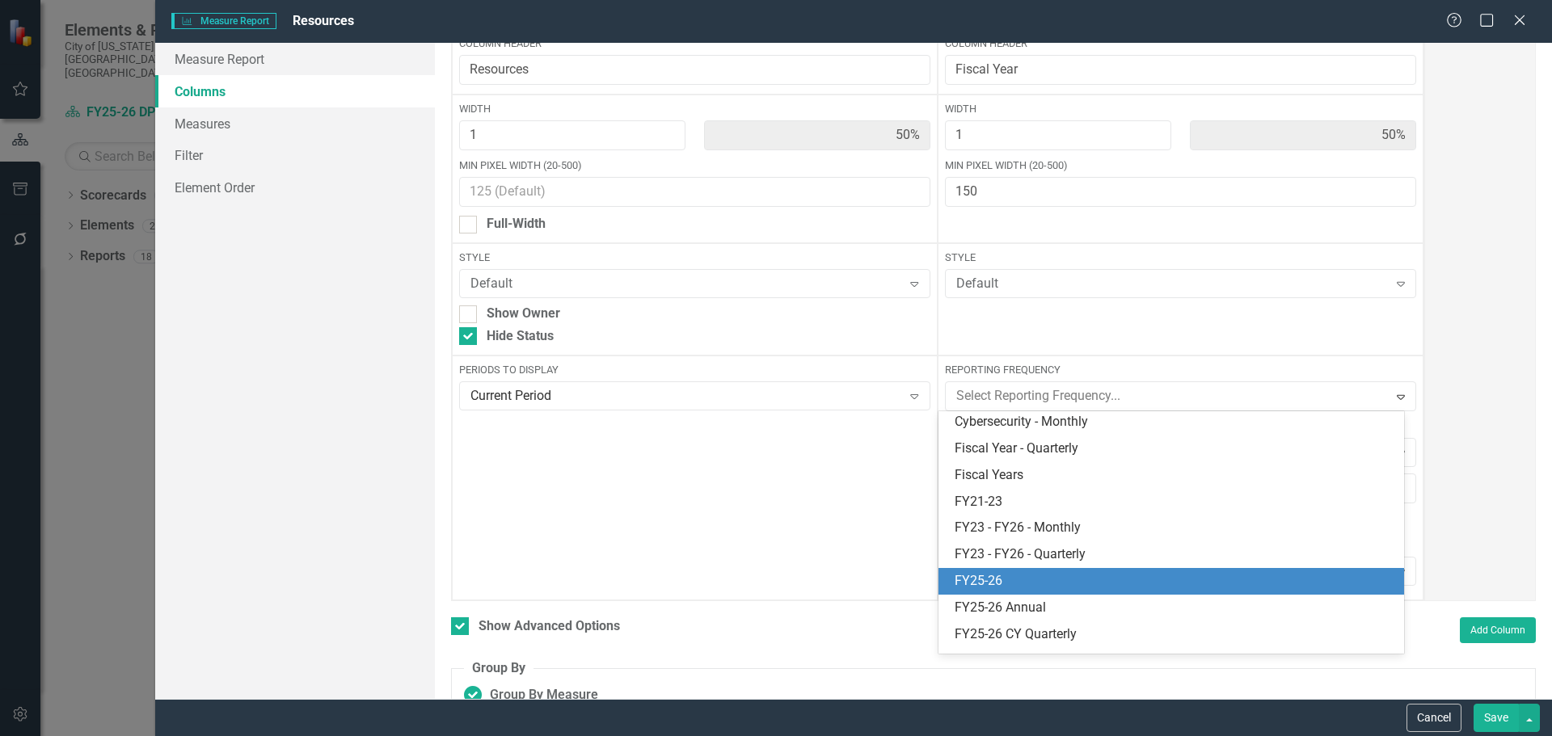
scroll to position [242, 0]
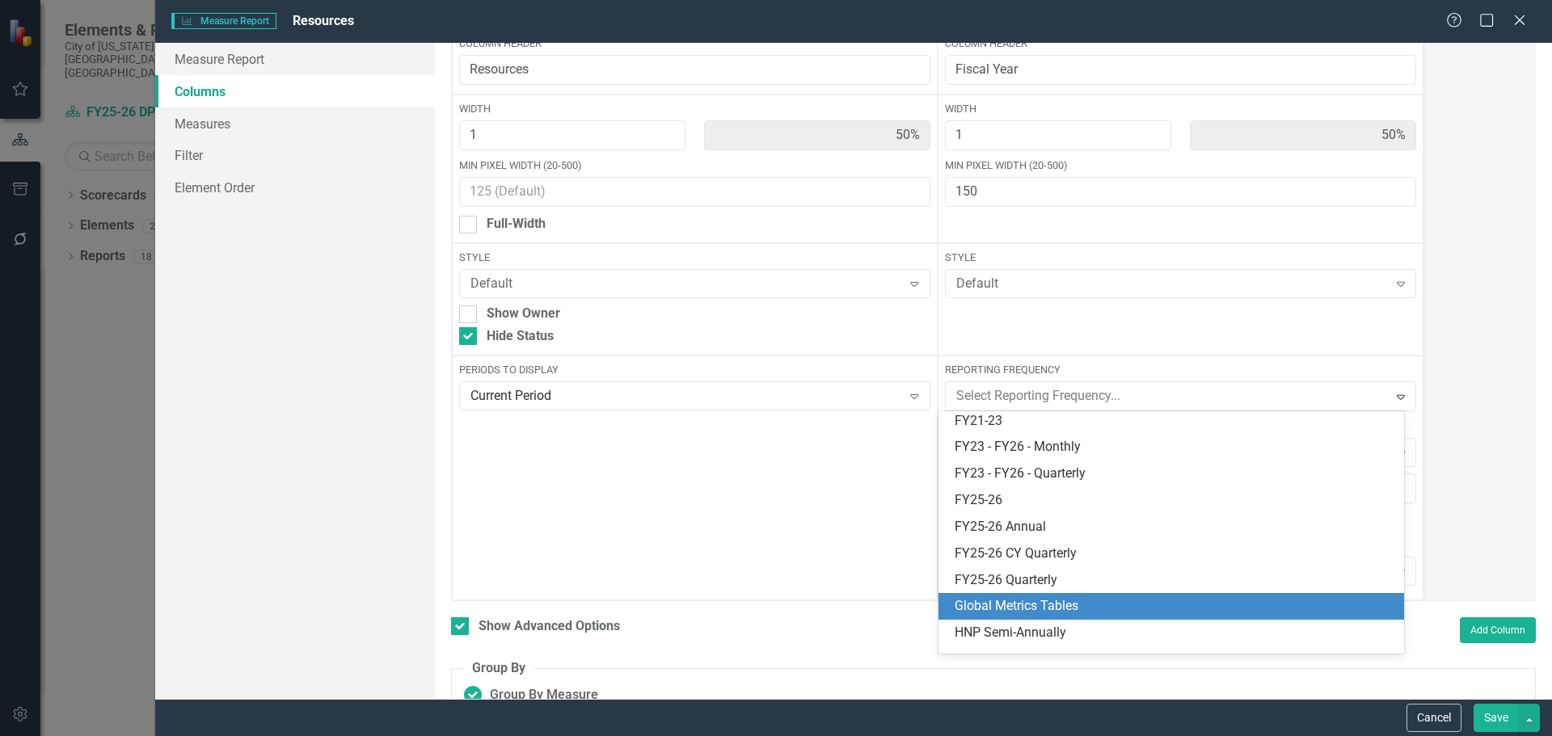
click at [1138, 595] on div "Global Metrics Tables" at bounding box center [1171, 606] width 466 height 27
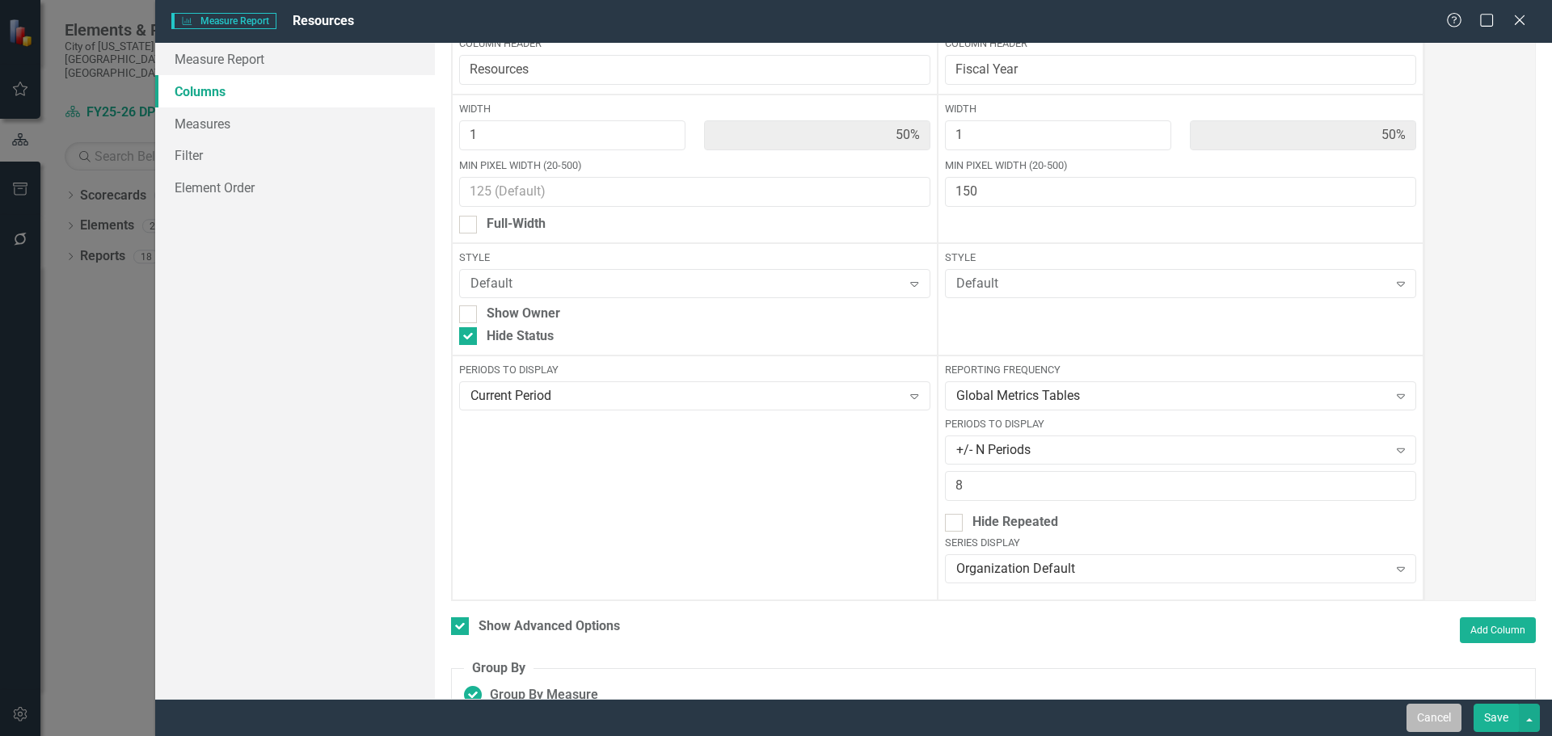
click at [1425, 716] on button "Cancel" at bounding box center [1433, 718] width 55 height 28
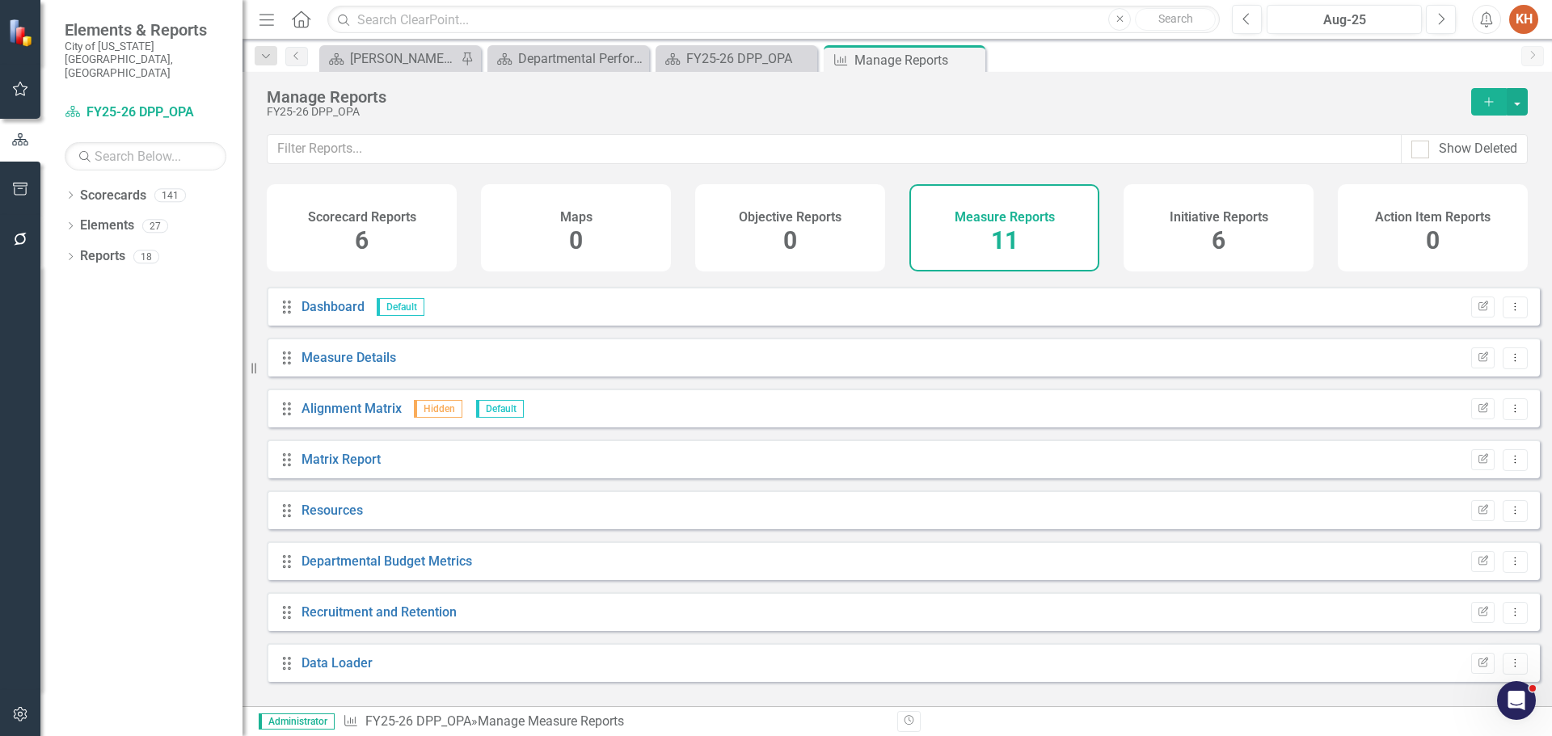
drag, startPoint x: 968, startPoint y: 61, endPoint x: 862, endPoint y: 60, distance: 105.9
click at [0, 0] on icon "Close" at bounding box center [0, 0] width 0 height 0
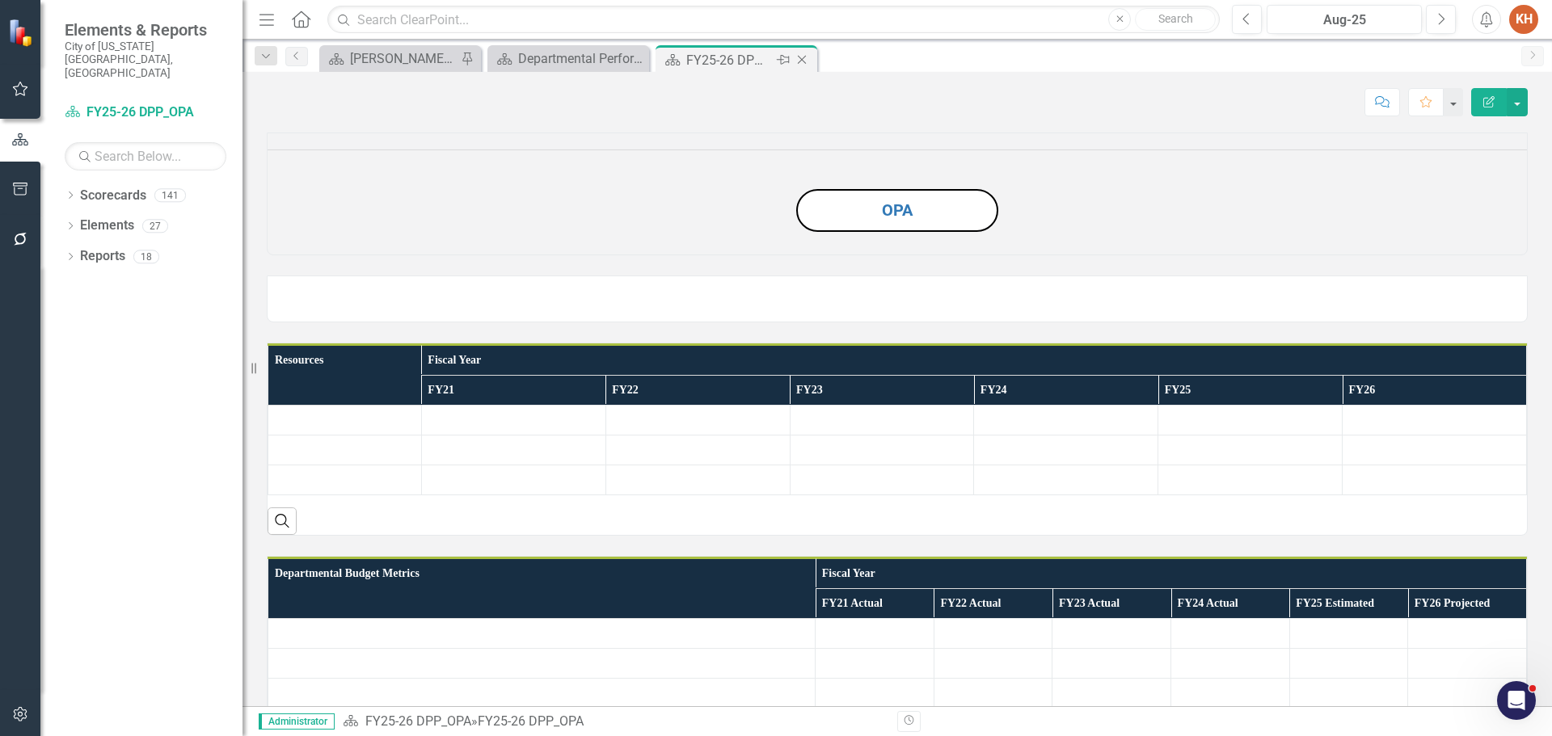
click at [804, 58] on icon "Close" at bounding box center [802, 59] width 16 height 13
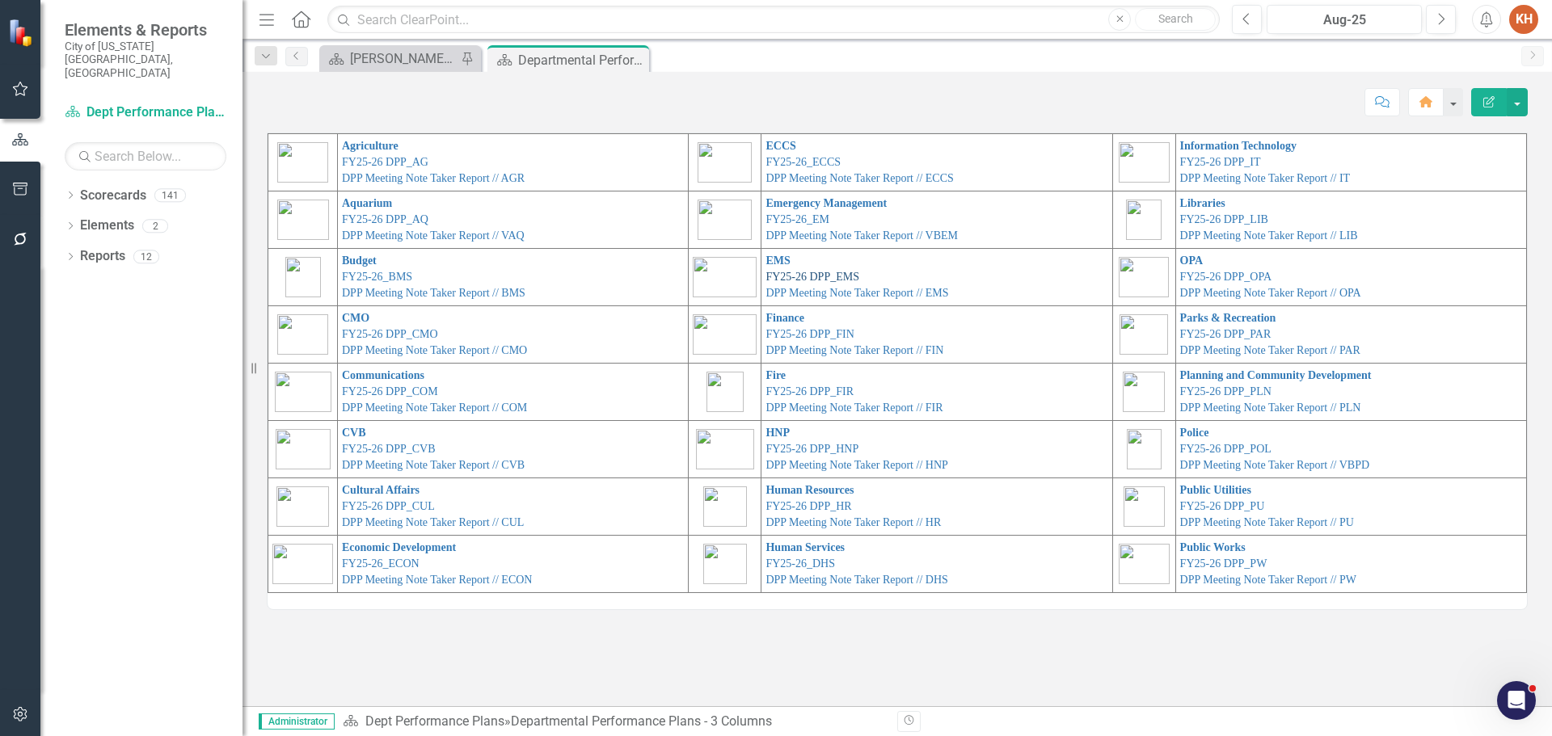
click at [789, 276] on link "FY25-26 DPP_EMS" at bounding box center [812, 277] width 94 height 12
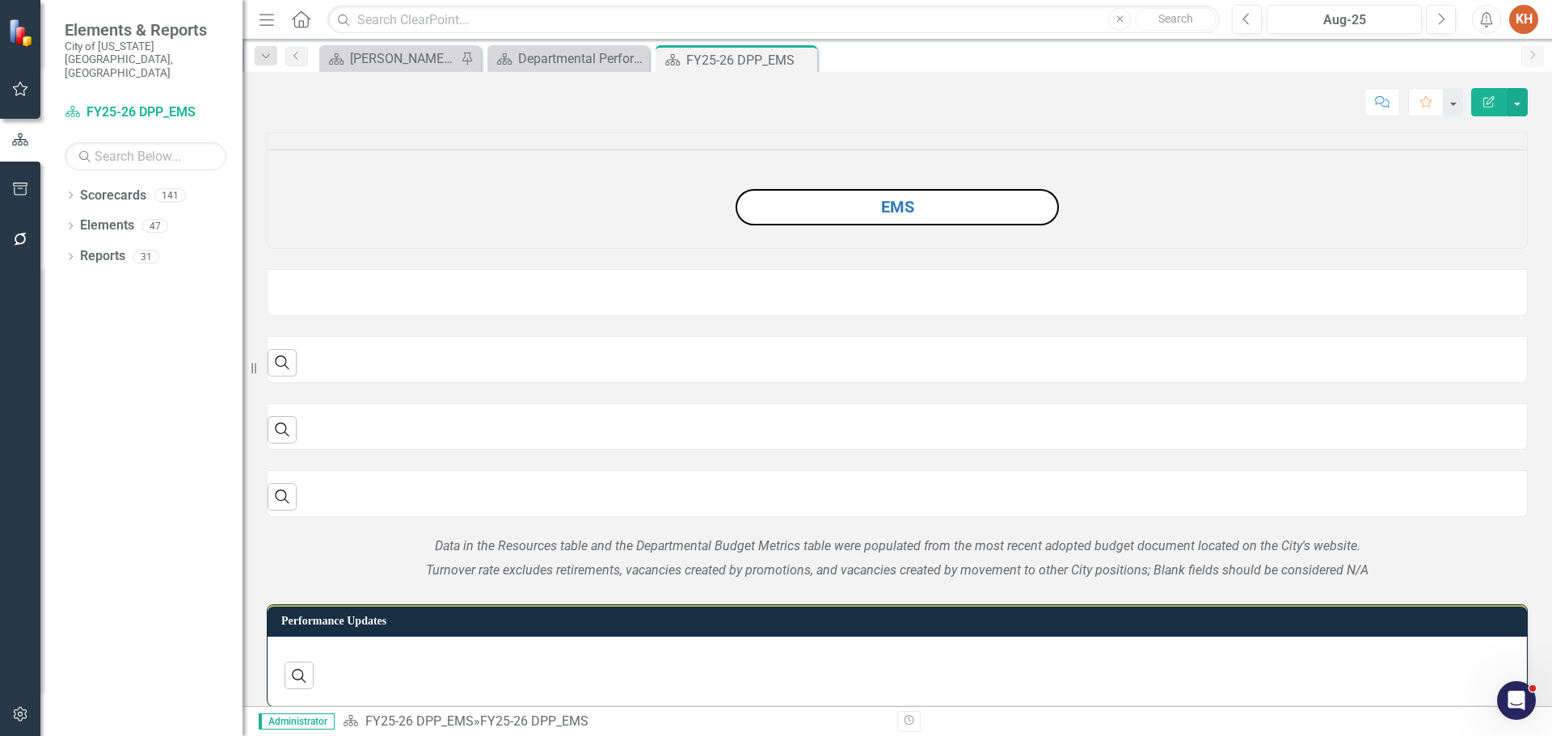
scroll to position [323, 0]
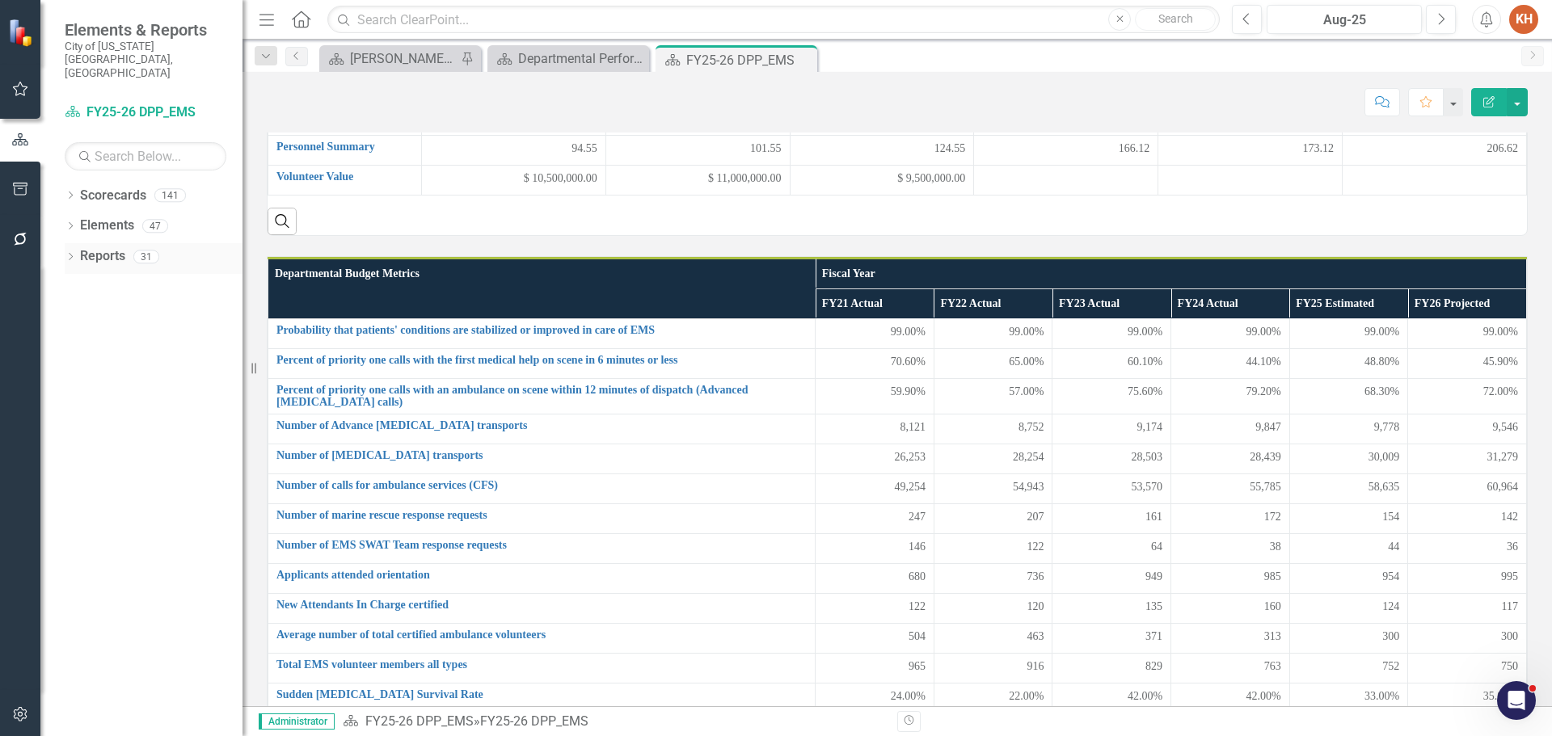
click at [107, 247] on link "Reports" at bounding box center [102, 256] width 45 height 19
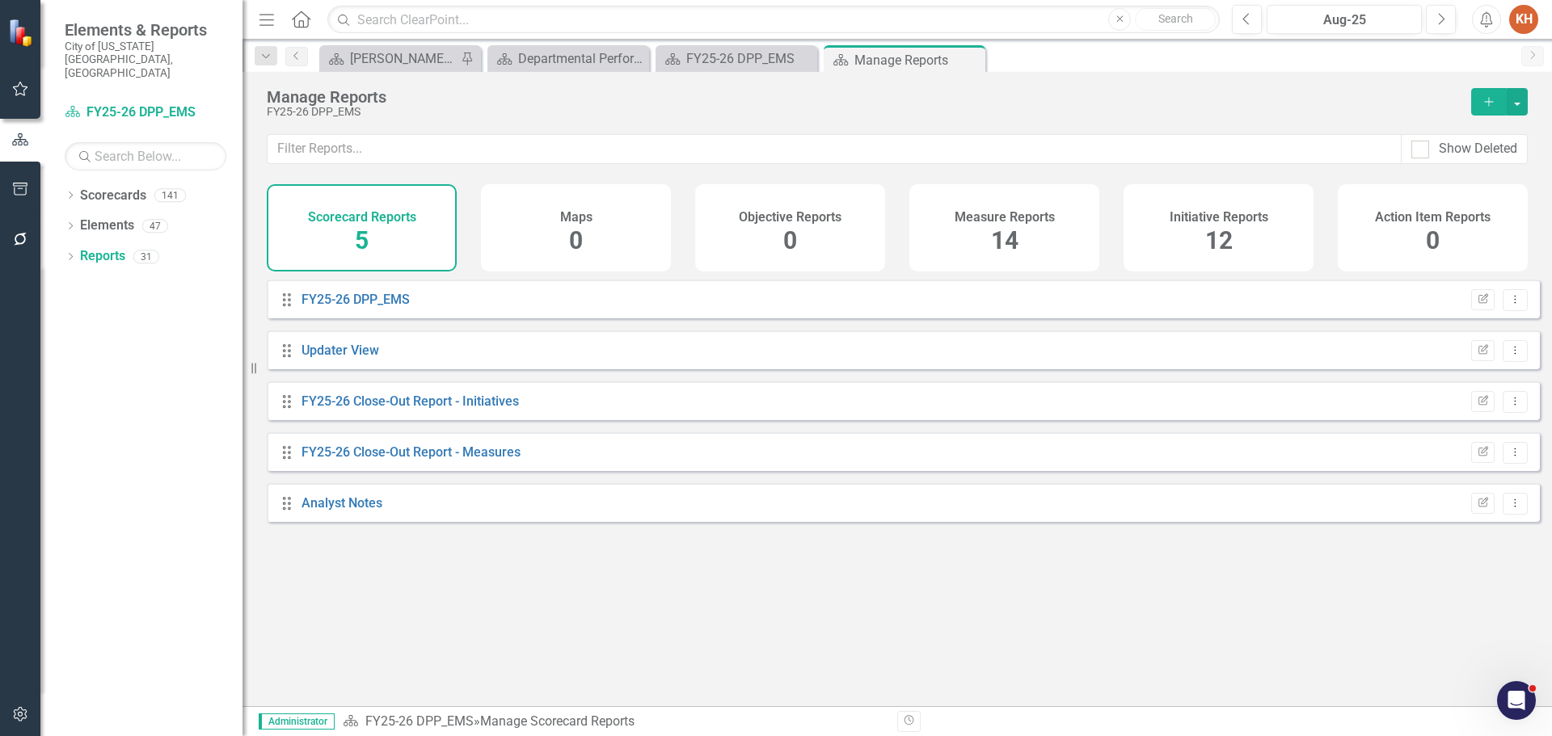
click at [1005, 219] on h4 "Measure Reports" at bounding box center [1005, 217] width 100 height 15
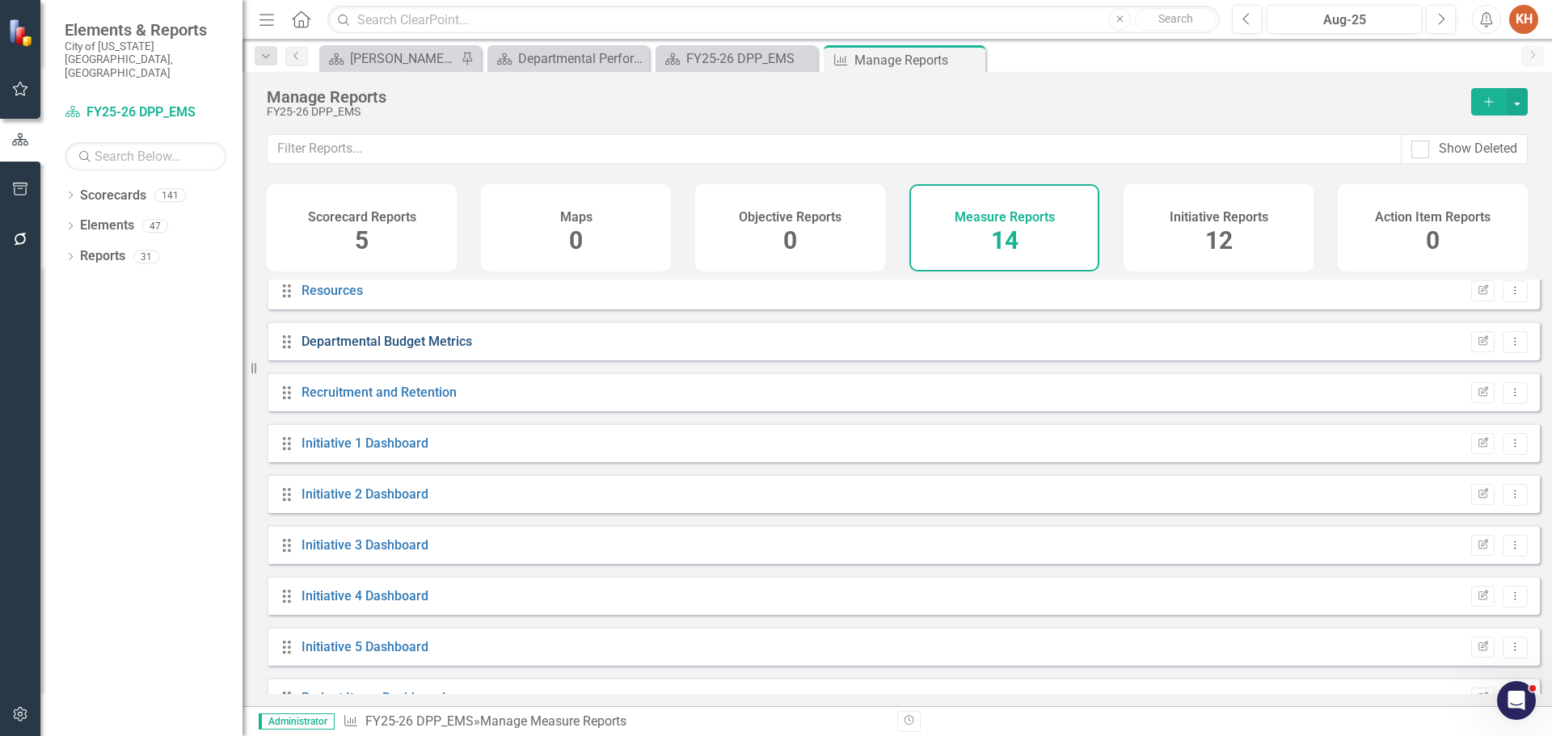
scroll to position [81, 0]
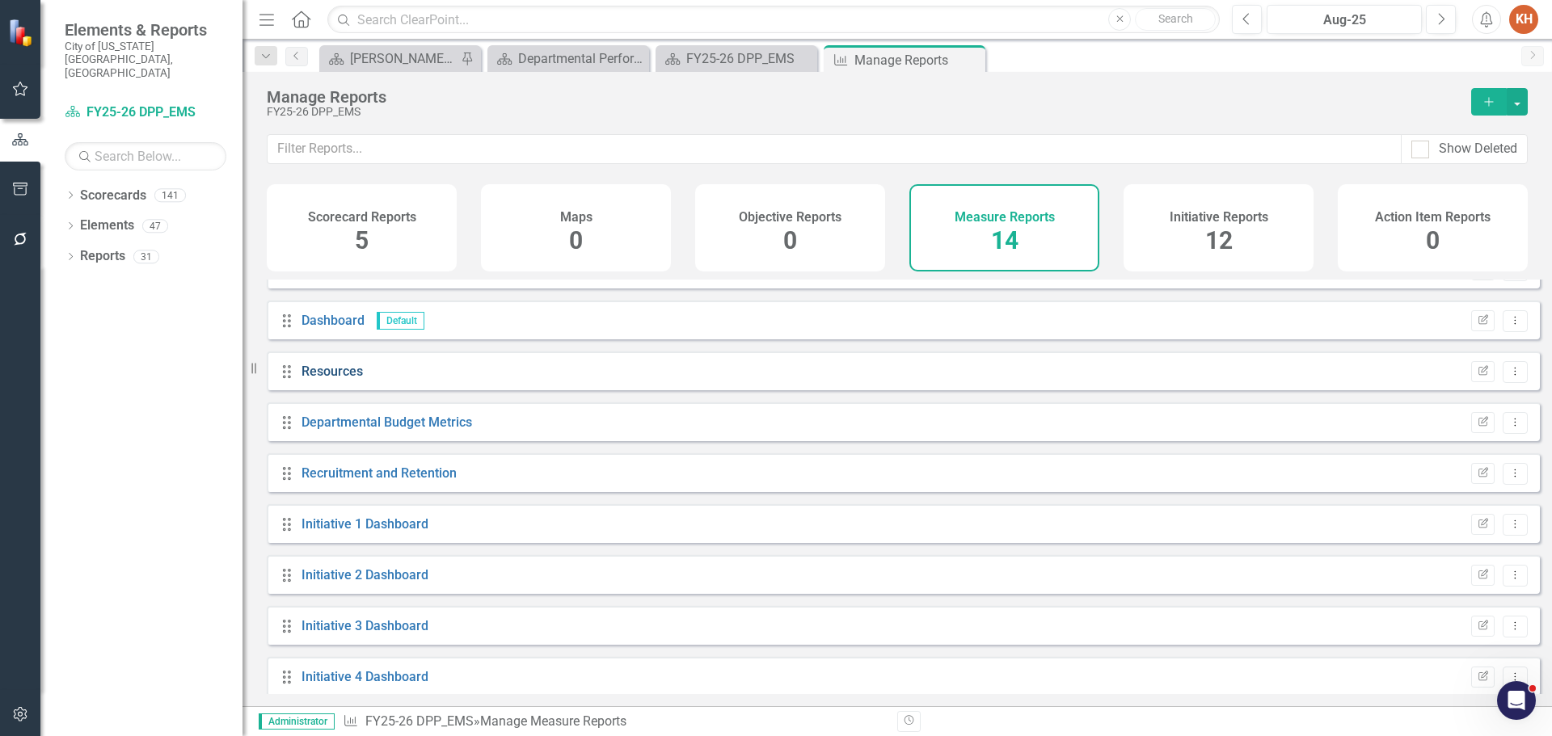
click at [335, 379] on link "Resources" at bounding box center [331, 371] width 61 height 15
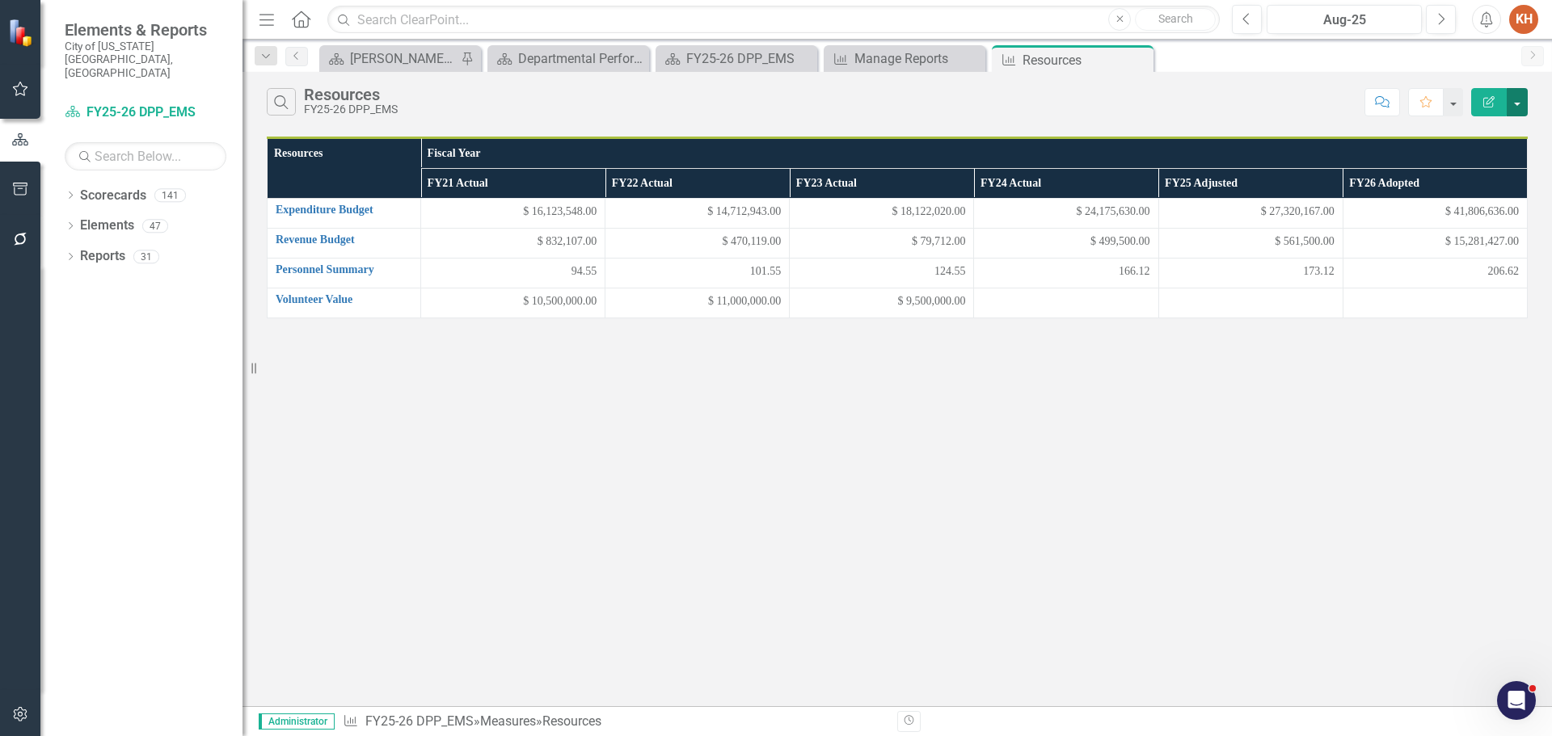
click at [1515, 105] on button "button" at bounding box center [1517, 102] width 21 height 28
click at [1458, 135] on link "Edit Report Edit Report" at bounding box center [1463, 132] width 128 height 30
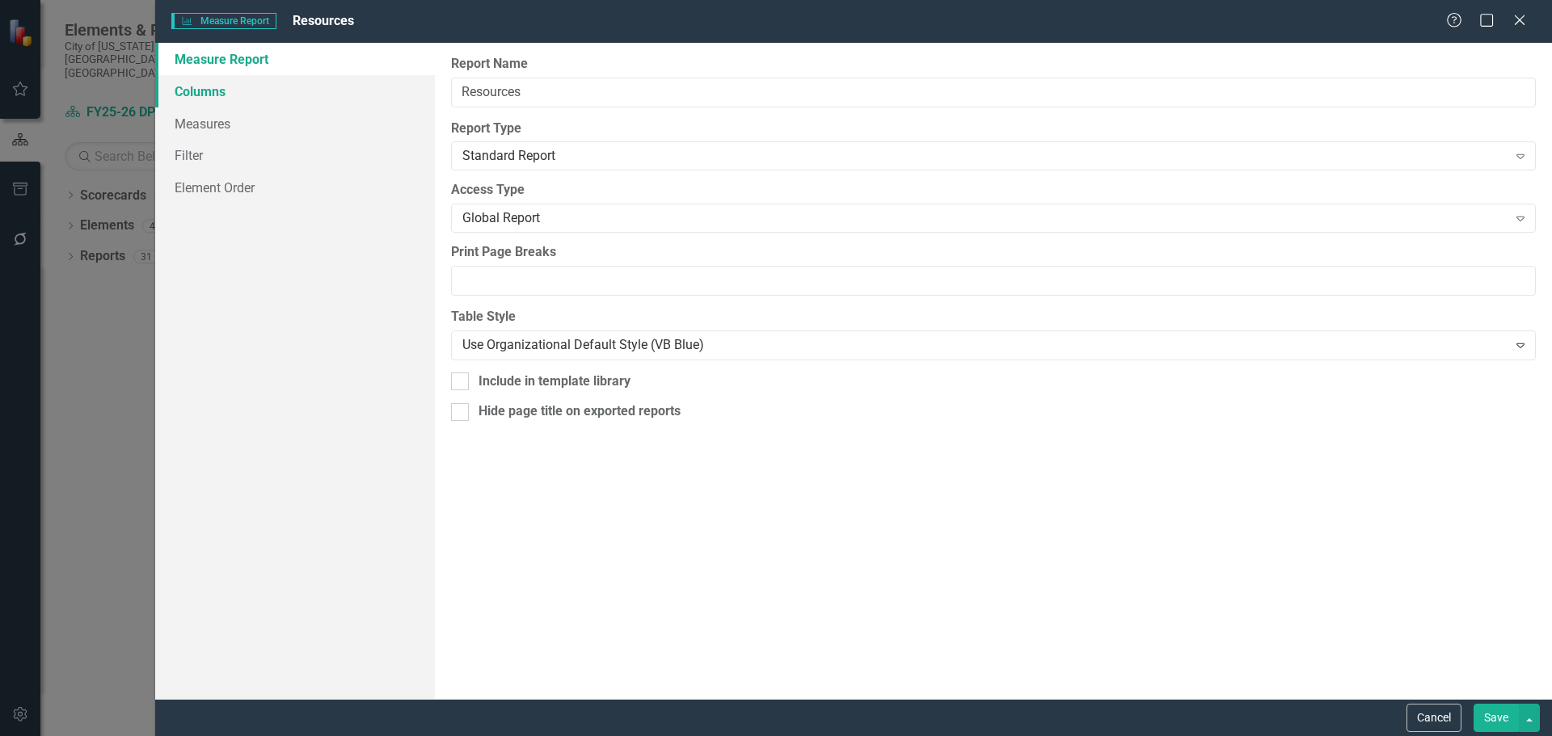
click at [209, 91] on link "Columns" at bounding box center [295, 91] width 280 height 32
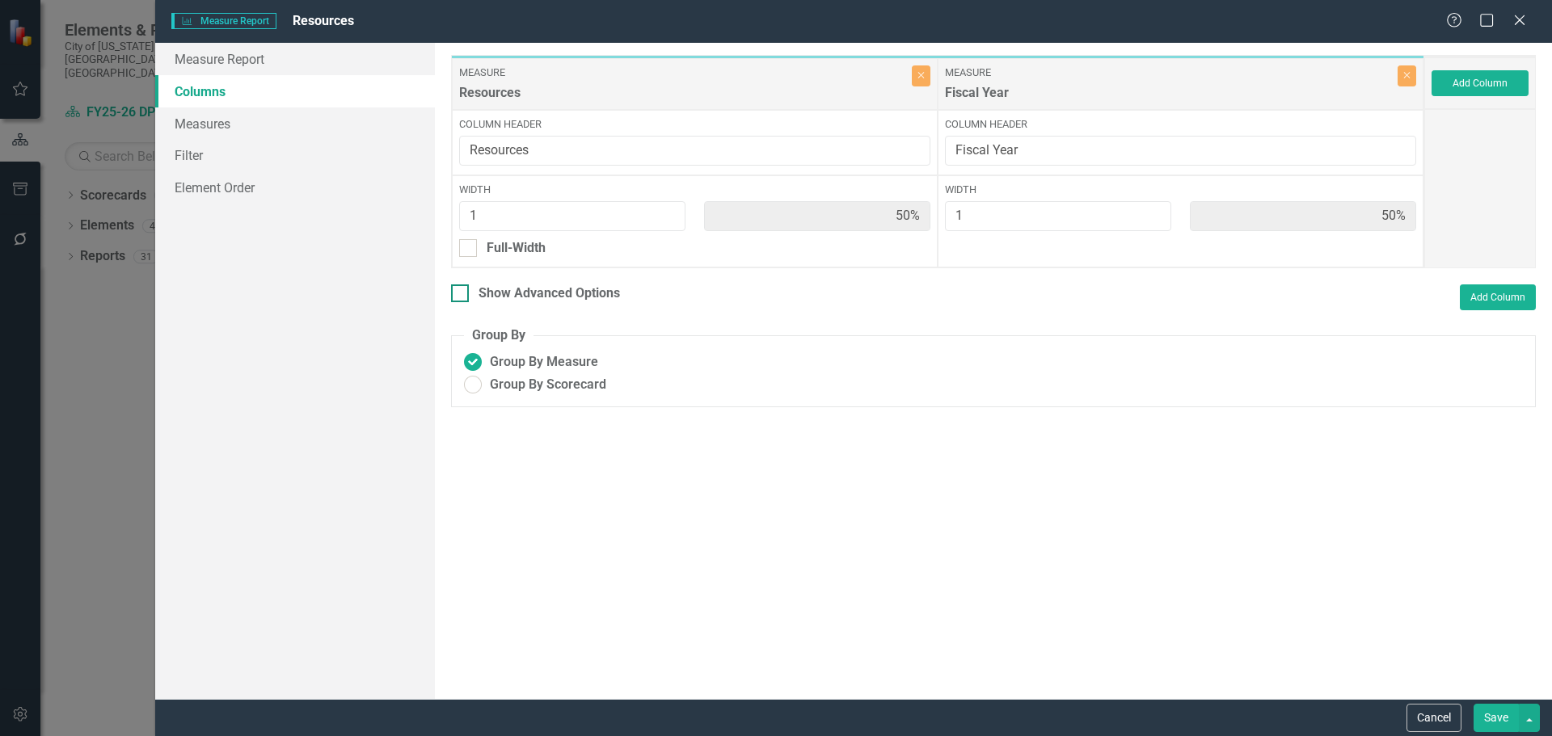
click at [462, 295] on div at bounding box center [460, 294] width 18 height 18
click at [462, 295] on input "Show Advanced Options" at bounding box center [456, 290] width 11 height 11
checkbox input "true"
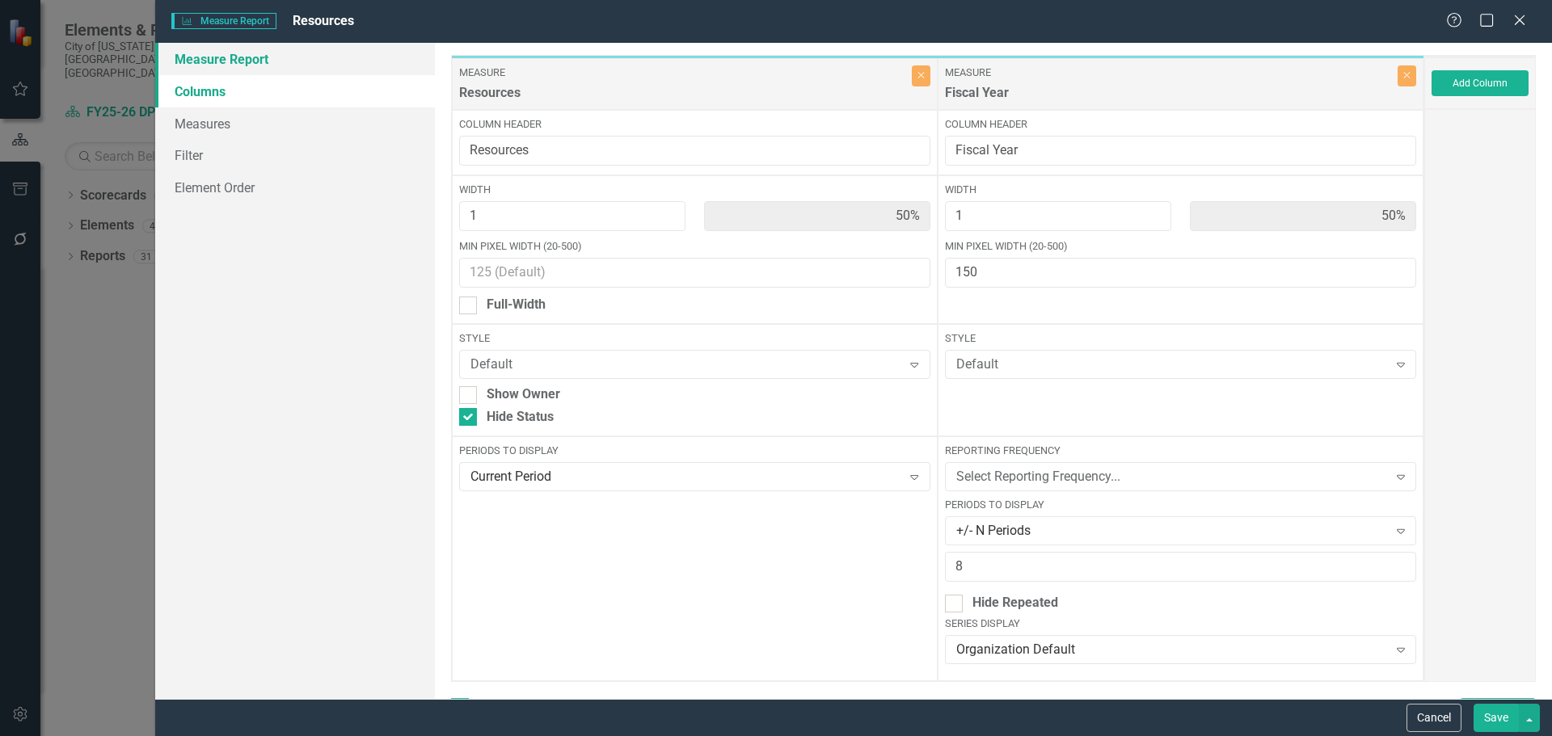
click at [320, 52] on link "Measure Report" at bounding box center [295, 59] width 280 height 32
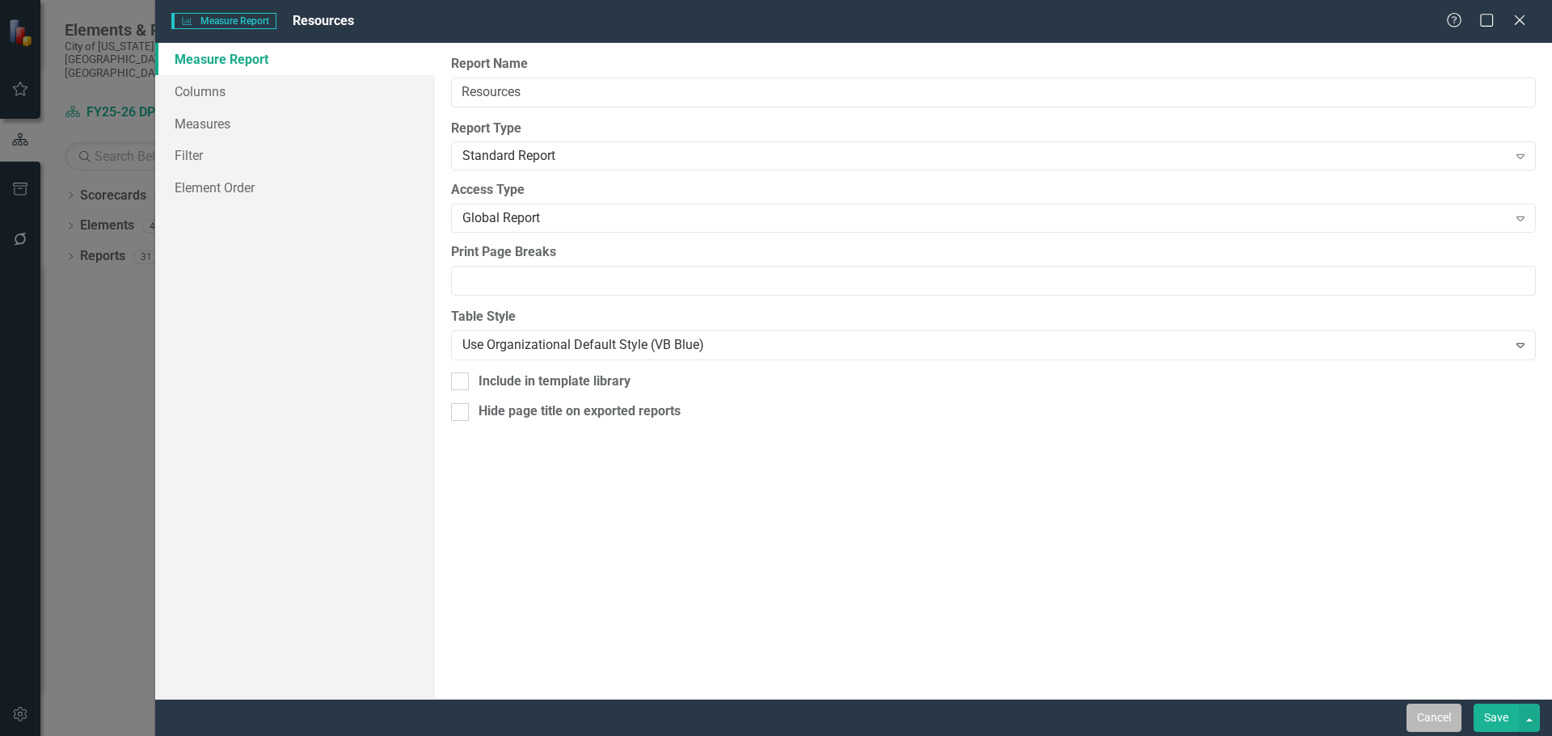
click at [1434, 723] on button "Cancel" at bounding box center [1433, 718] width 55 height 28
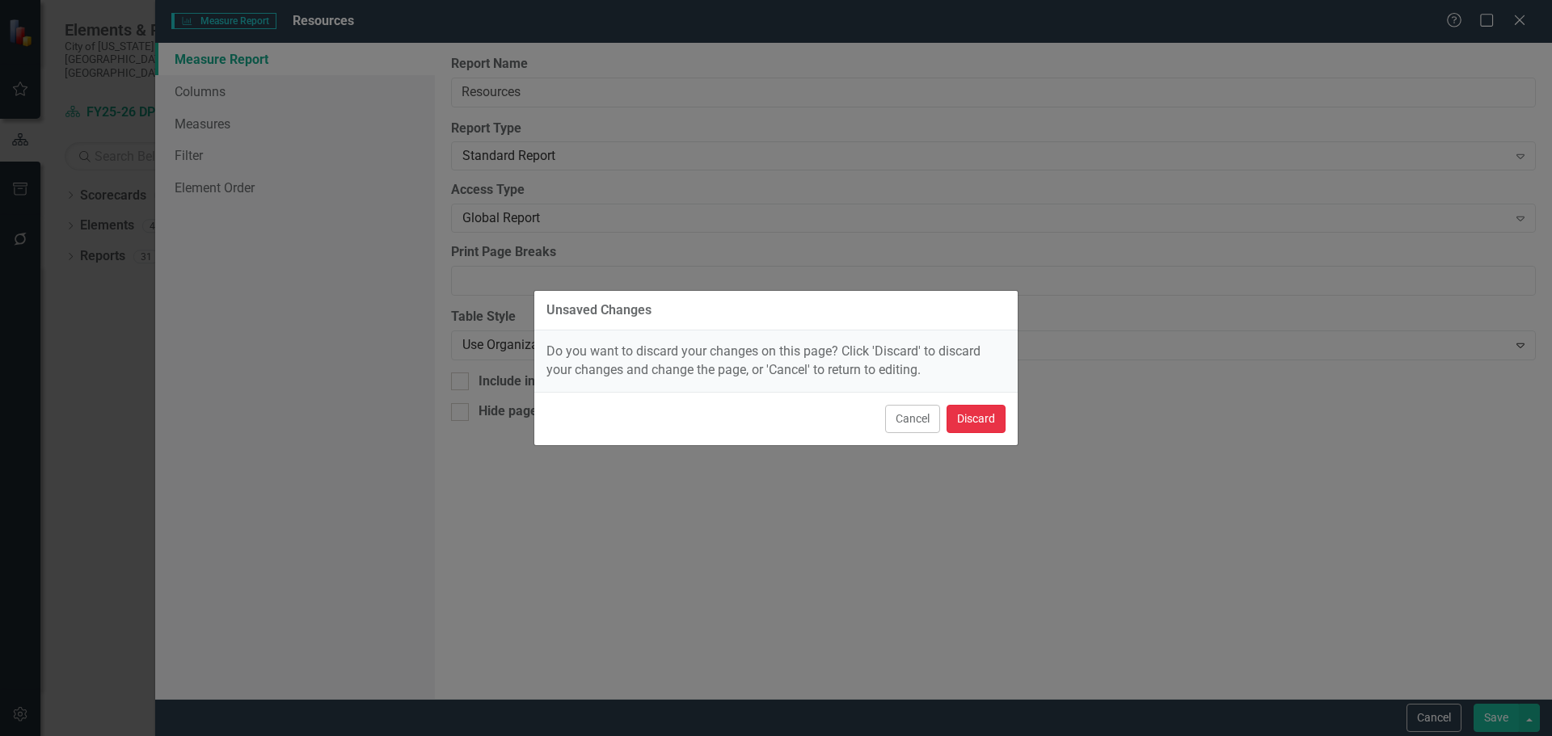
click at [995, 419] on button "Discard" at bounding box center [975, 419] width 59 height 28
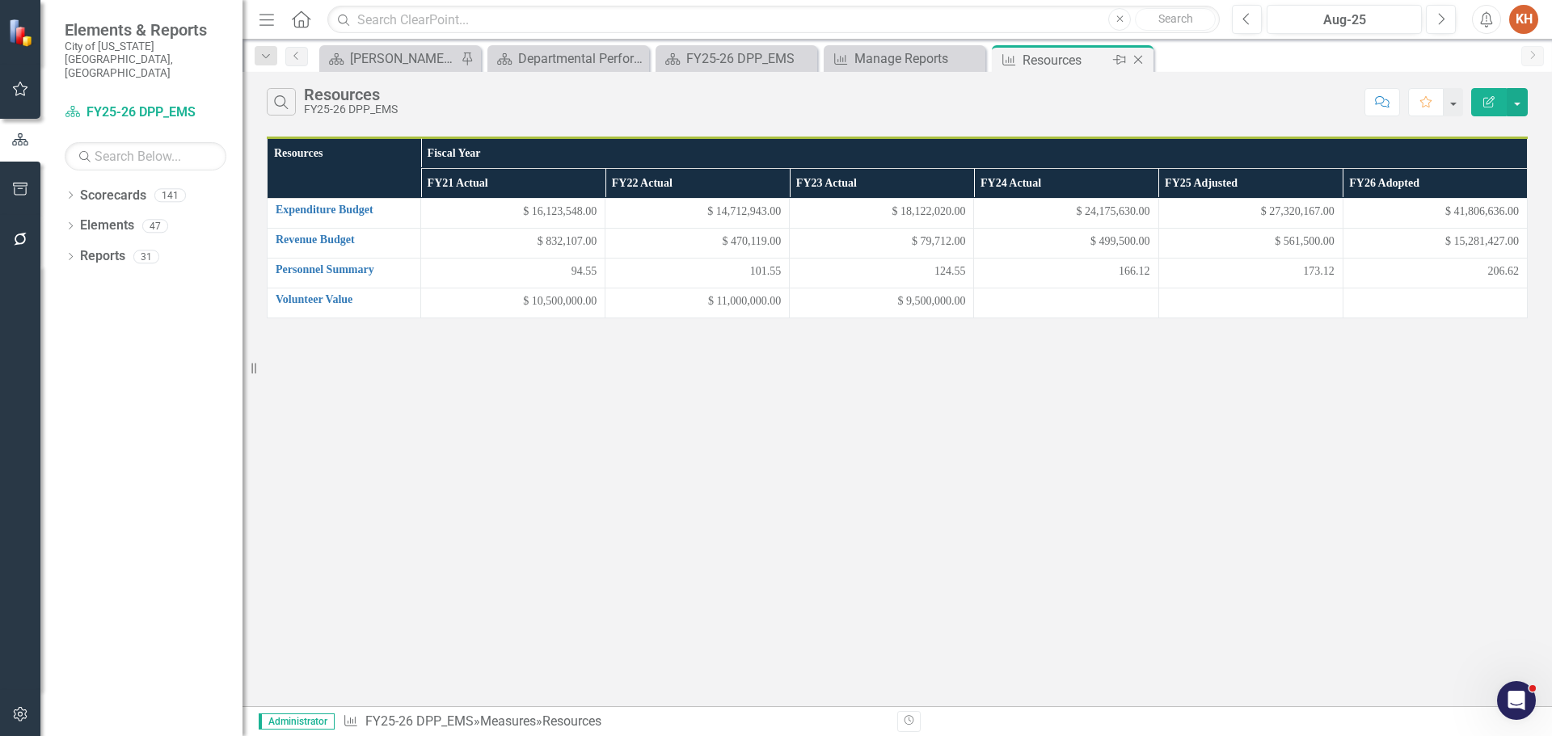
click at [1138, 58] on icon "Close" at bounding box center [1138, 59] width 16 height 13
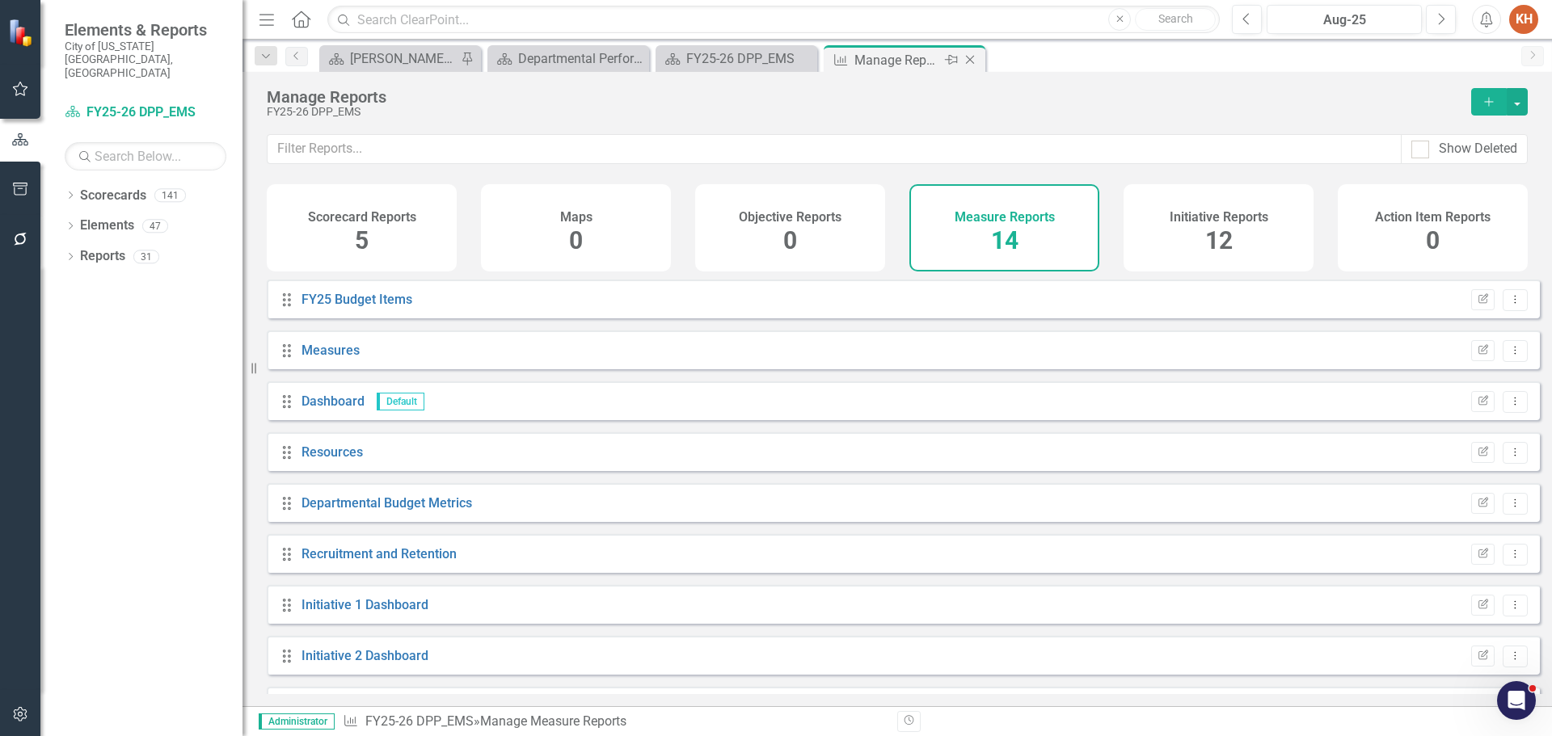
click at [970, 54] on icon "Close" at bounding box center [970, 59] width 16 height 13
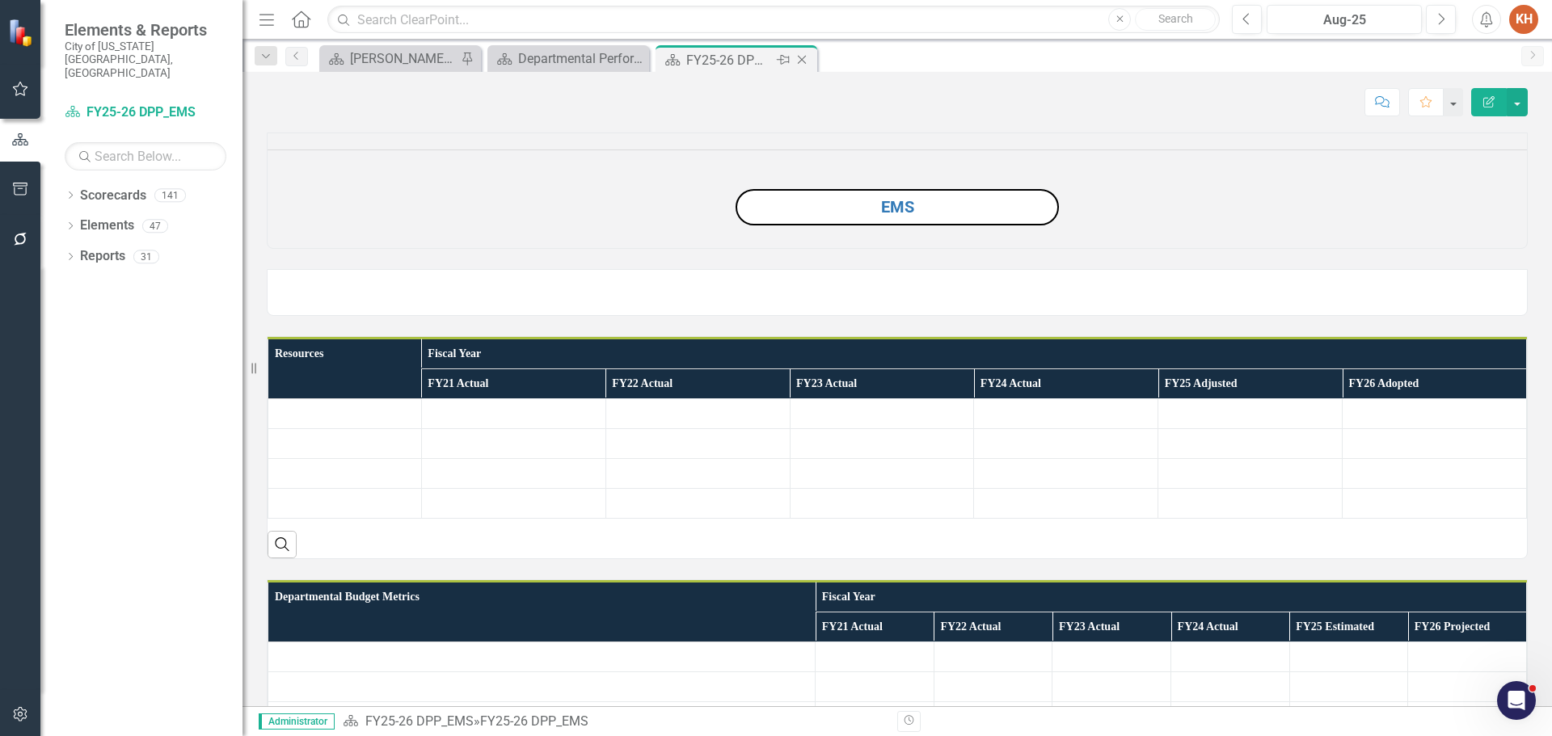
click at [799, 62] on icon "Close" at bounding box center [802, 59] width 16 height 13
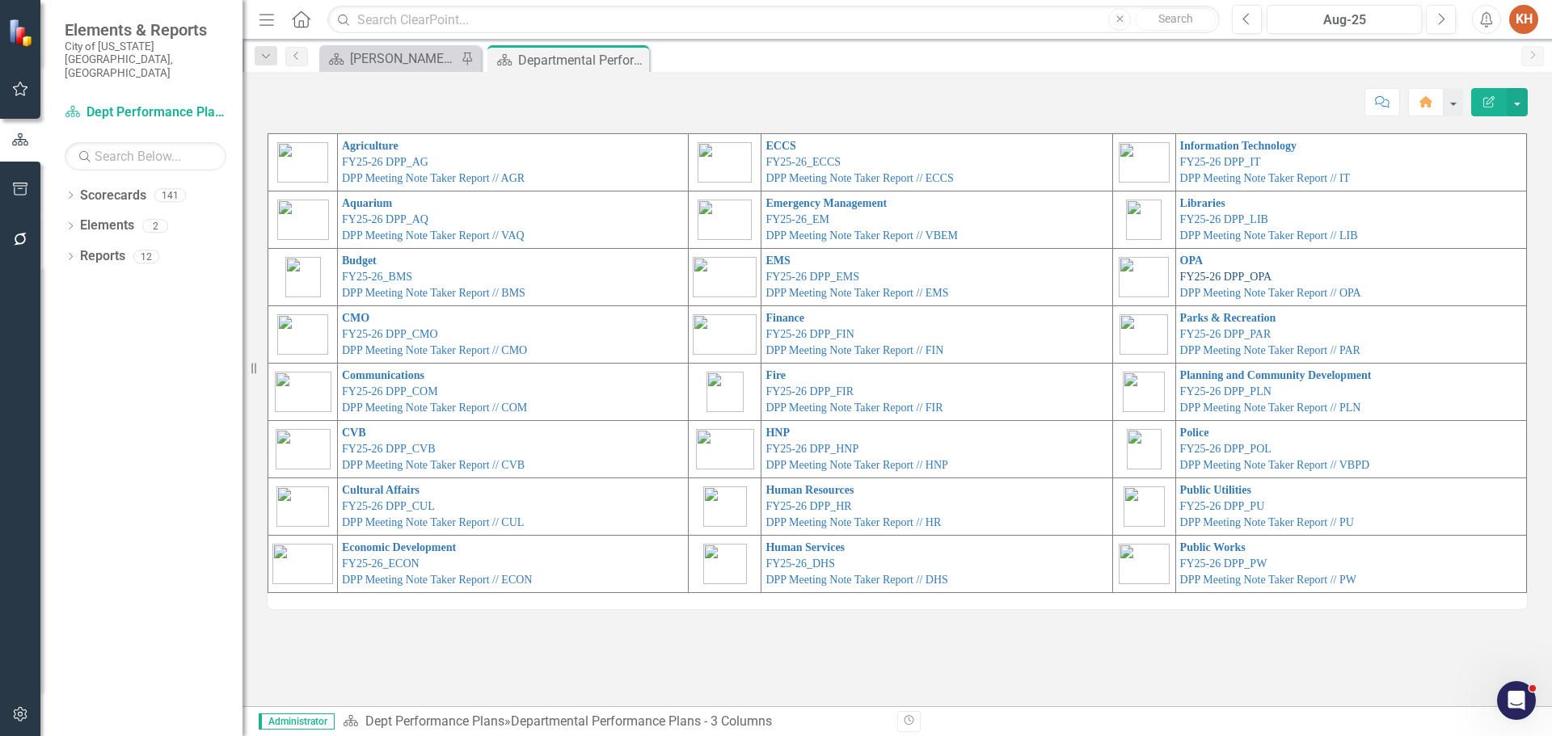
click at [1196, 276] on link "FY25-26 DPP_OPA" at bounding box center [1225, 277] width 91 height 12
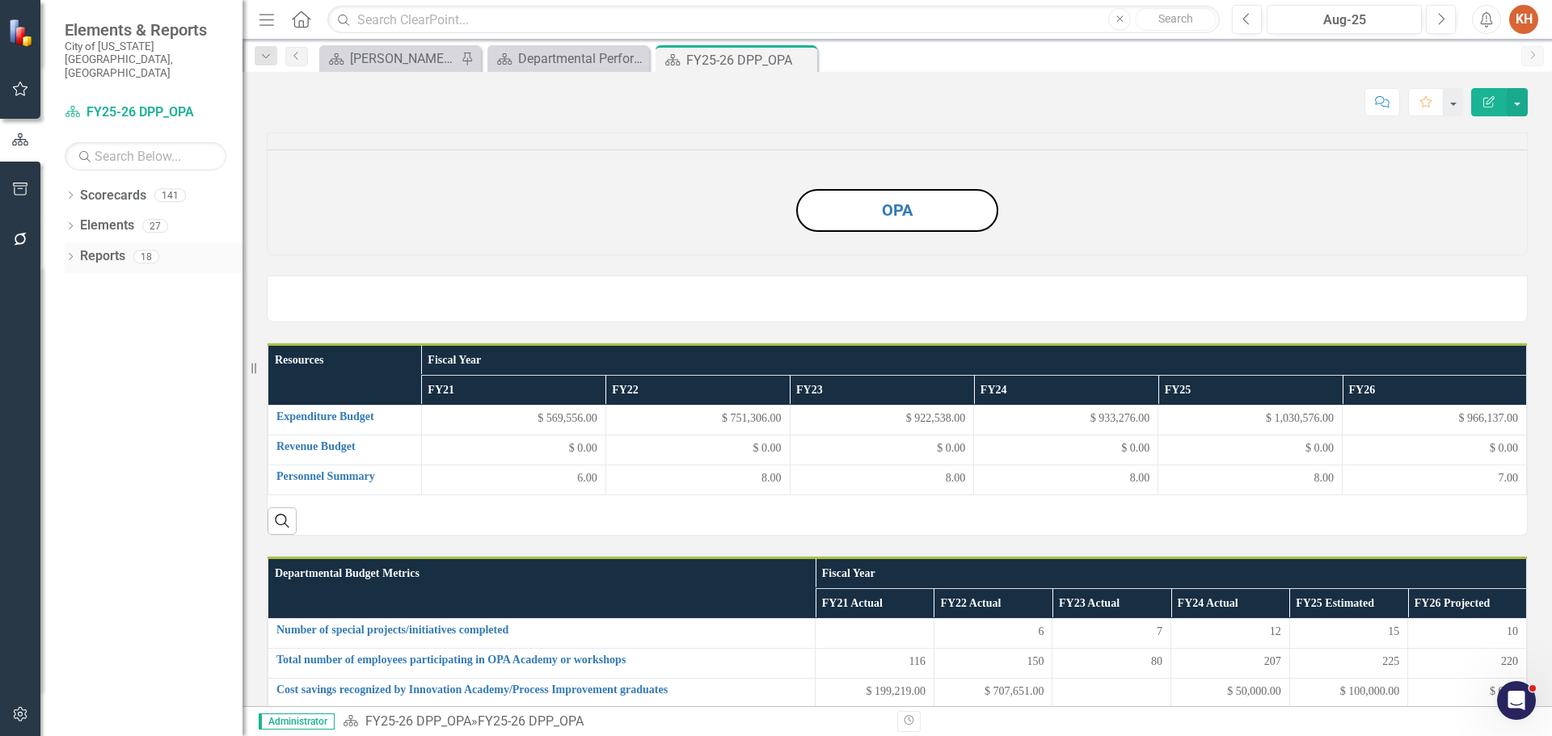
click at [108, 247] on link "Reports" at bounding box center [102, 256] width 45 height 19
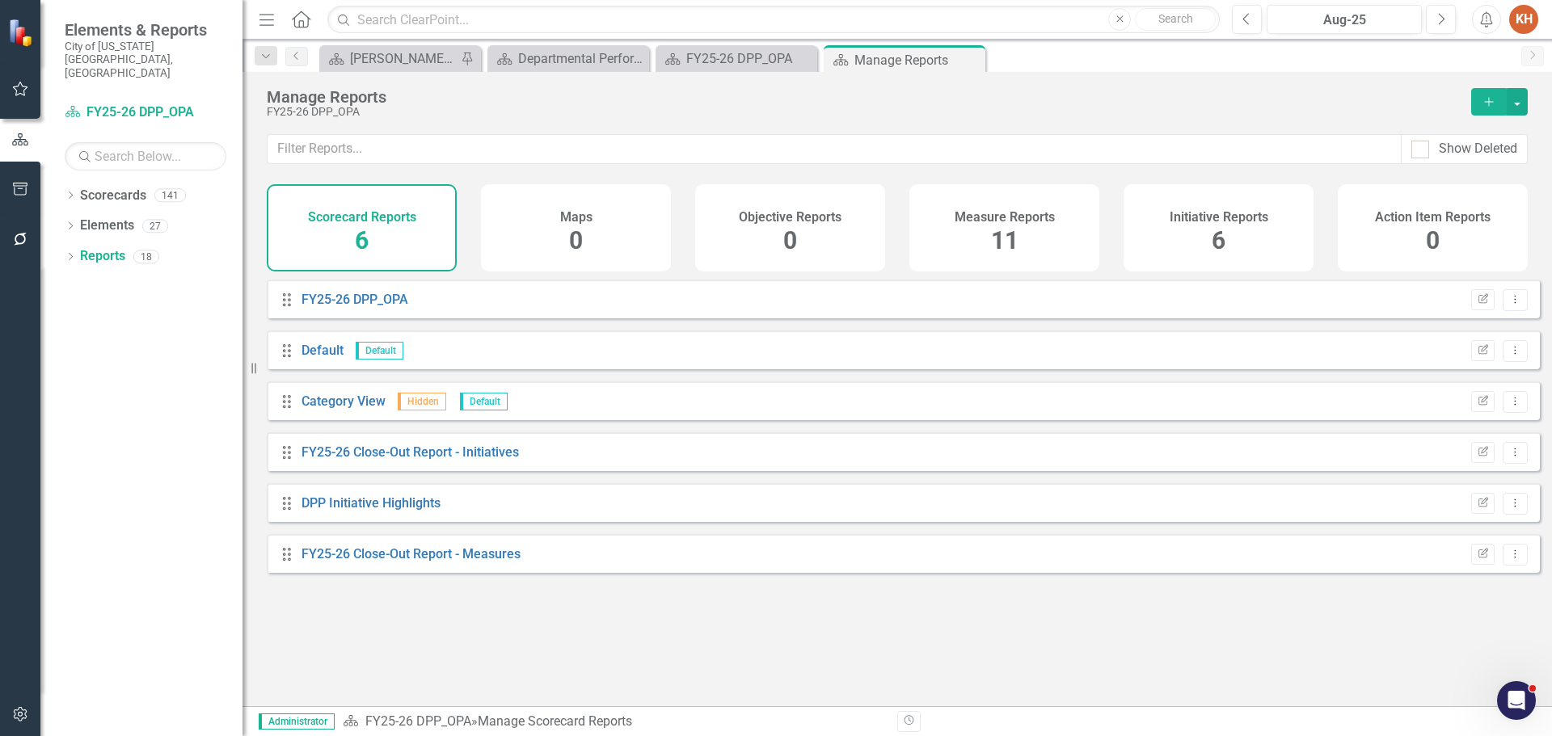
click at [1001, 221] on h4 "Measure Reports" at bounding box center [1005, 217] width 100 height 15
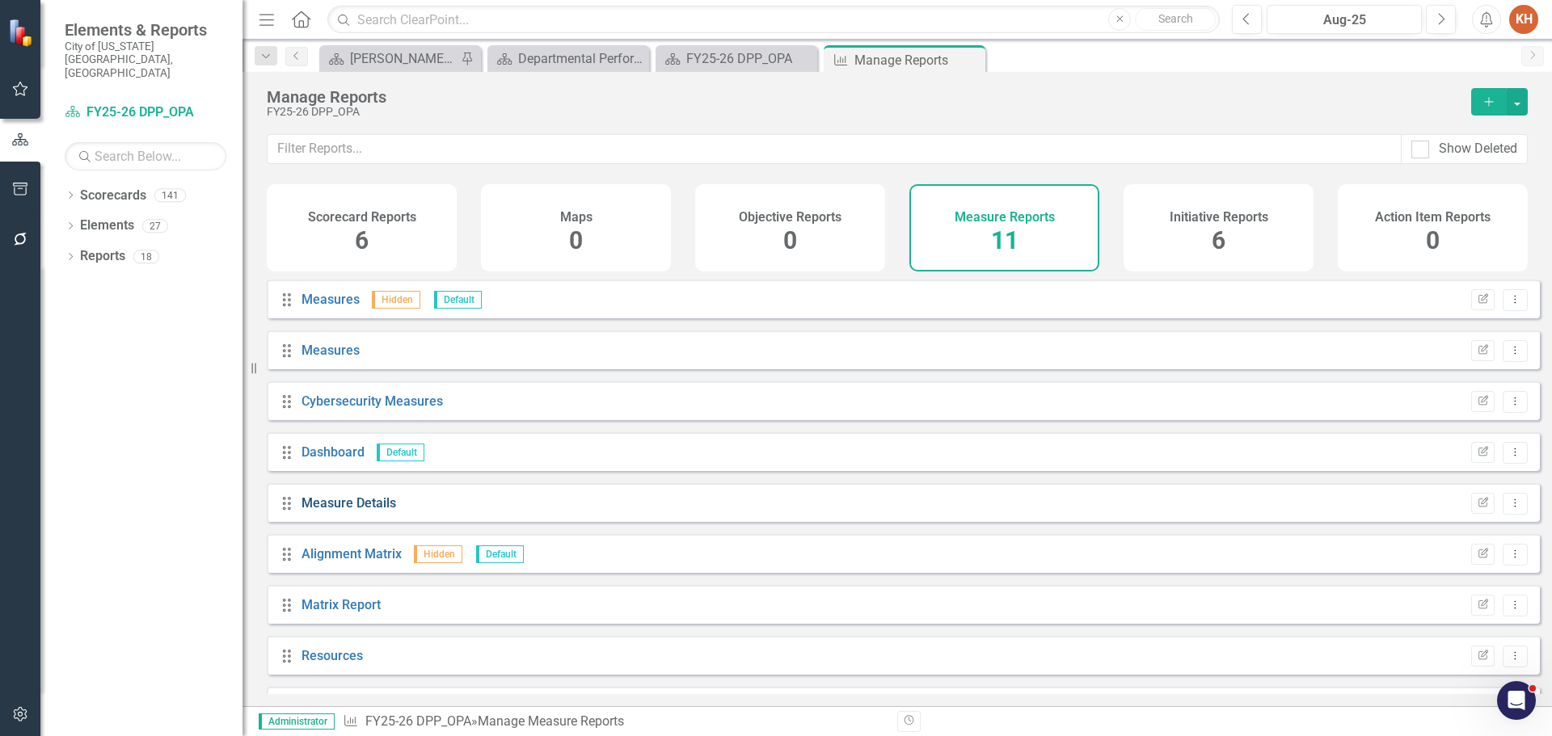
scroll to position [81, 0]
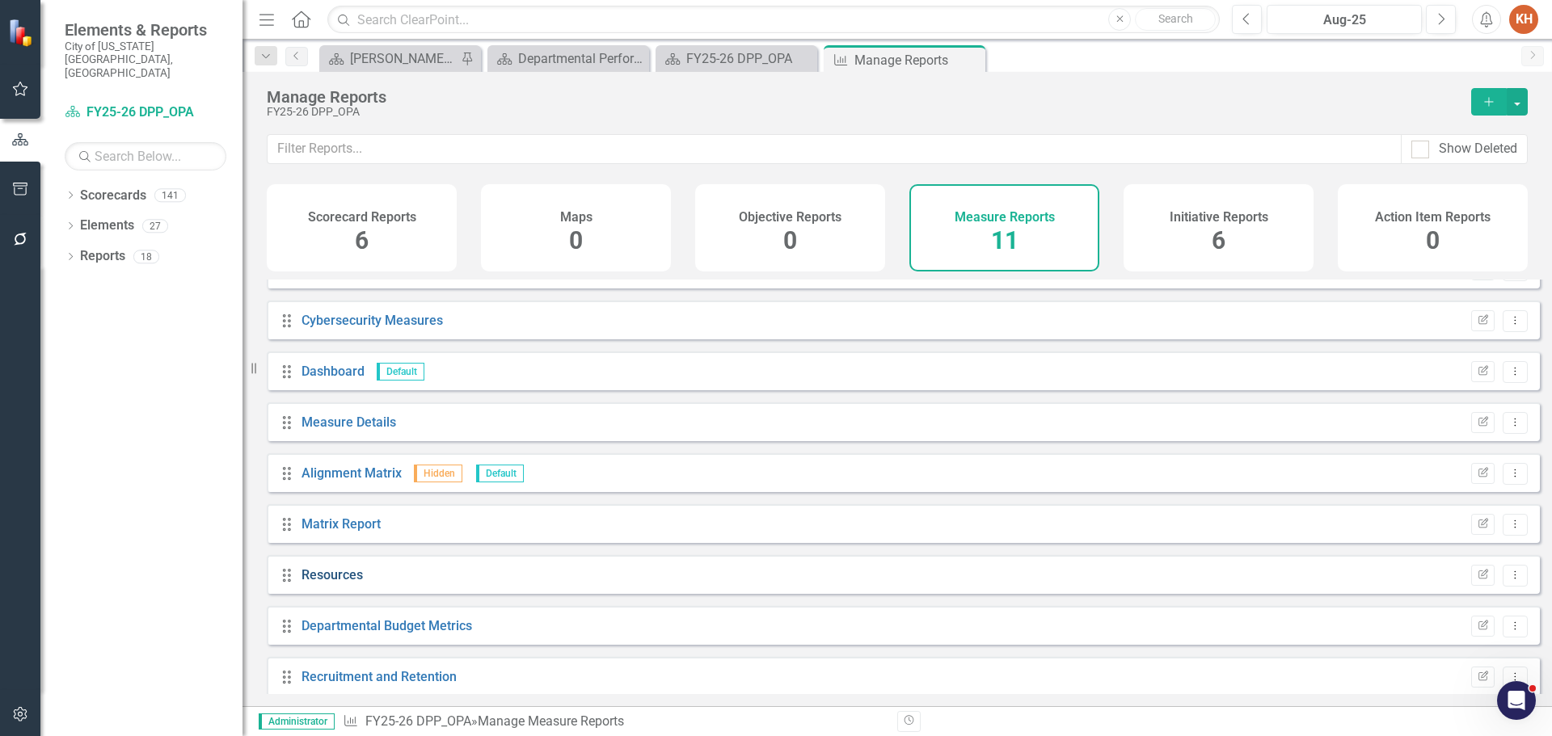
click at [327, 583] on link "Resources" at bounding box center [331, 574] width 61 height 15
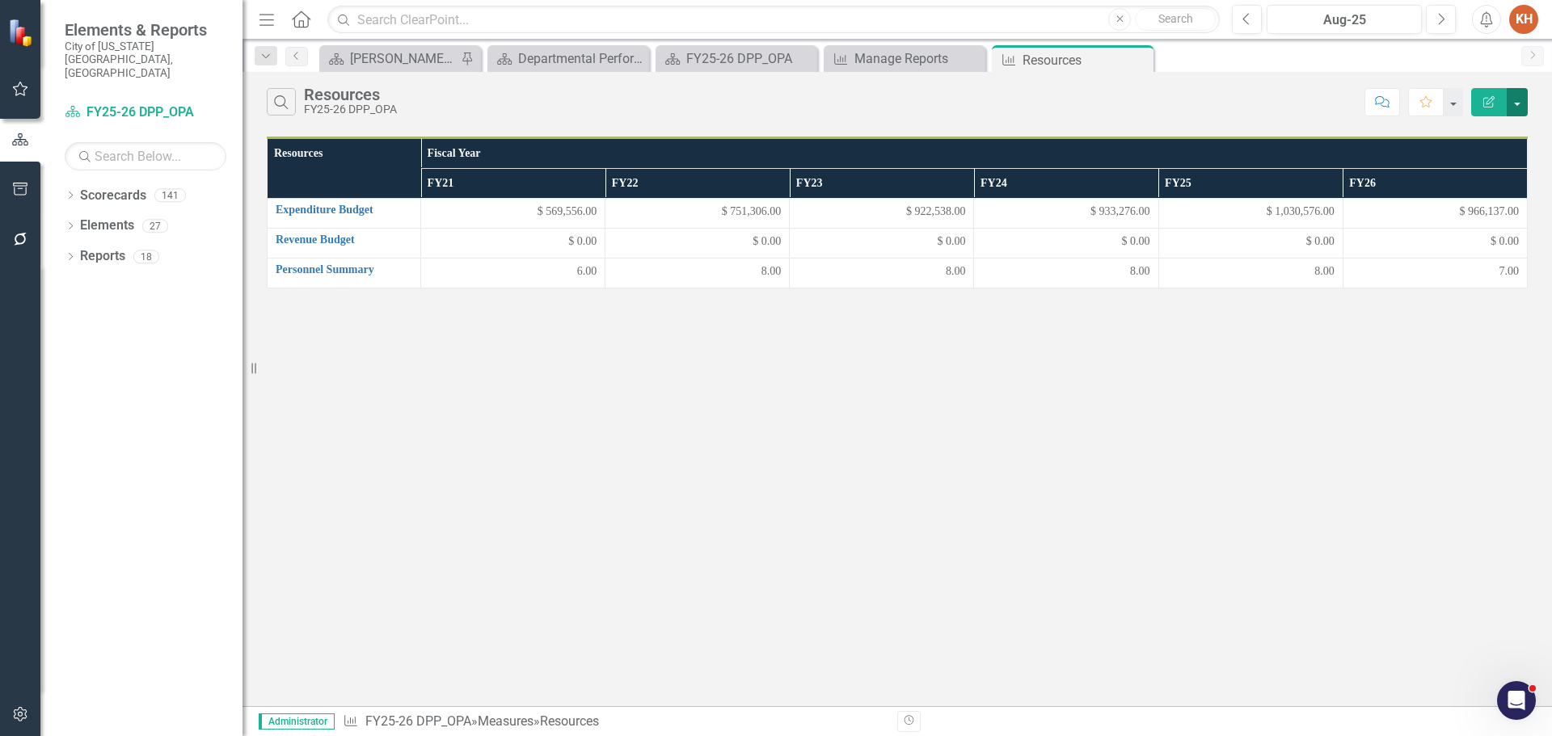
click at [1523, 106] on button "button" at bounding box center [1517, 102] width 21 height 28
click at [1465, 133] on link "Edit Report Edit Report" at bounding box center [1463, 132] width 128 height 30
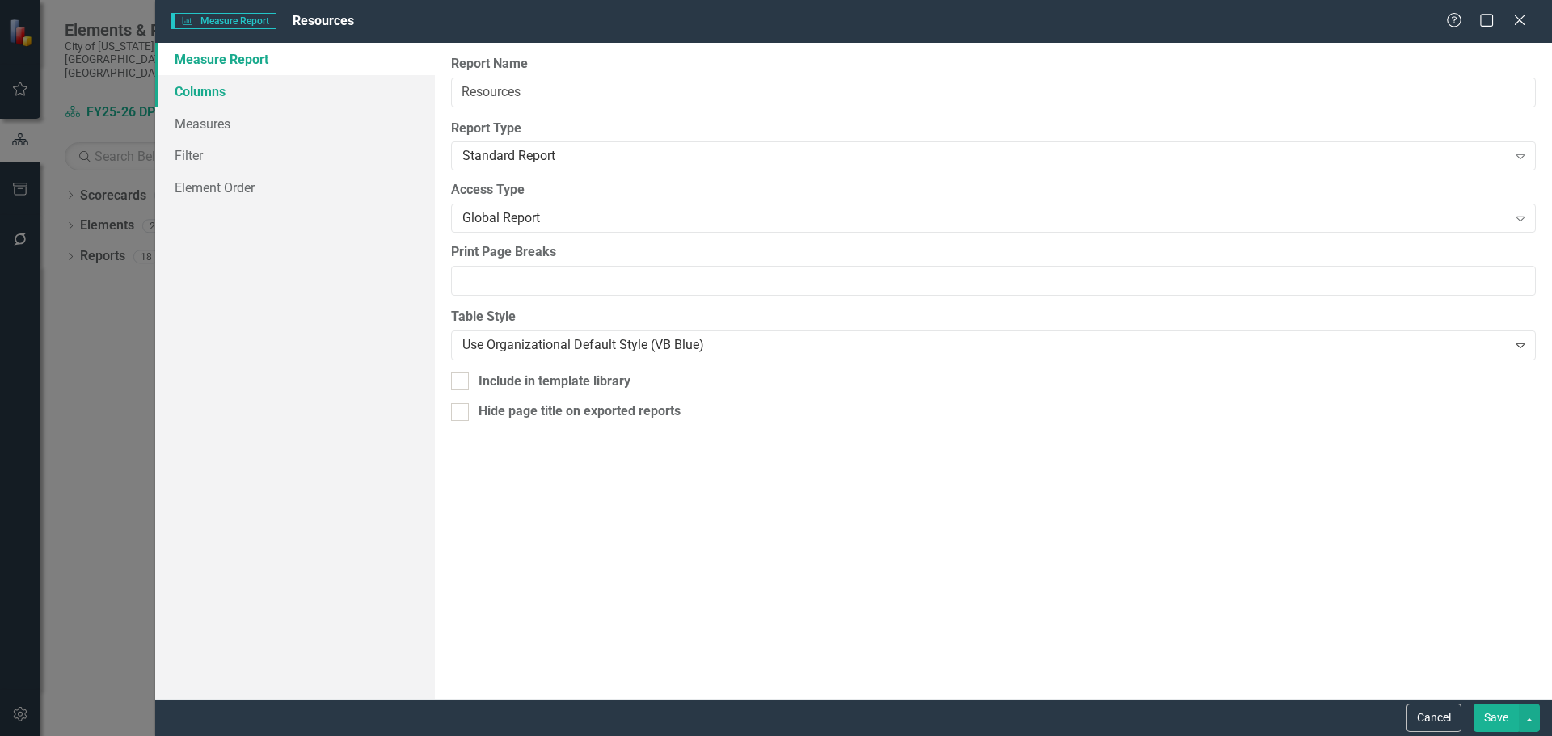
click at [237, 89] on link "Columns" at bounding box center [295, 91] width 280 height 32
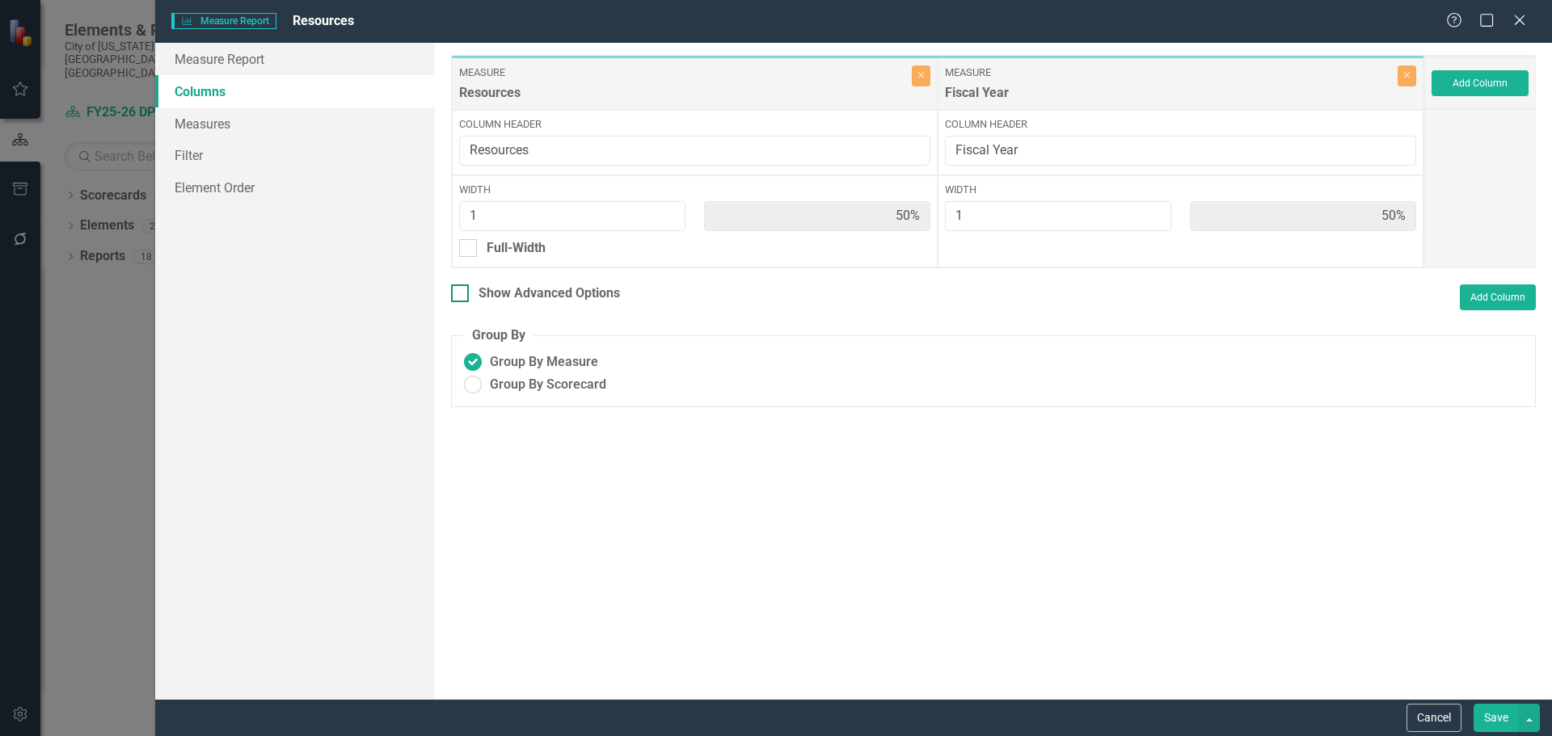
click at [465, 291] on div at bounding box center [460, 294] width 18 height 18
click at [462, 291] on input "Show Advanced Options" at bounding box center [456, 290] width 11 height 11
checkbox input "true"
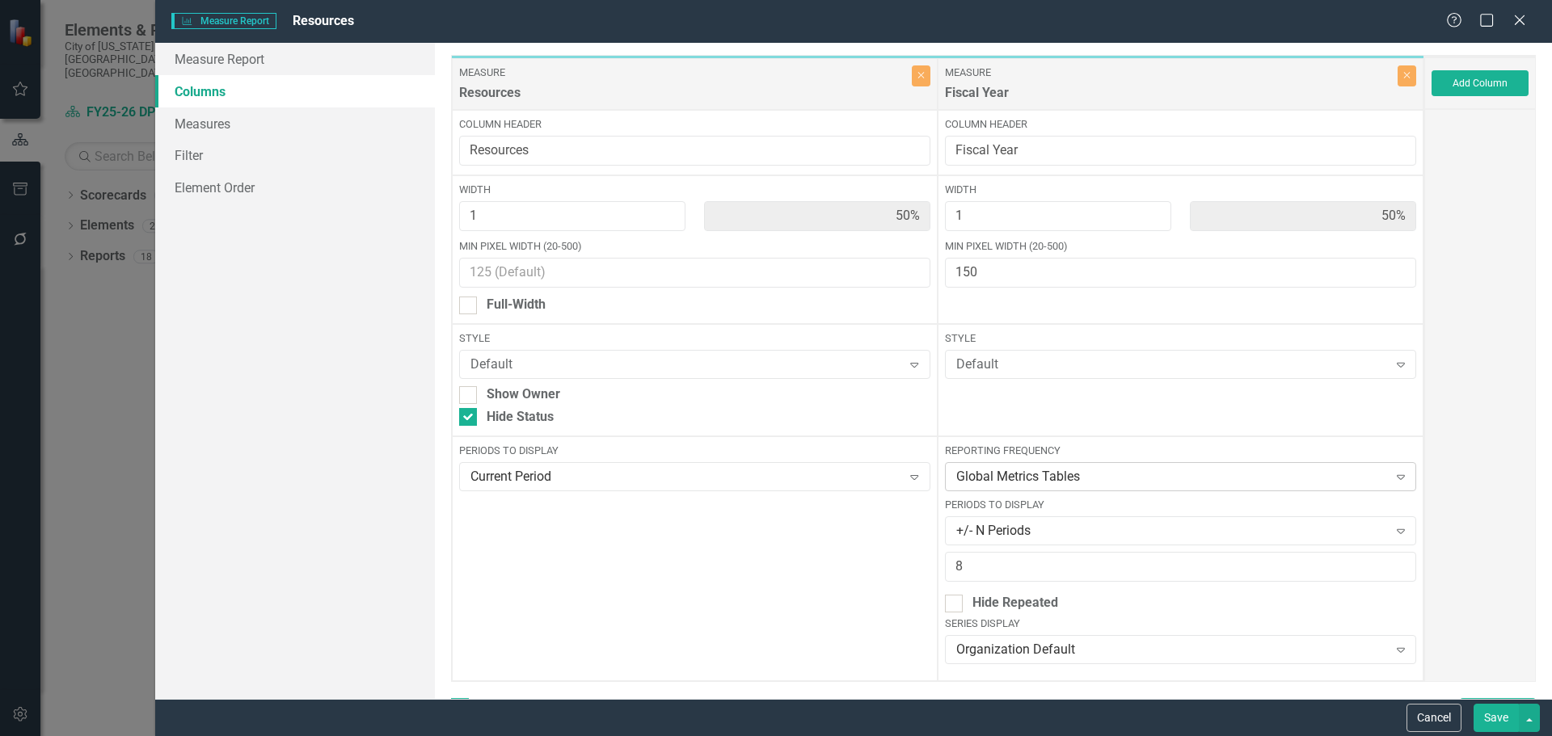
click at [1065, 466] on div "Global Metrics Tables Expand" at bounding box center [1180, 476] width 471 height 29
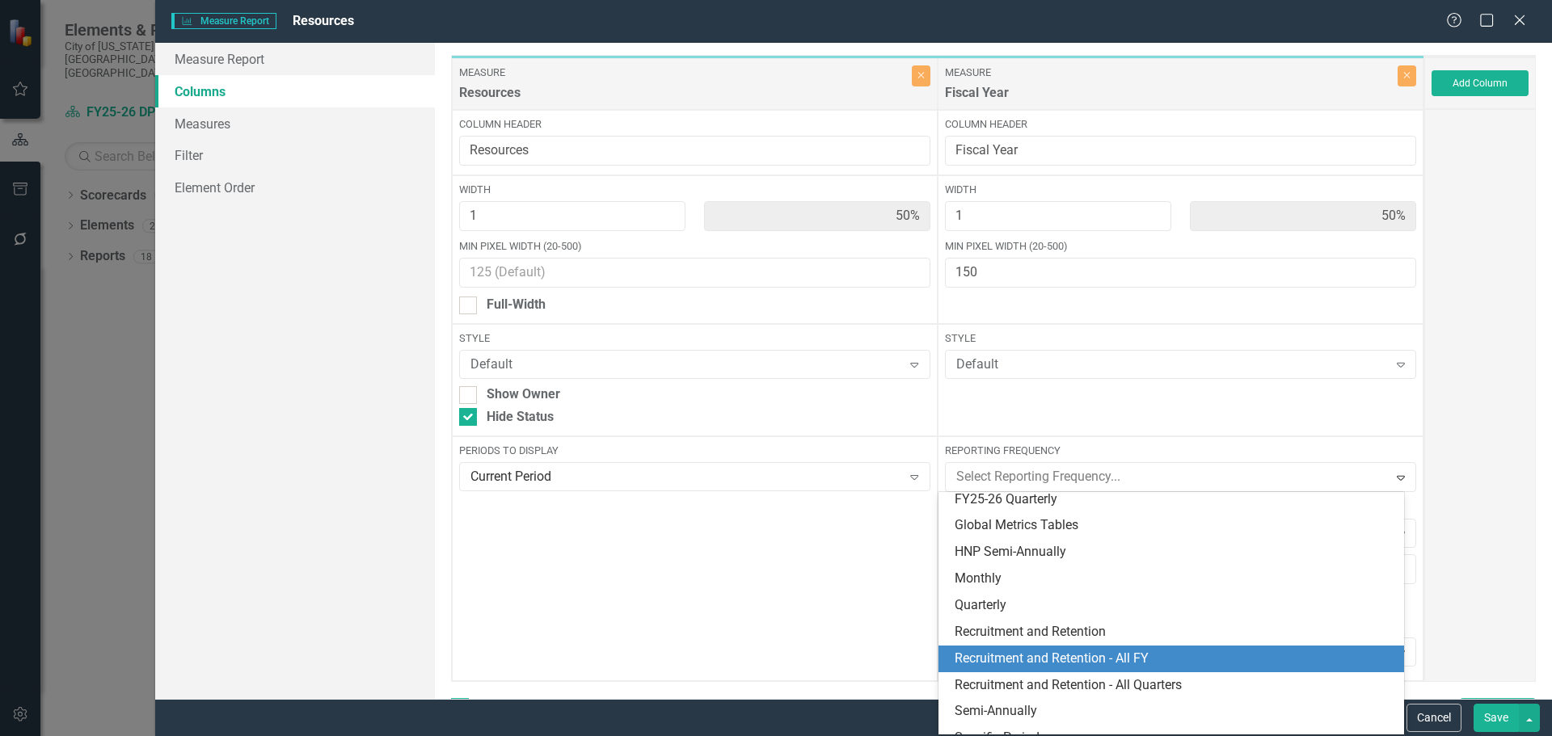
scroll to position [421, 0]
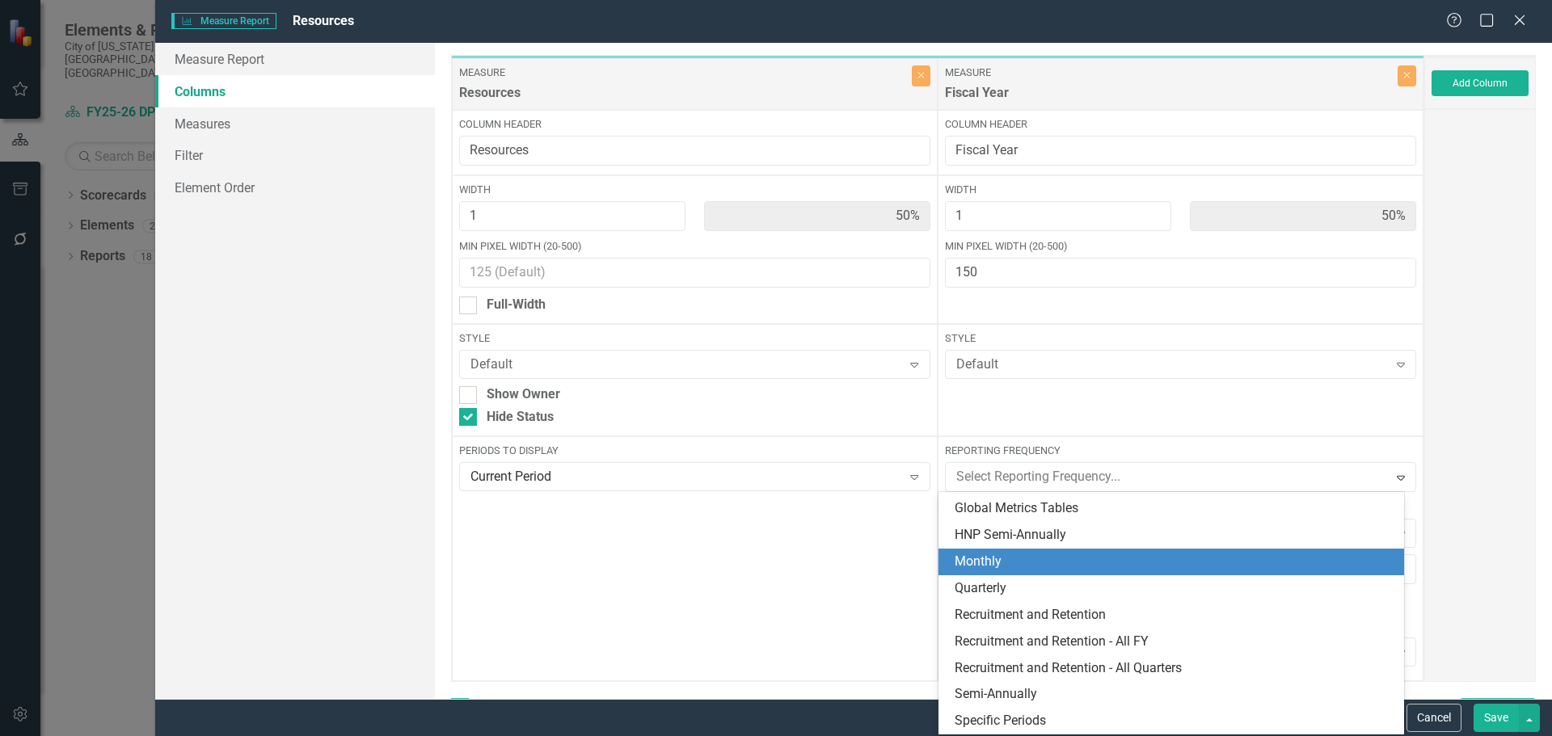
click at [747, 564] on div "Periods to Display Current Period Expand" at bounding box center [695, 558] width 486 height 245
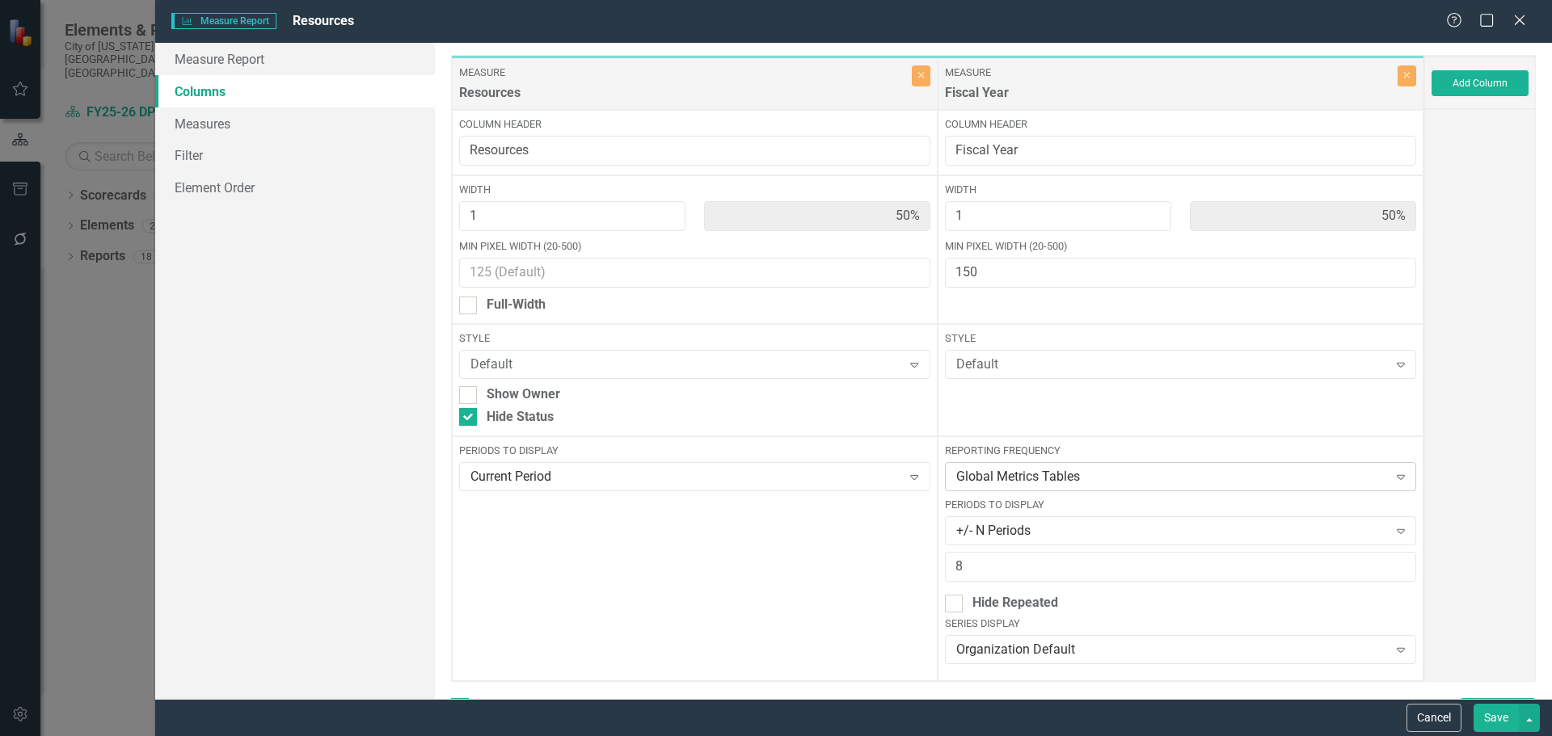
click at [1091, 471] on div "Global Metrics Tables" at bounding box center [1172, 477] width 432 height 19
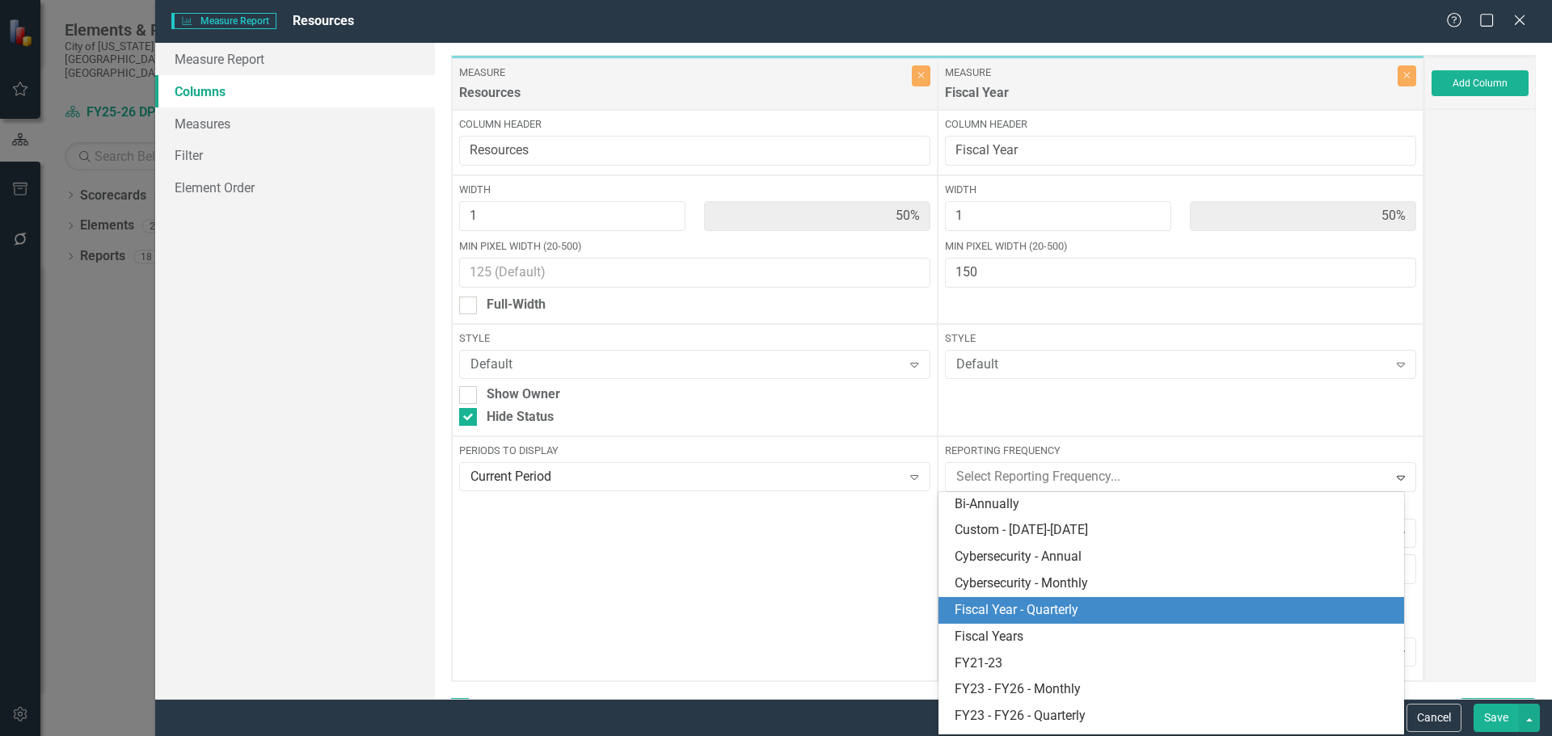
scroll to position [162, 0]
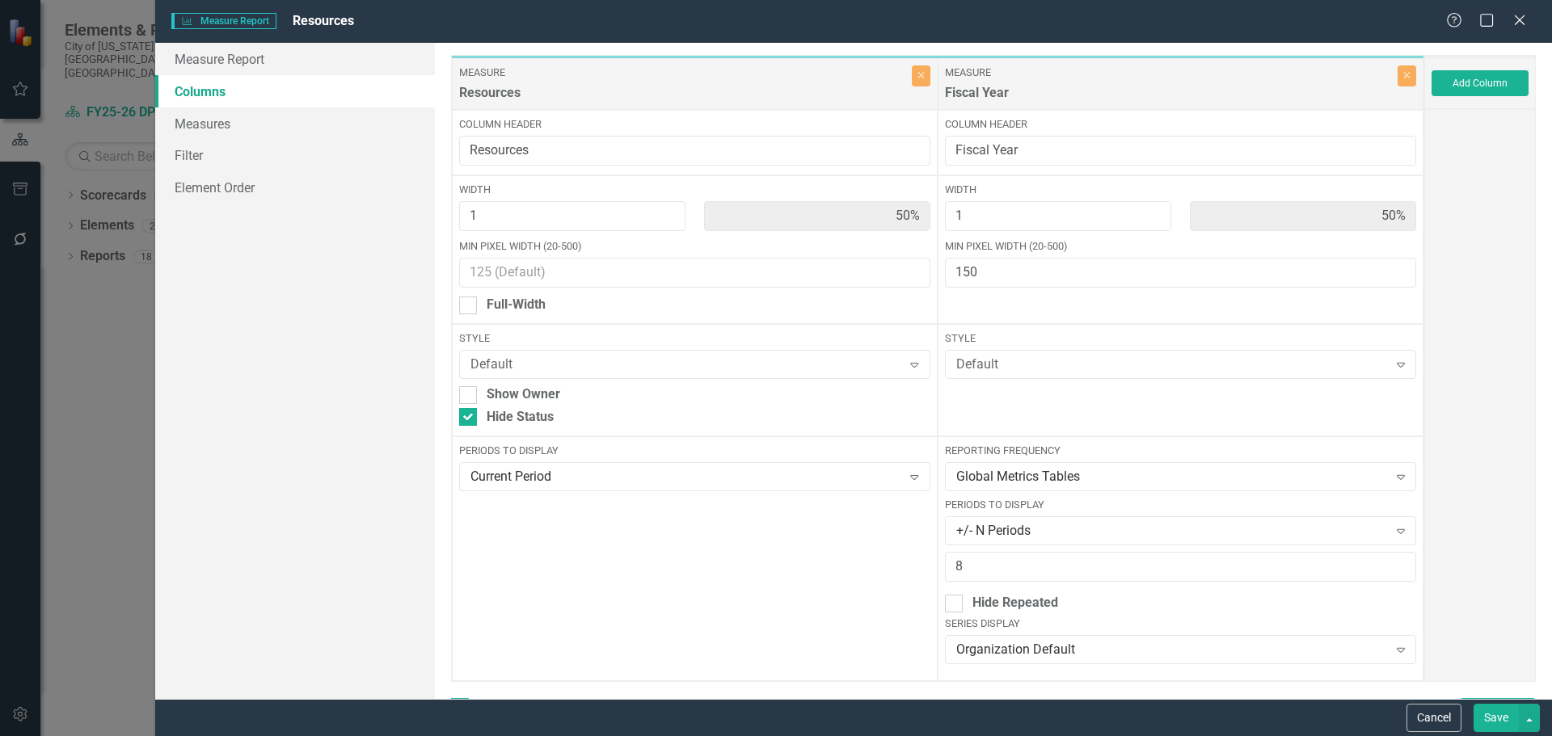
click at [1466, 595] on div at bounding box center [1480, 395] width 112 height 573
click at [1434, 722] on button "Cancel" at bounding box center [1433, 718] width 55 height 28
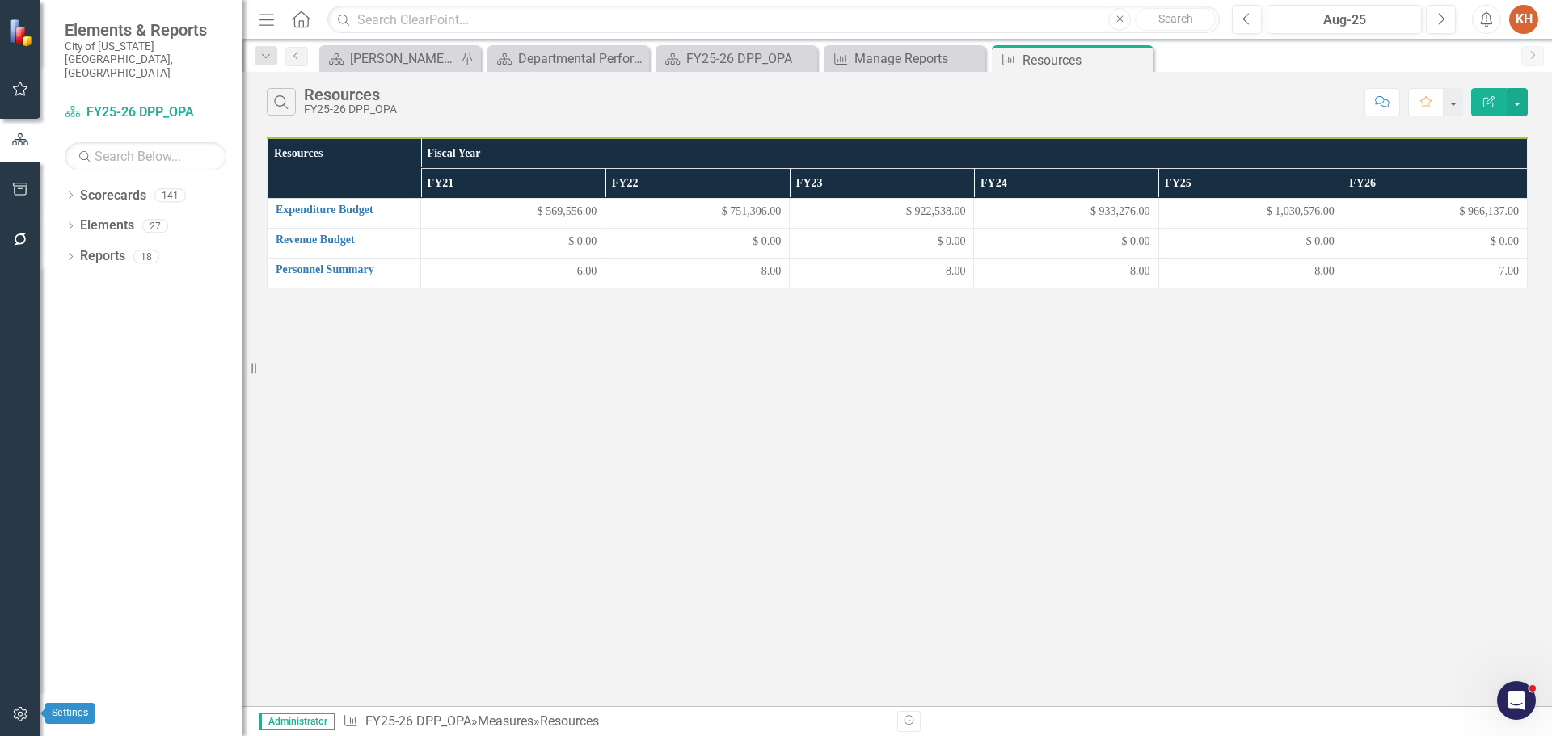
click at [12, 719] on icon "button" at bounding box center [20, 714] width 17 height 13
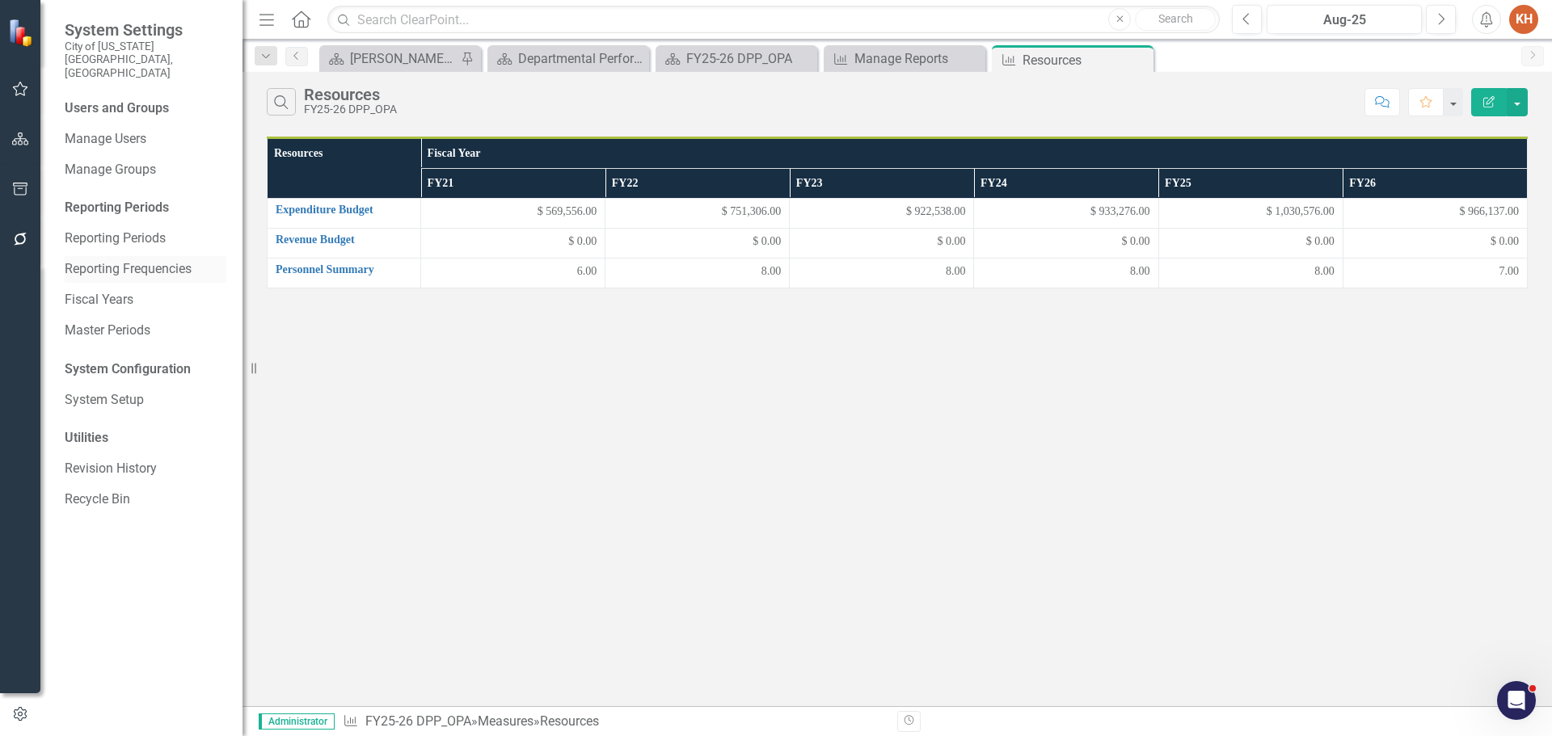
click at [149, 260] on link "Reporting Frequencies" at bounding box center [146, 269] width 162 height 19
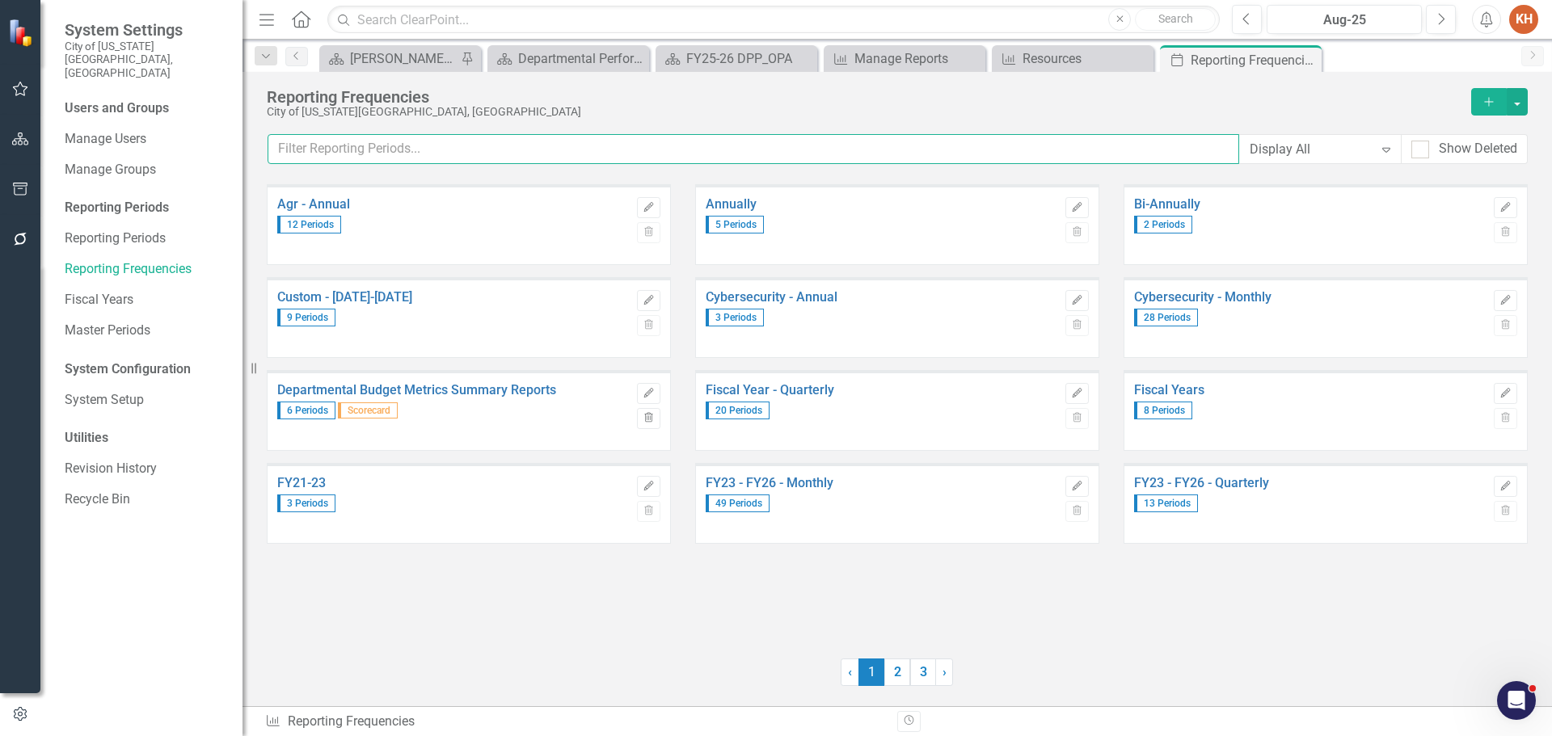
click at [551, 144] on input "text" at bounding box center [754, 149] width 972 height 30
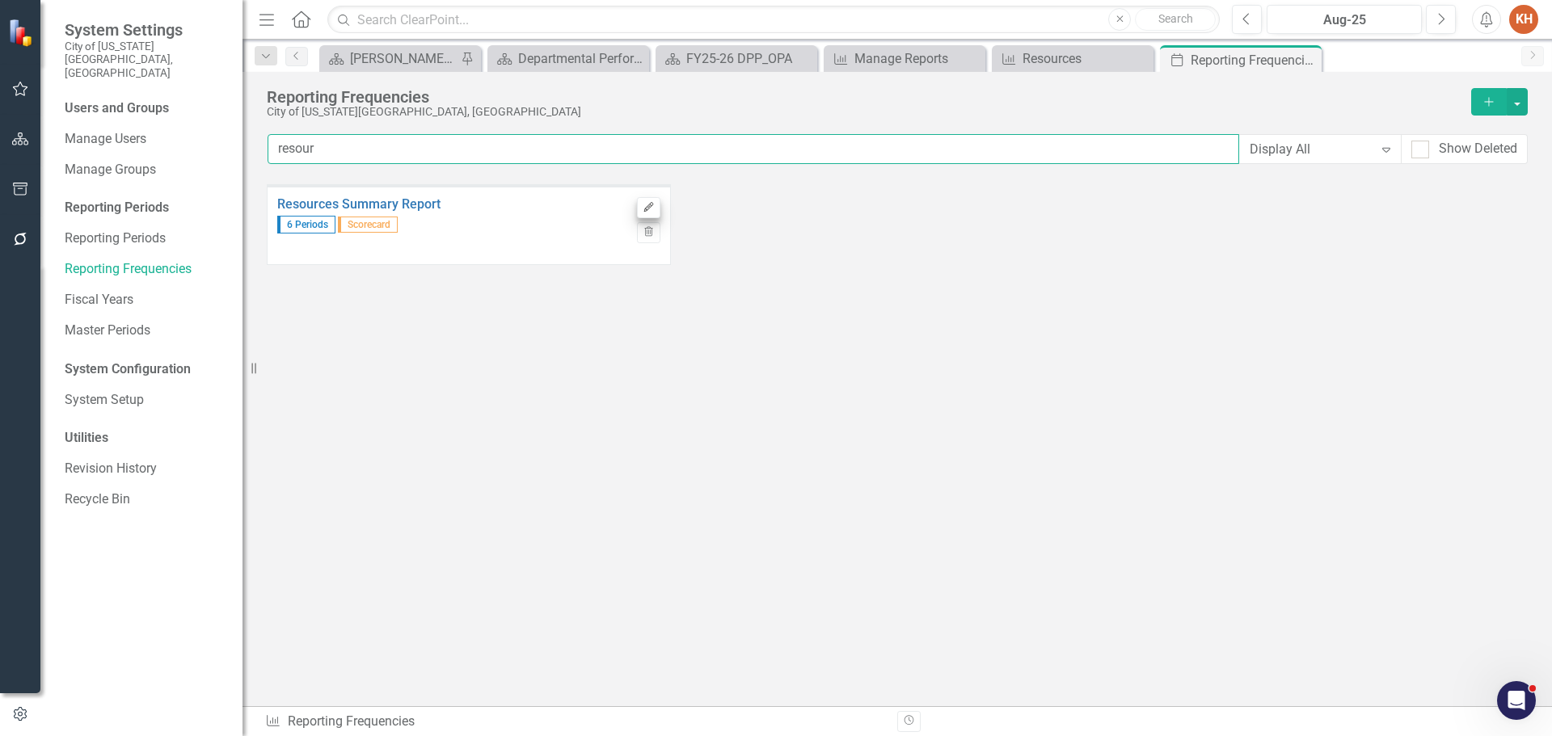
type input "resour"
click at [652, 209] on icon "Edit" at bounding box center [649, 208] width 12 height 10
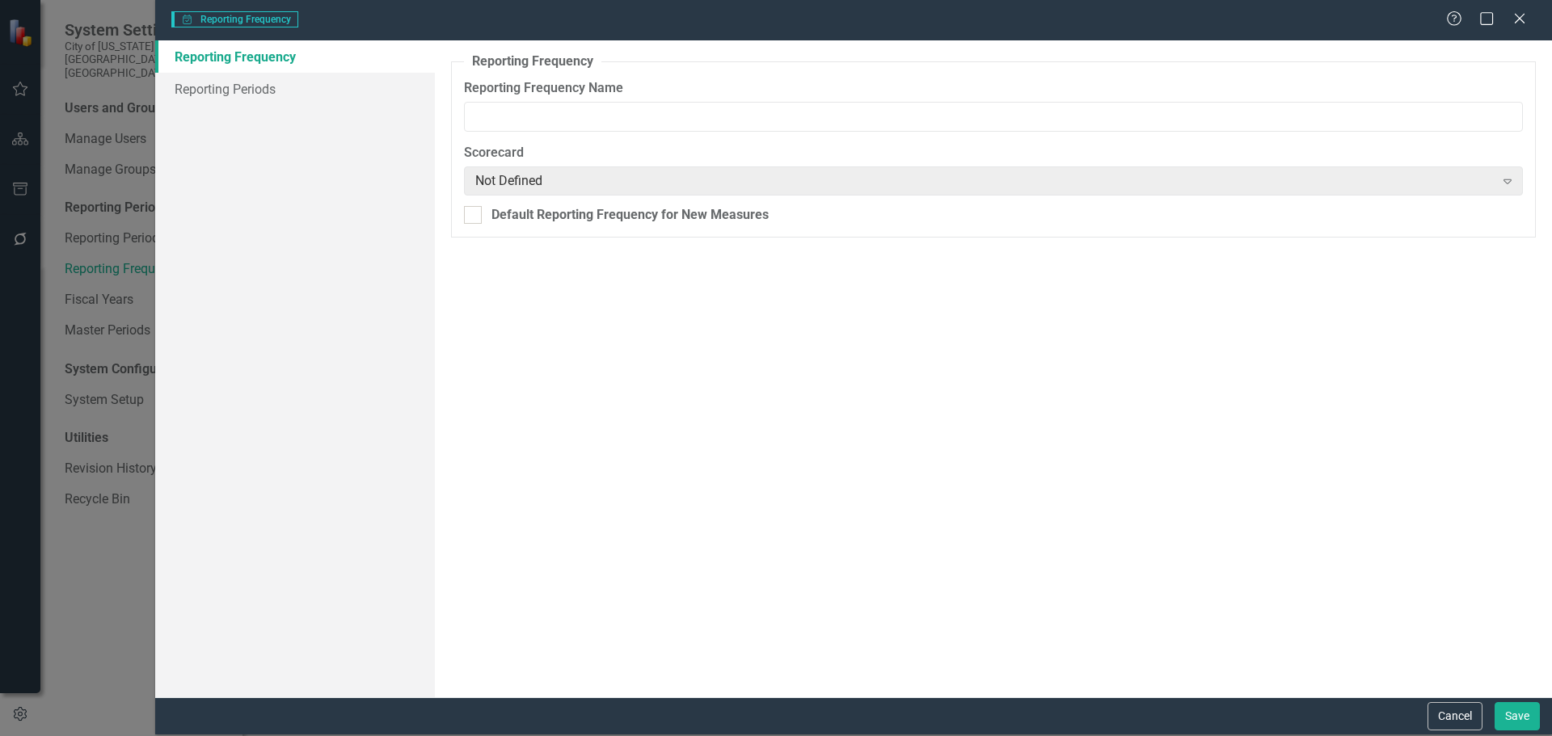
type input "Resources Summary Report"
click at [270, 86] on link "Reporting Periods" at bounding box center [295, 89] width 280 height 32
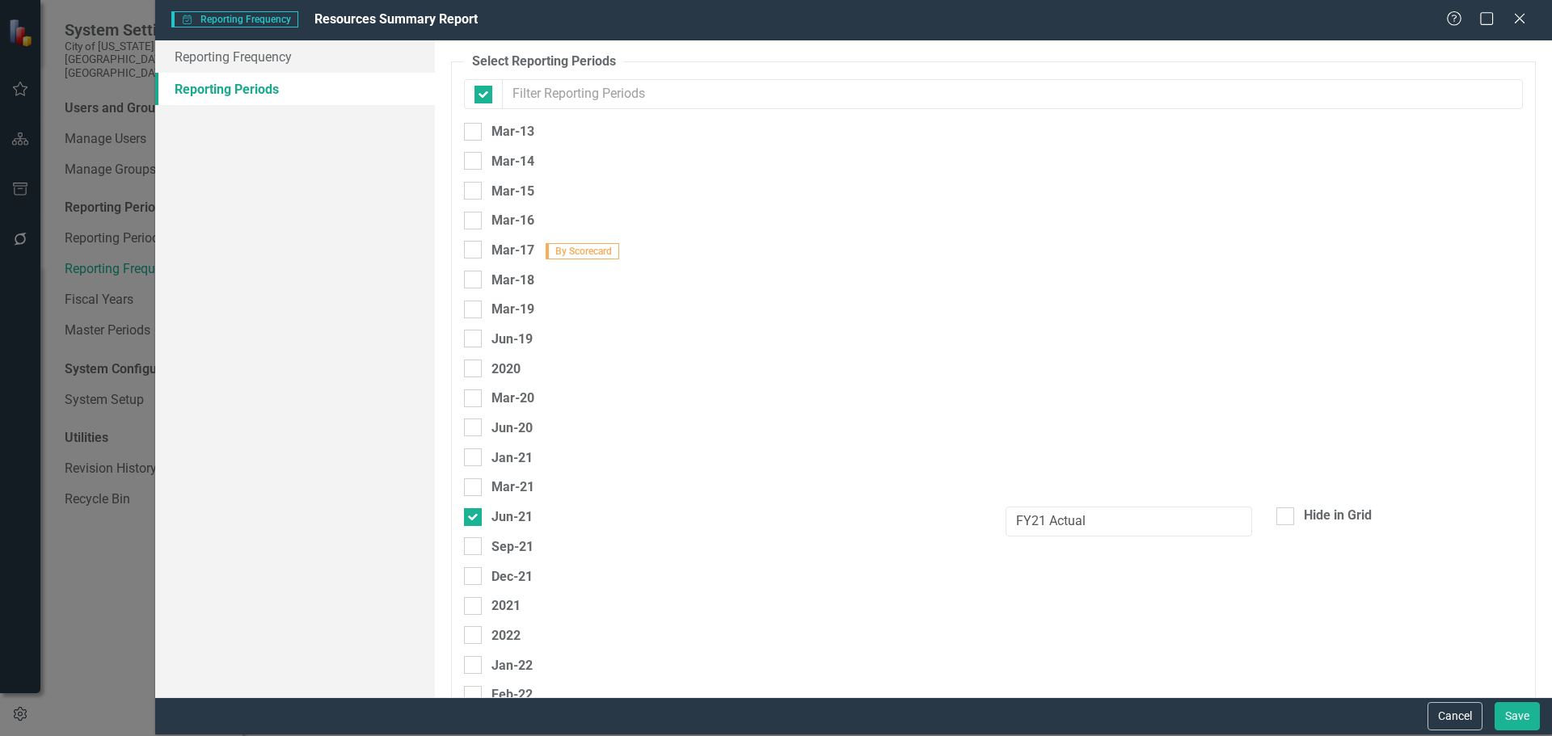
checkbox input "false"
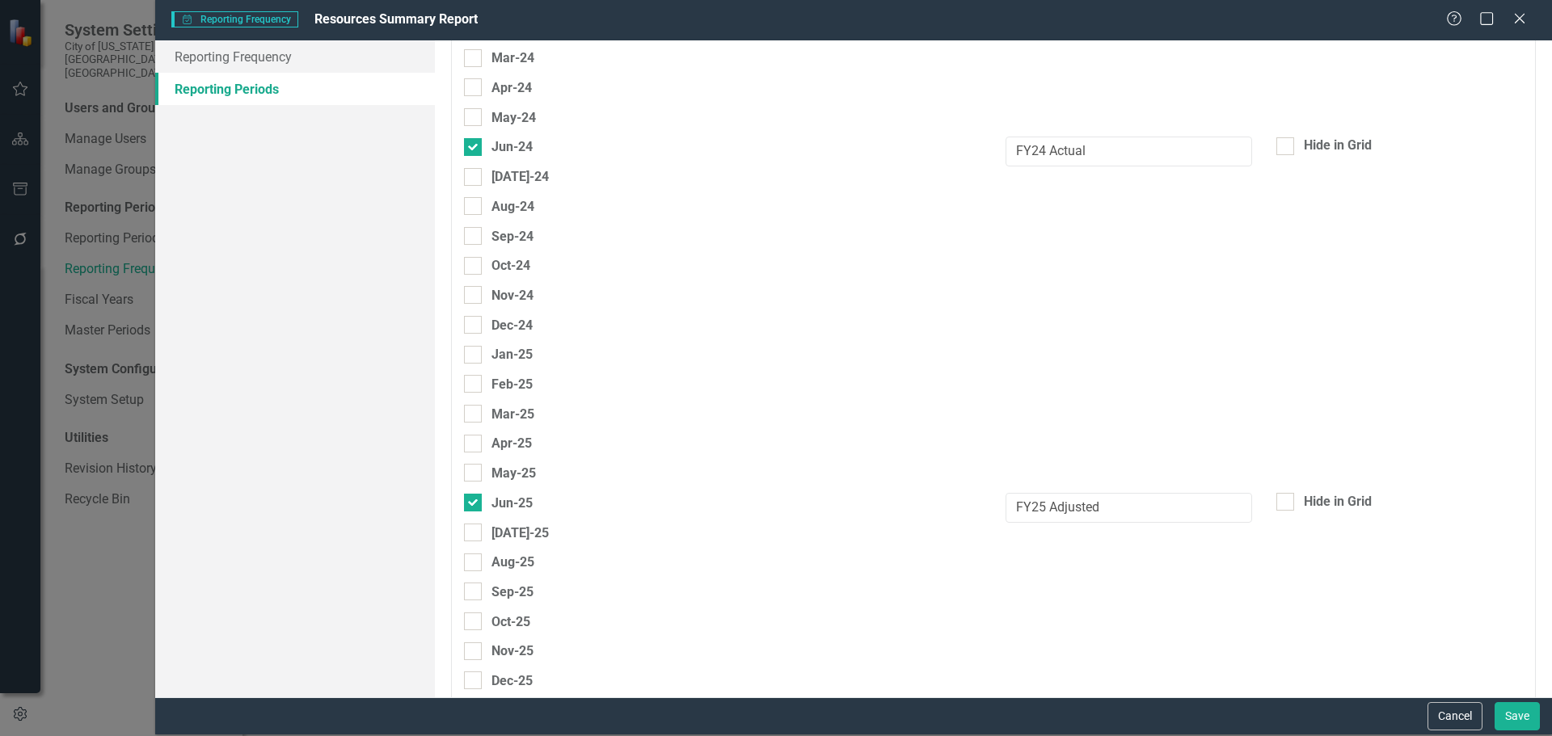
scroll to position [1357, 0]
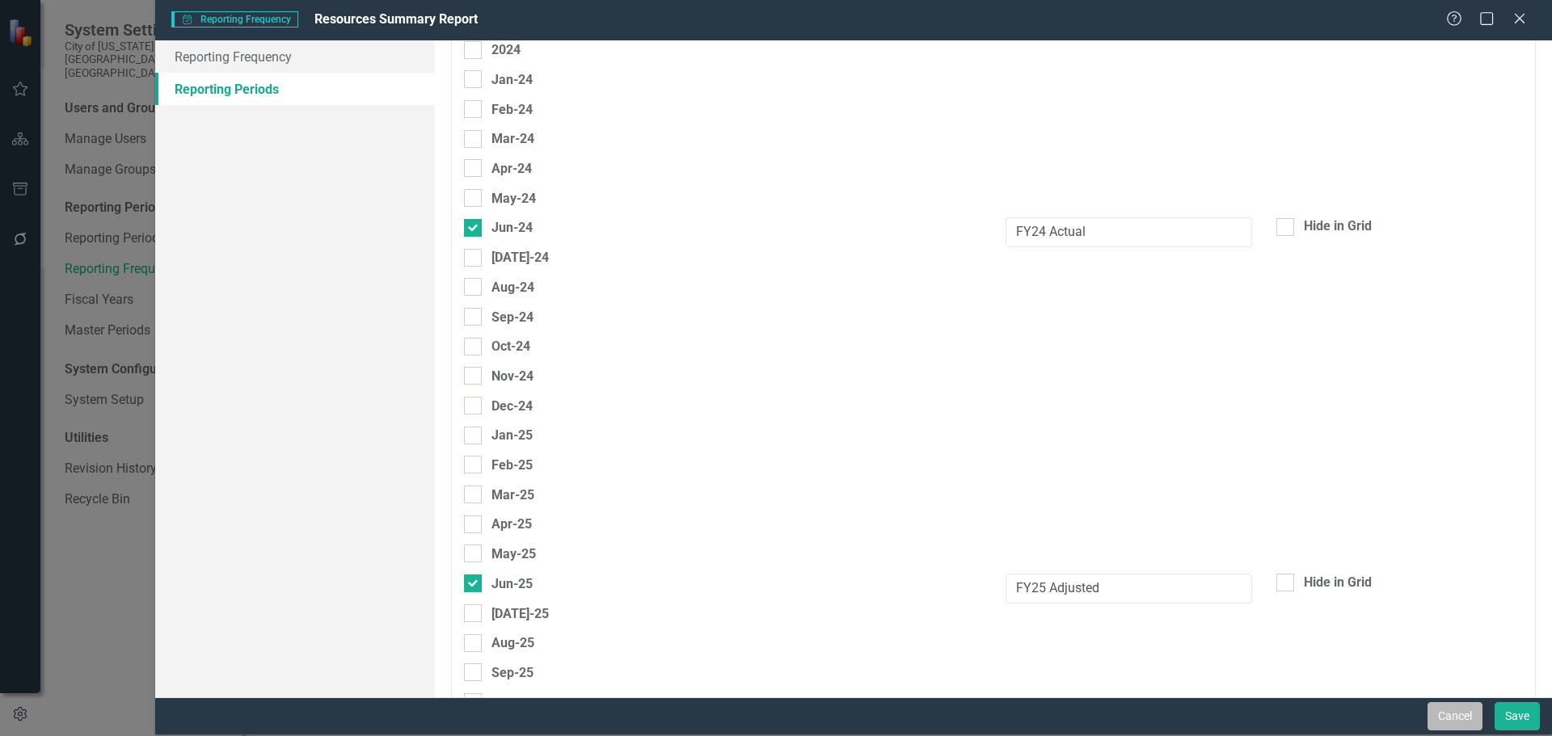
click at [1455, 708] on button "Cancel" at bounding box center [1454, 716] width 55 height 28
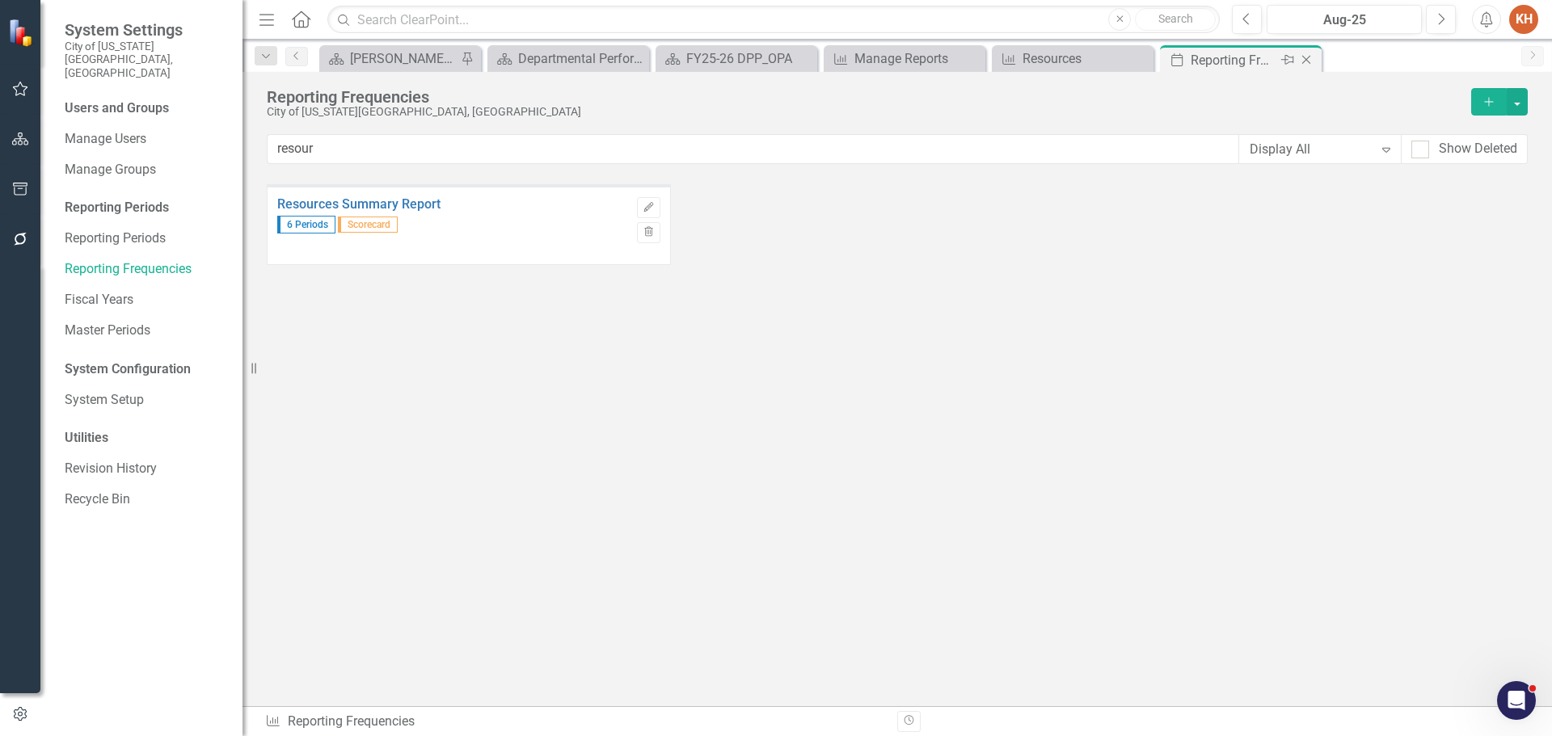
click at [1310, 59] on icon "Close" at bounding box center [1306, 59] width 16 height 13
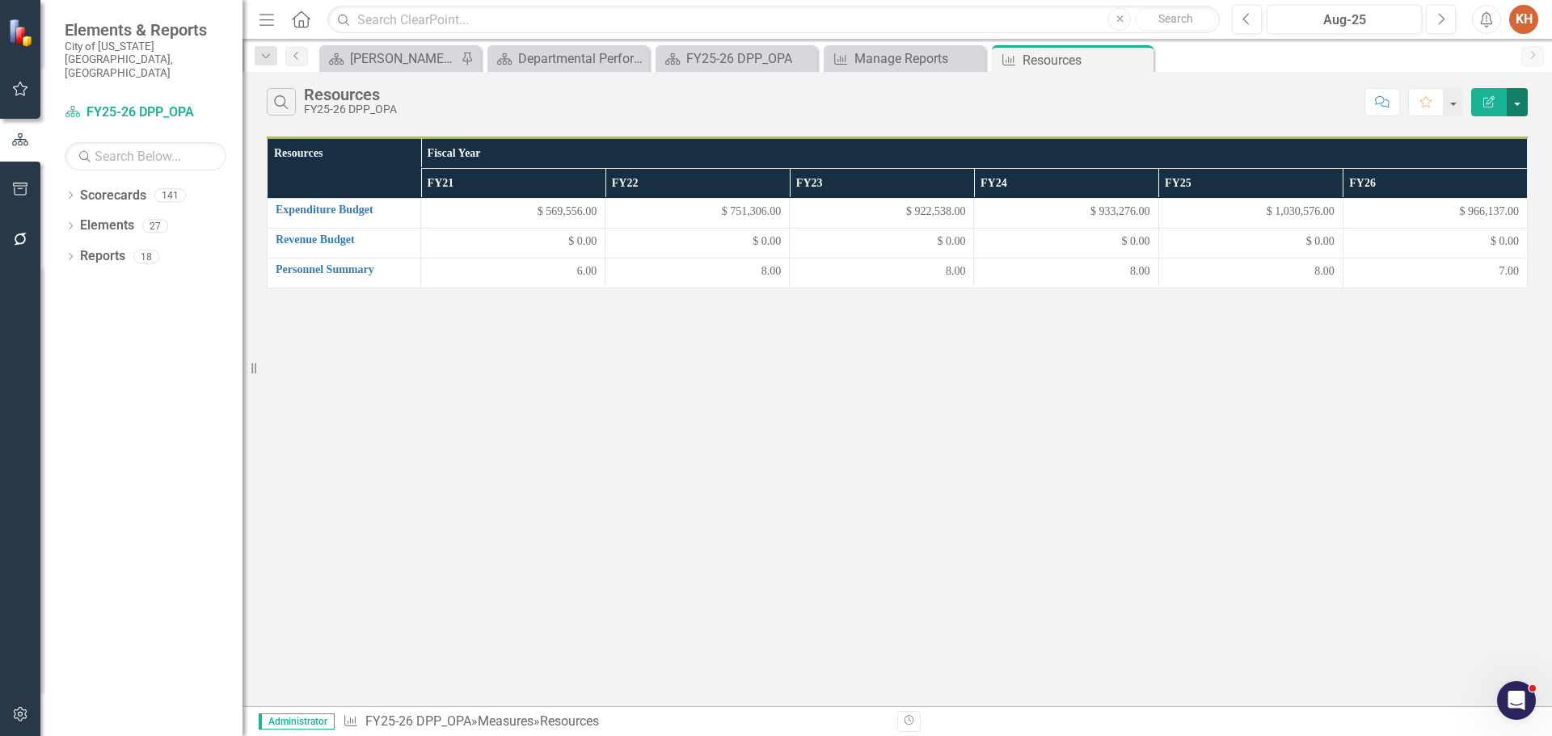
click at [1519, 102] on button "button" at bounding box center [1517, 102] width 21 height 28
click at [1481, 130] on link "Edit Report Edit Report" at bounding box center [1463, 132] width 128 height 30
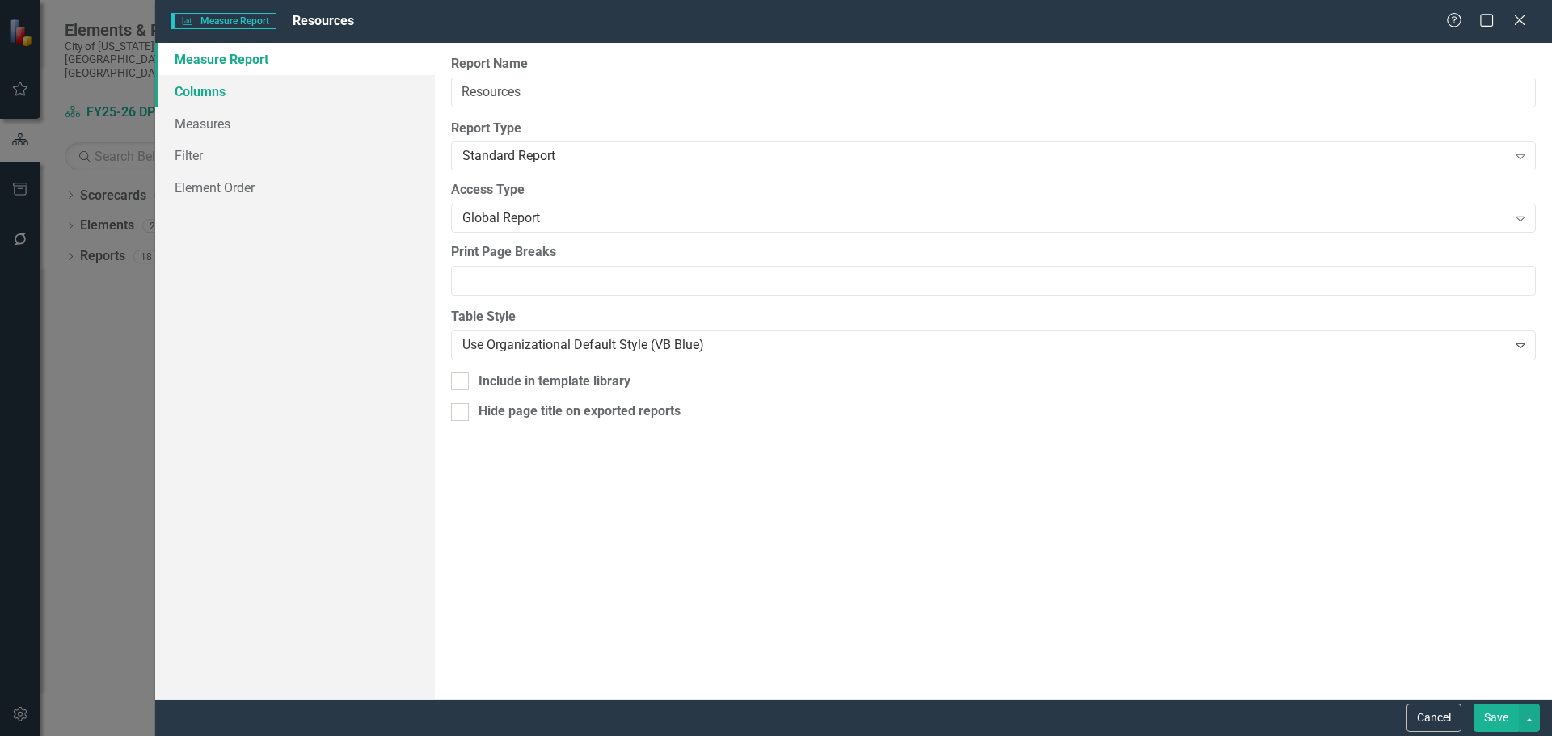
click at [248, 94] on link "Columns" at bounding box center [295, 91] width 280 height 32
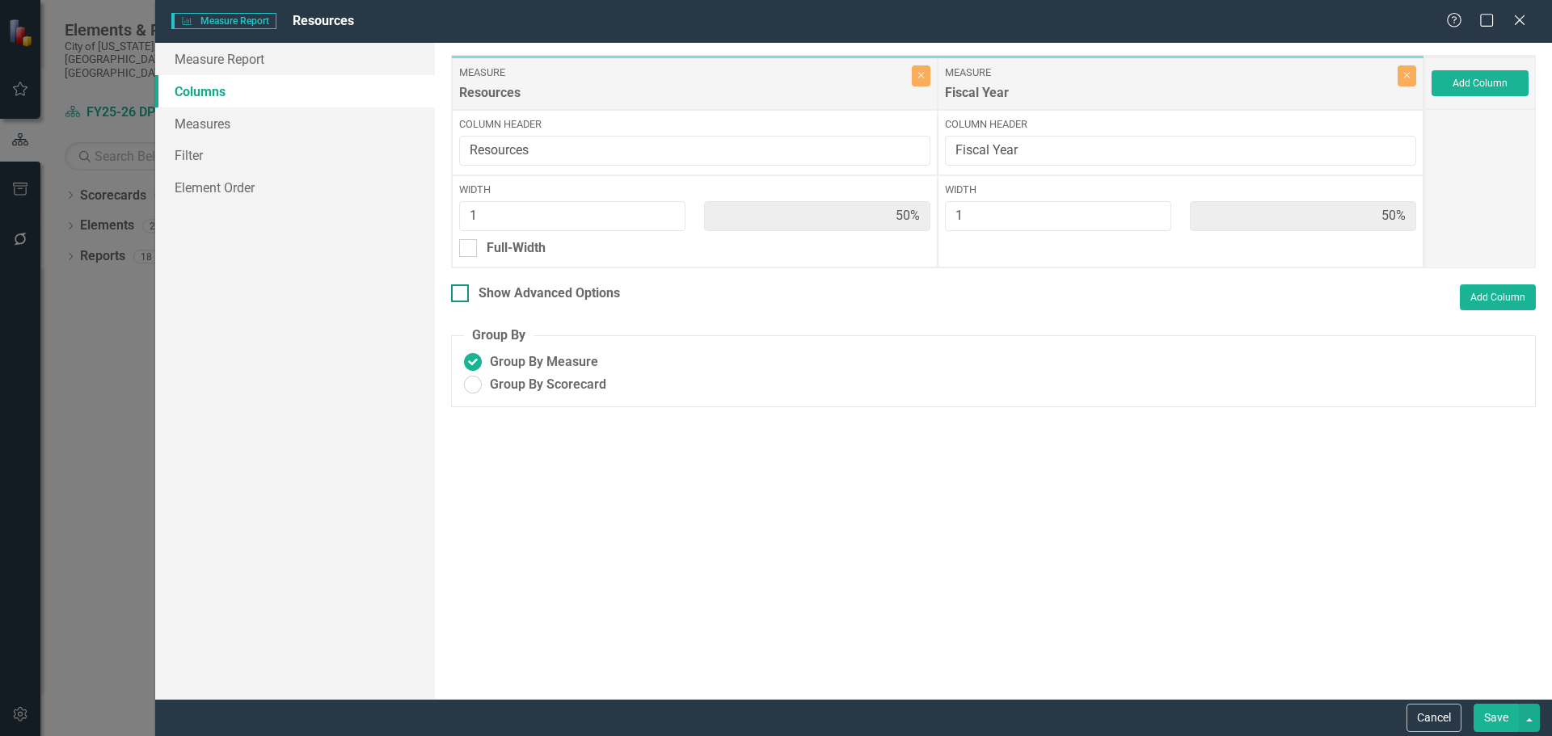
click at [466, 293] on div at bounding box center [460, 294] width 18 height 18
click at [462, 293] on input "Show Advanced Options" at bounding box center [456, 290] width 11 height 11
checkbox input "true"
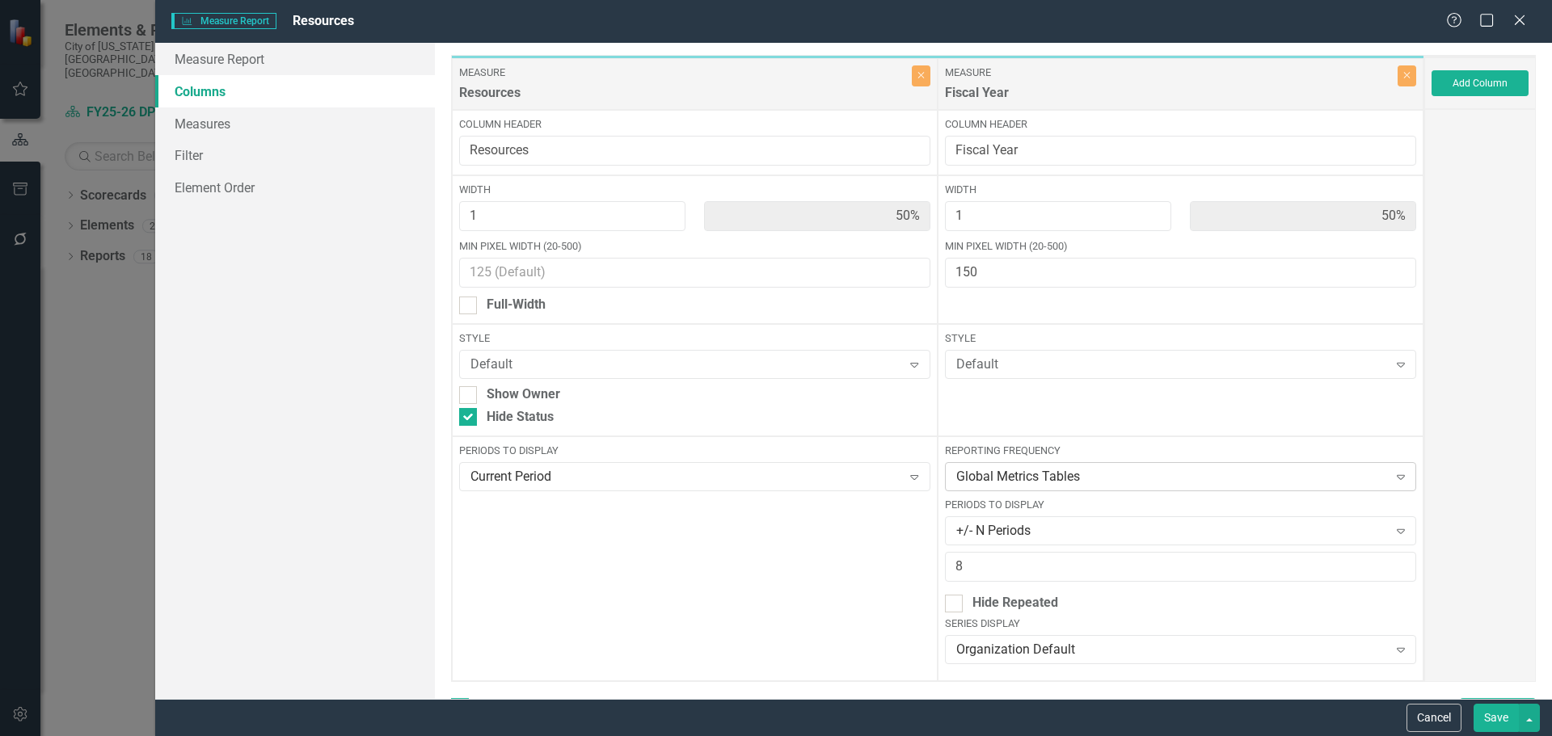
click at [1108, 468] on div "Global Metrics Tables" at bounding box center [1172, 477] width 432 height 19
type input "r"
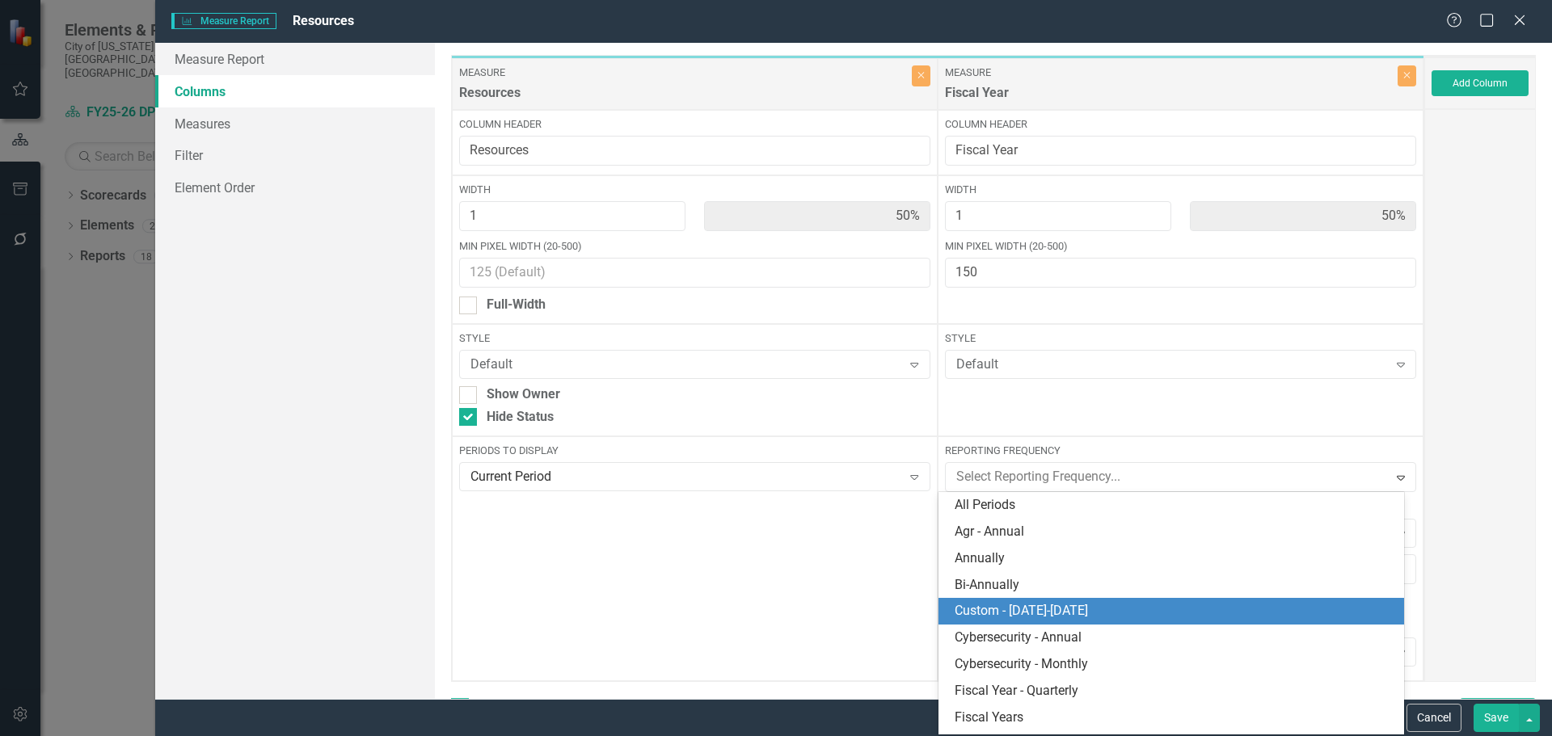
scroll to position [81, 0]
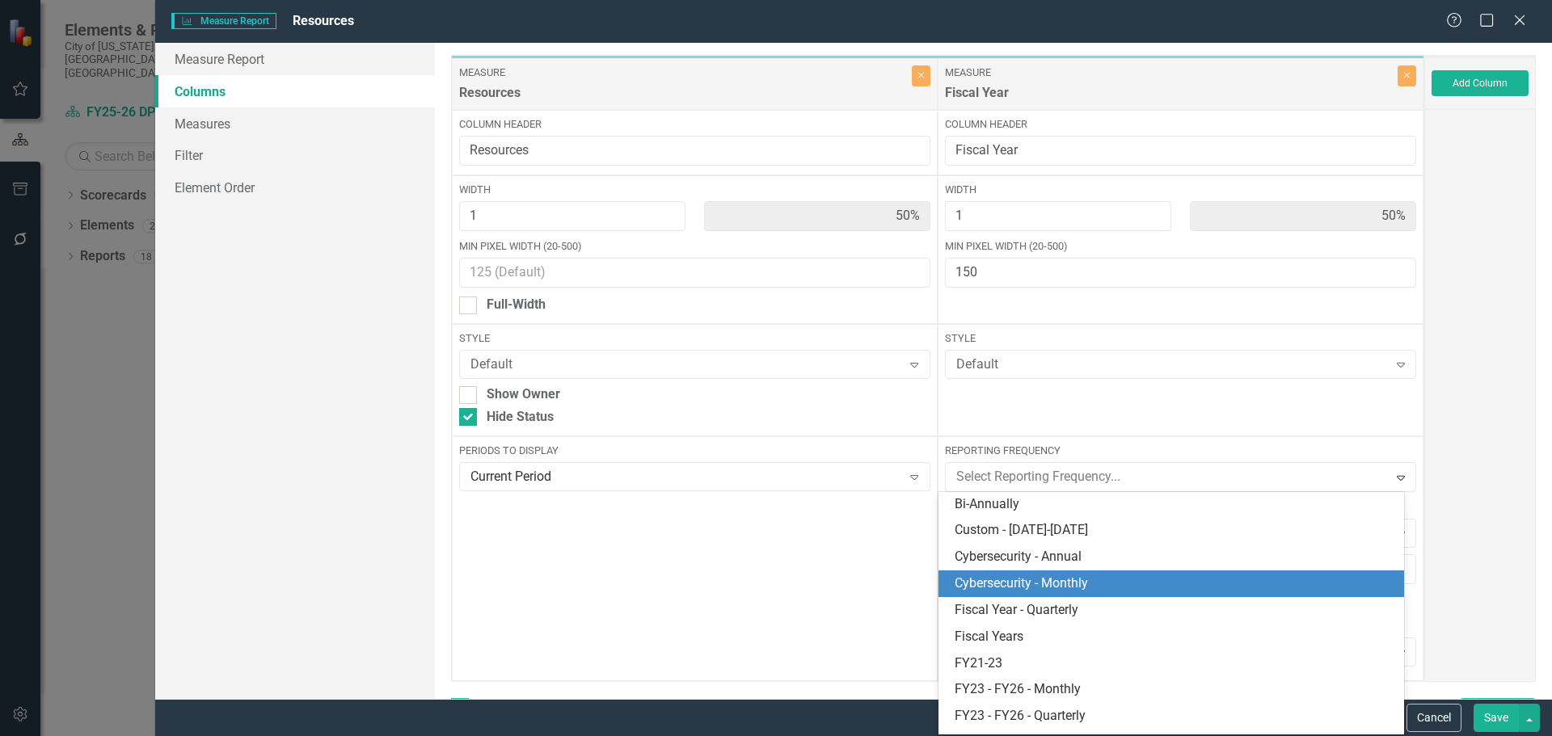
click at [1444, 572] on div at bounding box center [1480, 395] width 112 height 573
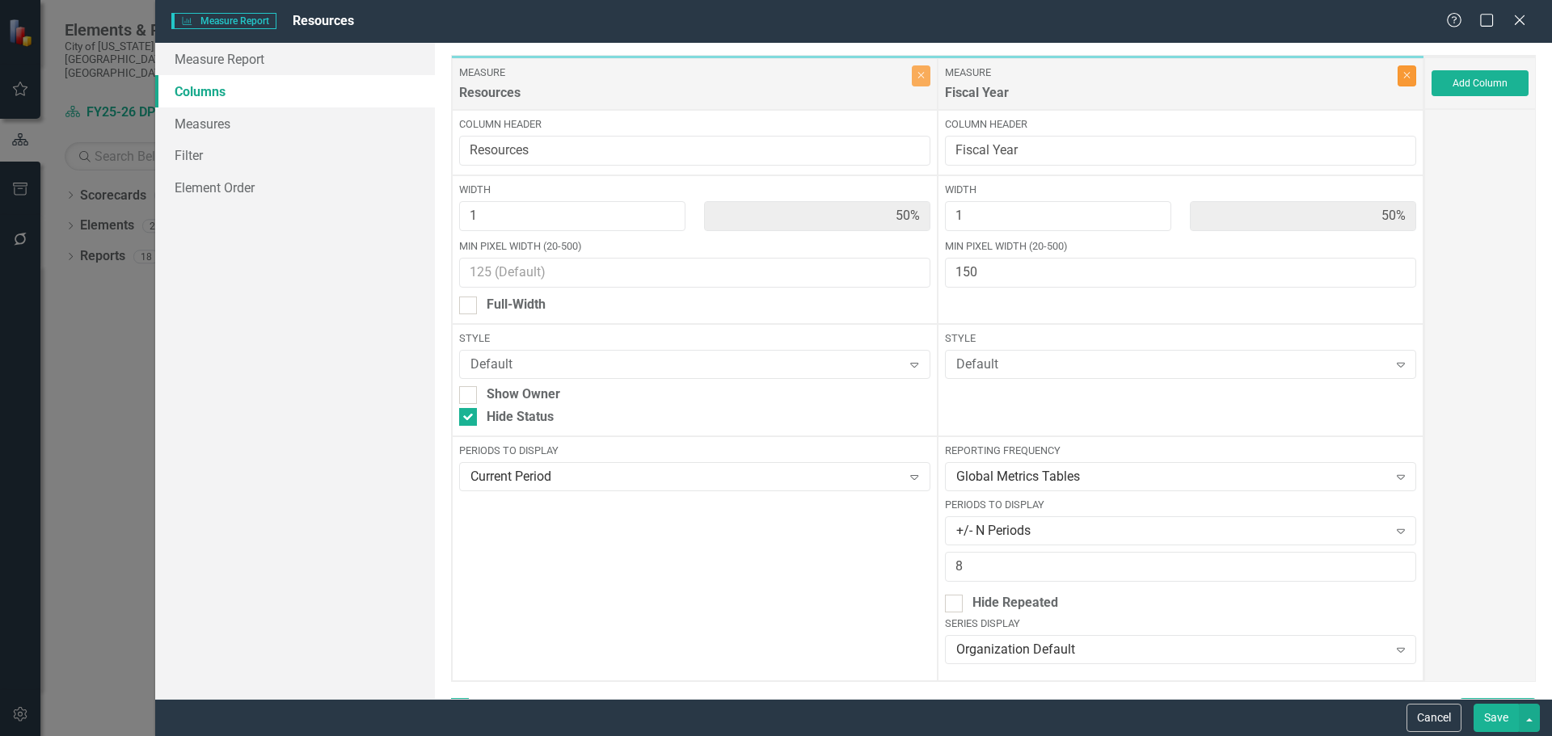
click at [1404, 73] on icon "button" at bounding box center [1407, 76] width 6 height 6
type input "100%"
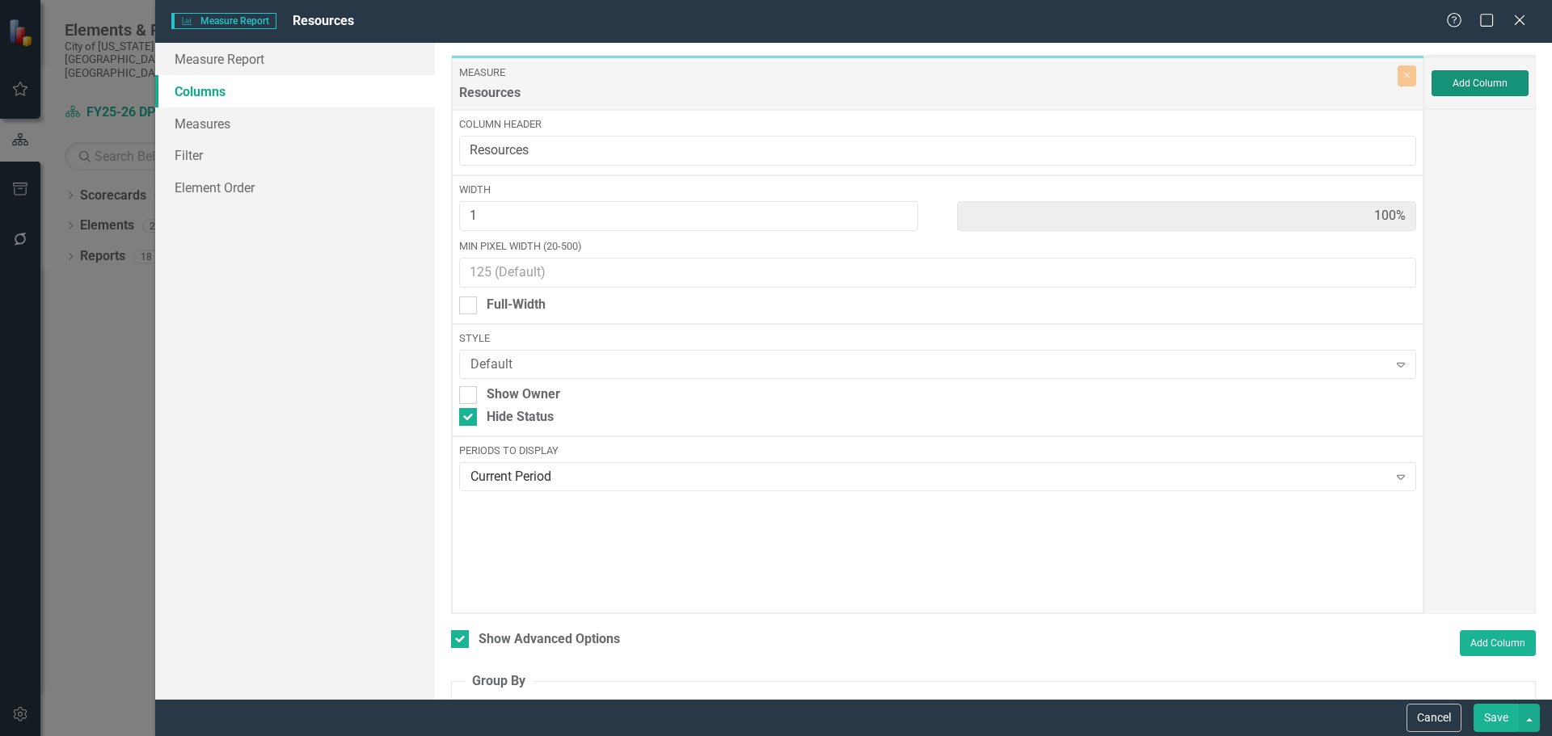
click at [1473, 85] on button "Add Column" at bounding box center [1479, 83] width 97 height 26
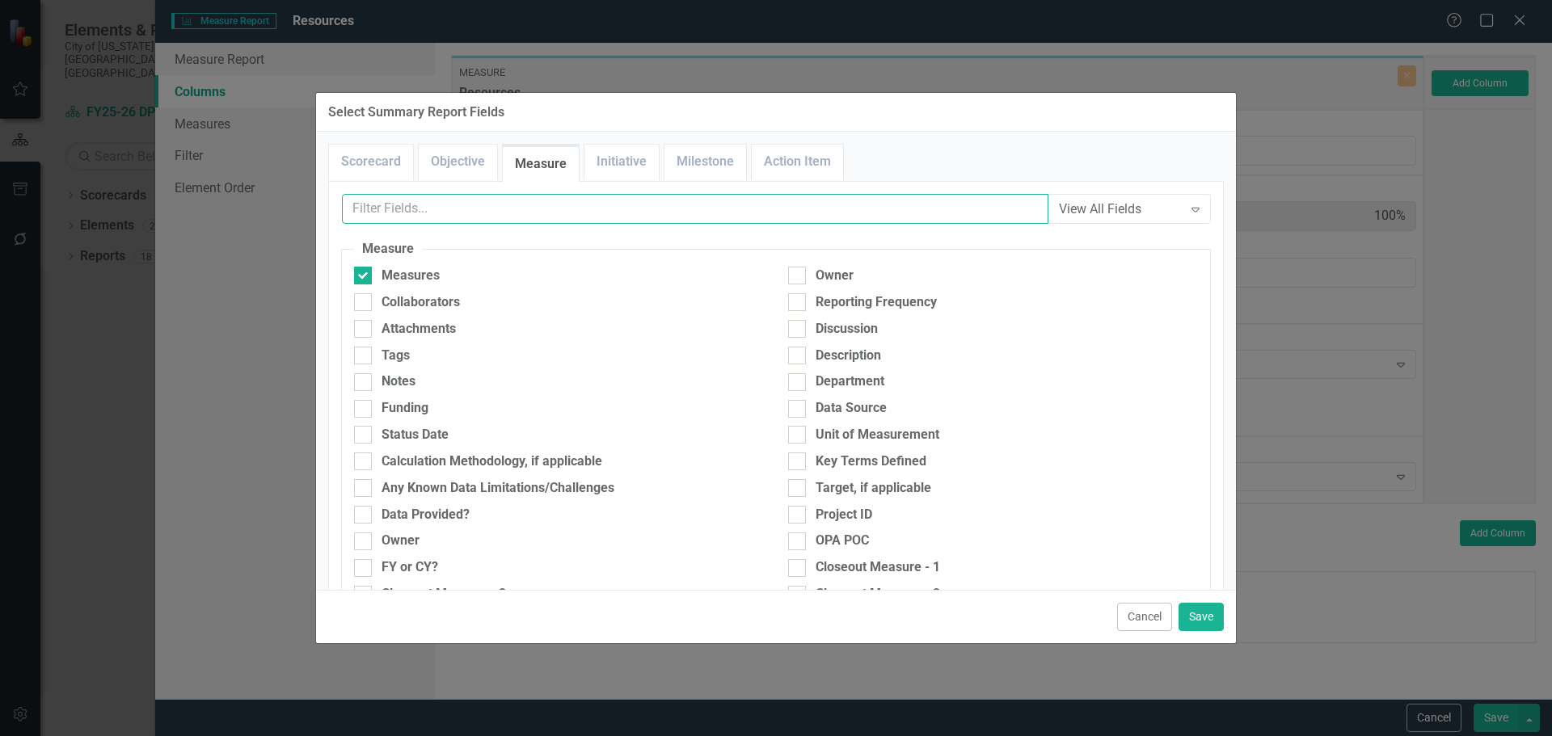
click at [581, 205] on input "text" at bounding box center [695, 209] width 706 height 30
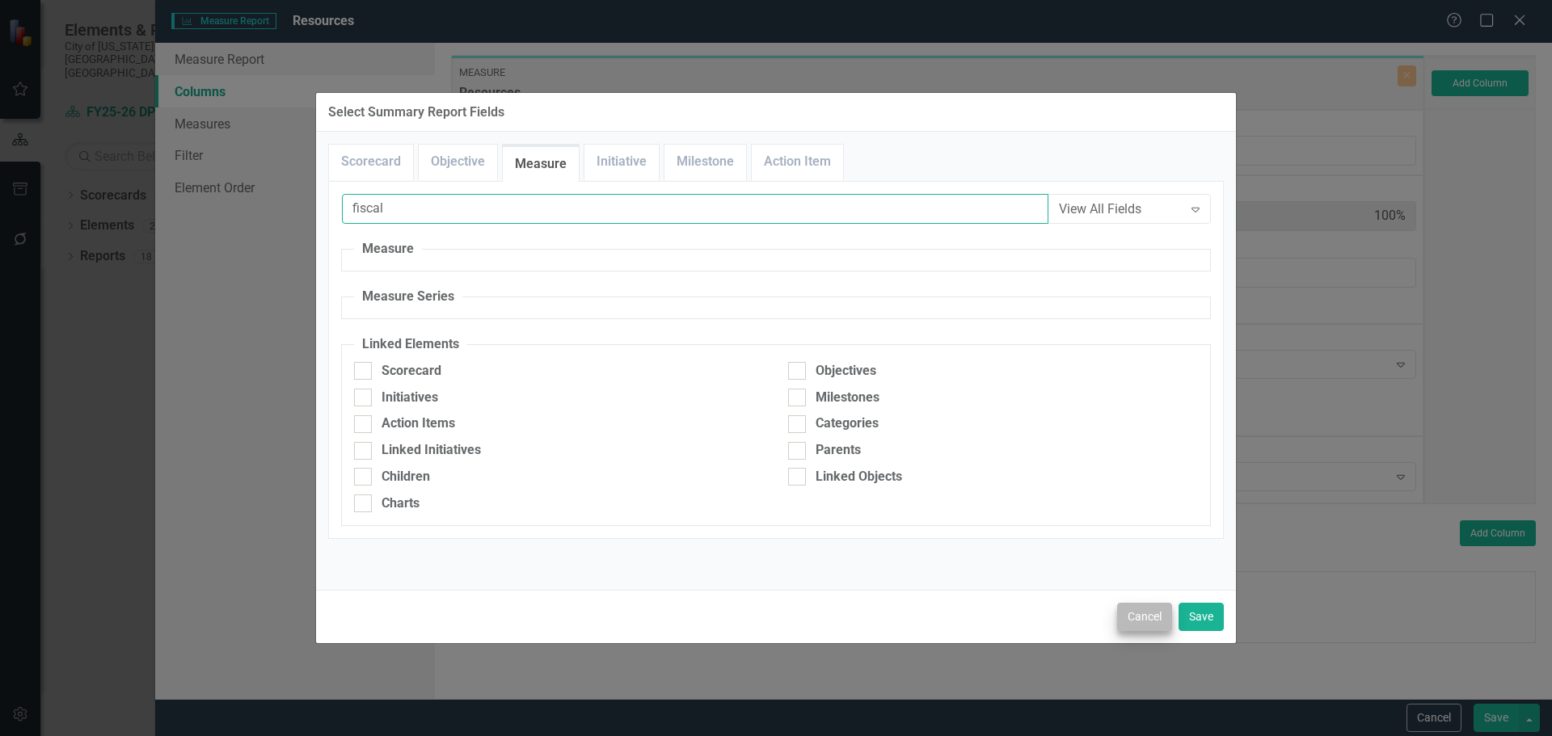
type input "fiscal"
click at [1148, 610] on button "Cancel" at bounding box center [1144, 617] width 55 height 28
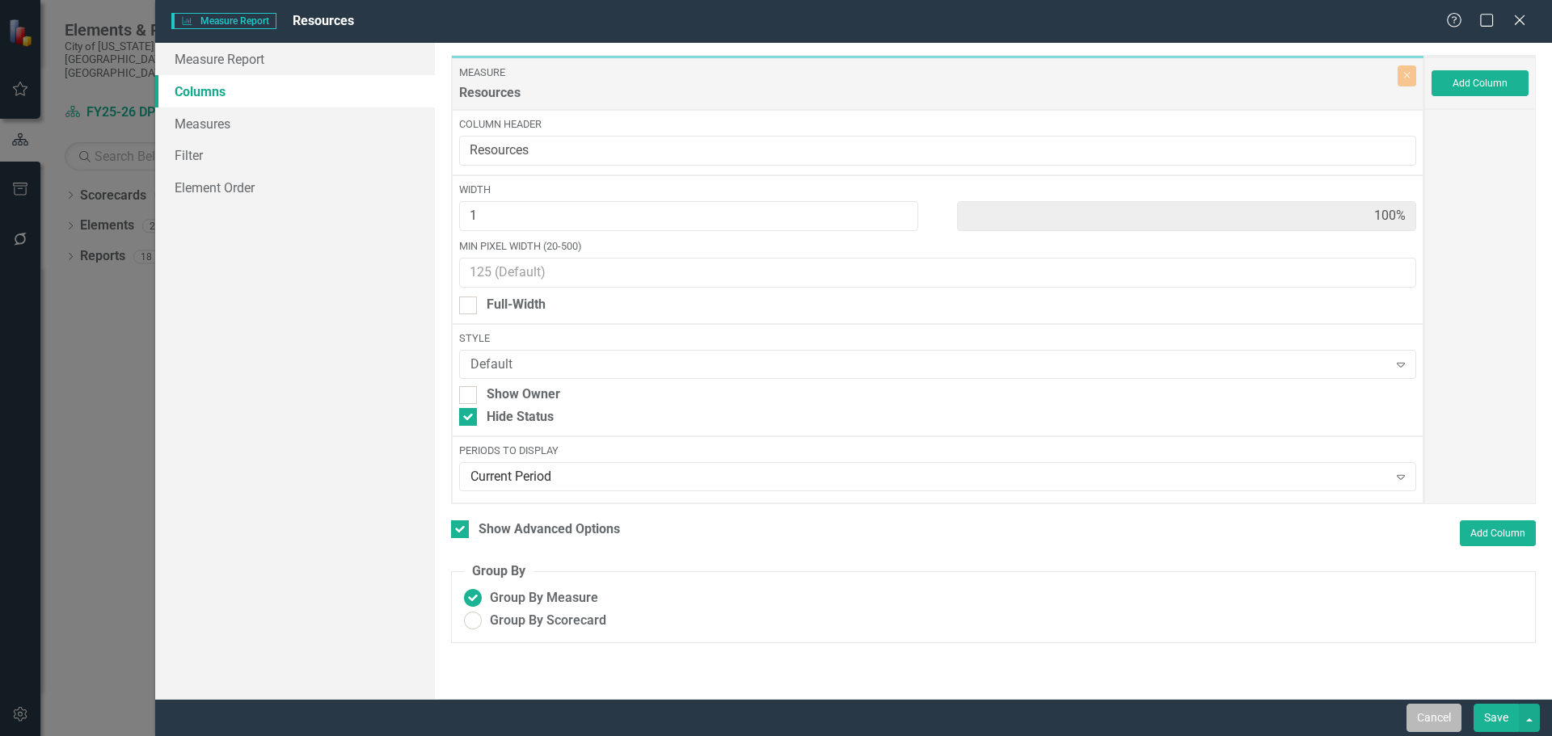
click at [1438, 709] on button "Cancel" at bounding box center [1433, 718] width 55 height 28
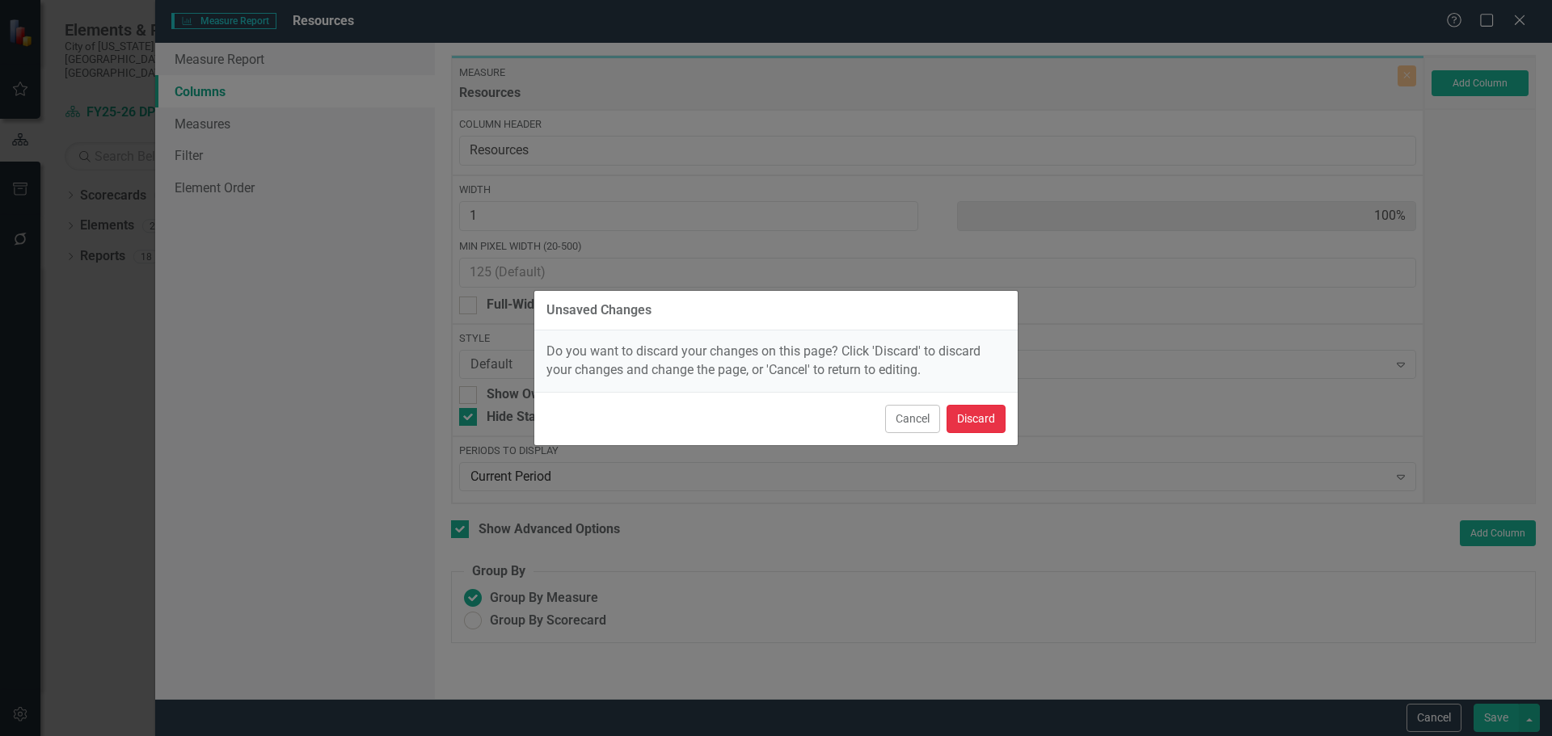
click at [980, 421] on button "Discard" at bounding box center [975, 419] width 59 height 28
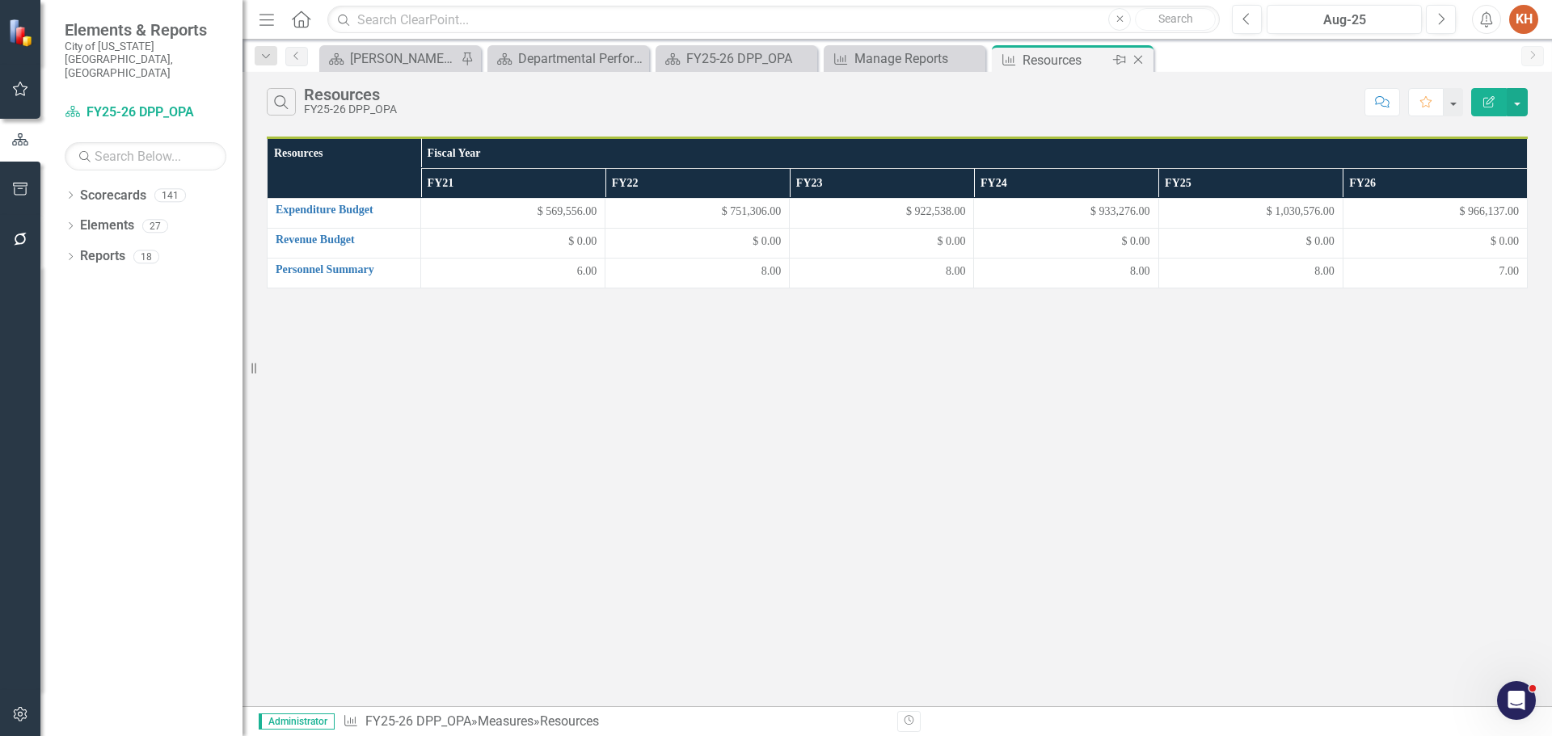
click at [1138, 57] on icon "Close" at bounding box center [1138, 59] width 16 height 13
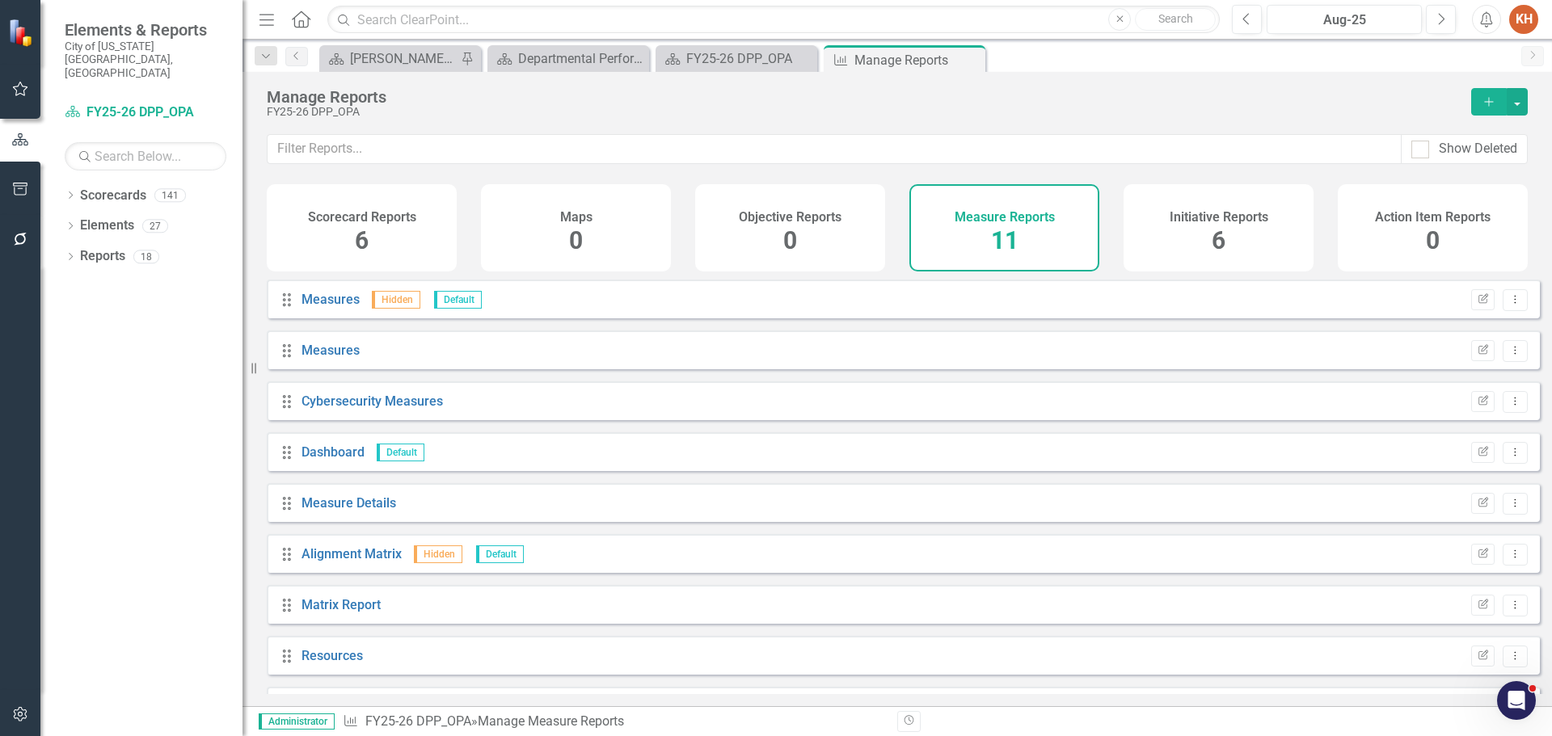
drag, startPoint x: 970, startPoint y: 61, endPoint x: 825, endPoint y: 57, distance: 144.8
click at [0, 0] on icon "Close" at bounding box center [0, 0] width 0 height 0
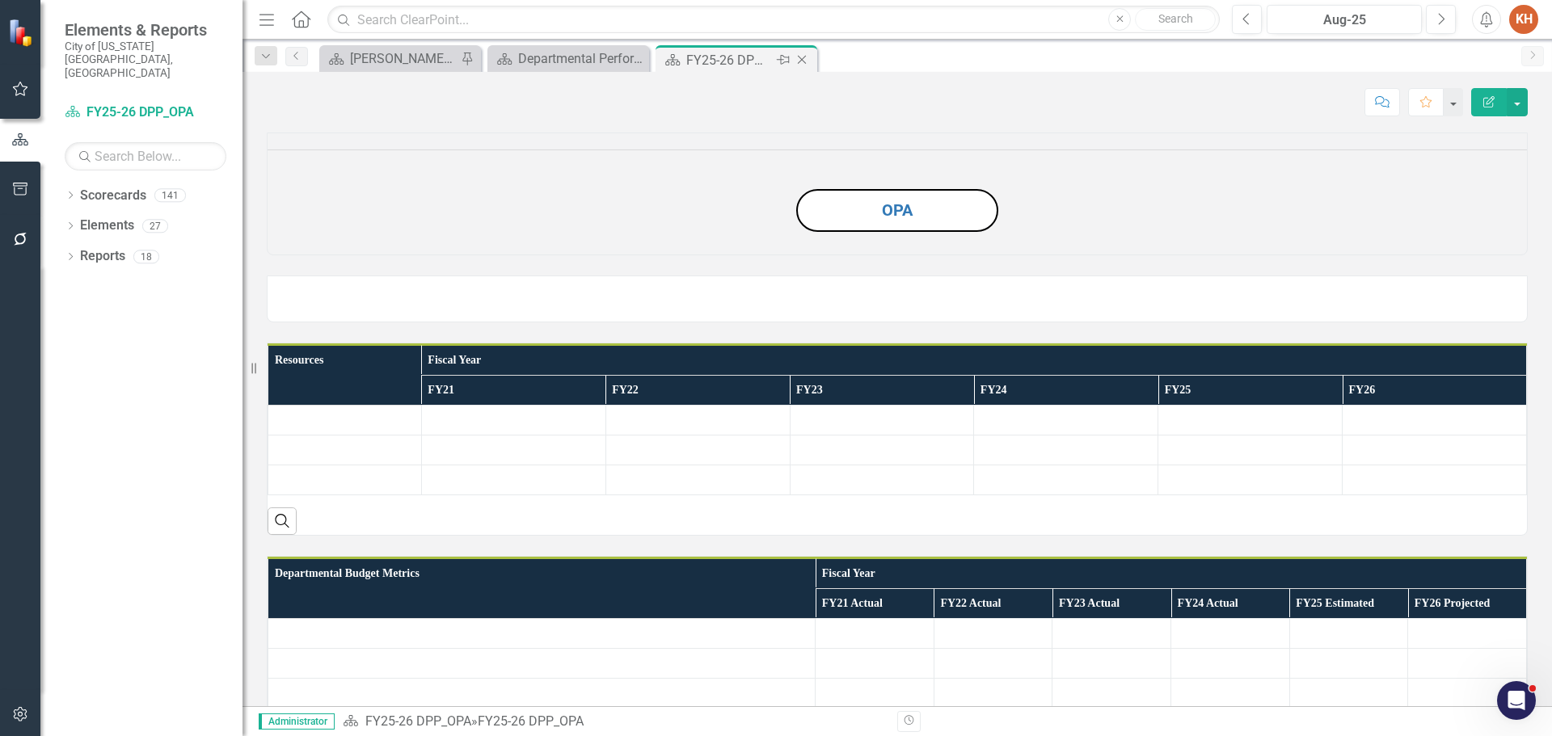
click at [804, 57] on icon at bounding box center [802, 60] width 9 height 9
